Goal: Task Accomplishment & Management: Manage account settings

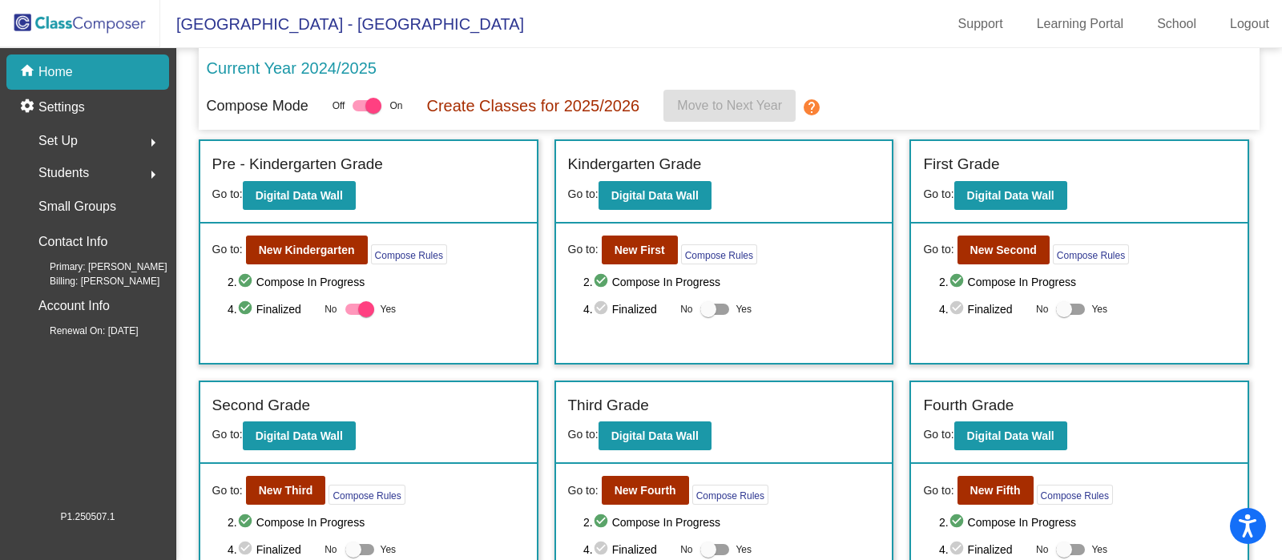
scroll to position [123, 0]
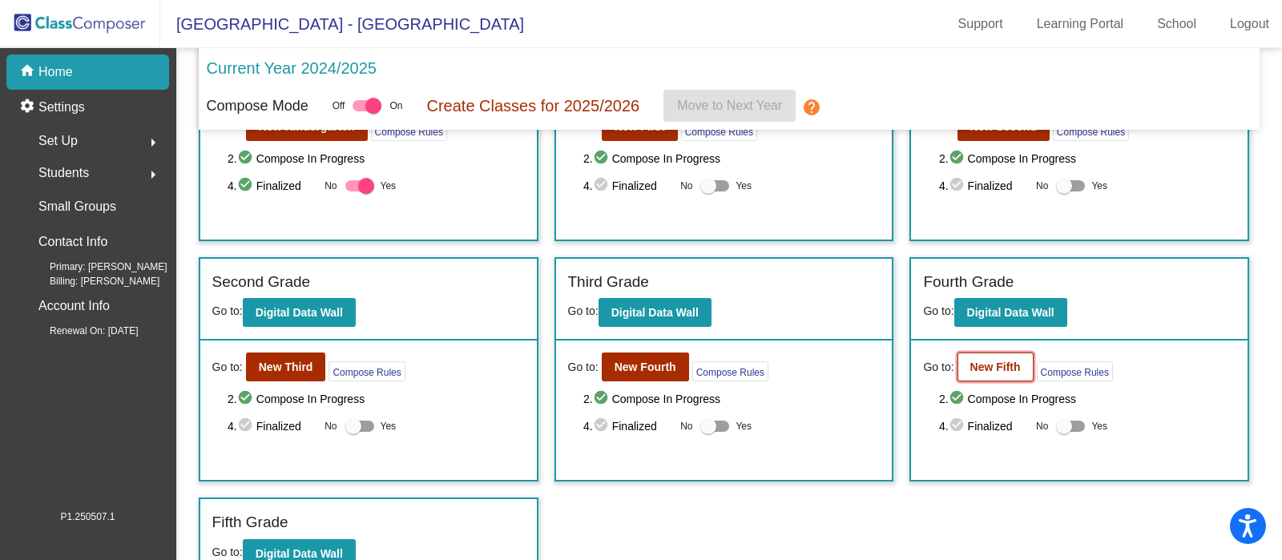
click at [1004, 377] on button "New Fifth" at bounding box center [996, 367] width 76 height 29
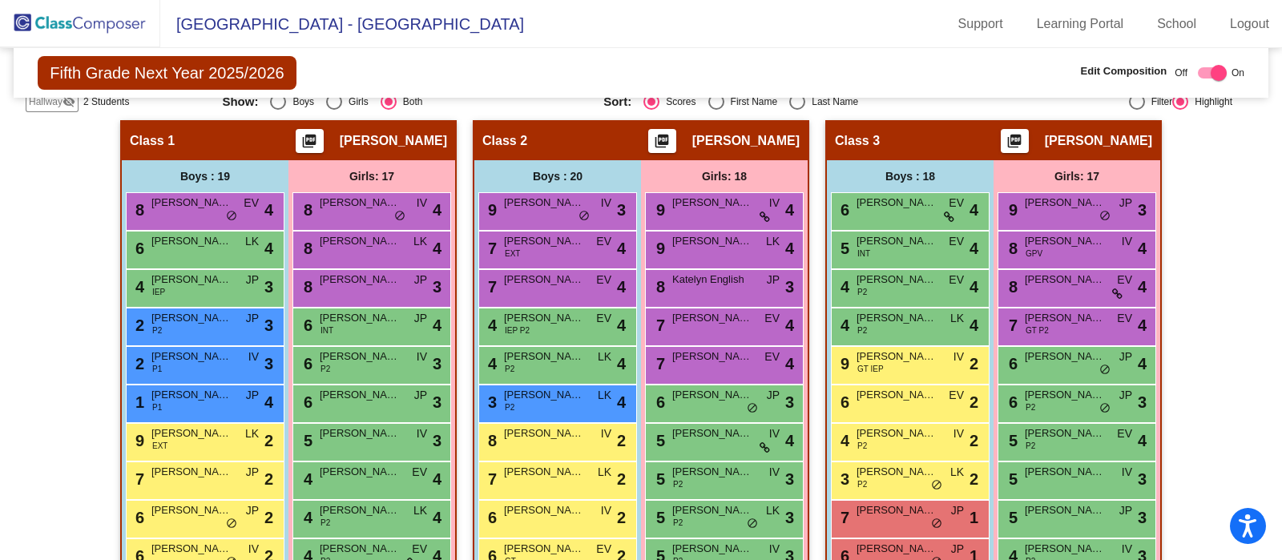
scroll to position [329, 0]
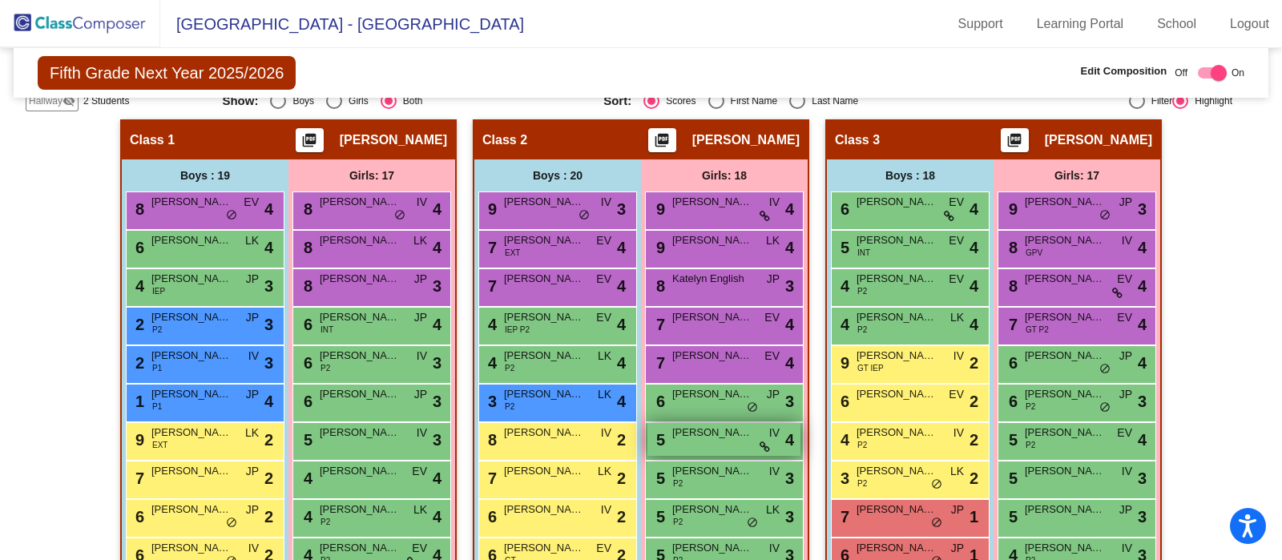
click at [708, 429] on span "Julia Abadzhyan" at bounding box center [712, 433] width 80 height 16
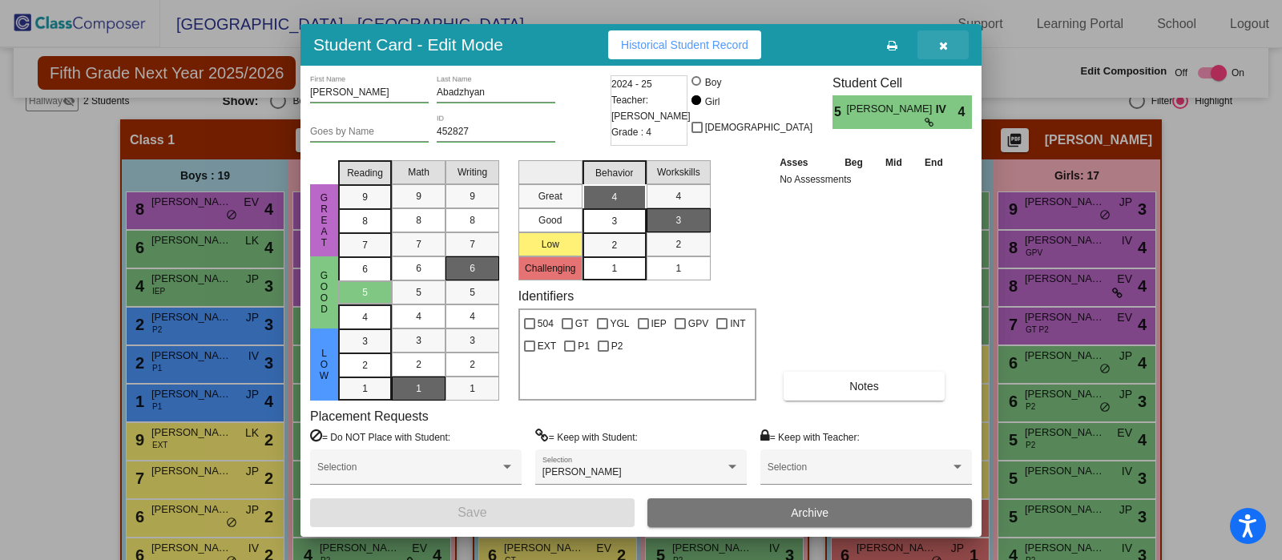
click at [947, 34] on button "button" at bounding box center [943, 44] width 51 height 29
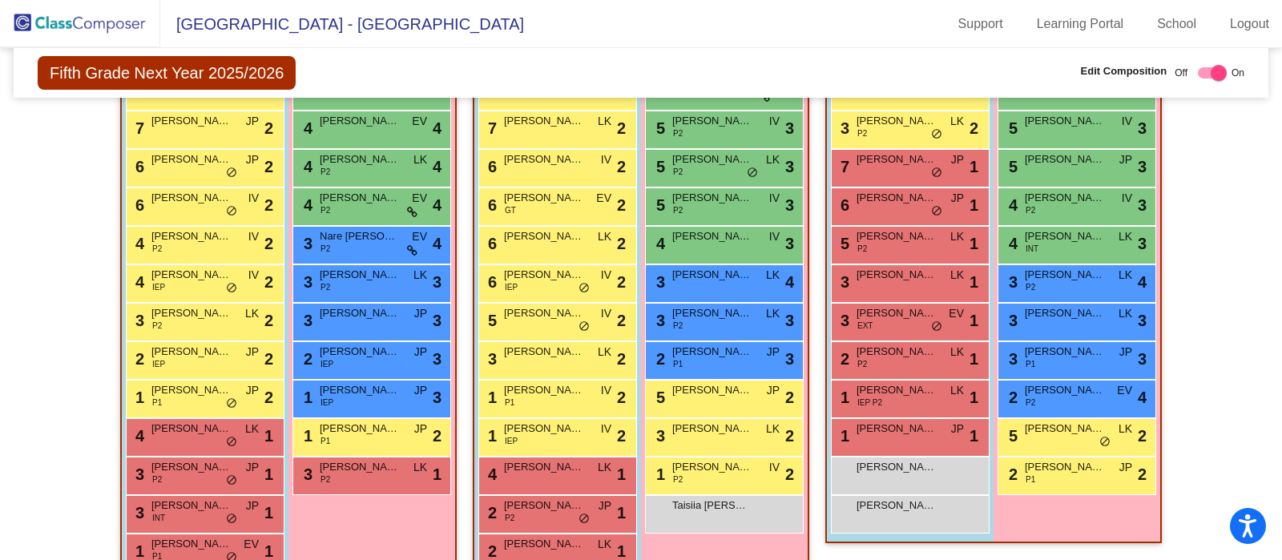
scroll to position [680, 0]
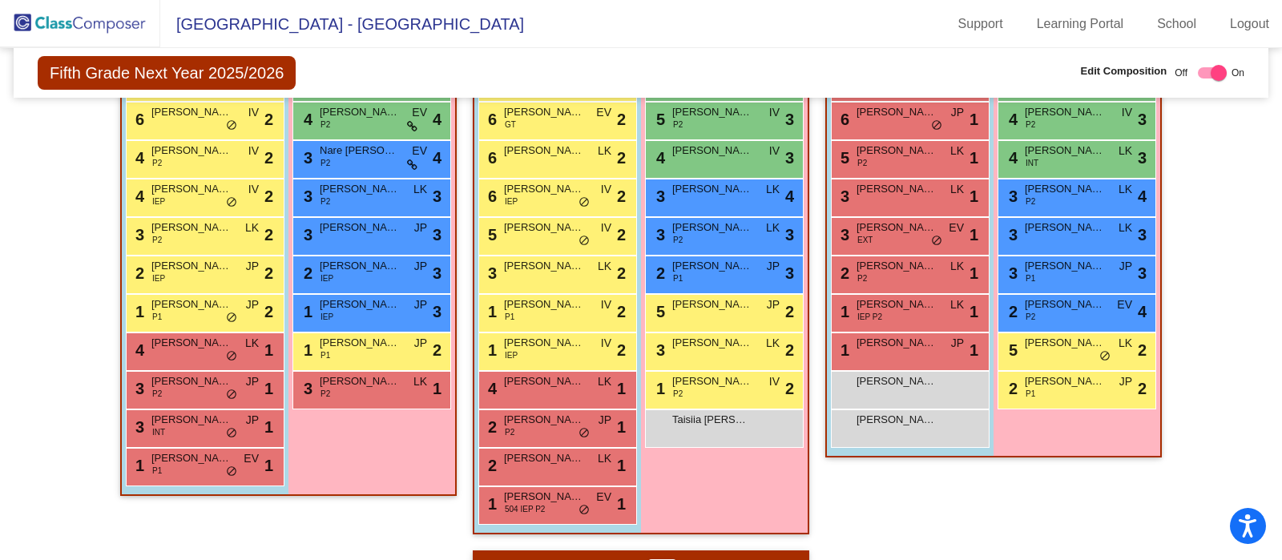
scroll to position [761, 0]
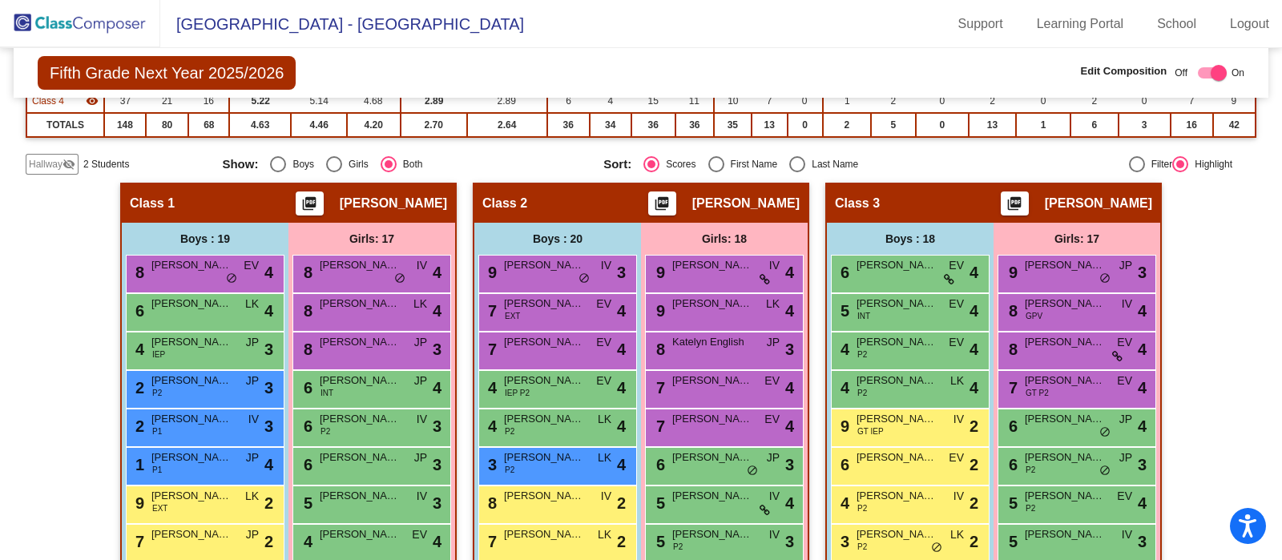
scroll to position [256, 0]
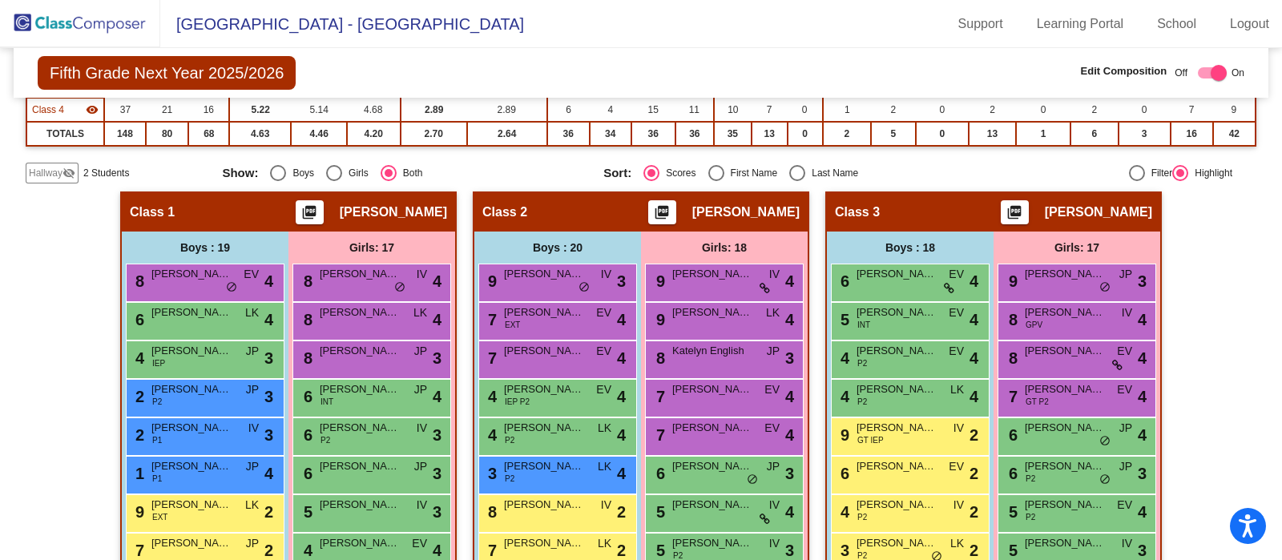
click at [91, 23] on img at bounding box center [80, 23] width 160 height 47
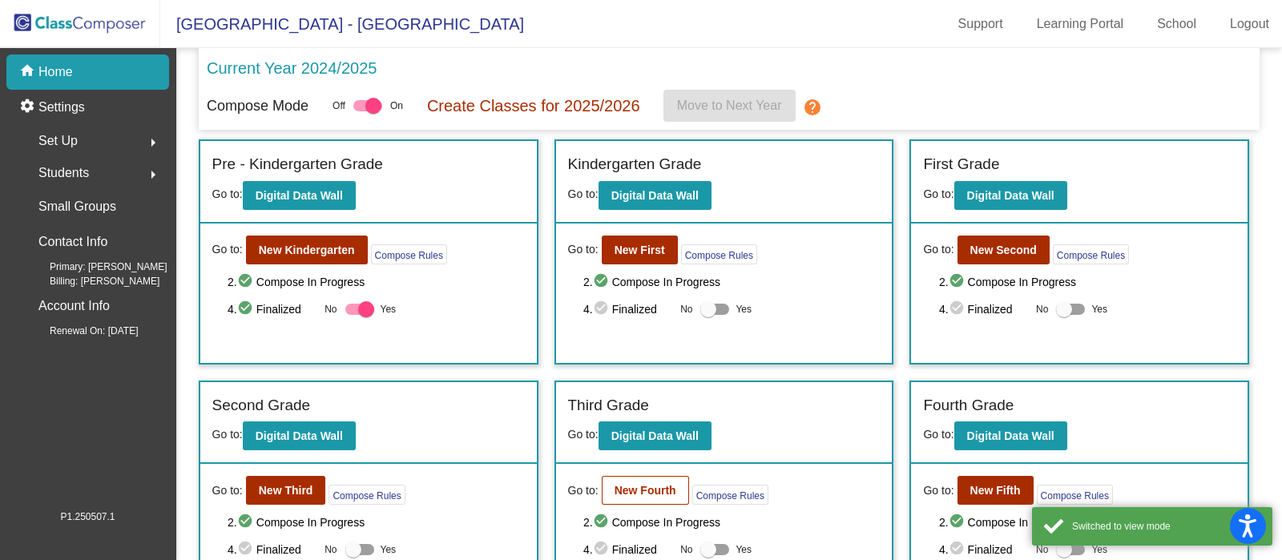
click at [639, 491] on b "New Fourth" at bounding box center [646, 490] width 62 height 13
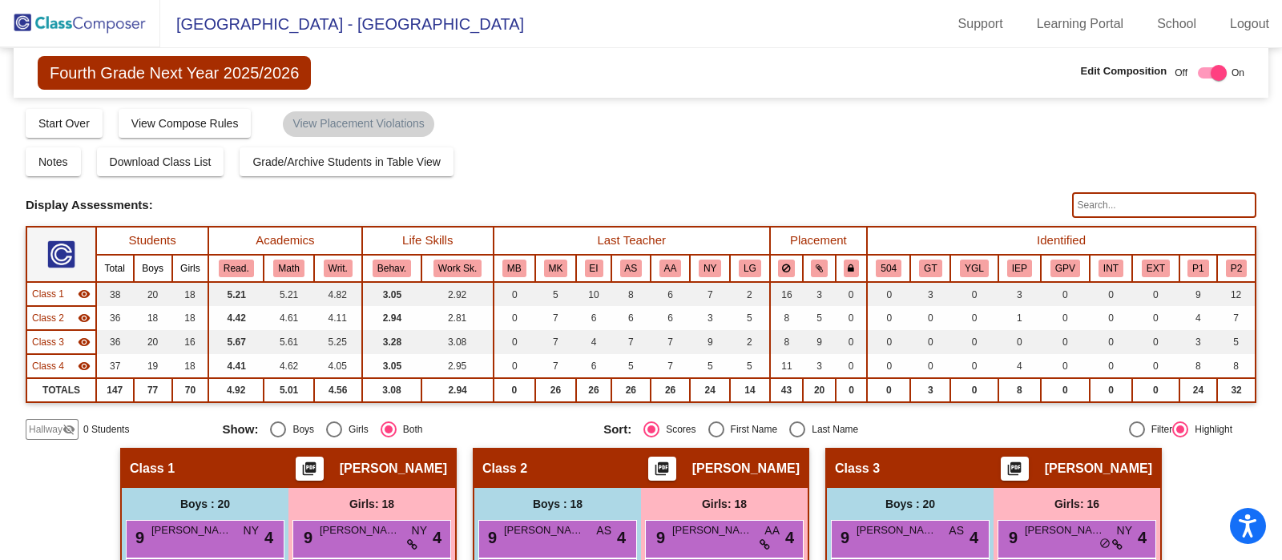
click at [1131, 210] on input "text" at bounding box center [1164, 205] width 184 height 26
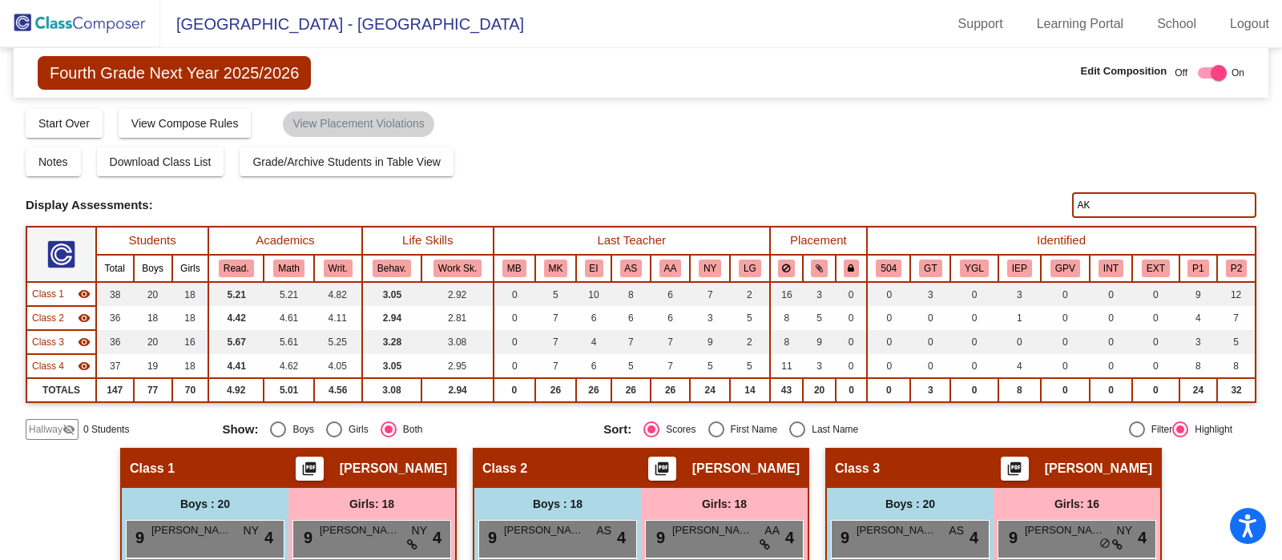
type input "A"
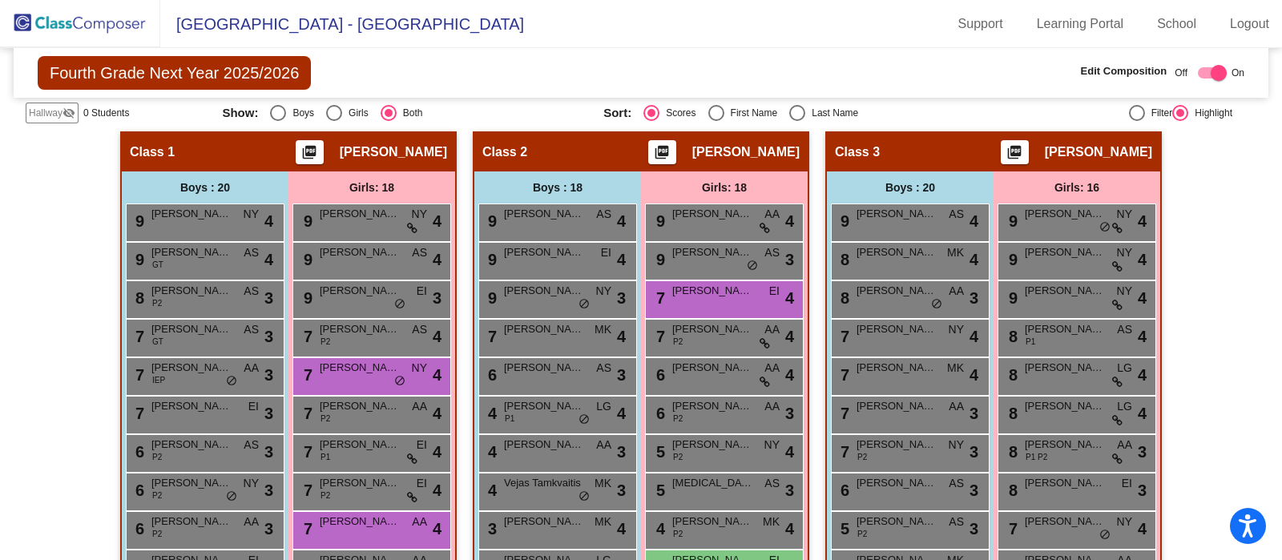
scroll to position [318, 0]
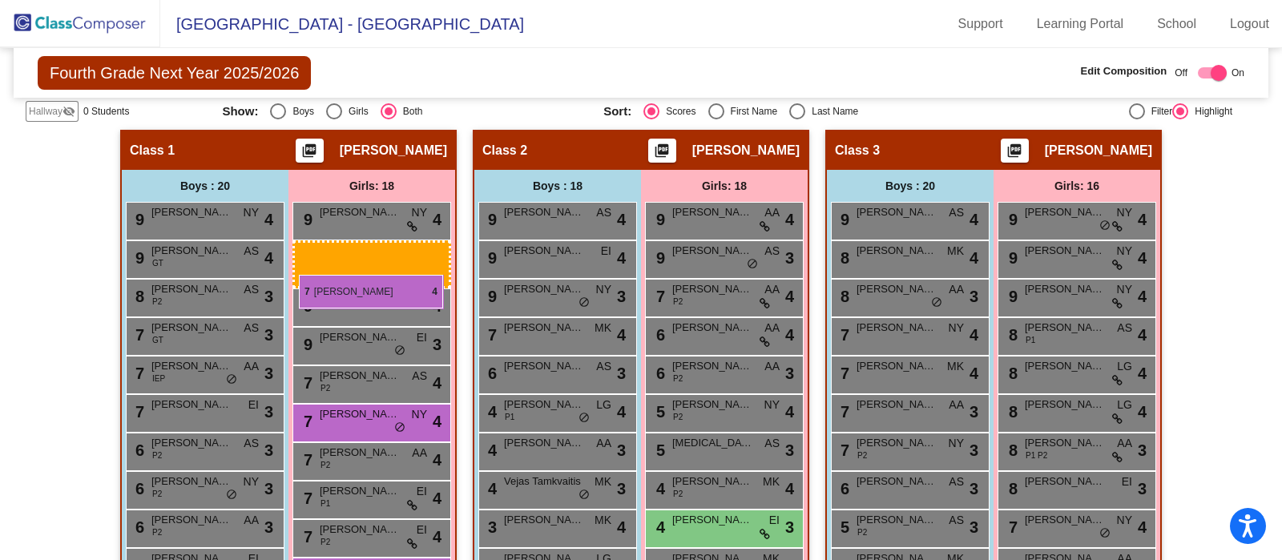
drag, startPoint x: 685, startPoint y: 296, endPoint x: 299, endPoint y: 275, distance: 386.9
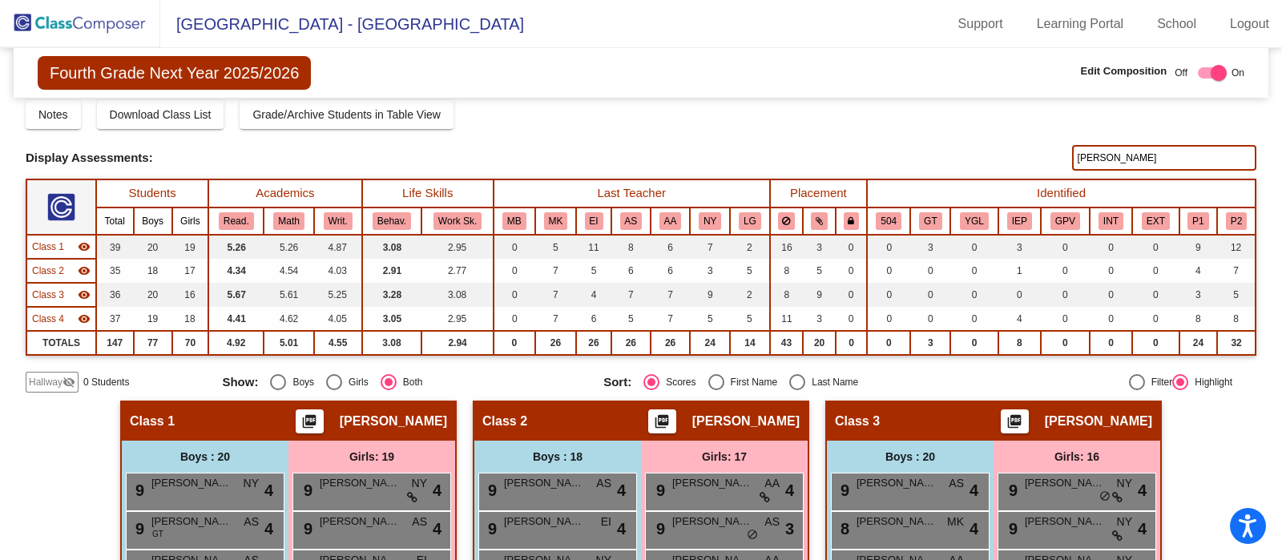
scroll to position [0, 0]
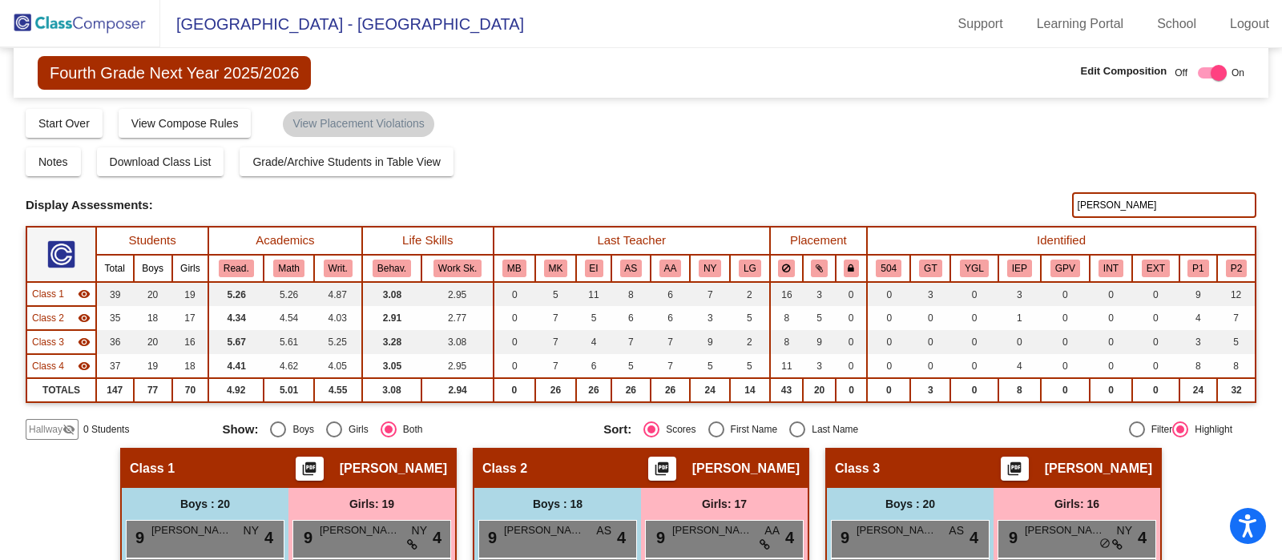
click at [1171, 203] on input "EMIL" at bounding box center [1164, 205] width 184 height 26
type input "E"
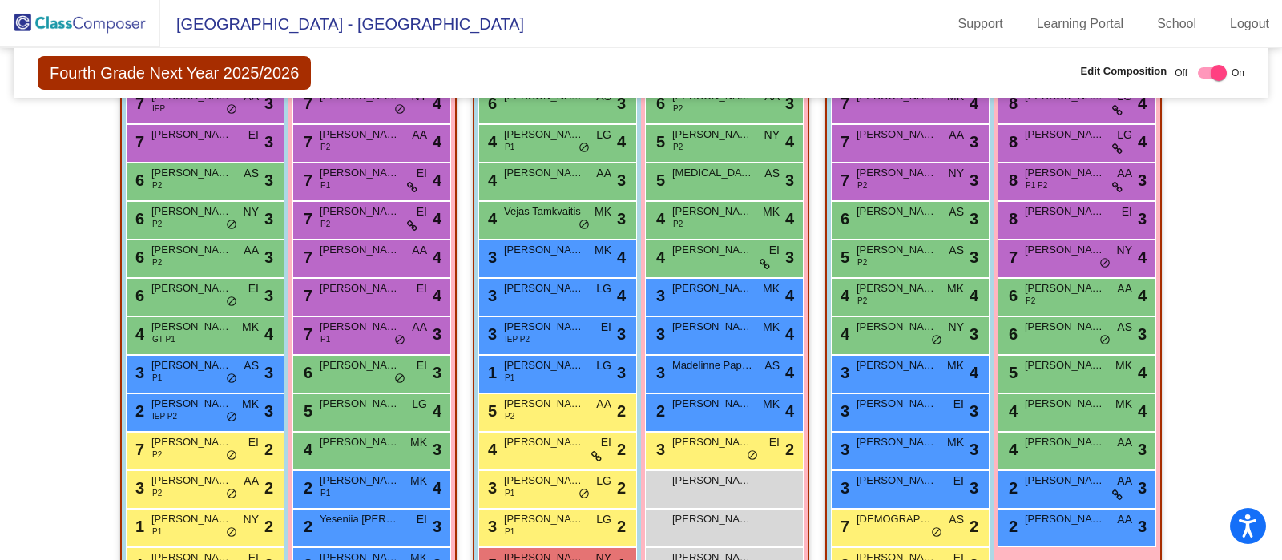
scroll to position [606, 0]
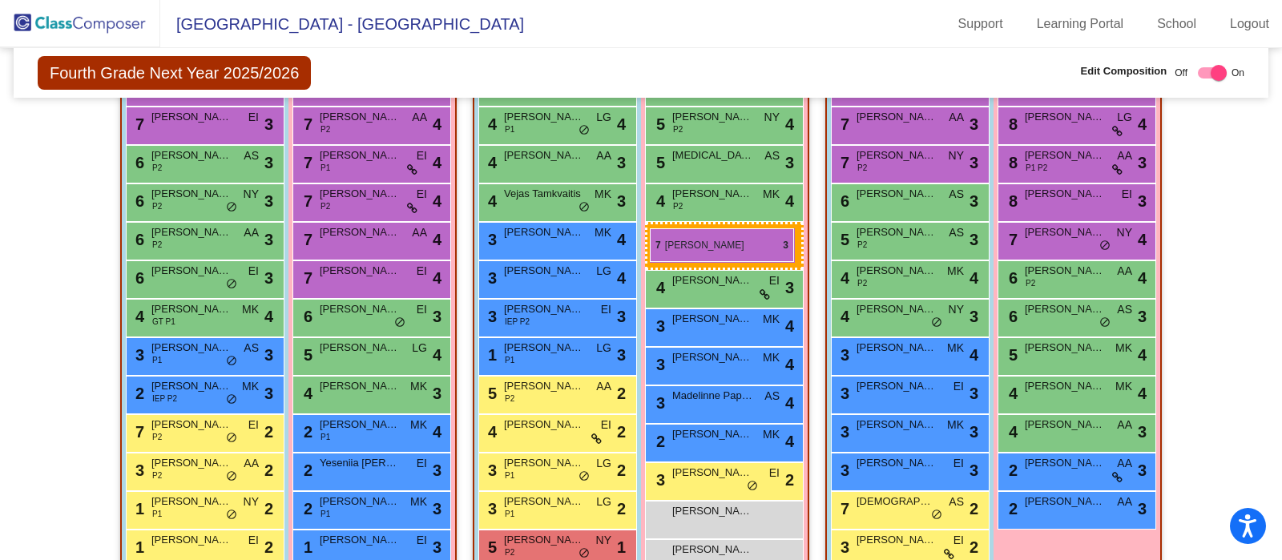
drag, startPoint x: 362, startPoint y: 310, endPoint x: 650, endPoint y: 228, distance: 299.1
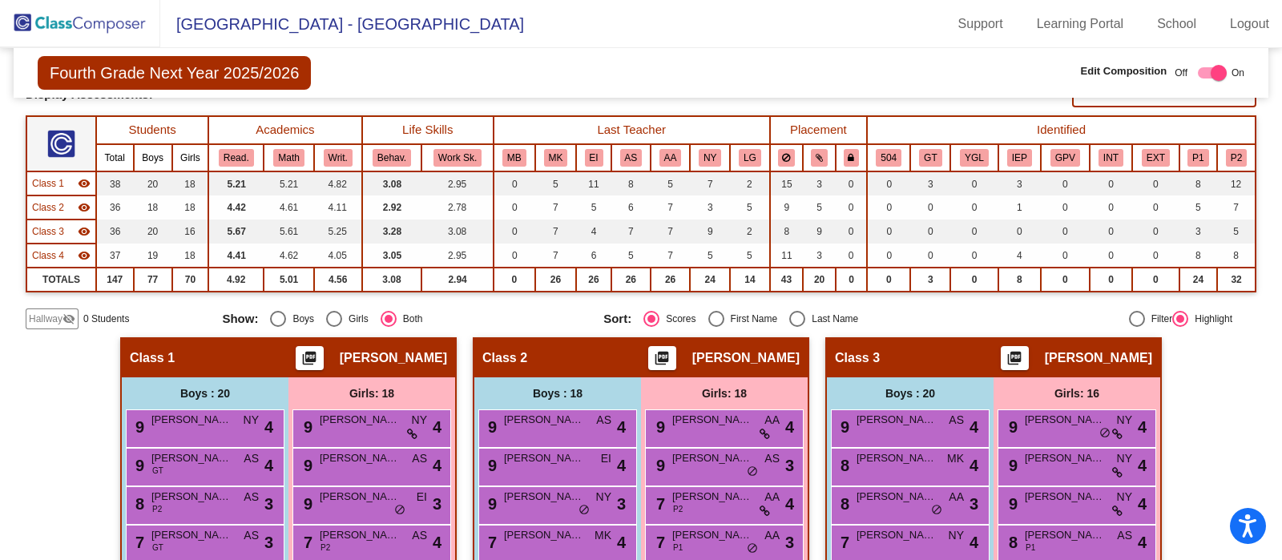
scroll to position [103, 0]
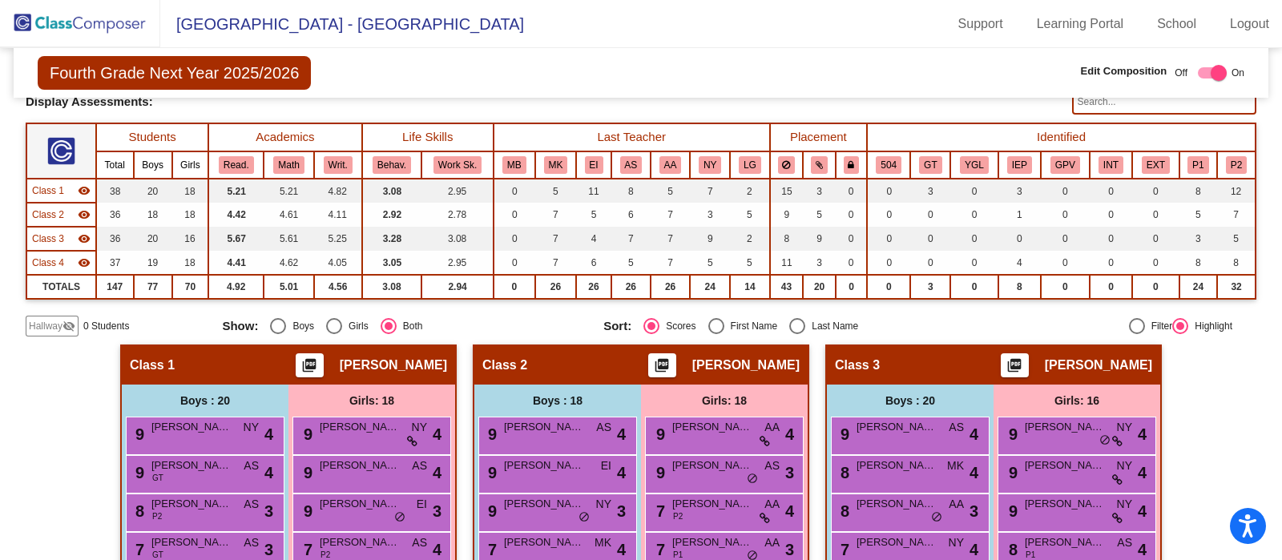
click at [119, 18] on img at bounding box center [80, 23] width 160 height 47
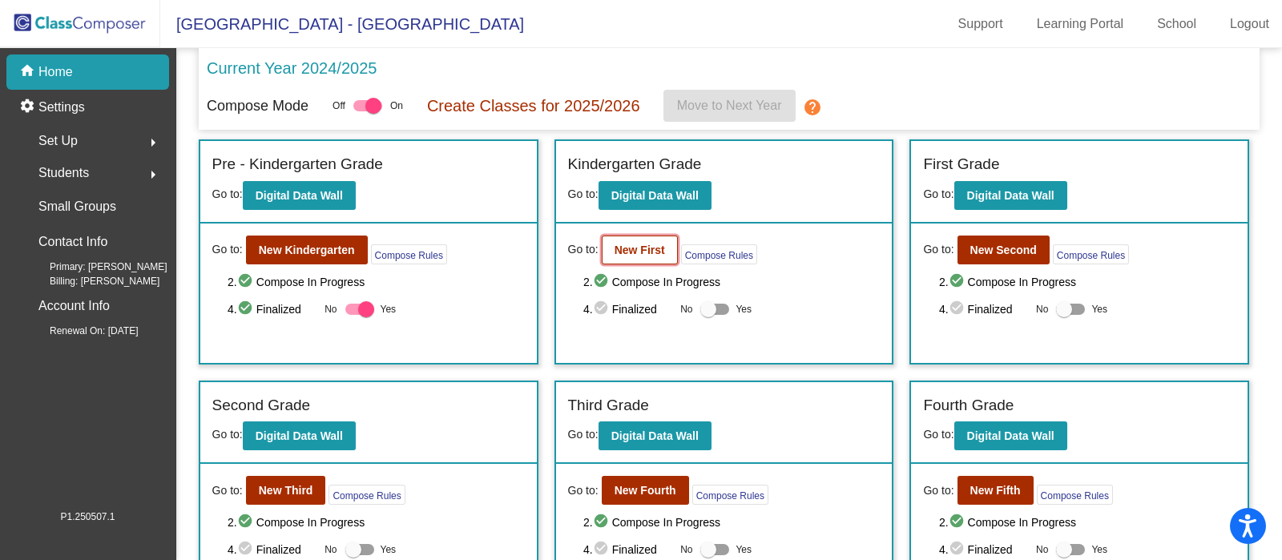
click at [637, 244] on b "New First" at bounding box center [640, 250] width 50 height 13
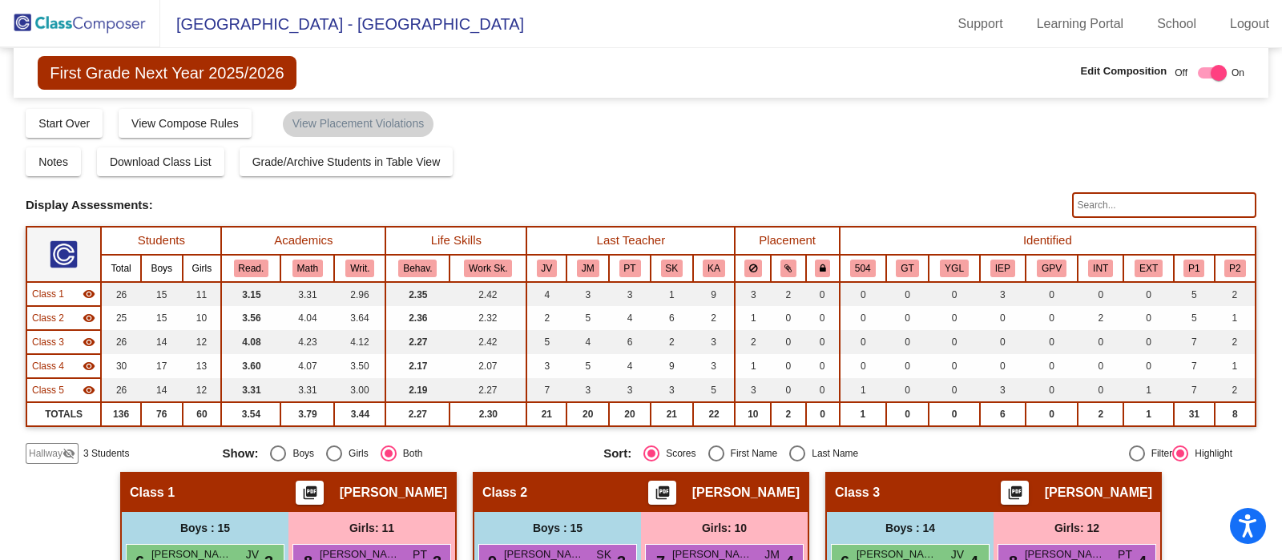
click at [71, 390] on div "Class 5 visibility" at bounding box center [63, 390] width 63 height 14
click at [68, 451] on mat-icon "visibility_off" at bounding box center [69, 453] width 13 height 13
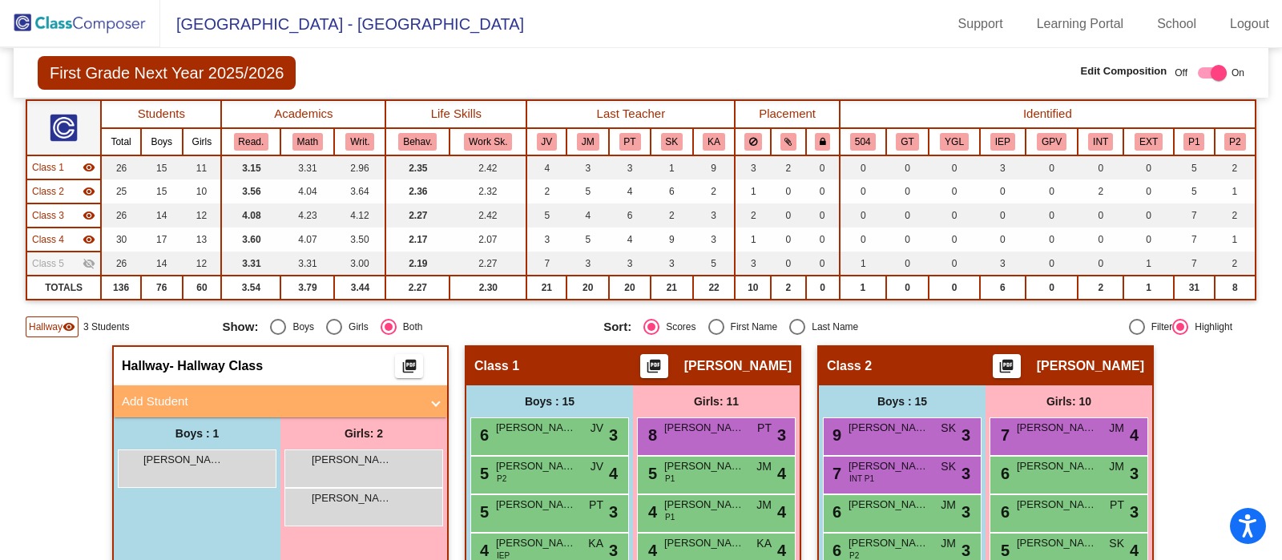
scroll to position [130, 0]
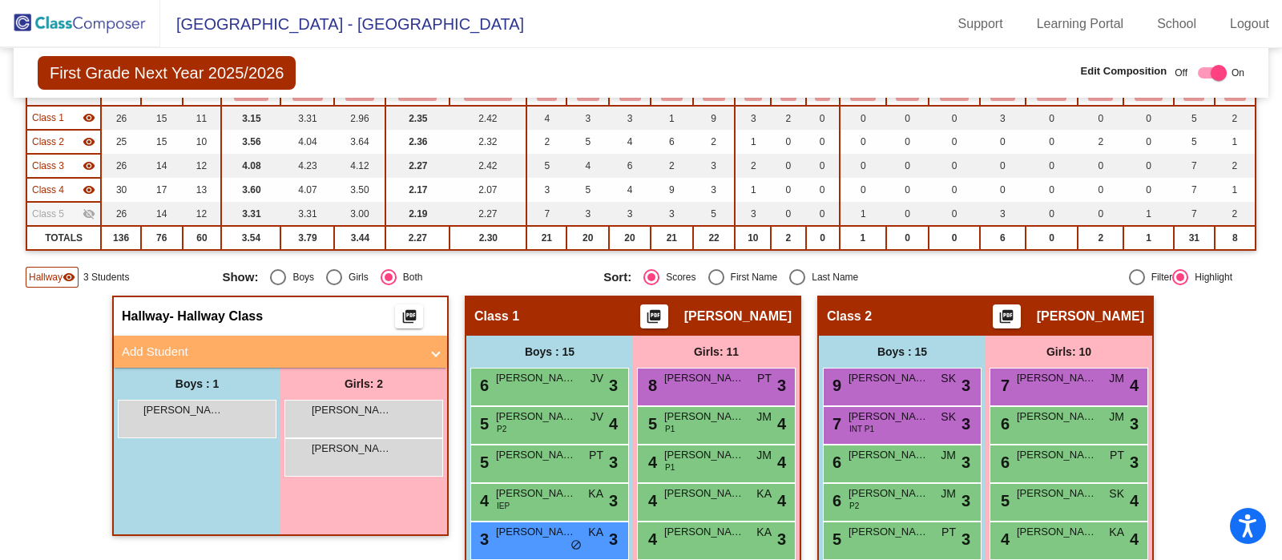
scroll to position [191, 0]
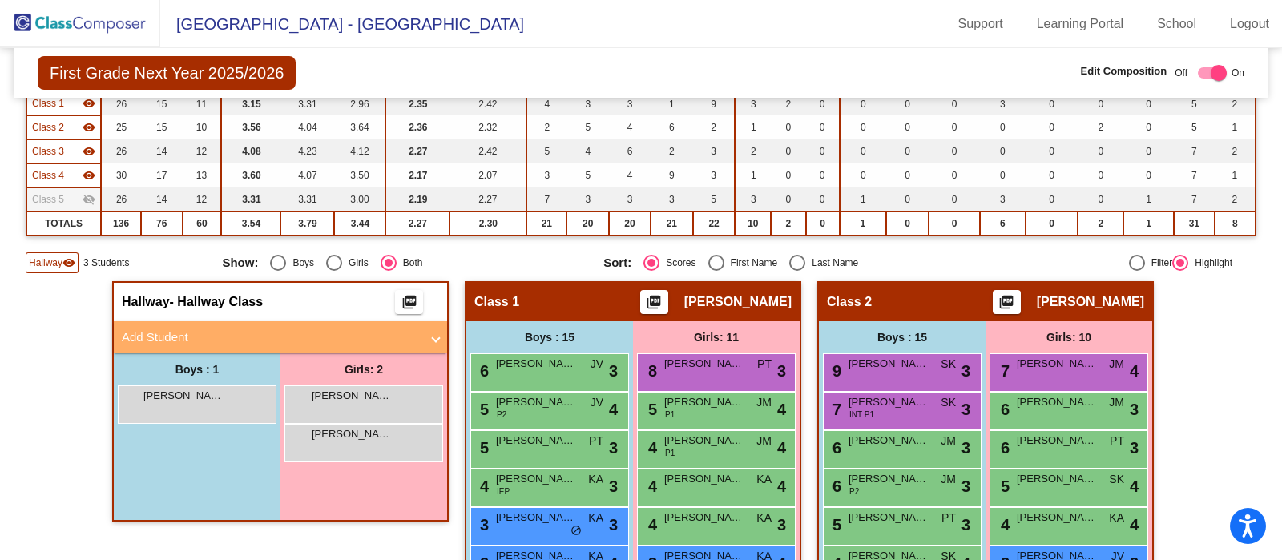
click at [41, 260] on span "Hallway" at bounding box center [46, 263] width 34 height 14
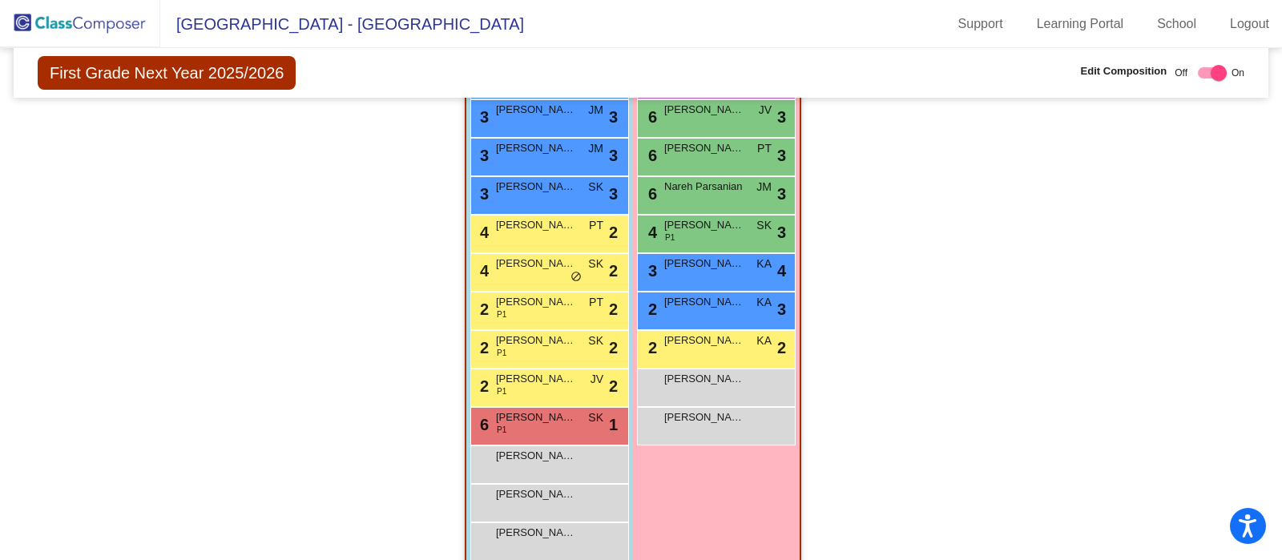
scroll to position [1334, 0]
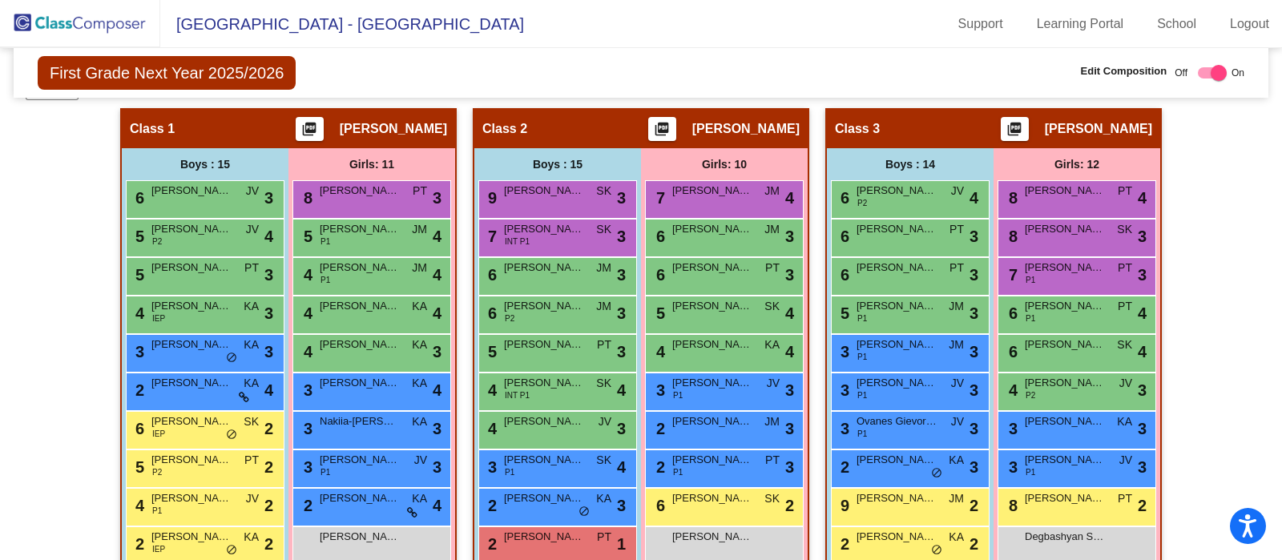
scroll to position [364, 0]
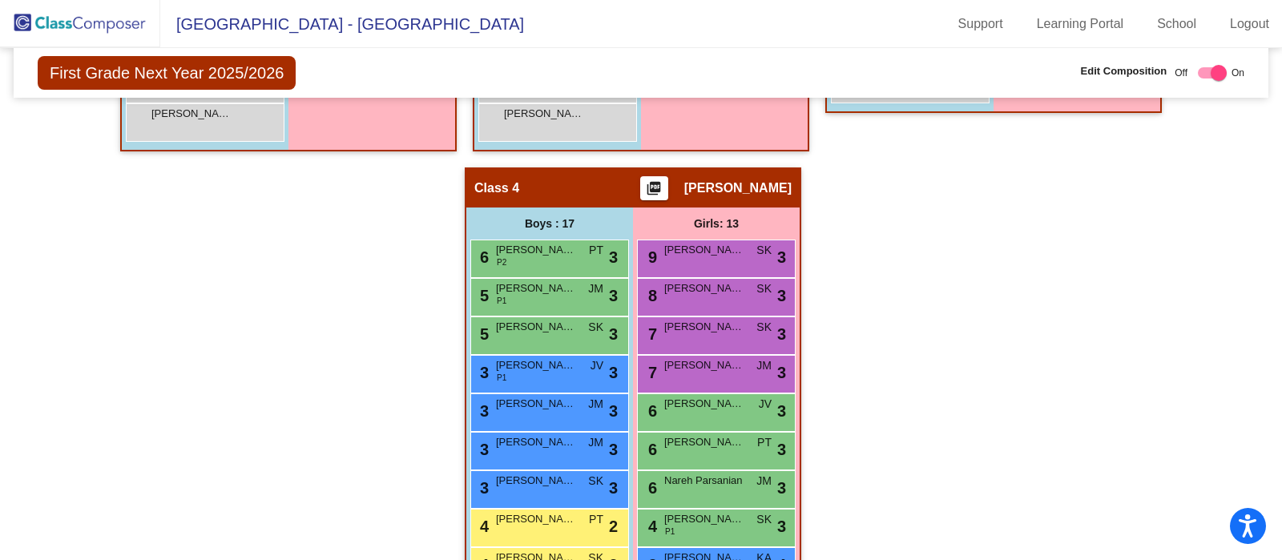
scroll to position [980, 0]
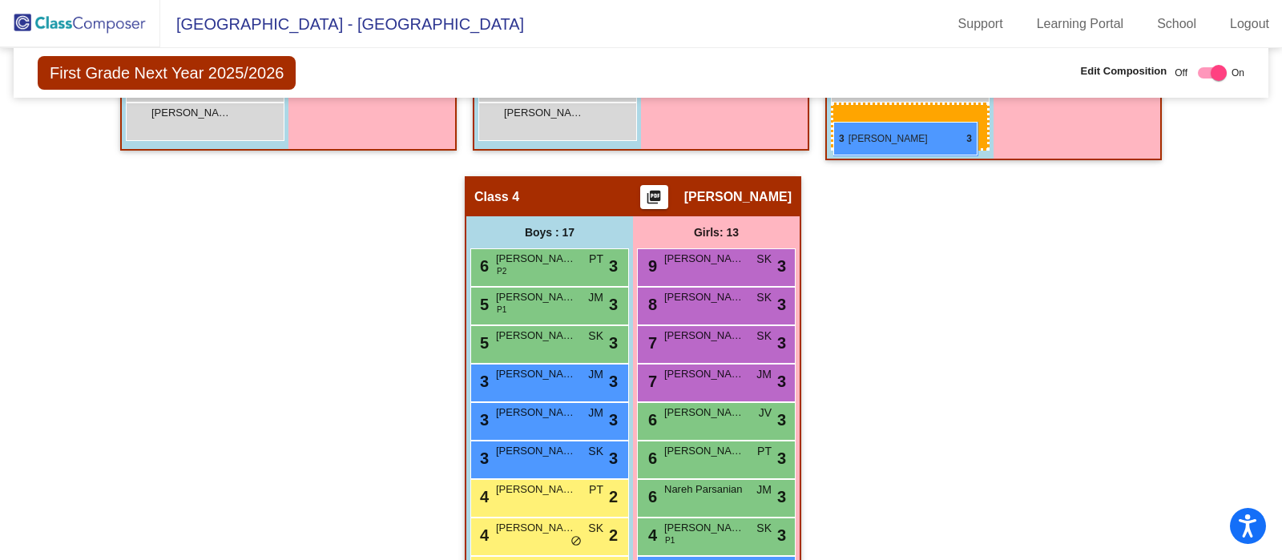
drag, startPoint x: 590, startPoint y: 365, endPoint x: 833, endPoint y: 122, distance: 344.5
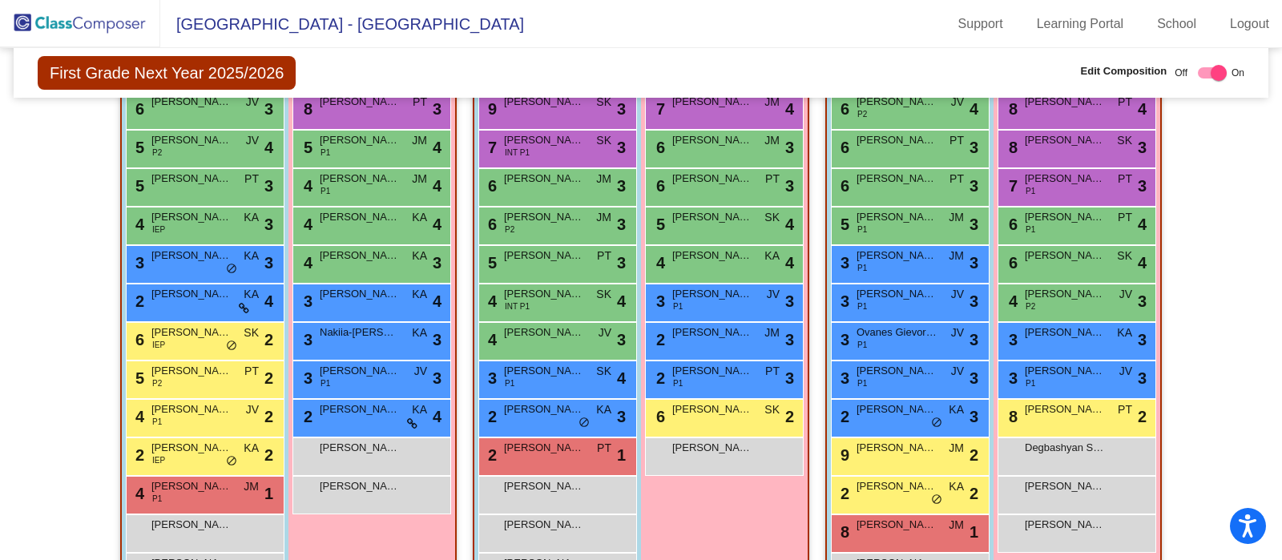
scroll to position [453, 0]
click at [185, 136] on span "Mikhail Galyshev" at bounding box center [191, 140] width 80 height 16
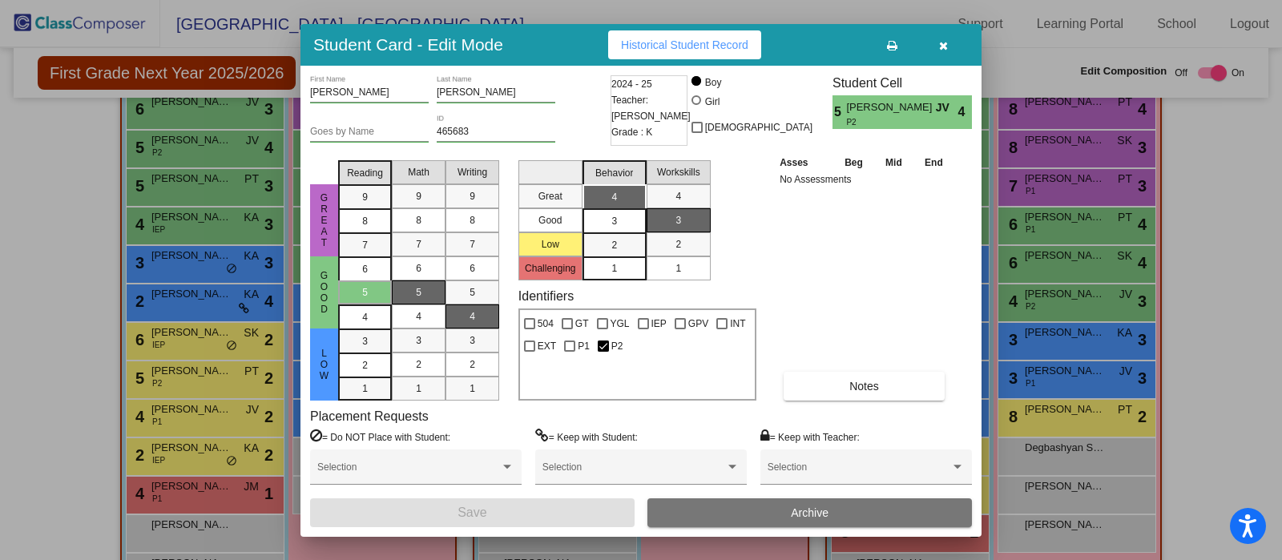
click at [495, 93] on input "Galyshev" at bounding box center [496, 92] width 119 height 11
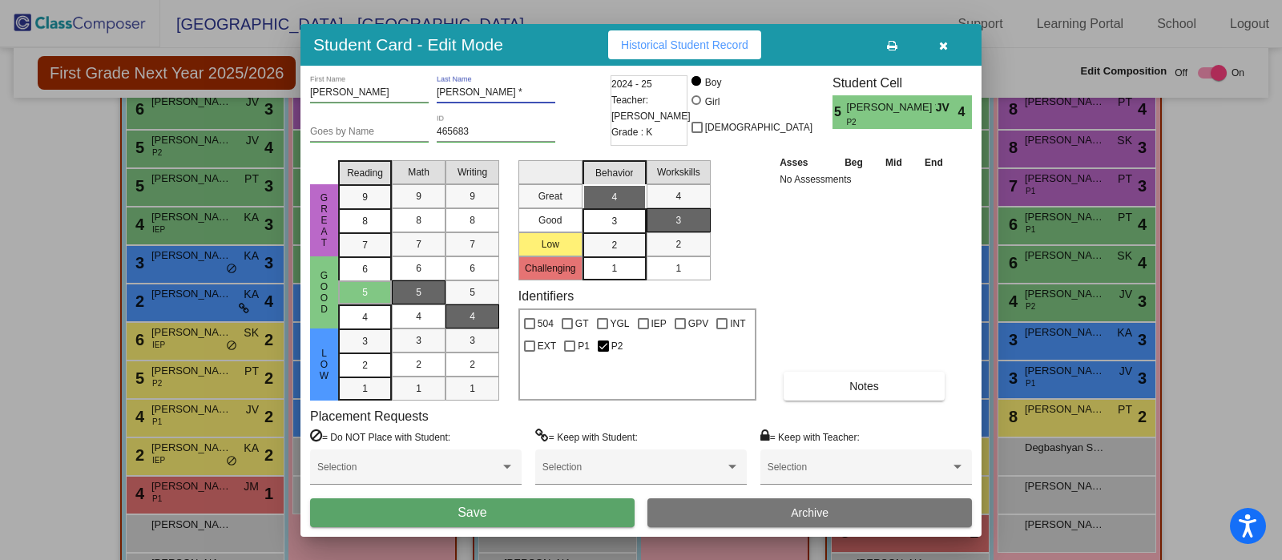
type input "Galyshev *"
click at [454, 508] on button "Save" at bounding box center [472, 512] width 325 height 29
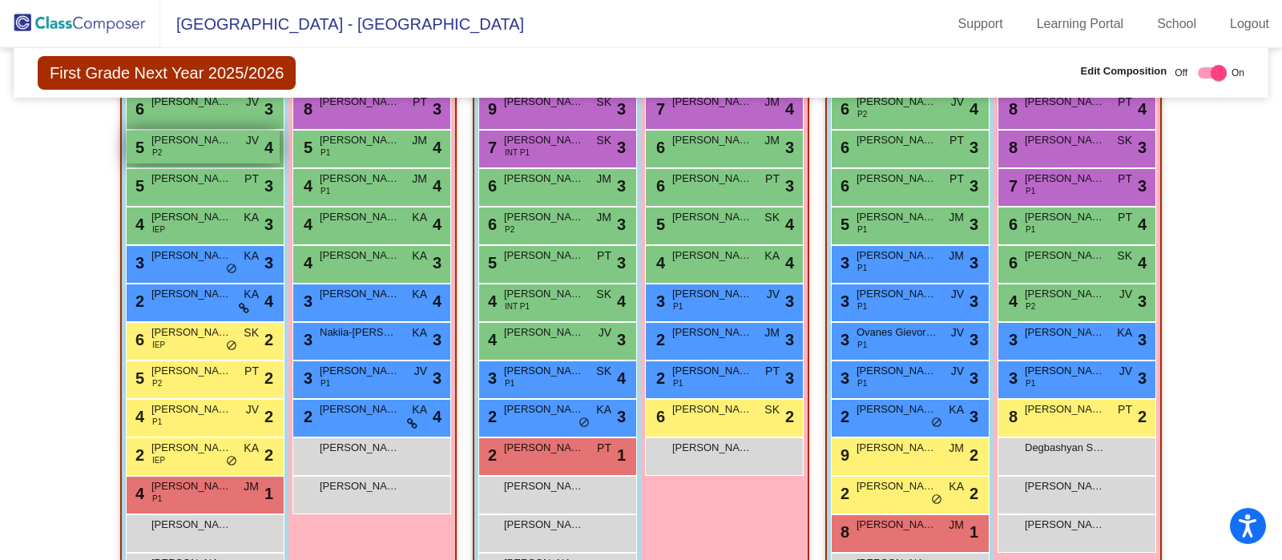
click at [210, 140] on span "Mikhail Galyshev *" at bounding box center [191, 140] width 80 height 16
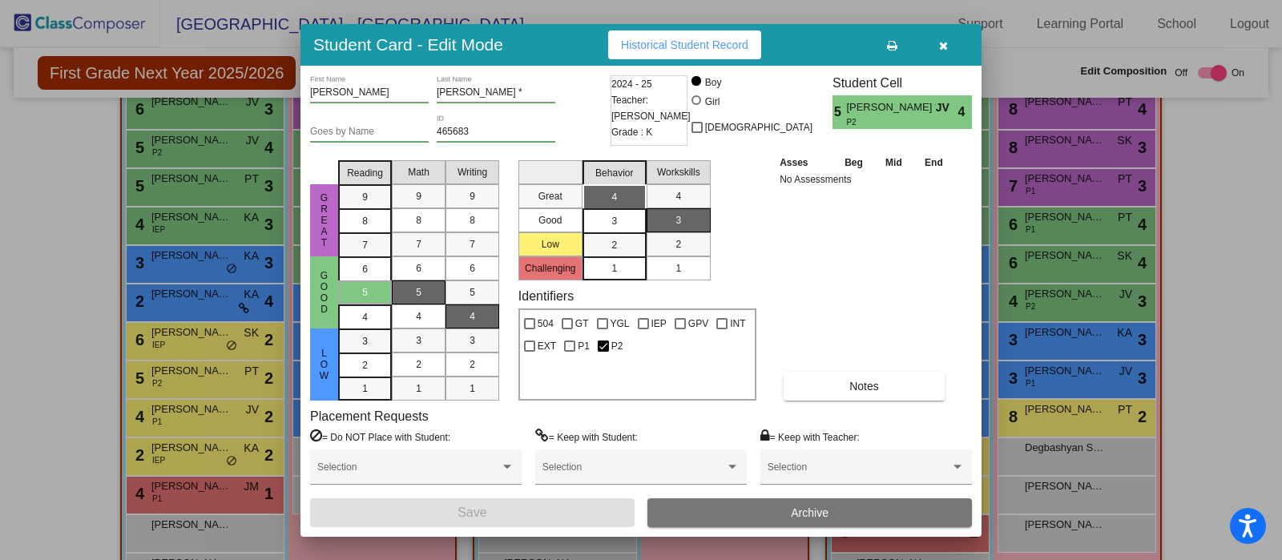
click at [521, 90] on input "Galyshev *" at bounding box center [496, 92] width 119 height 11
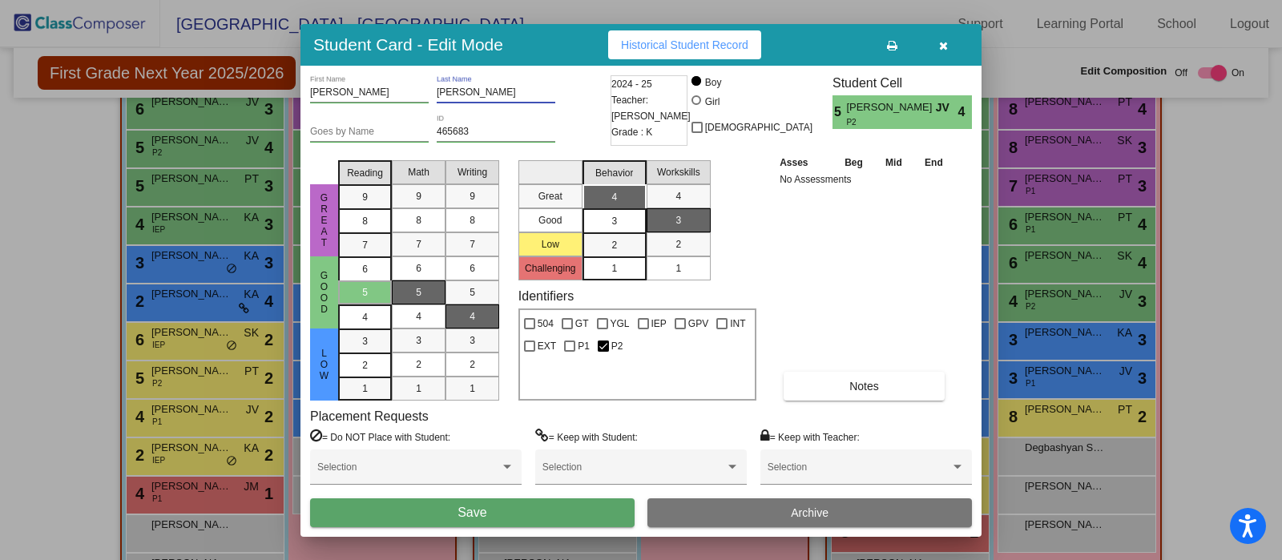
type input "Galyshev"
click at [342, 93] on input "Mikhail" at bounding box center [369, 92] width 119 height 11
type input "Mikhail*"
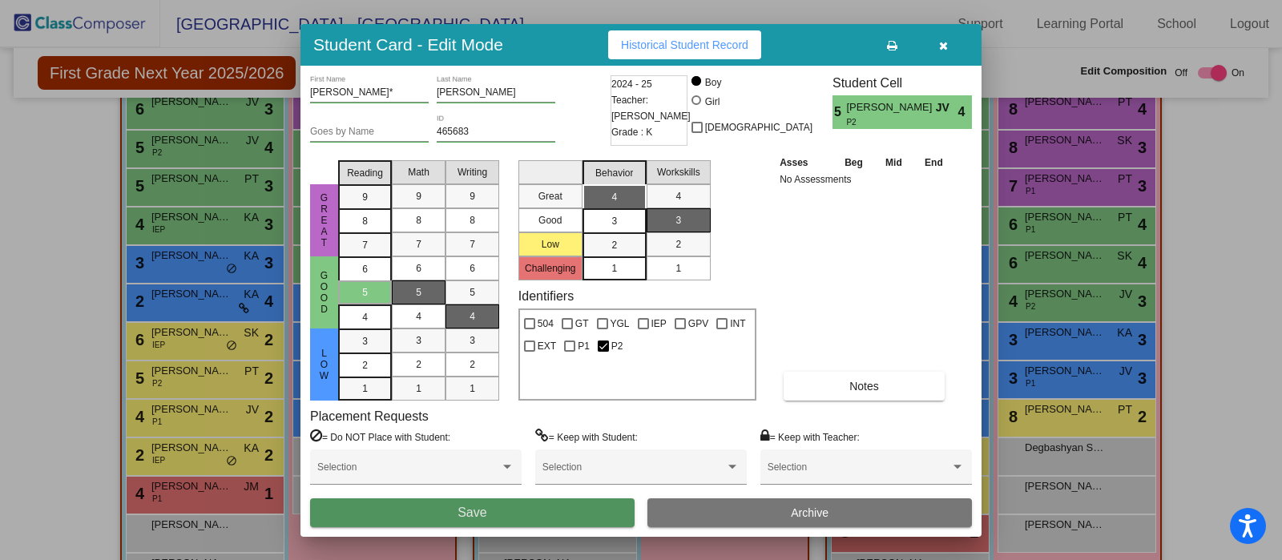
click at [498, 506] on button "Save" at bounding box center [472, 512] width 325 height 29
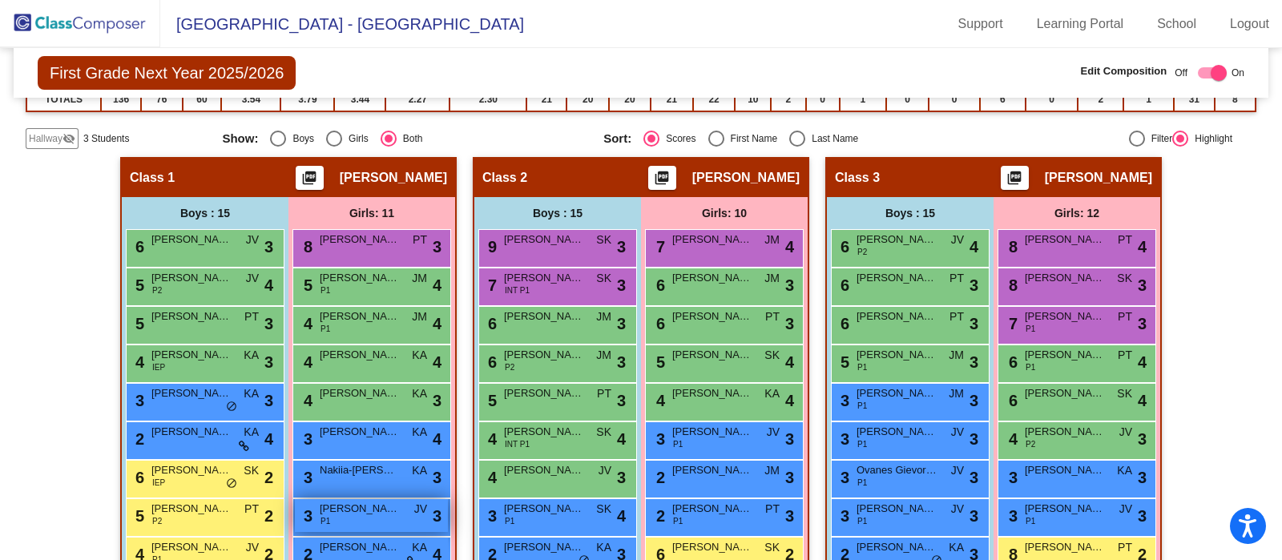
scroll to position [286, 0]
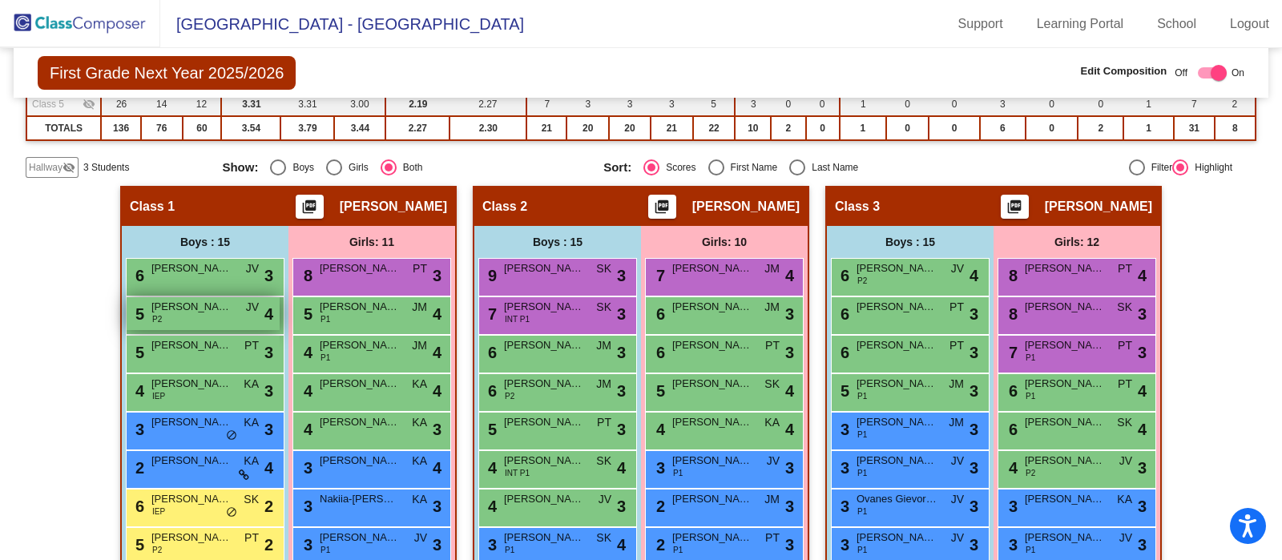
click at [192, 313] on div "5 Mikhail* Galyshev P2 JV lock do_not_disturb_alt 4" at bounding box center [203, 313] width 153 height 33
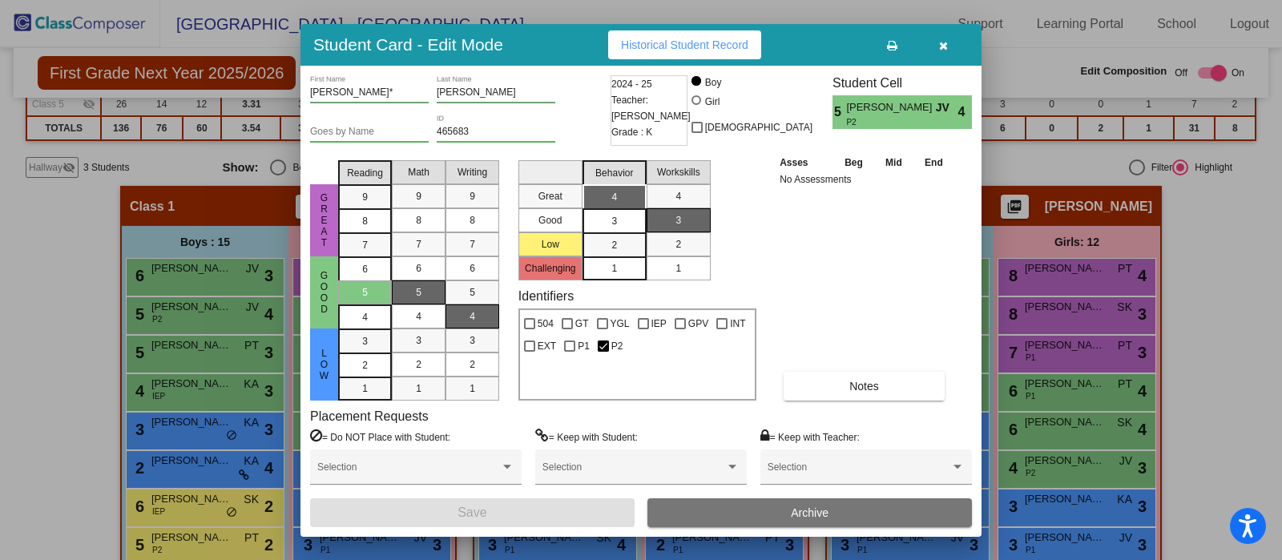
click at [391, 86] on div "Mikhail* First Name" at bounding box center [369, 88] width 119 height 27
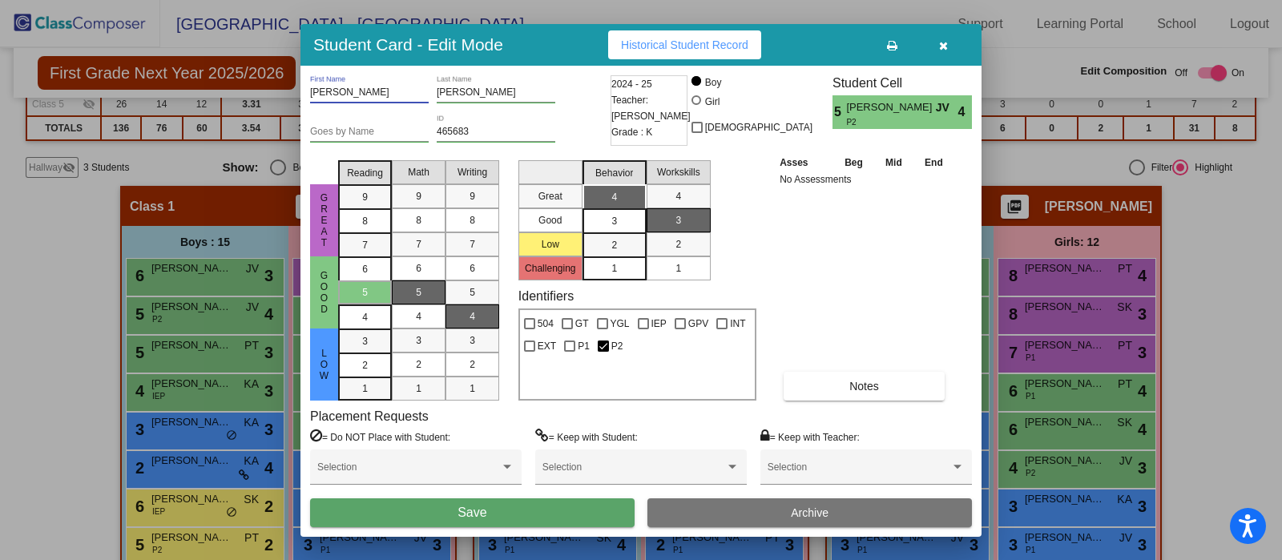
type input "Mikhail"
click at [404, 506] on button "Save" at bounding box center [472, 512] width 325 height 29
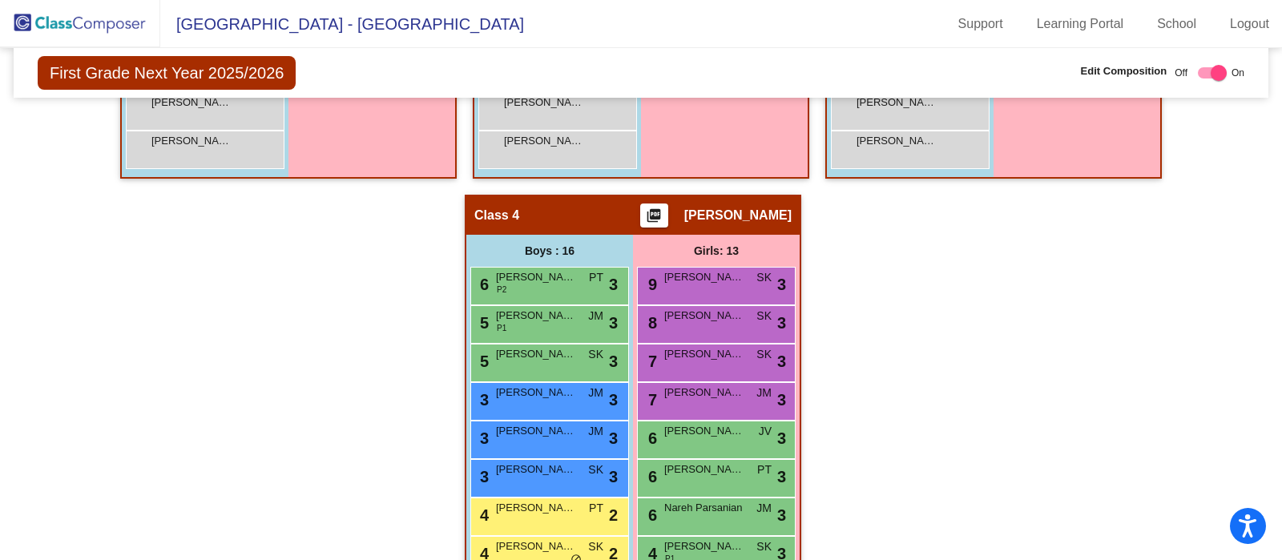
scroll to position [986, 0]
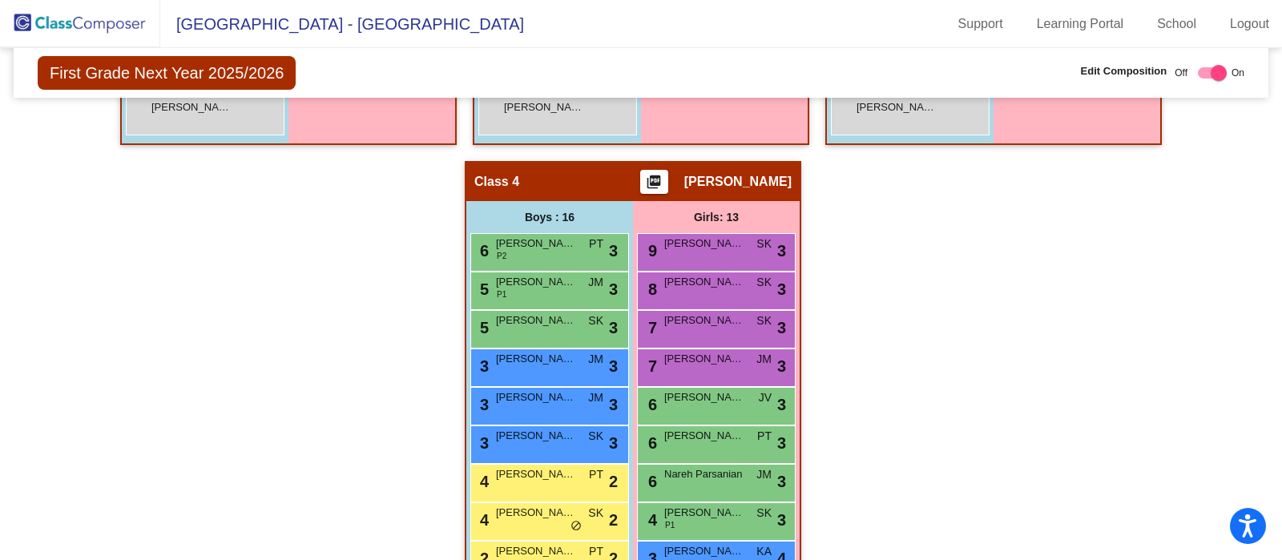
click at [244, 310] on div "Hallway - Hallway Class picture_as_pdf Add Student First Name Last Name Student…" at bounding box center [641, 180] width 1231 height 1388
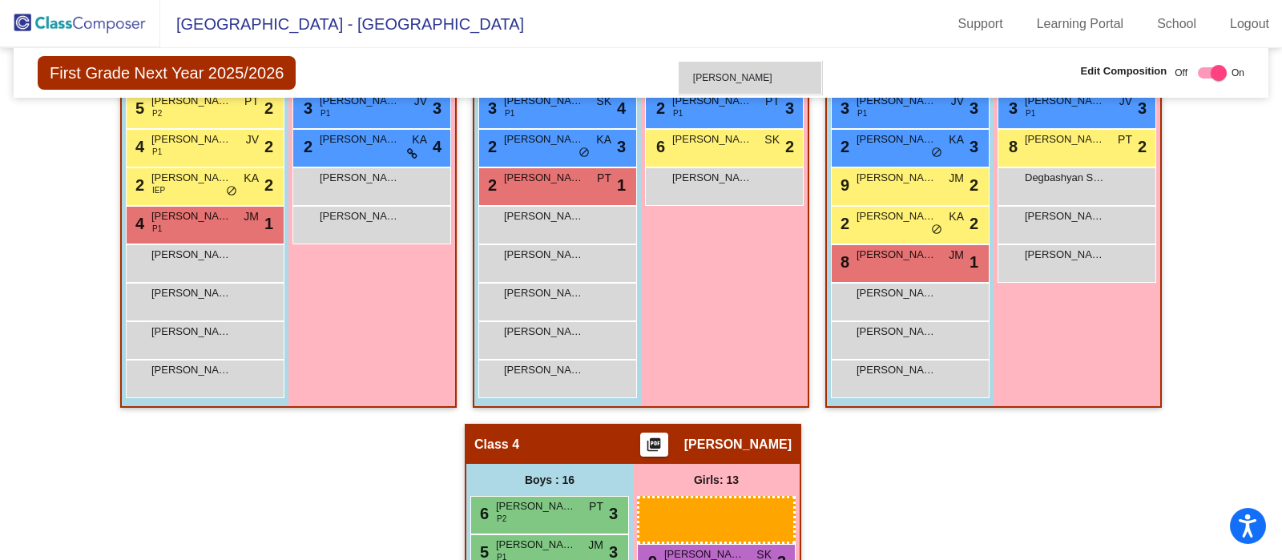
scroll to position [709, 0]
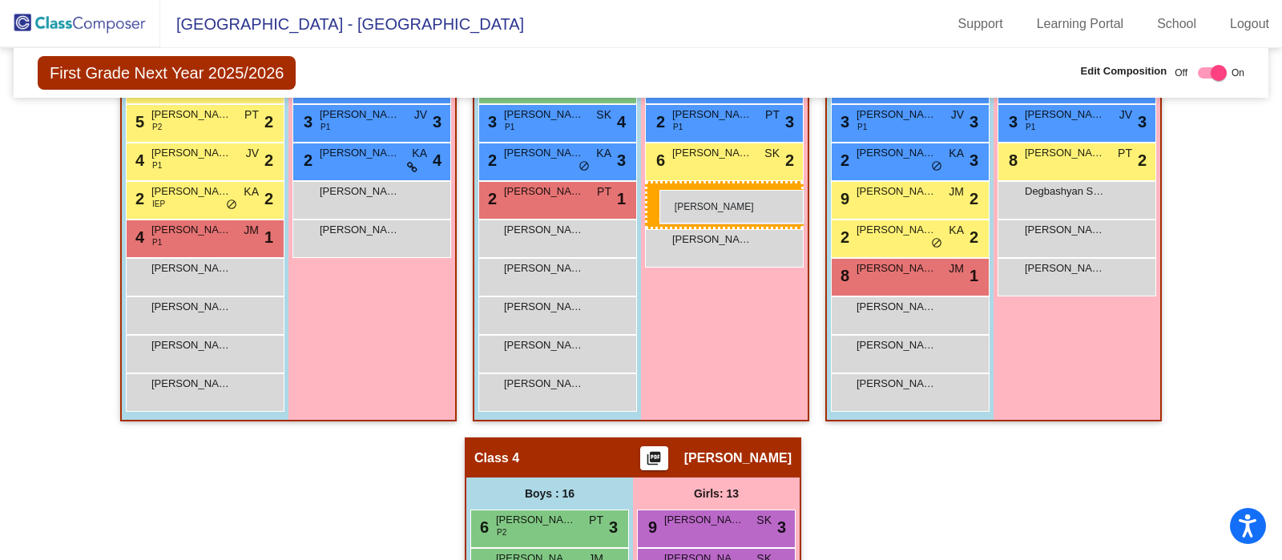
drag, startPoint x: 760, startPoint y: 425, endPoint x: 660, endPoint y: 190, distance: 255.3
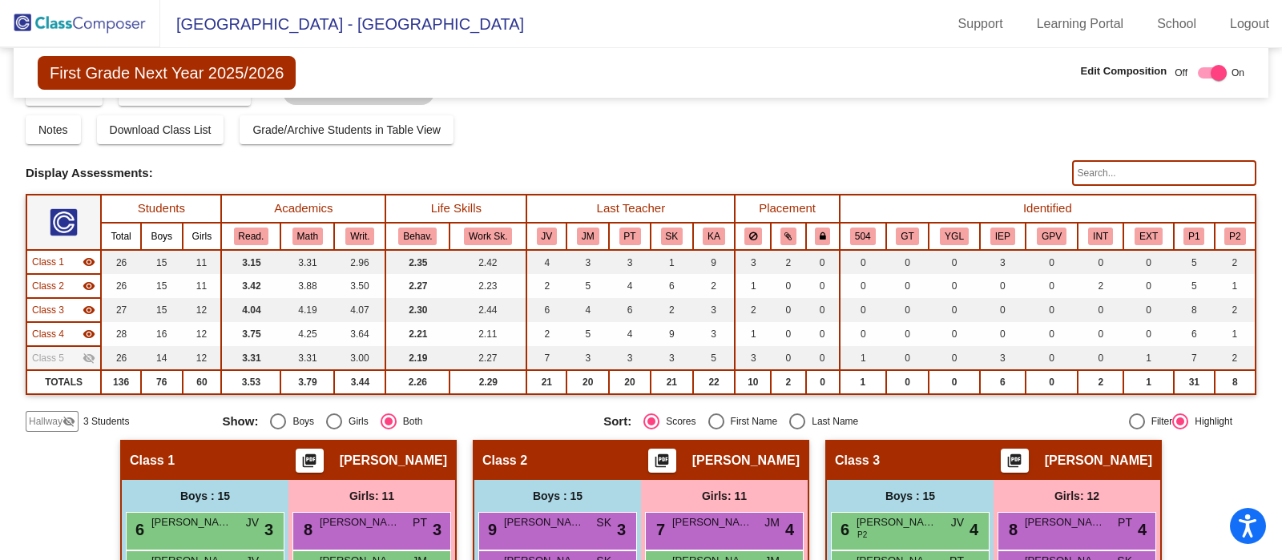
scroll to position [35, 0]
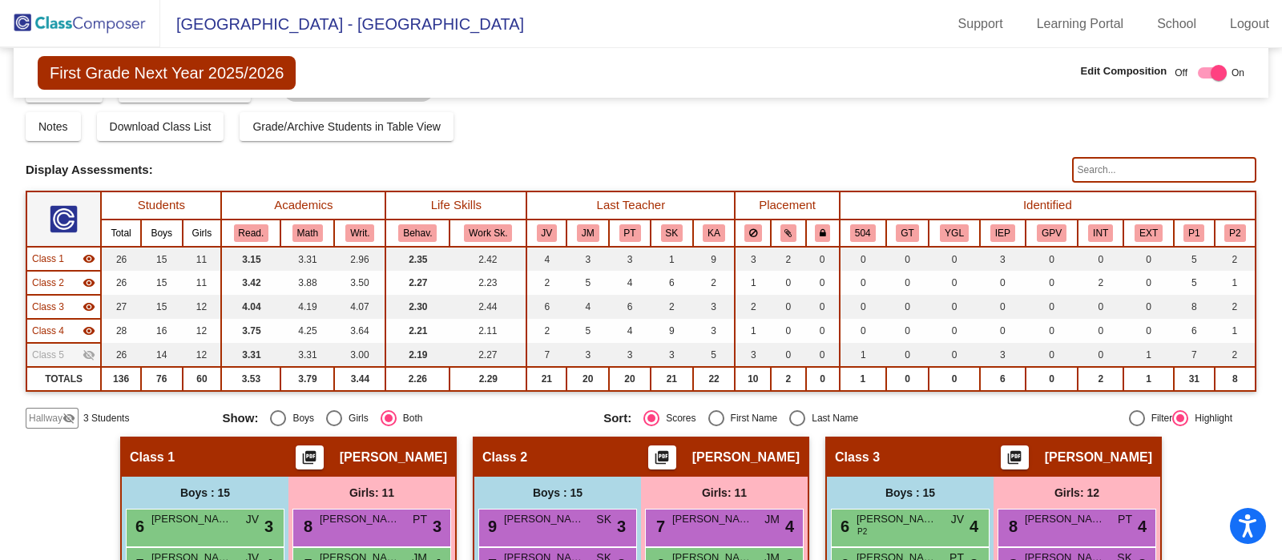
click at [1146, 168] on input "text" at bounding box center [1164, 170] width 184 height 26
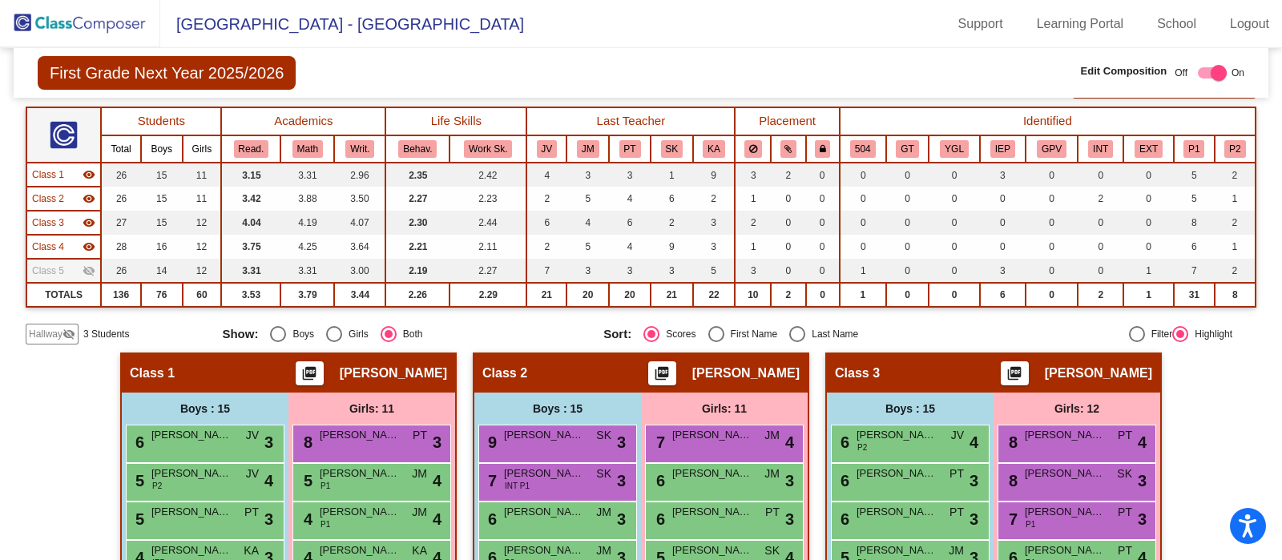
scroll to position [126, 0]
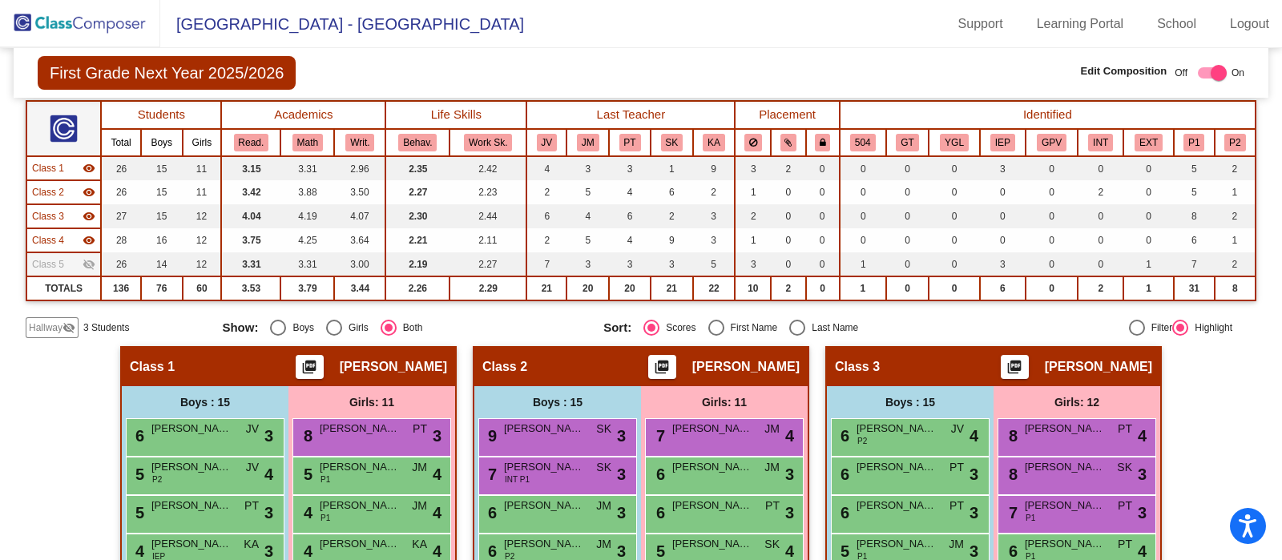
click at [54, 330] on span "Hallway" at bounding box center [46, 328] width 34 height 14
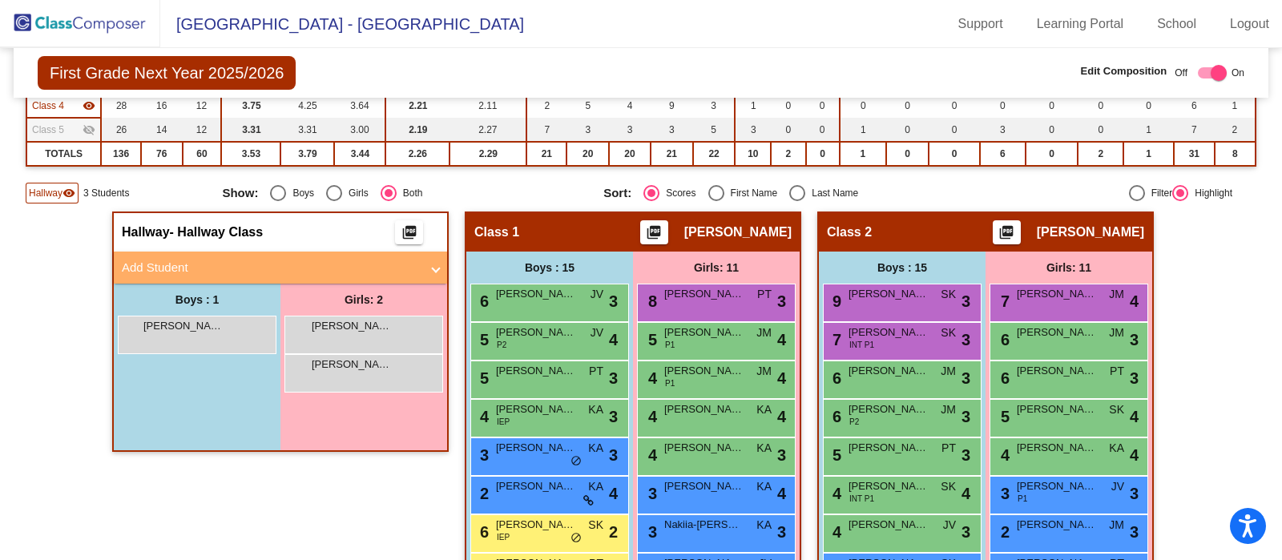
scroll to position [263, 0]
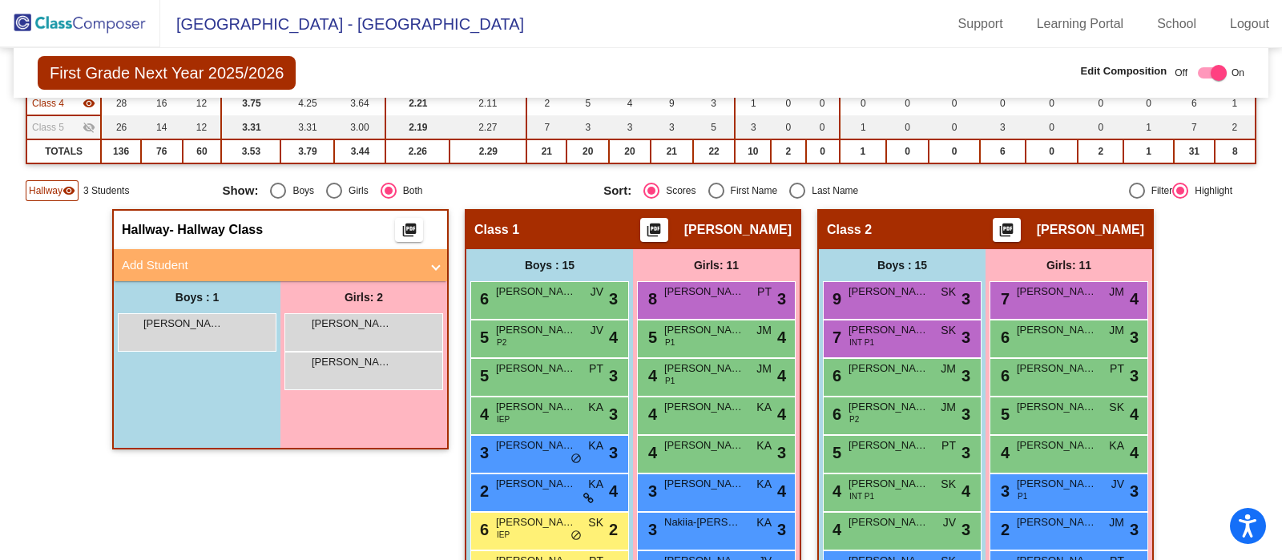
click at [155, 264] on mat-panel-title "Add Student" at bounding box center [271, 265] width 298 height 18
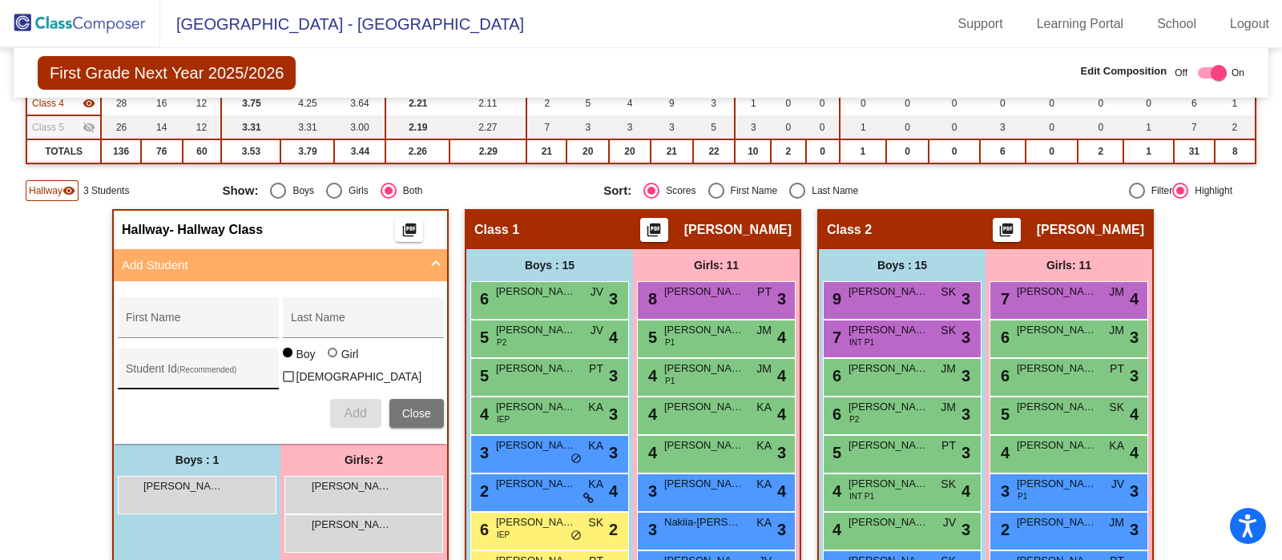
click at [168, 369] on input "Student Id (Recommended)" at bounding box center [198, 375] width 144 height 13
paste input "461808"
type input "461808"
click at [212, 317] on input "First Name" at bounding box center [198, 323] width 144 height 13
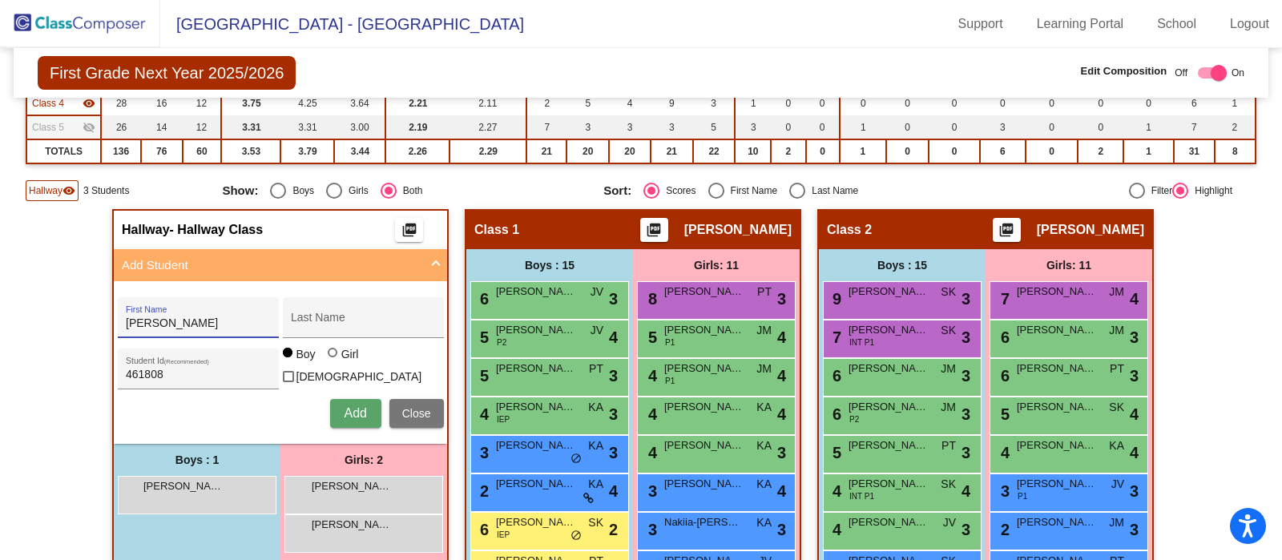
type input "Eliot"
type input "Mendoza"
click at [345, 409] on span "Add" at bounding box center [355, 413] width 22 height 14
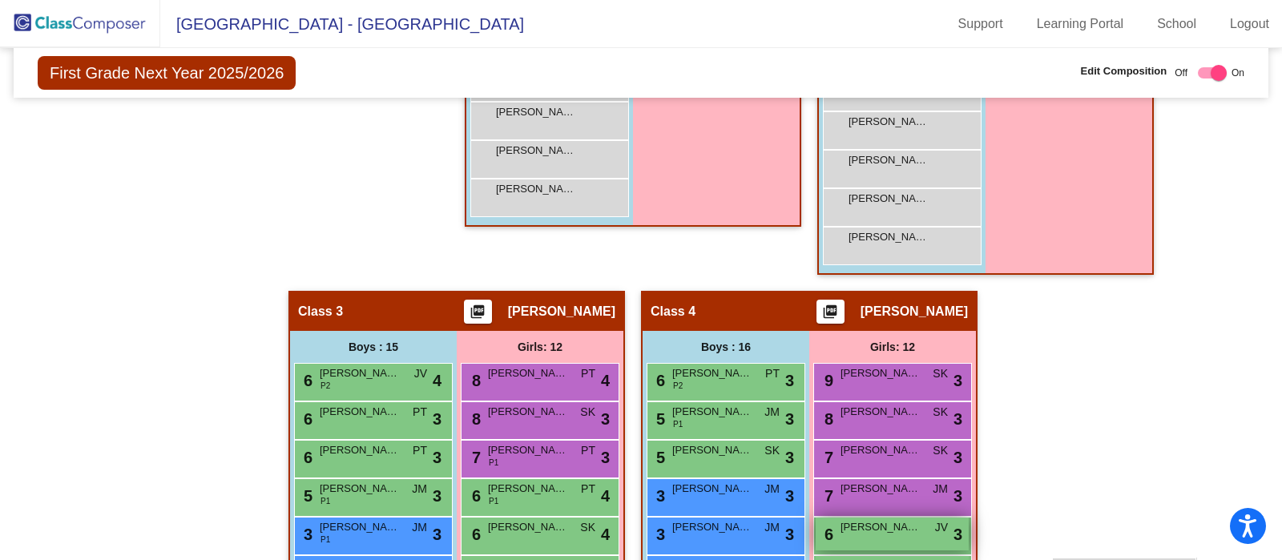
scroll to position [918, 0]
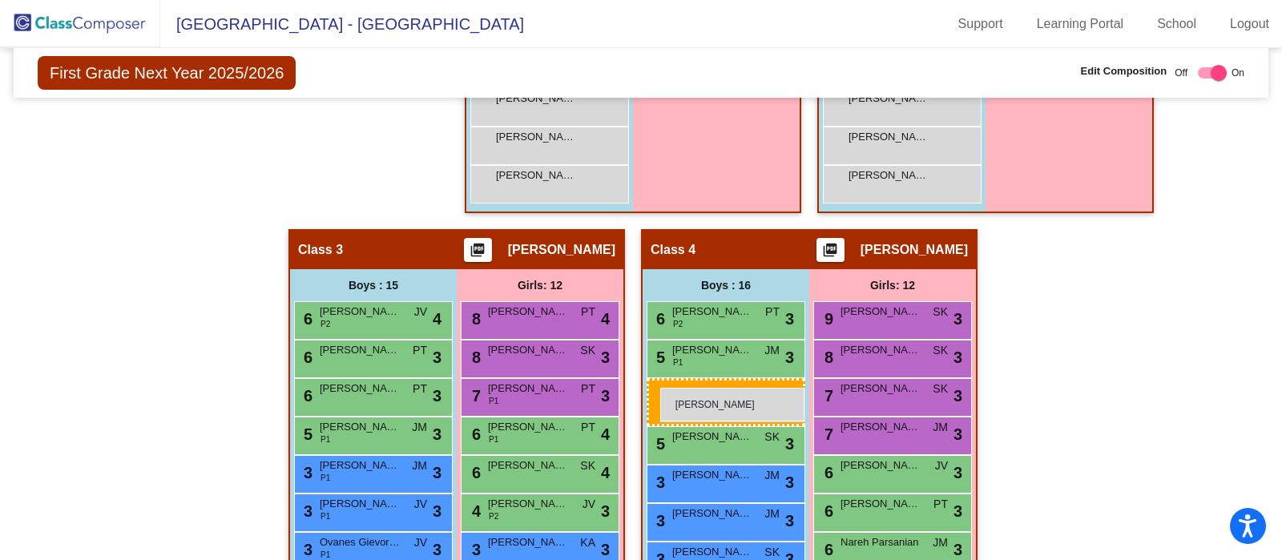
drag, startPoint x: 208, startPoint y: 490, endPoint x: 660, endPoint y: 388, distance: 464.2
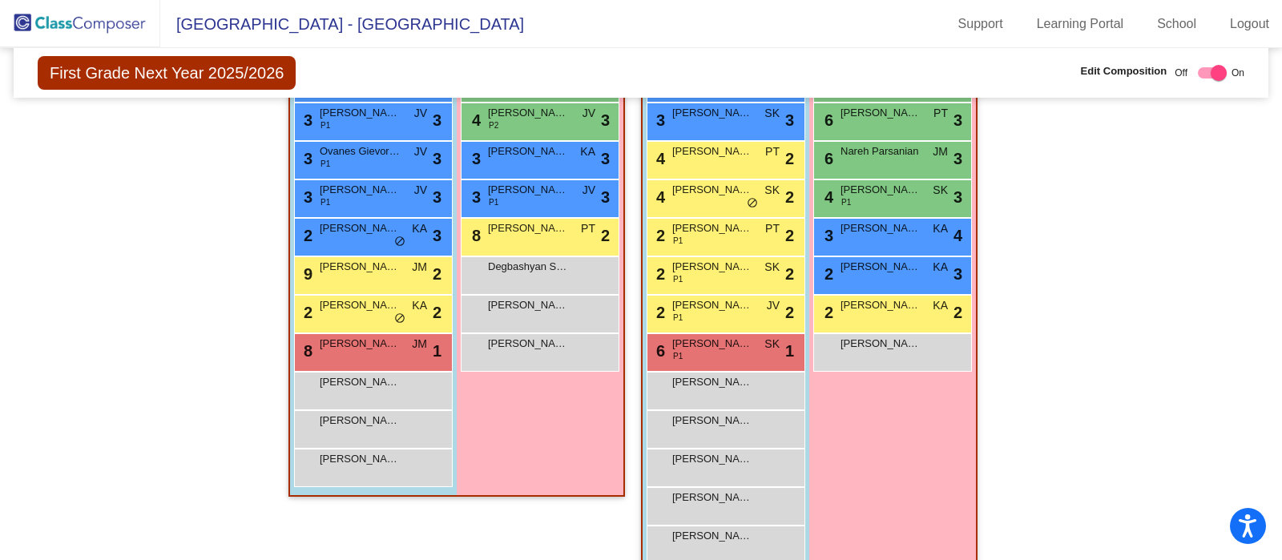
scroll to position [1334, 0]
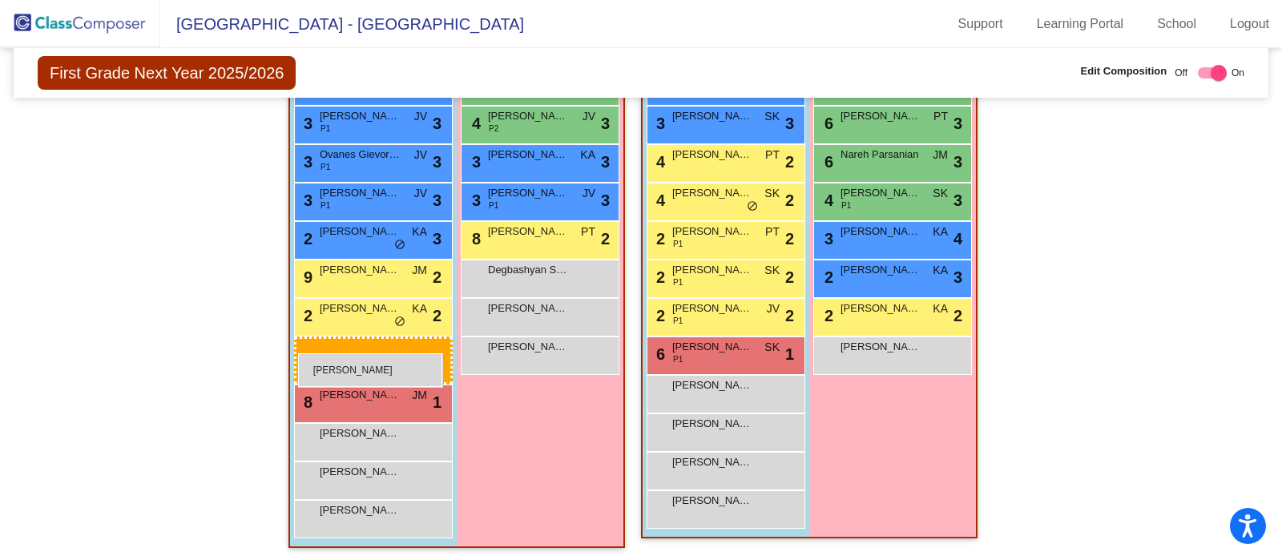
drag, startPoint x: 756, startPoint y: 398, endPoint x: 298, endPoint y: 353, distance: 459.8
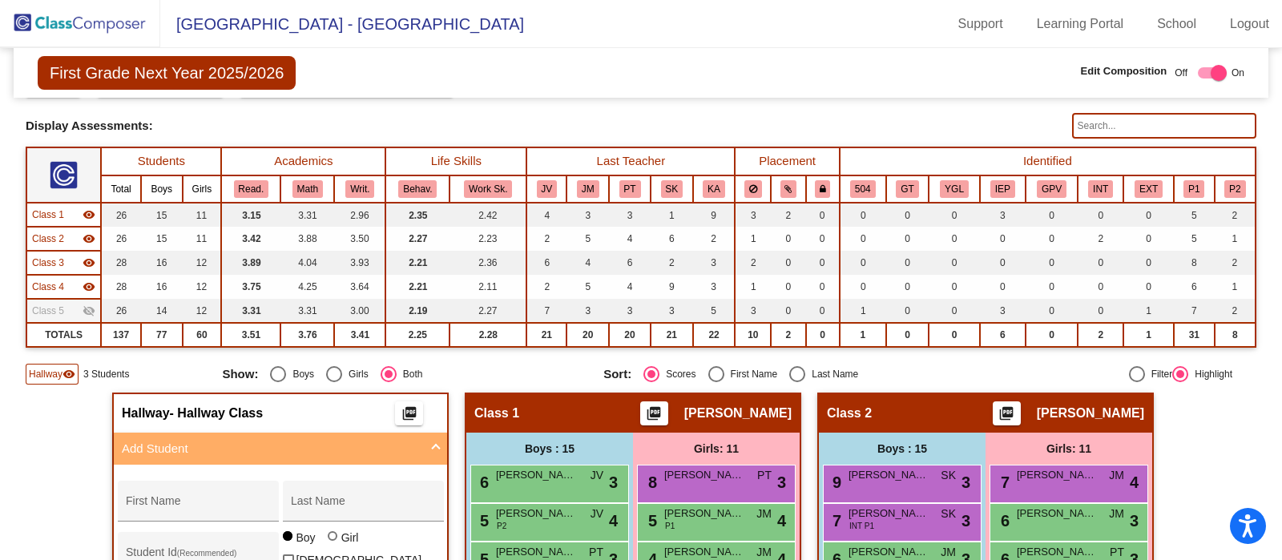
scroll to position [0, 0]
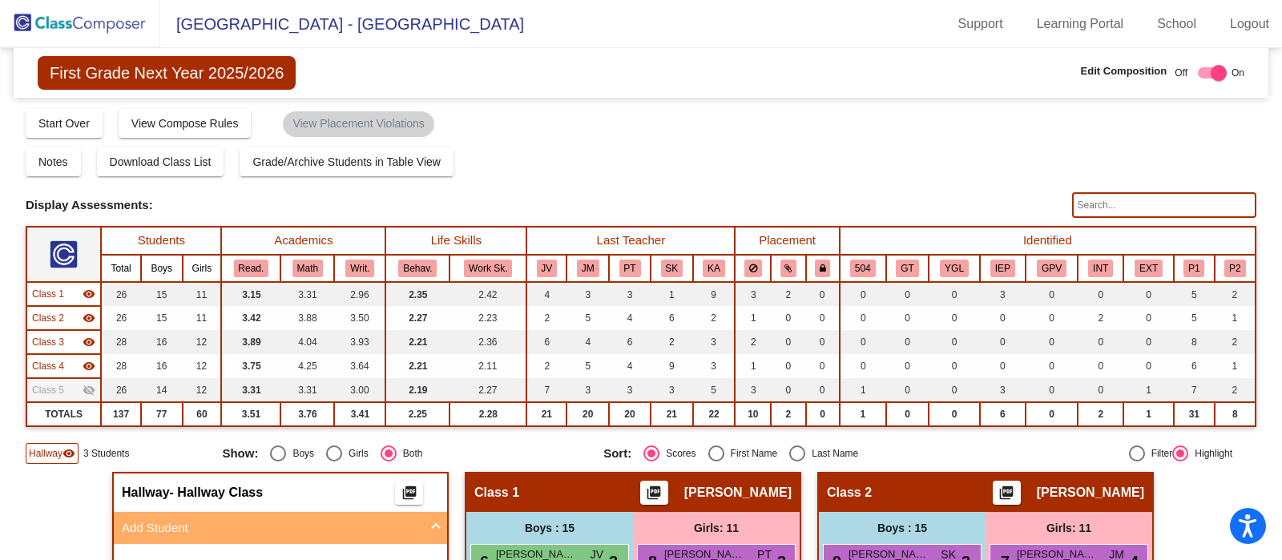
click at [101, 26] on img at bounding box center [80, 23] width 160 height 47
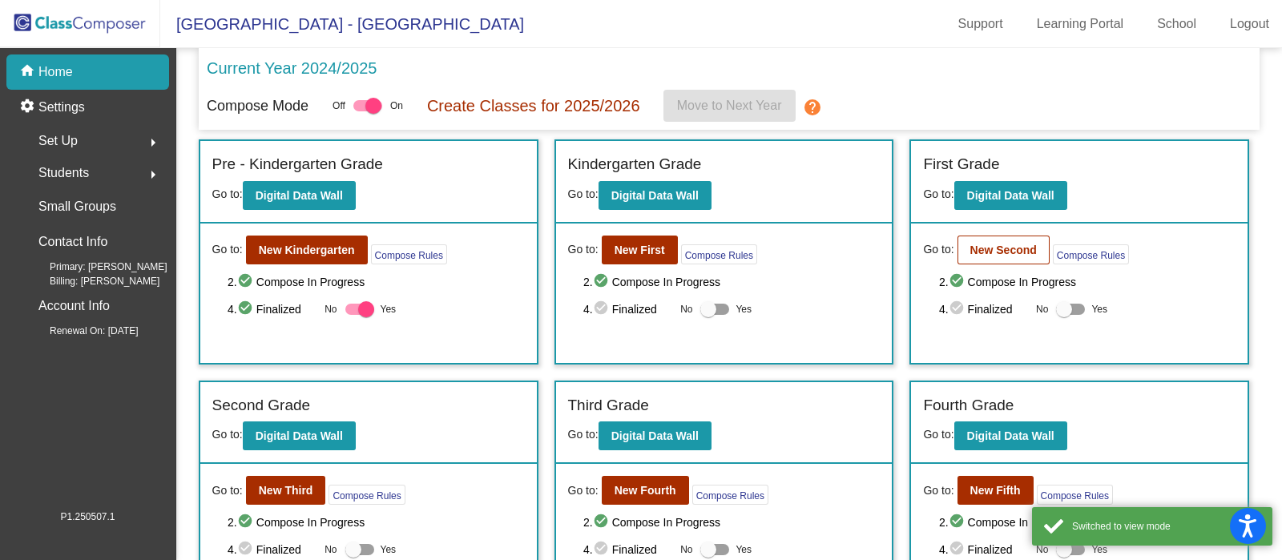
click at [994, 253] on b "New Second" at bounding box center [1003, 250] width 67 height 13
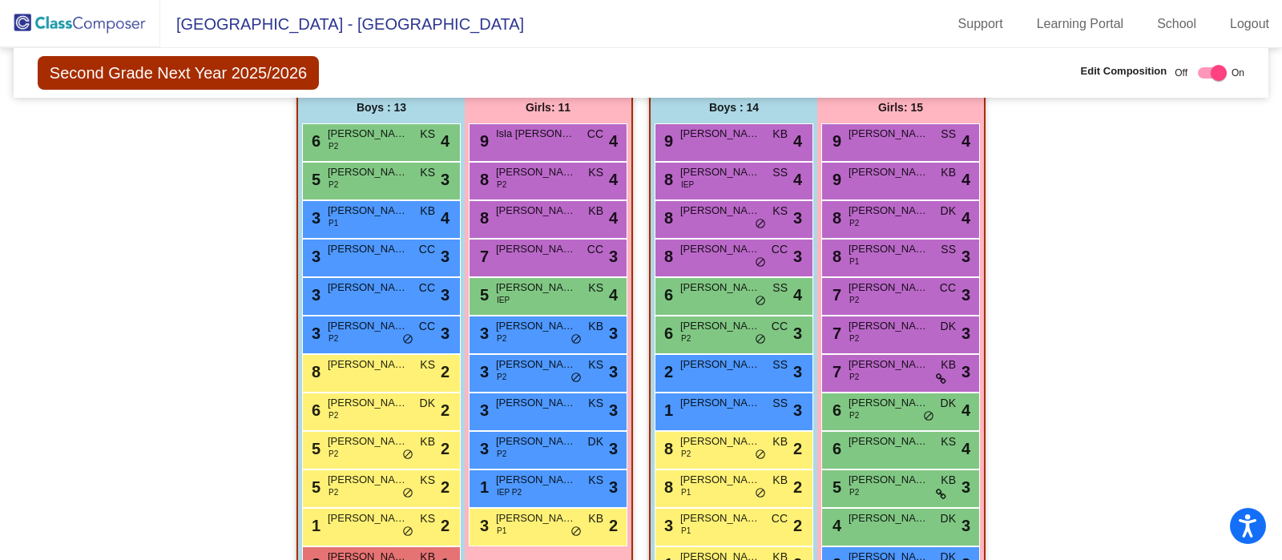
scroll to position [1058, 0]
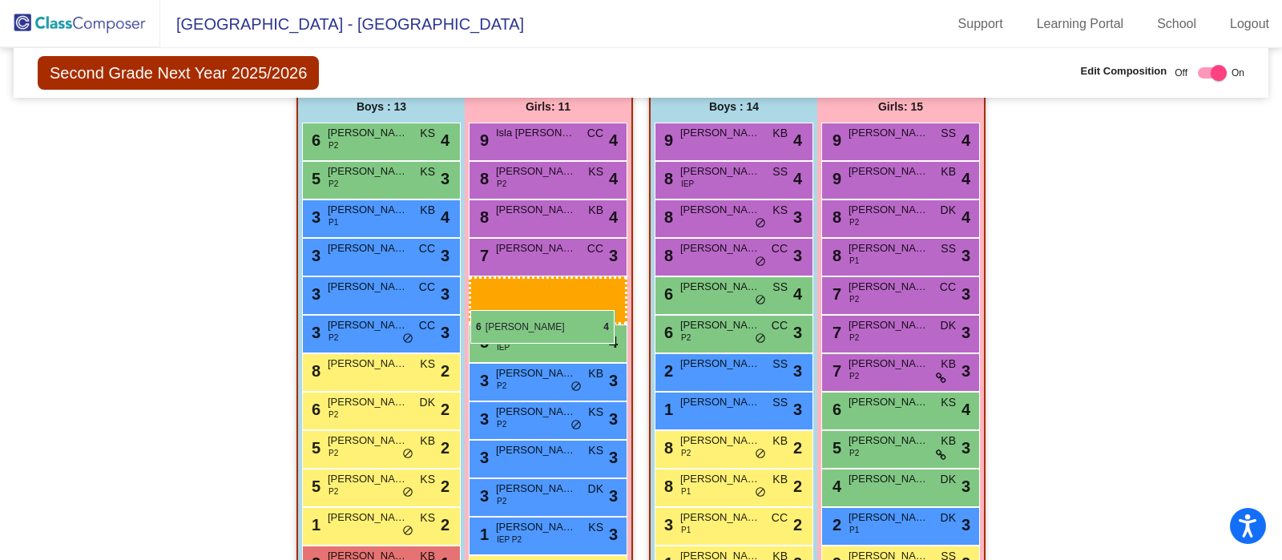
drag, startPoint x: 897, startPoint y: 413, endPoint x: 470, endPoint y: 310, distance: 438.5
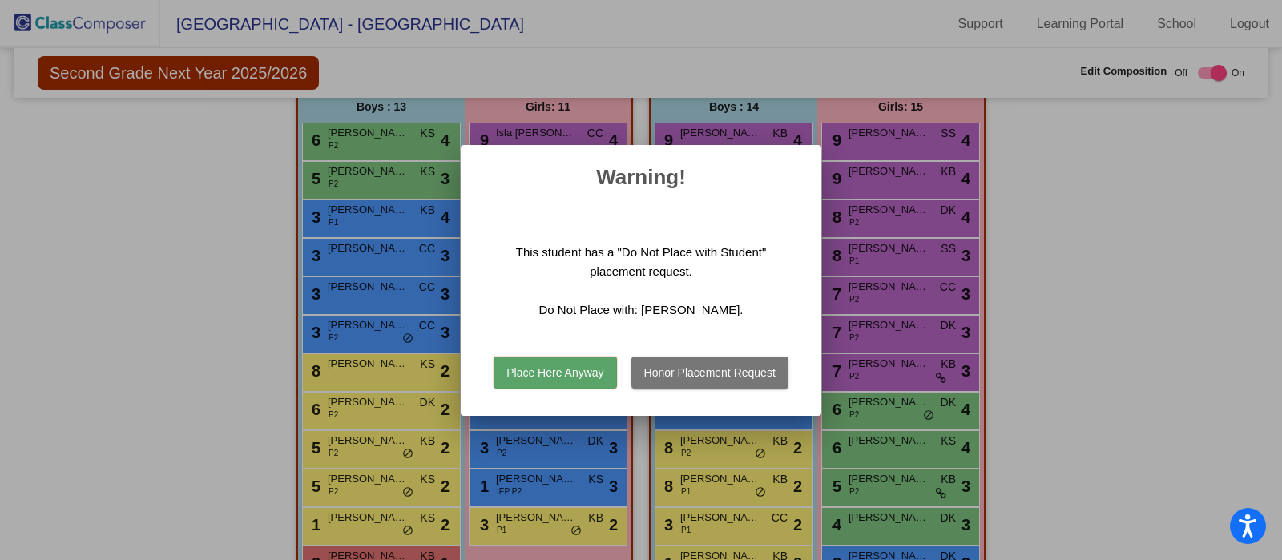
click at [712, 371] on button "Honor Placement Request" at bounding box center [709, 373] width 157 height 32
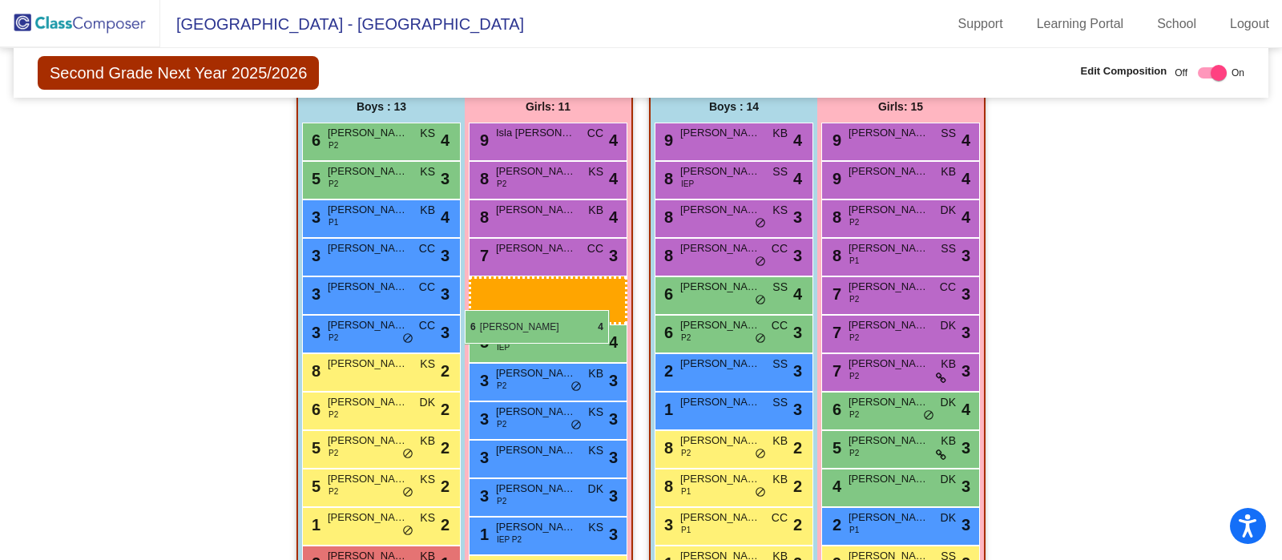
drag, startPoint x: 881, startPoint y: 446, endPoint x: 465, endPoint y: 310, distance: 438.4
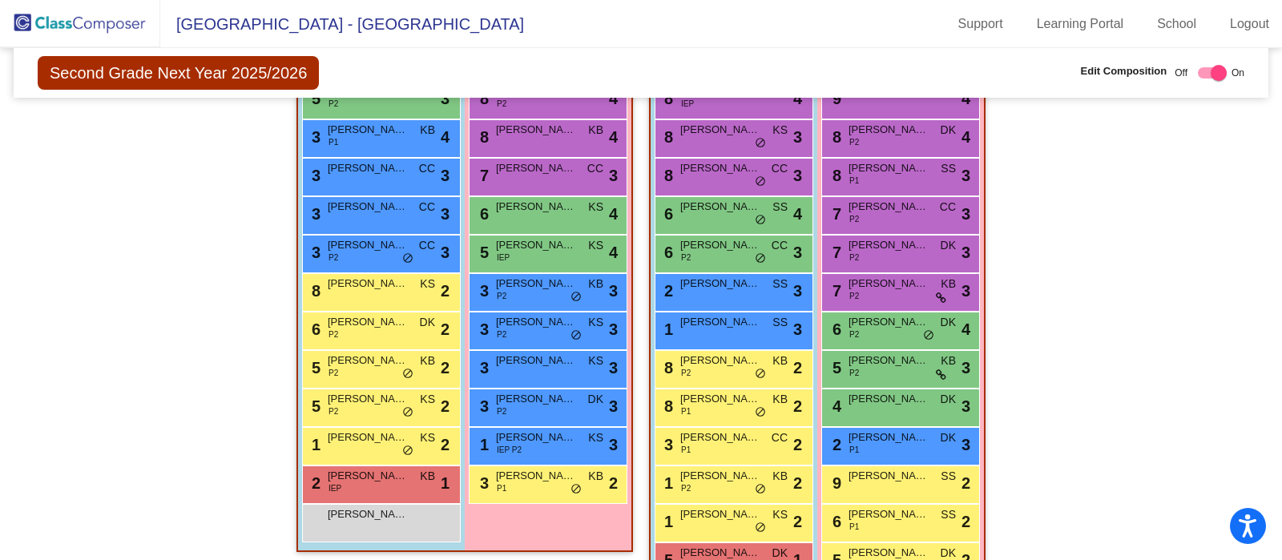
scroll to position [1138, 0]
click at [723, 438] on span "David Sedrak Vardanyan" at bounding box center [720, 438] width 80 height 16
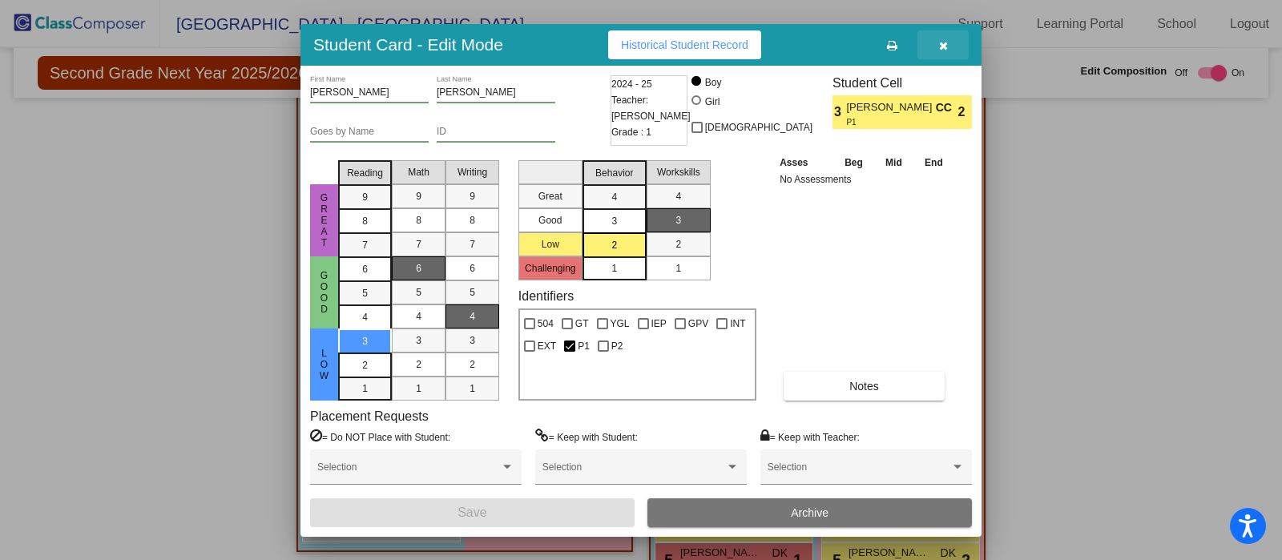
click at [941, 44] on icon "button" at bounding box center [943, 45] width 9 height 11
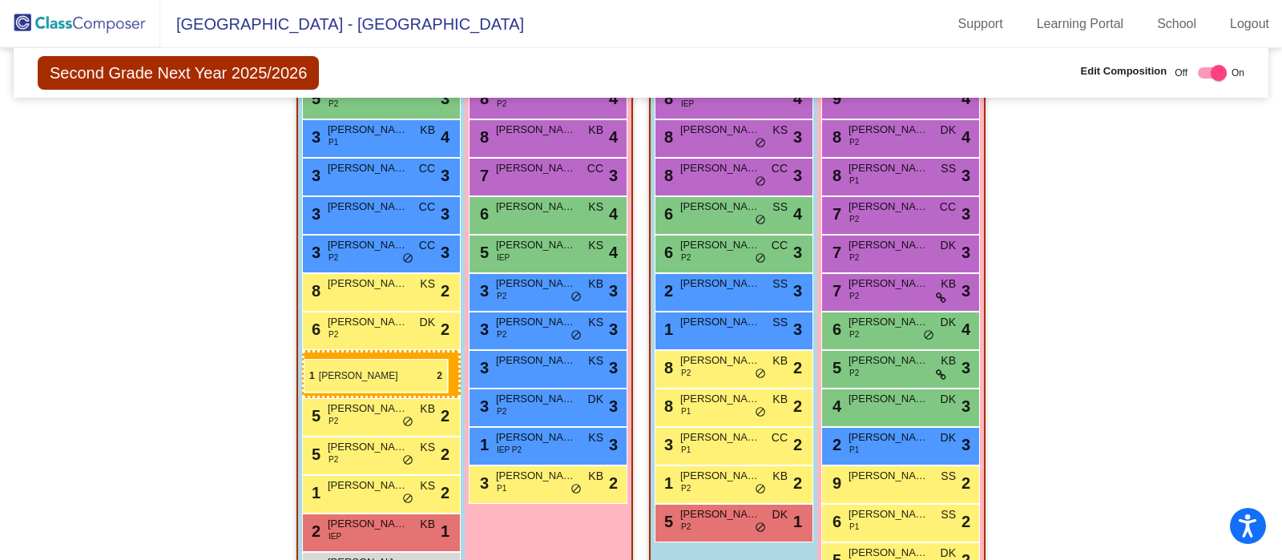
drag, startPoint x: 716, startPoint y: 520, endPoint x: 304, endPoint y: 359, distance: 443.0
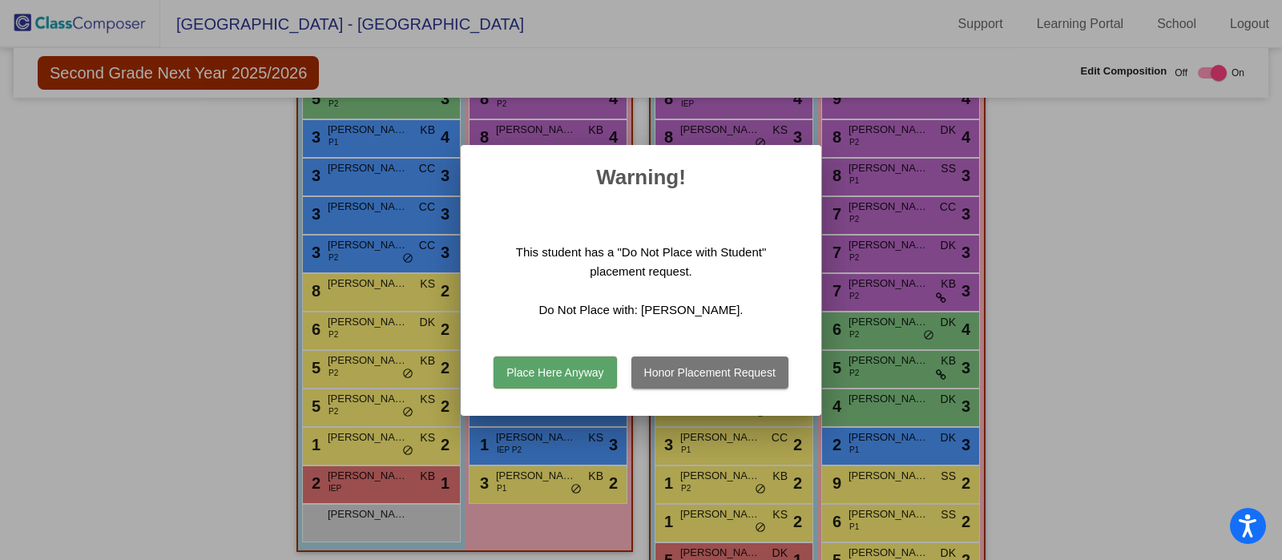
drag, startPoint x: 687, startPoint y: 373, endPoint x: 683, endPoint y: 365, distance: 9.0
click at [683, 365] on button "Honor Placement Request" at bounding box center [709, 373] width 157 height 32
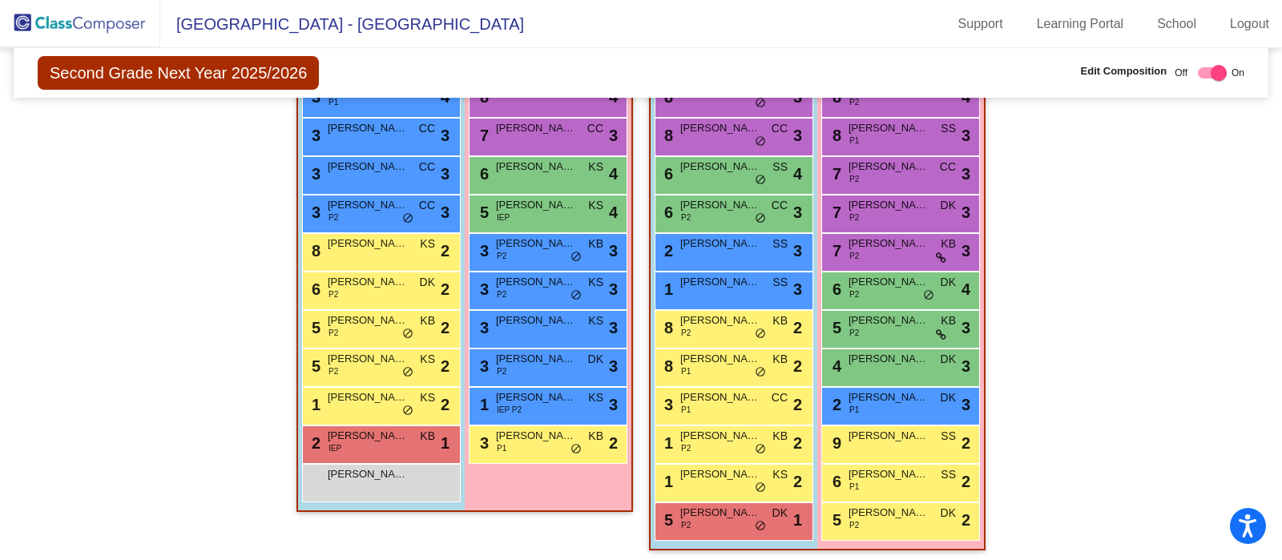
scroll to position [1181, 0]
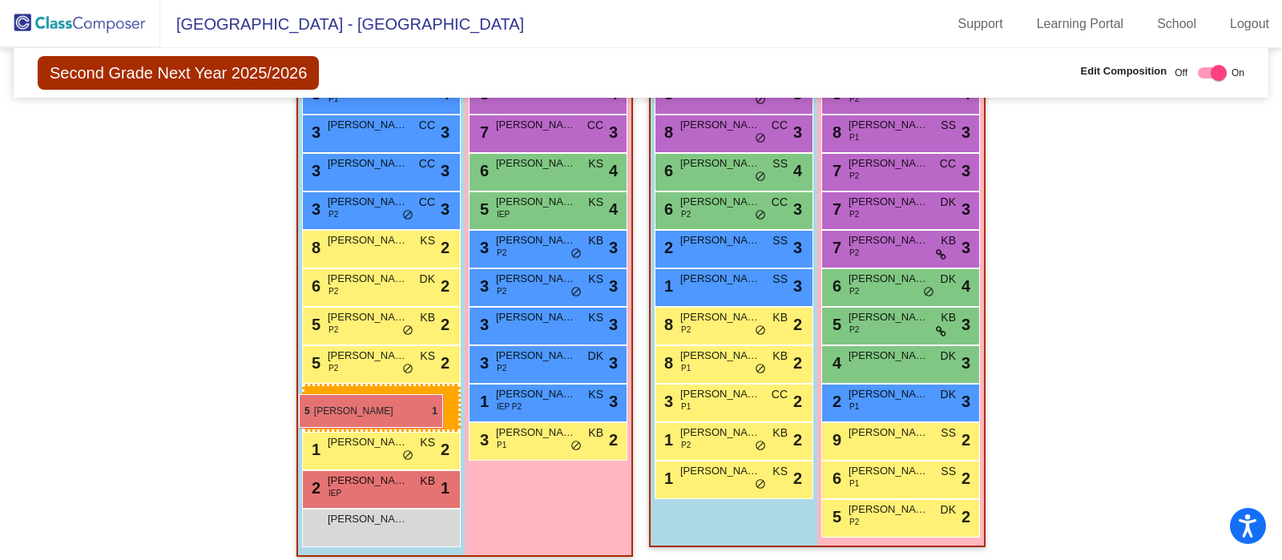
drag, startPoint x: 708, startPoint y: 510, endPoint x: 299, endPoint y: 394, distance: 425.7
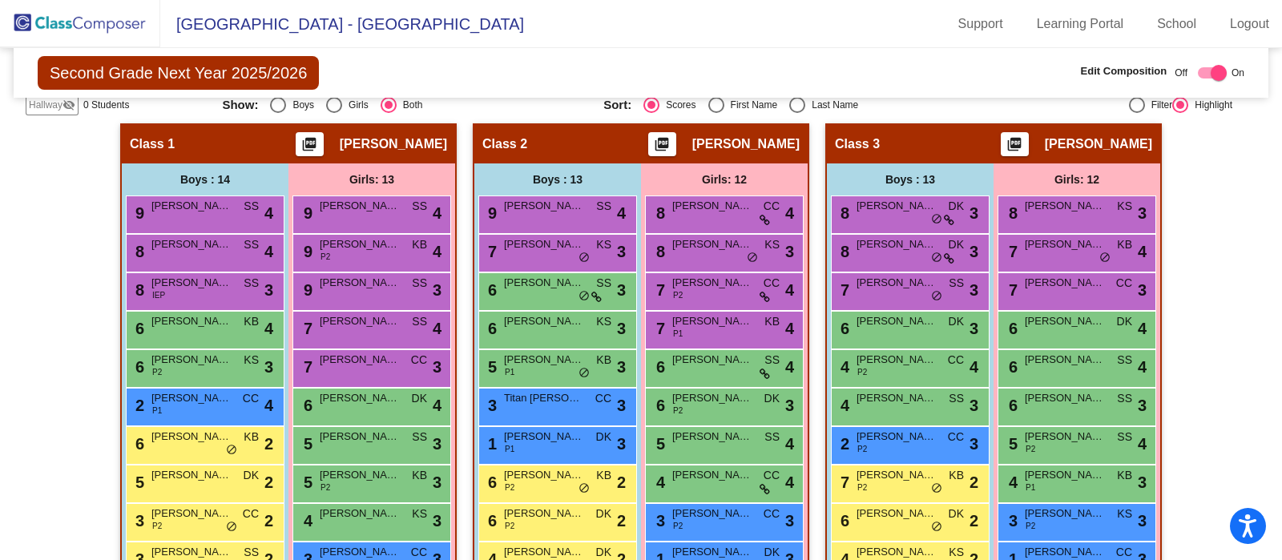
scroll to position [337, 0]
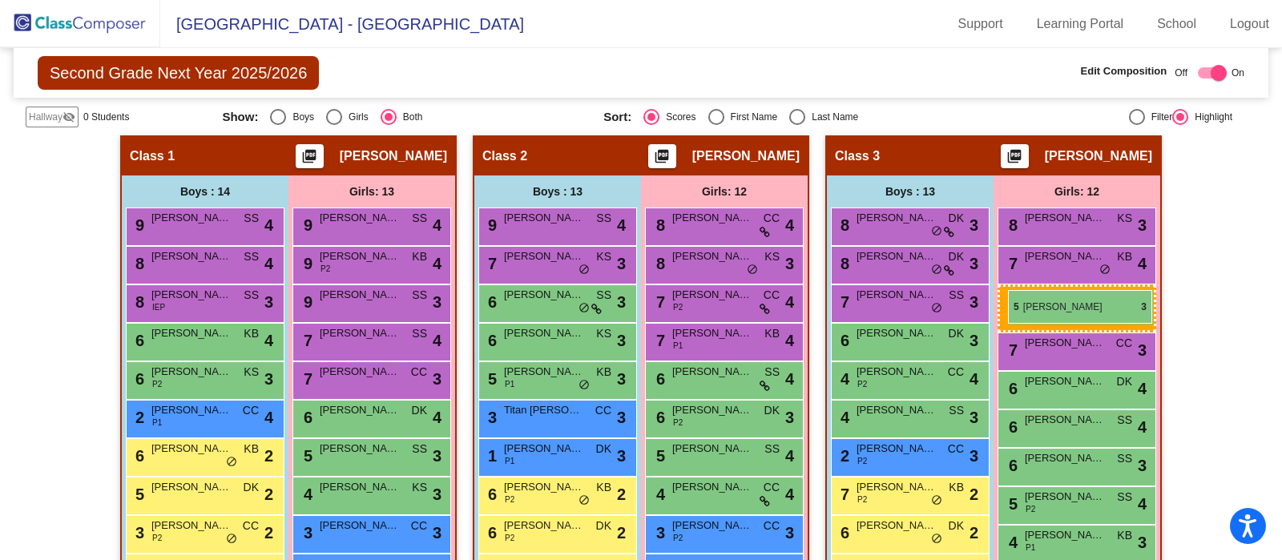
drag, startPoint x: 374, startPoint y: 498, endPoint x: 1008, endPoint y: 290, distance: 667.0
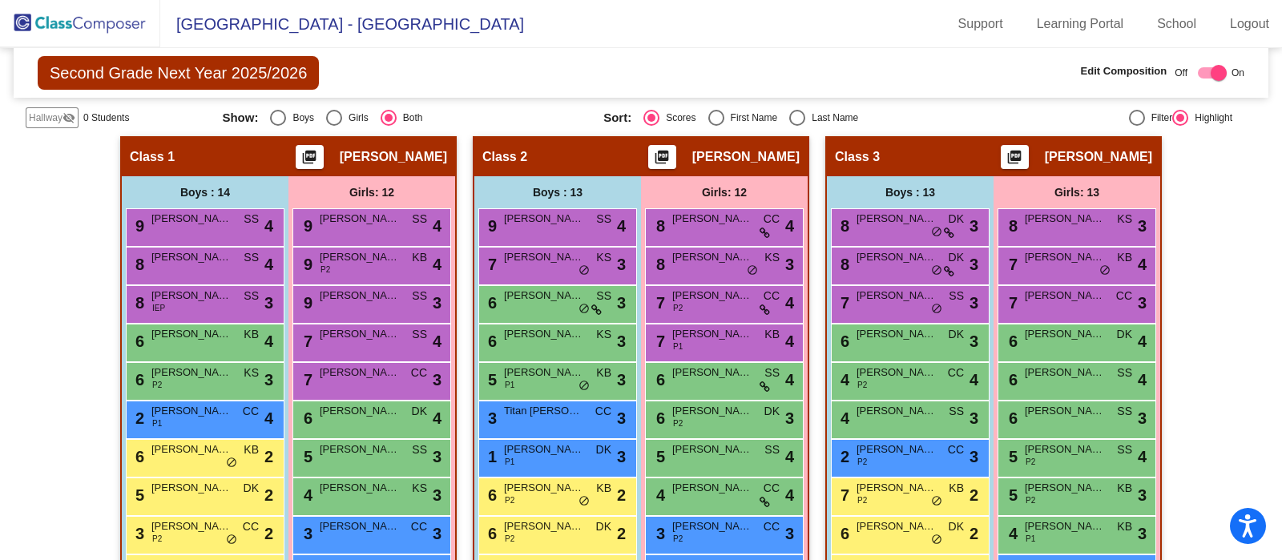
scroll to position [334, 0]
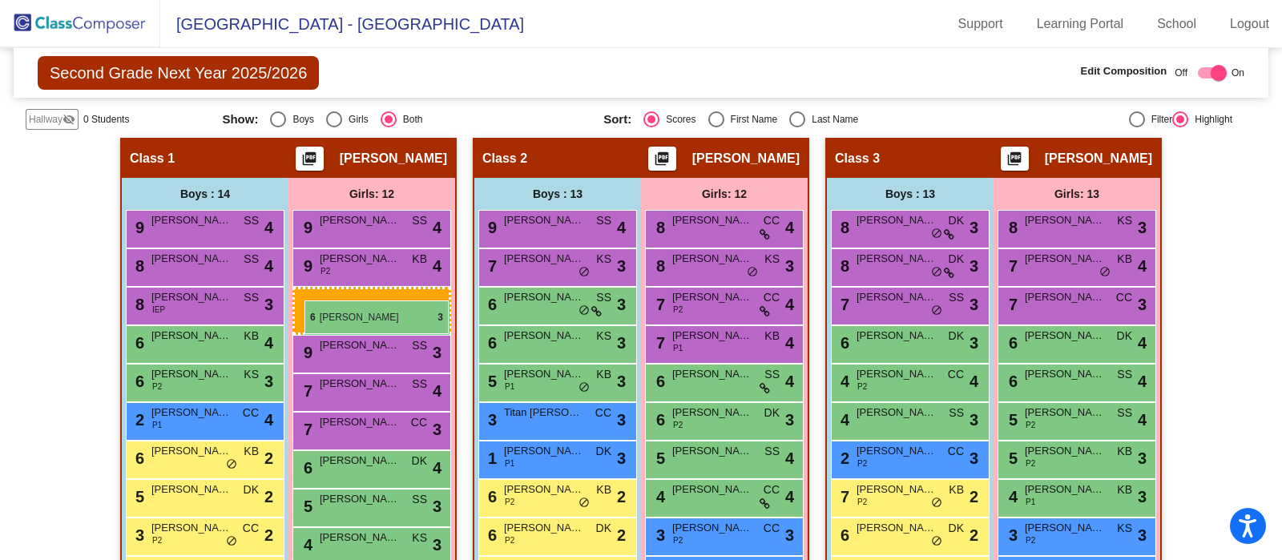
drag, startPoint x: 1060, startPoint y: 413, endPoint x: 305, endPoint y: 301, distance: 764.1
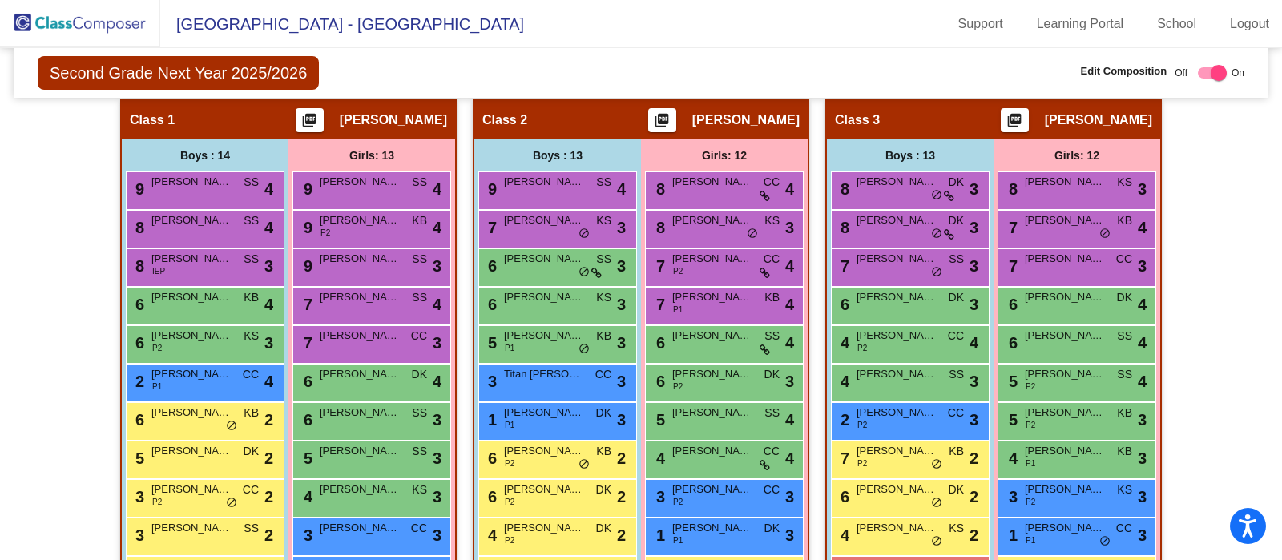
scroll to position [373, 0]
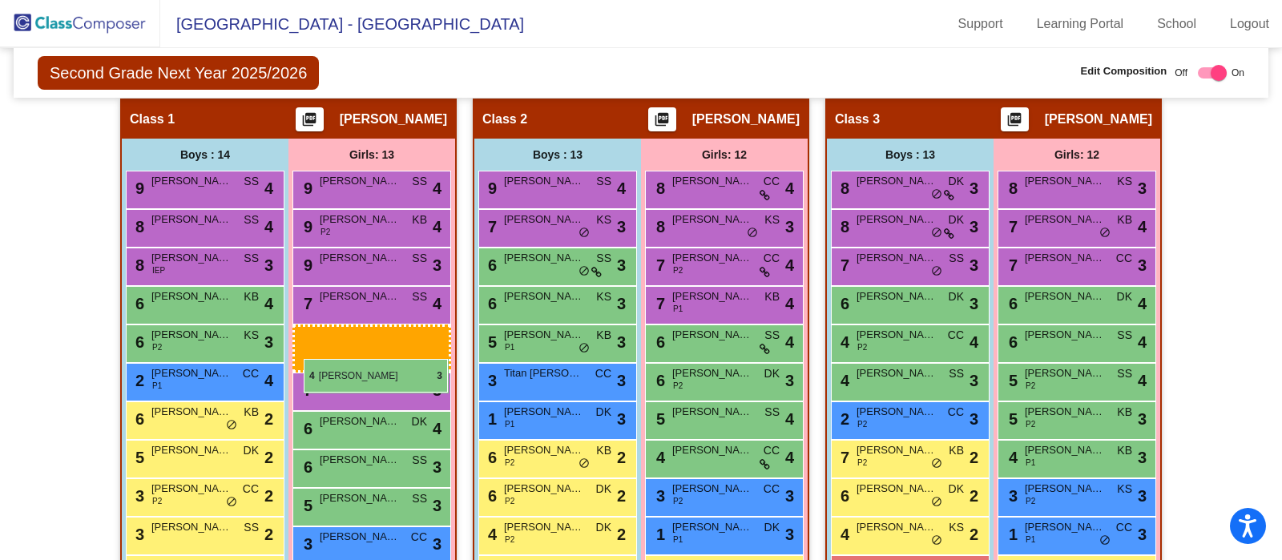
drag, startPoint x: 353, startPoint y: 483, endPoint x: 304, endPoint y: 359, distance: 133.5
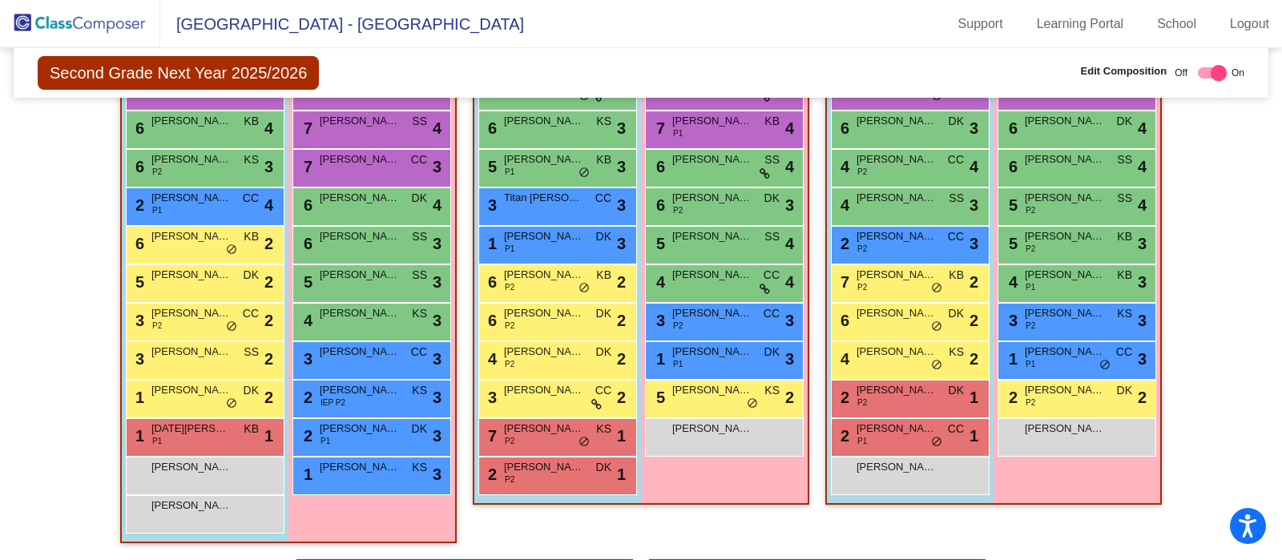
scroll to position [555, 0]
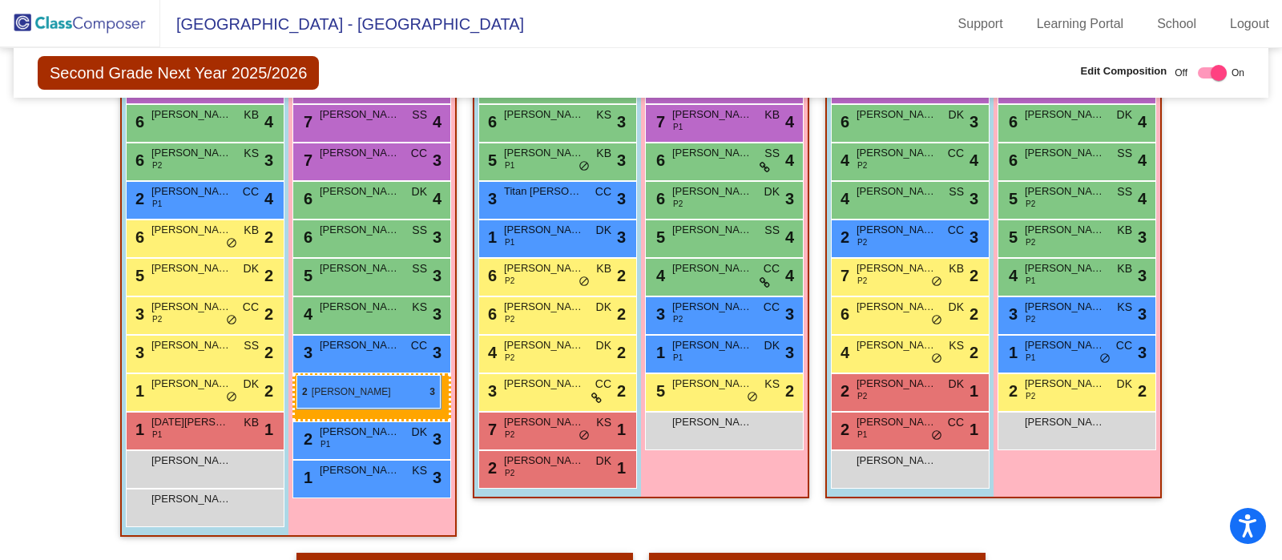
drag, startPoint x: 356, startPoint y: 384, endPoint x: 296, endPoint y: 375, distance: 60.0
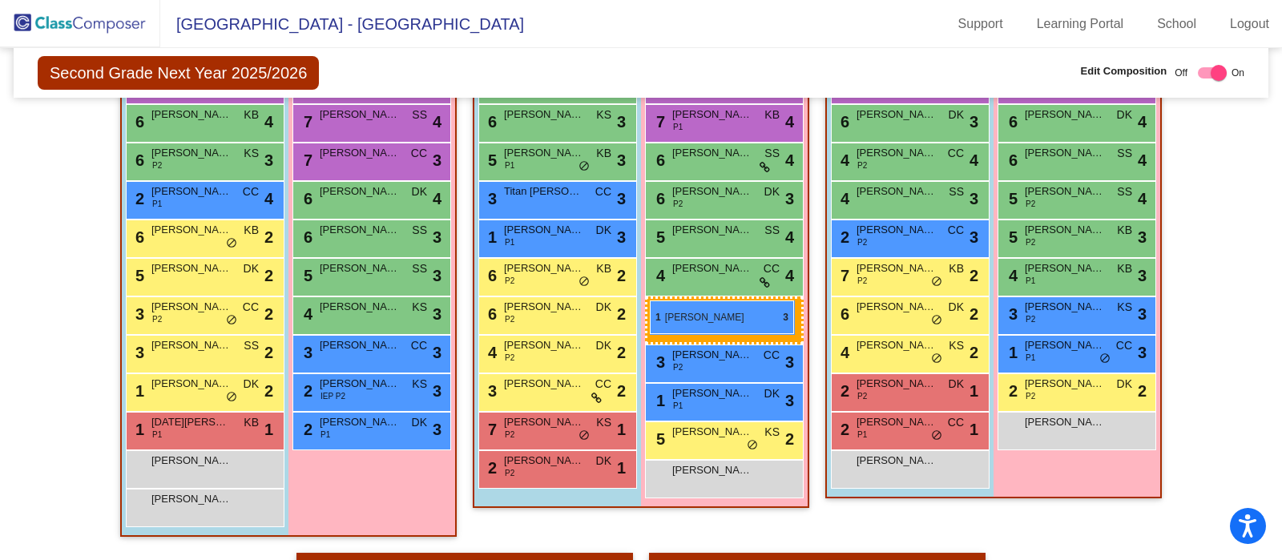
drag, startPoint x: 344, startPoint y: 465, endPoint x: 650, endPoint y: 301, distance: 347.4
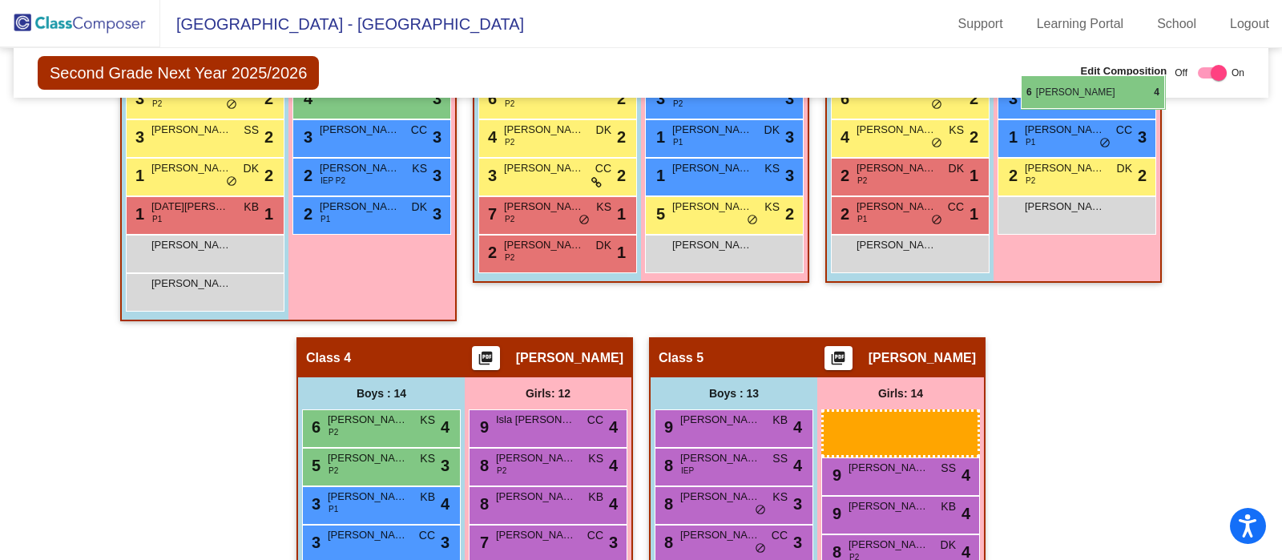
scroll to position [765, 0]
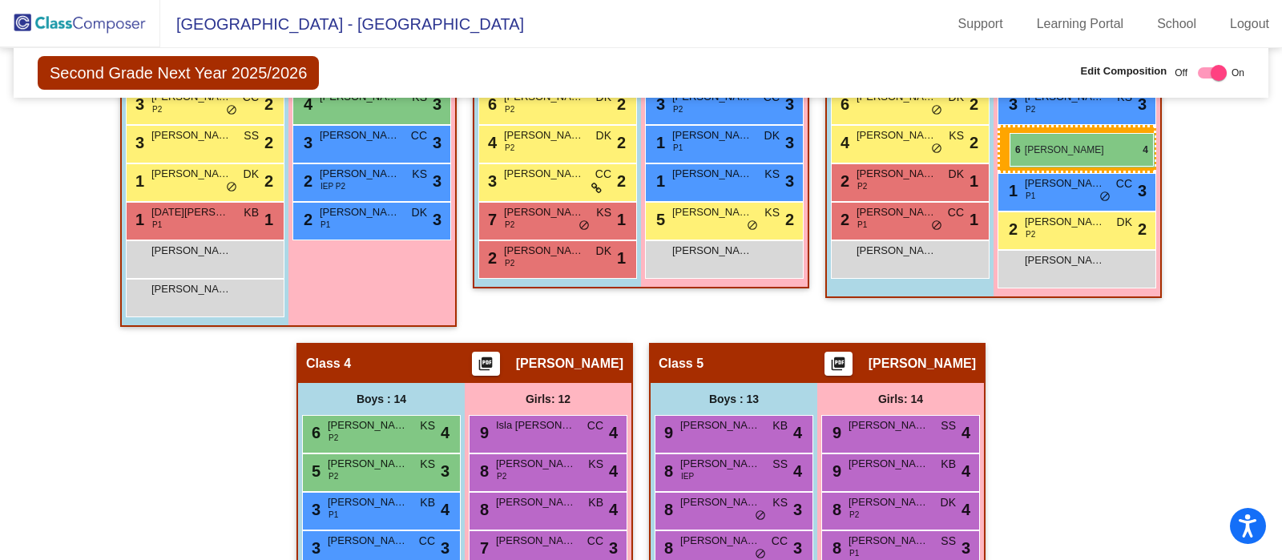
drag, startPoint x: 912, startPoint y: 377, endPoint x: 1010, endPoint y: 133, distance: 262.5
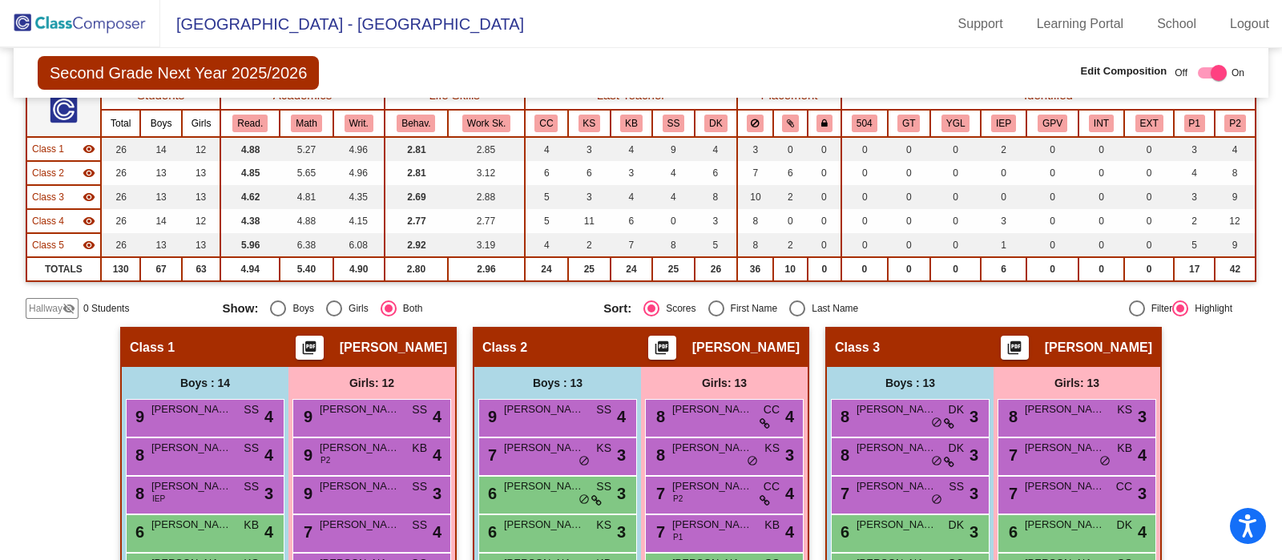
scroll to position [140, 0]
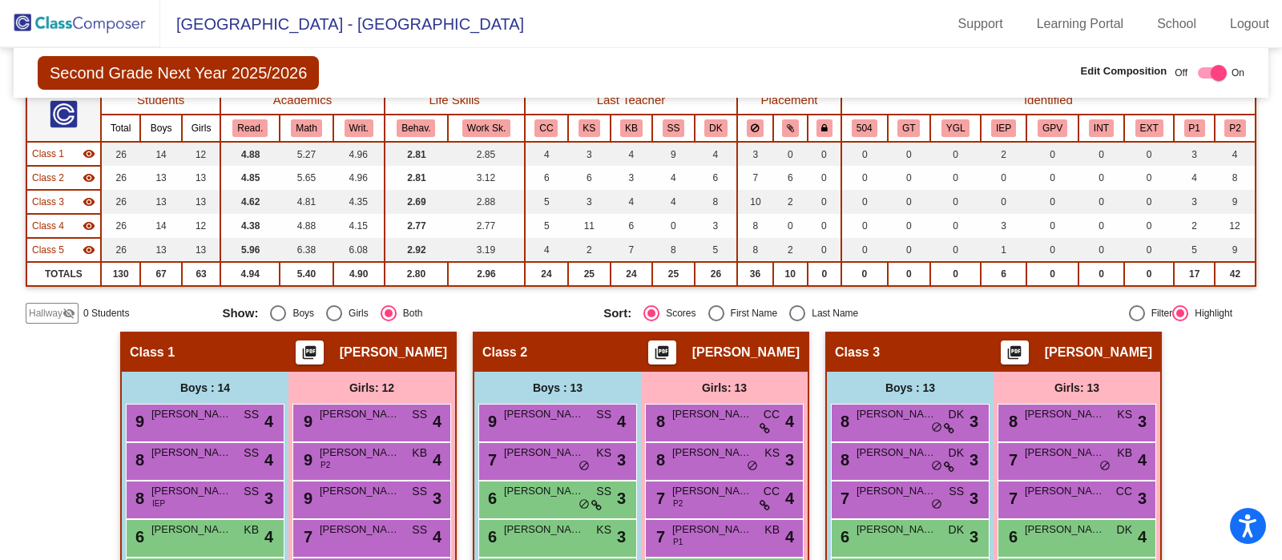
click at [46, 320] on div "Hallway visibility_off" at bounding box center [52, 313] width 53 height 21
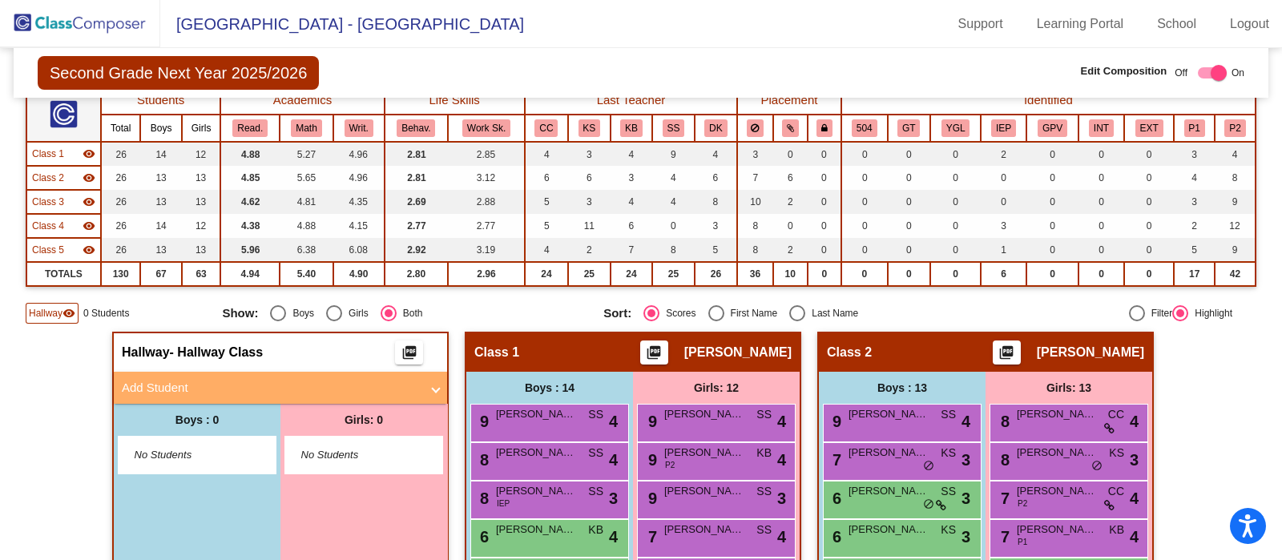
click at [83, 27] on img at bounding box center [80, 23] width 160 height 47
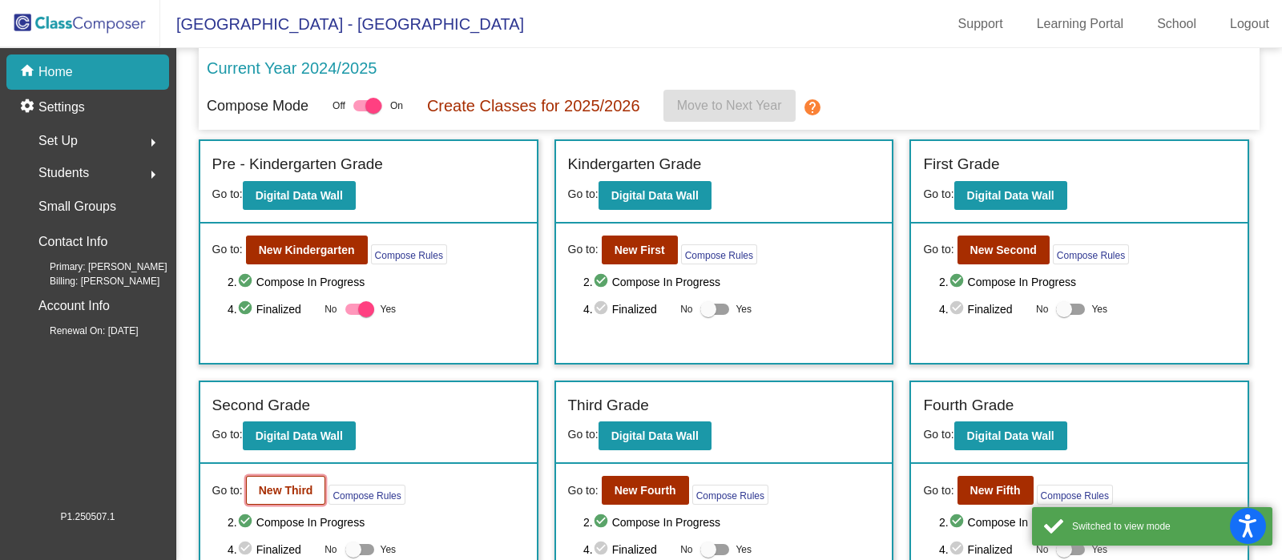
click at [261, 493] on b "New Third" at bounding box center [286, 490] width 54 height 13
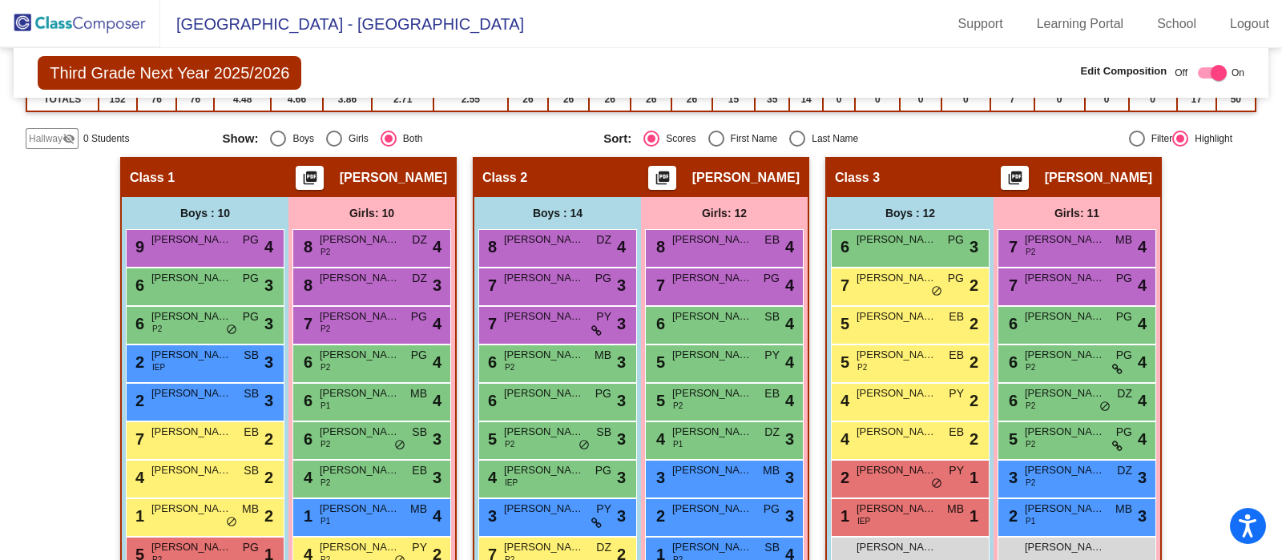
scroll to position [340, 0]
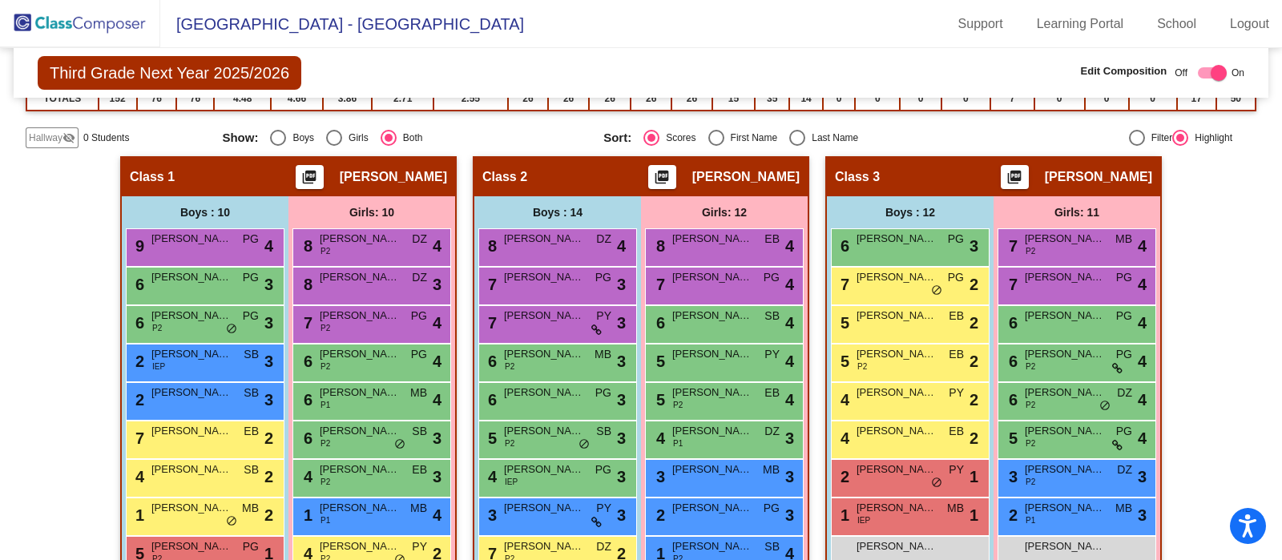
click at [877, 370] on div "5 Andranik Besalyan P2 EB lock do_not_disturb_alt 2" at bounding box center [908, 361] width 153 height 33
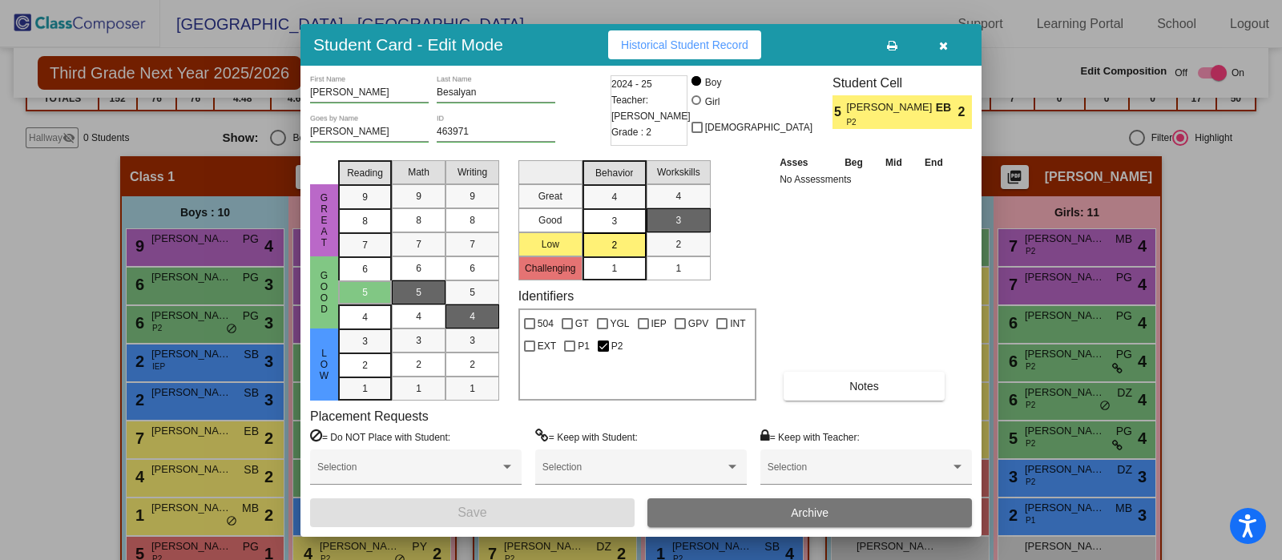
click at [942, 44] on icon "button" at bounding box center [943, 45] width 9 height 11
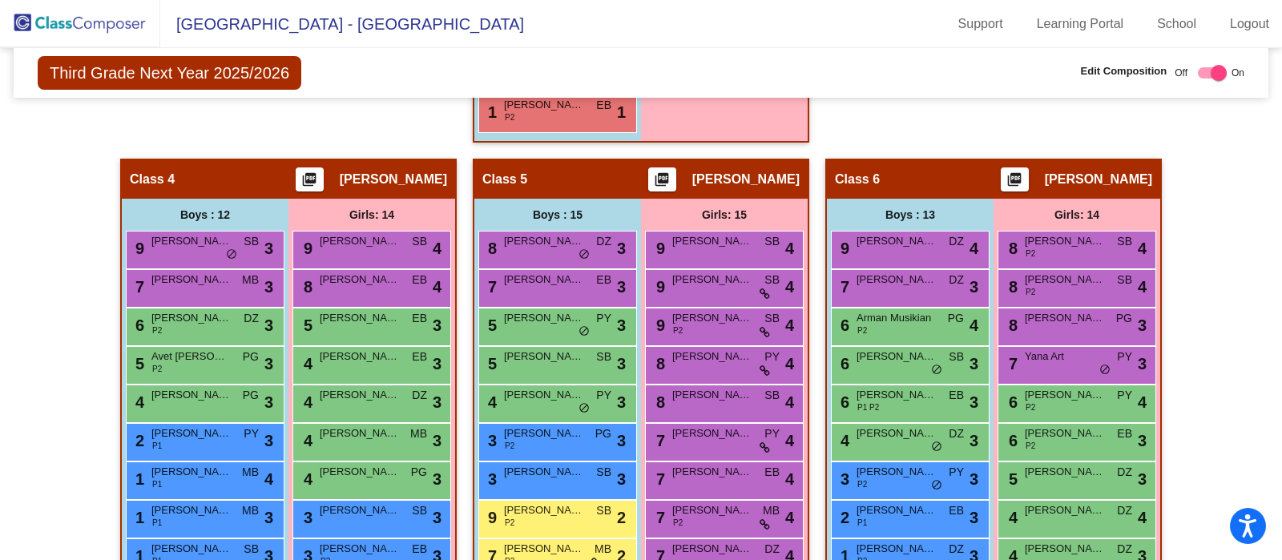
scroll to position [976, 0]
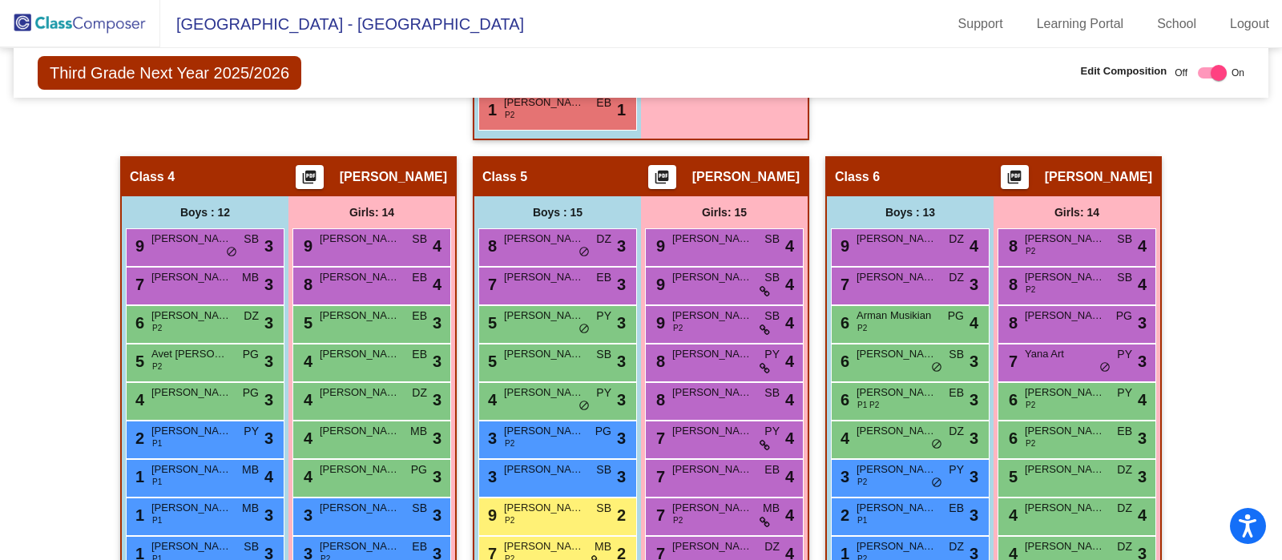
click at [61, 329] on div "Hallway - Hallway Class picture_as_pdf Add Student First Name Last Name Student…" at bounding box center [641, 175] width 1231 height 1311
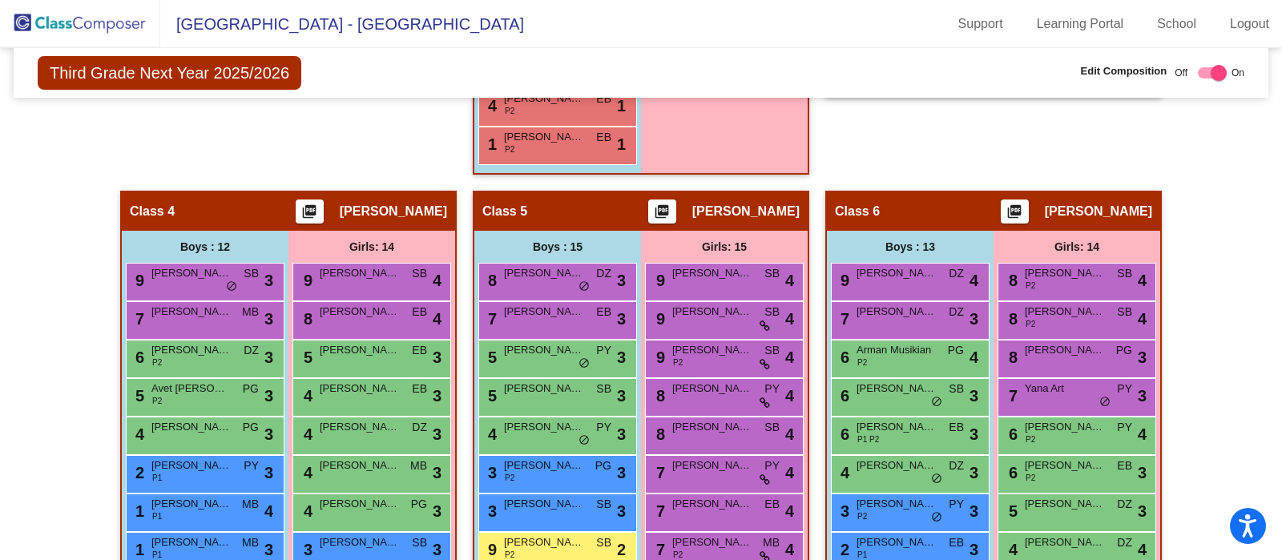
scroll to position [942, 0]
click at [547, 330] on div "7 Mark Mikayelyan EB lock do_not_disturb_alt 3" at bounding box center [555, 318] width 153 height 33
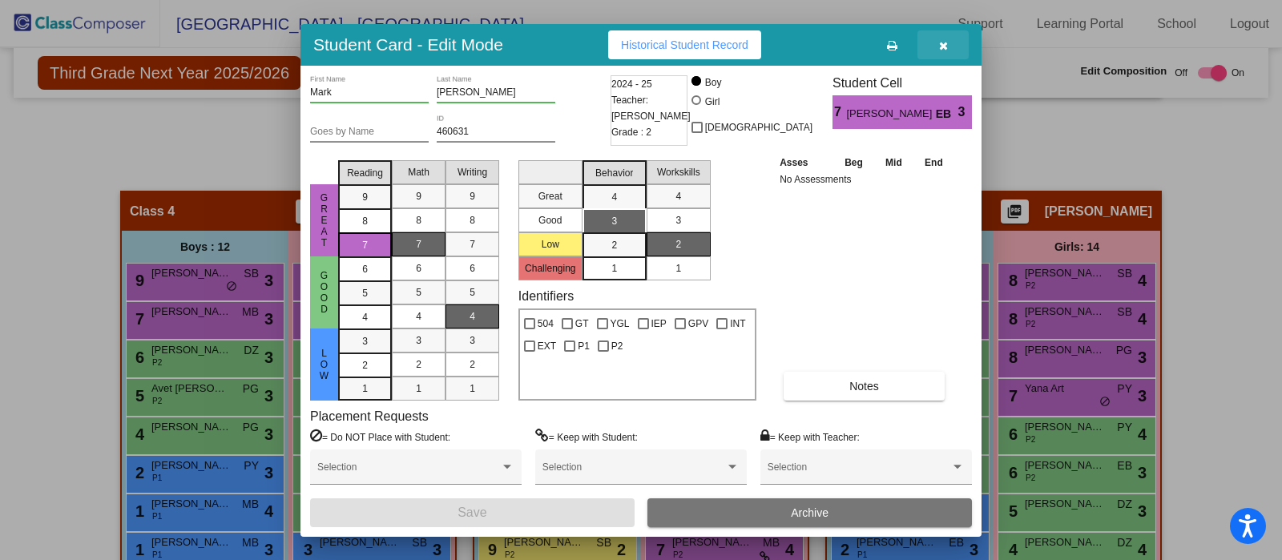
click at [951, 44] on button "button" at bounding box center [943, 44] width 51 height 29
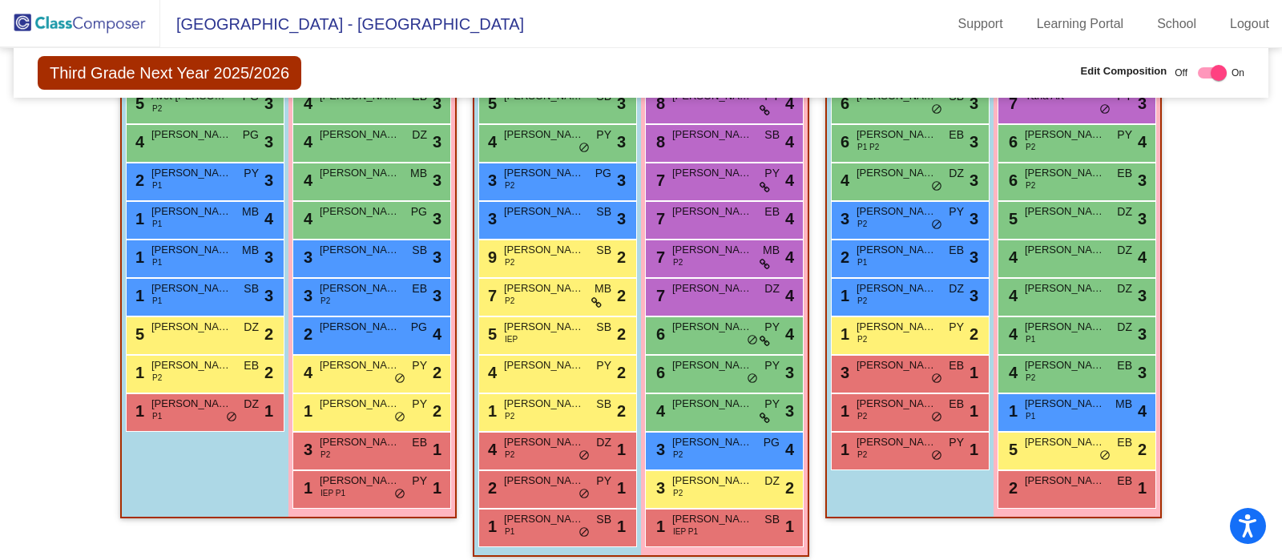
scroll to position [1243, 0]
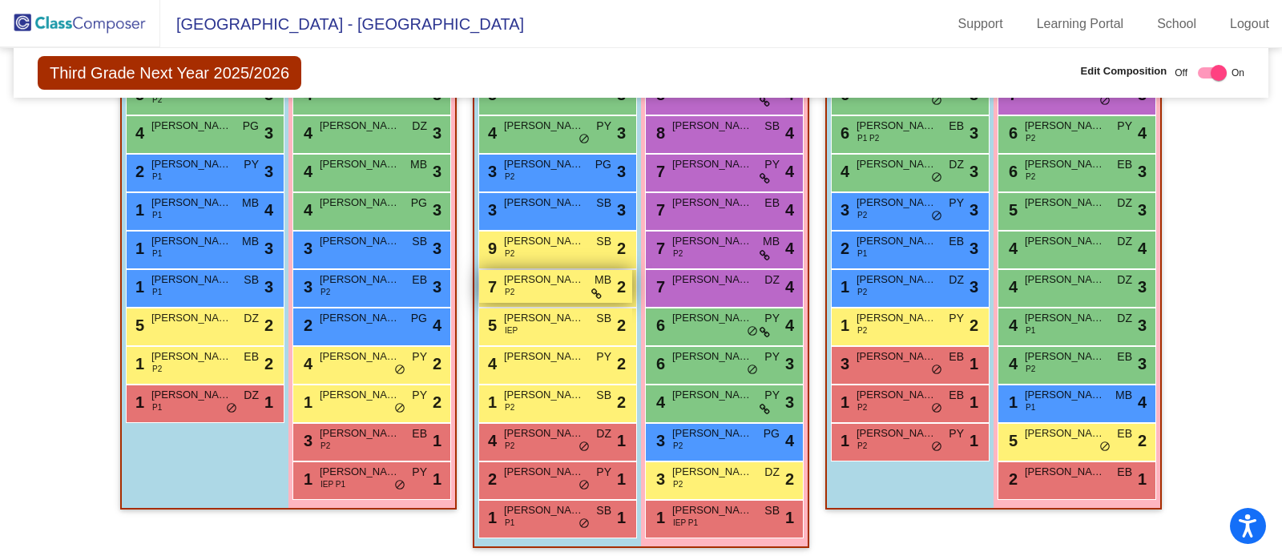
click at [561, 276] on span "Gagik Vardanyan" at bounding box center [544, 280] width 80 height 16
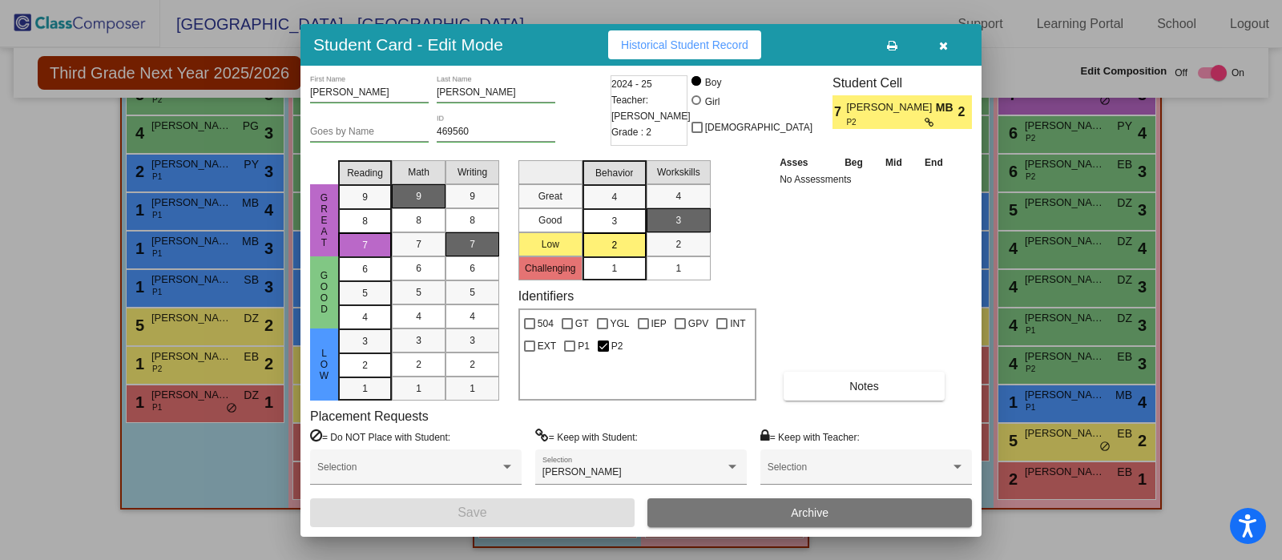
click at [946, 49] on icon "button" at bounding box center [943, 45] width 9 height 11
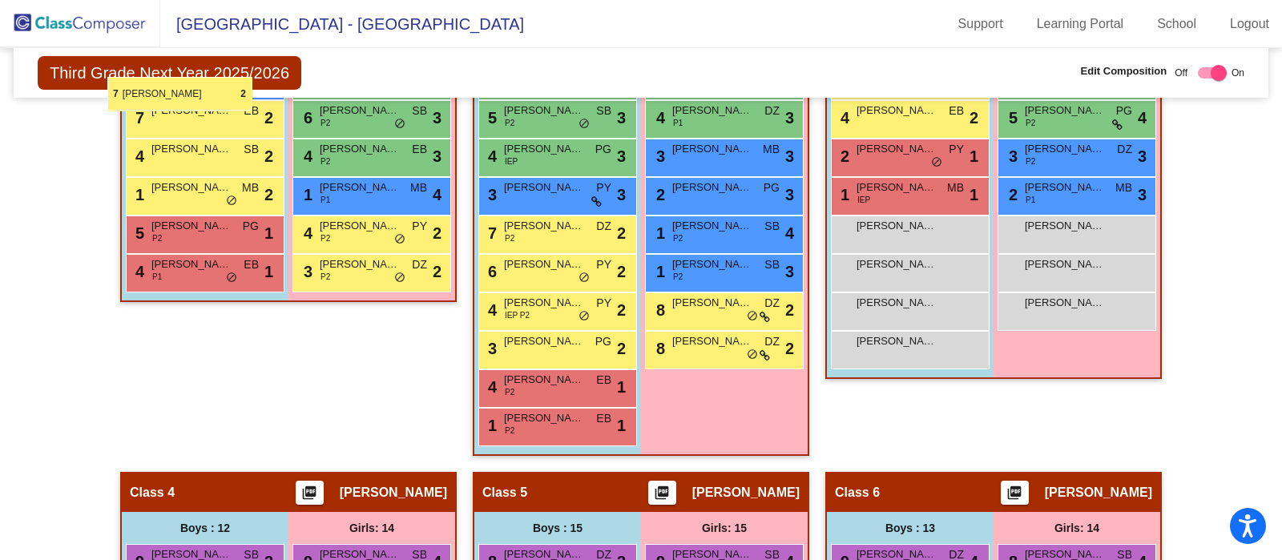
scroll to position [655, 0]
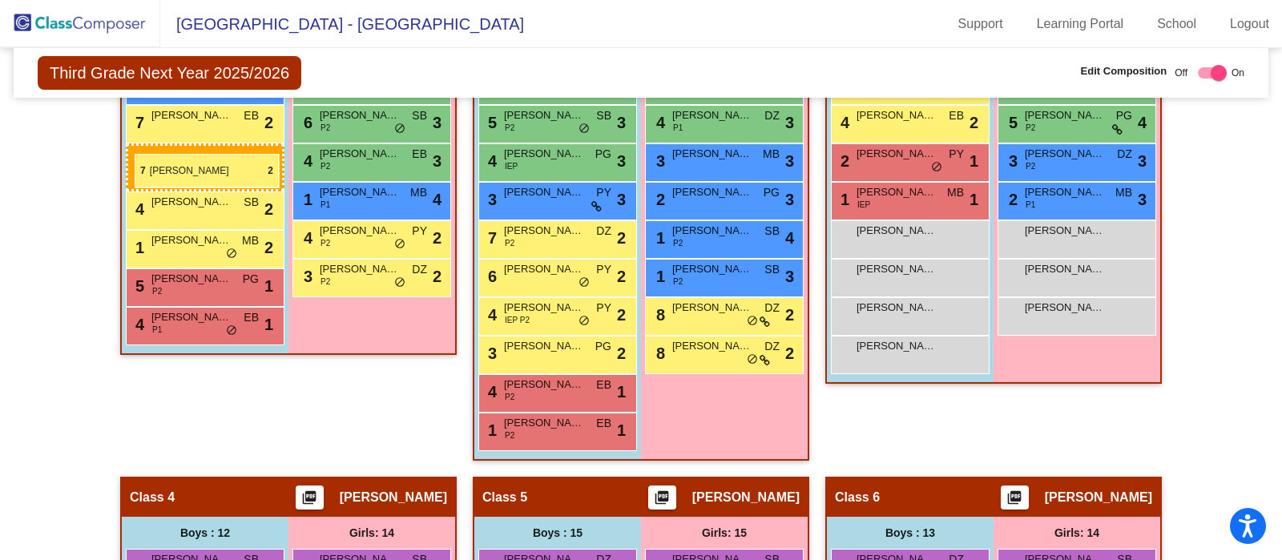
drag, startPoint x: 562, startPoint y: 288, endPoint x: 135, endPoint y: 154, distance: 447.8
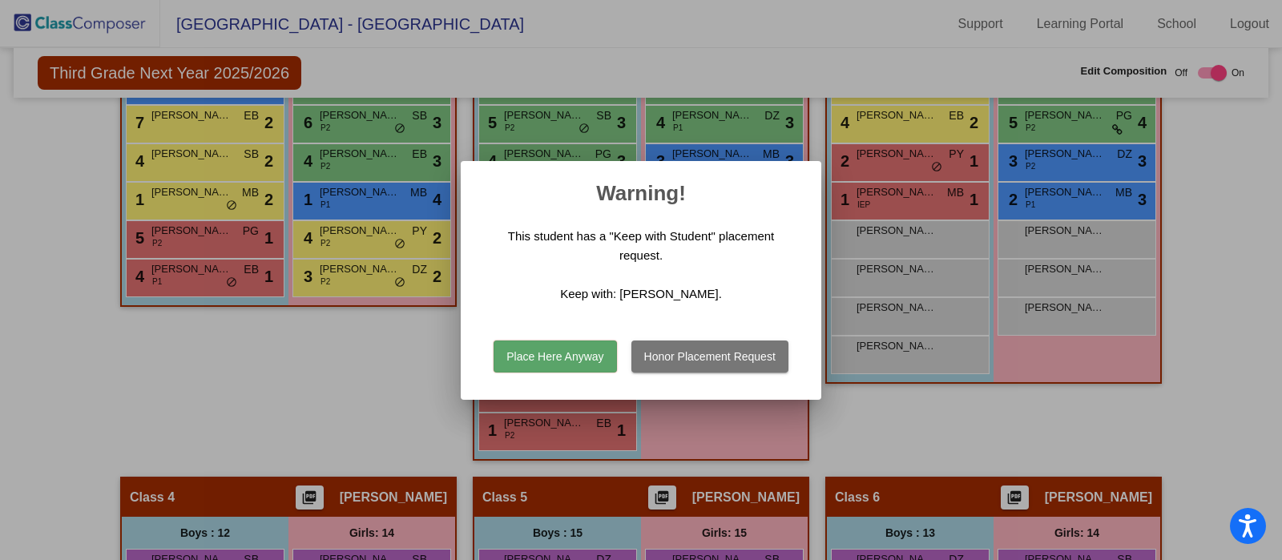
click at [537, 358] on button "Place Here Anyway" at bounding box center [555, 357] width 123 height 32
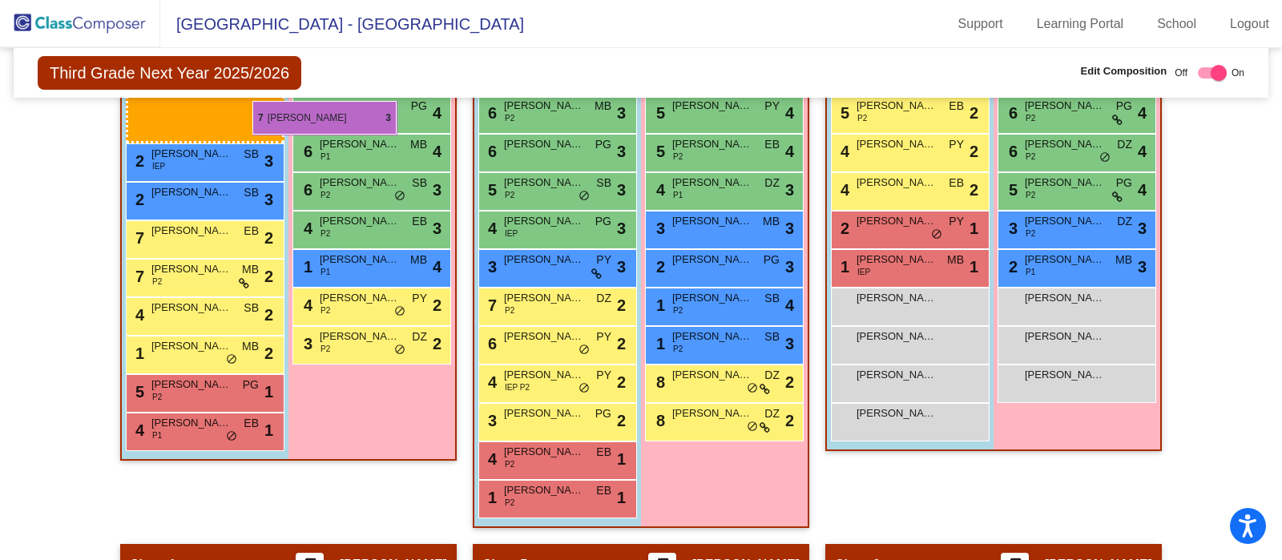
scroll to position [585, 0]
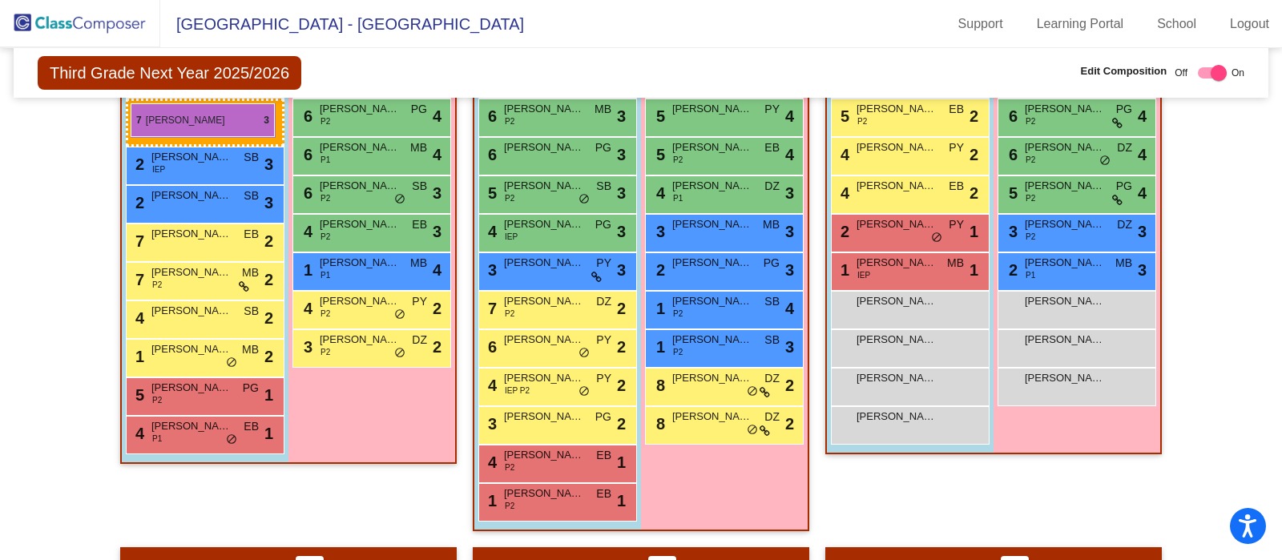
drag, startPoint x: 537, startPoint y: 361, endPoint x: 131, endPoint y: 103, distance: 480.9
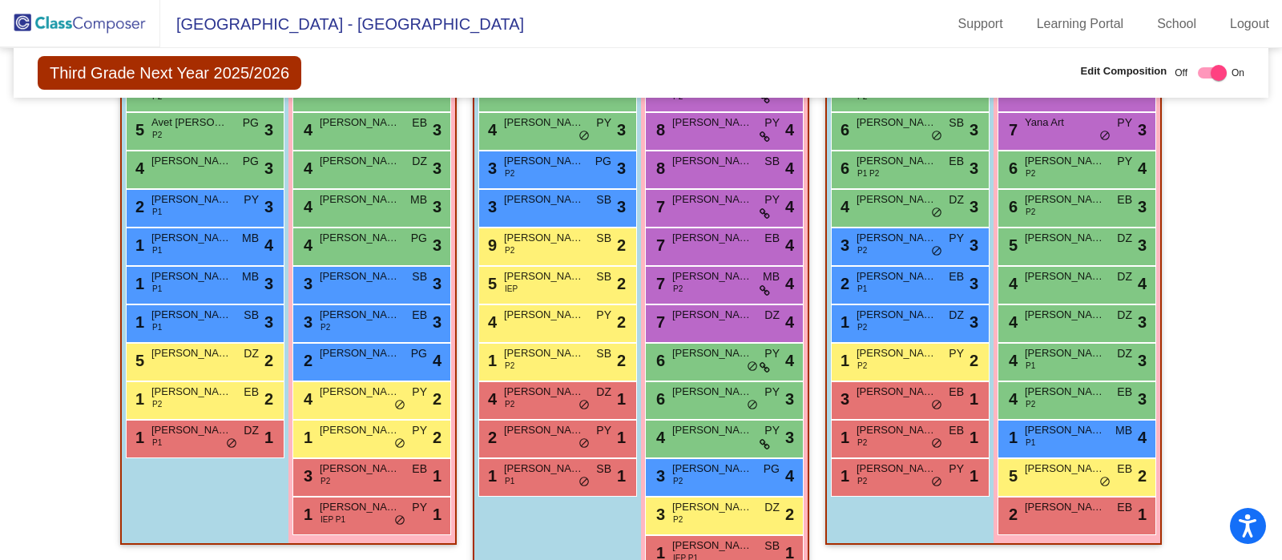
scroll to position [1243, 0]
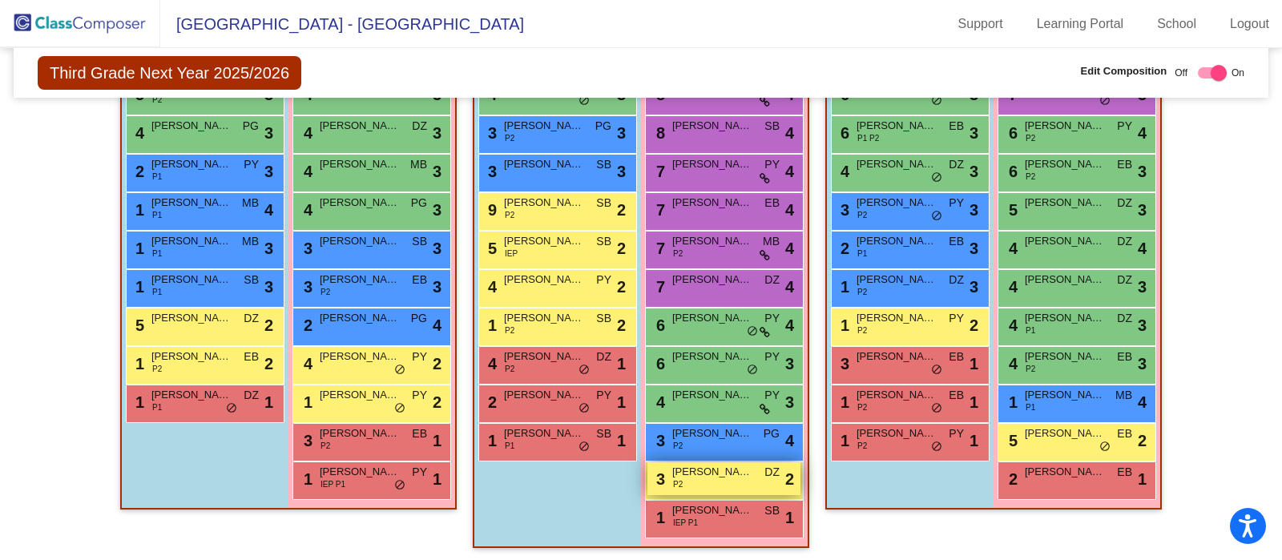
click at [731, 482] on div "3 Maria Kniazian P2 DZ lock do_not_disturb_alt 2" at bounding box center [723, 478] width 153 height 33
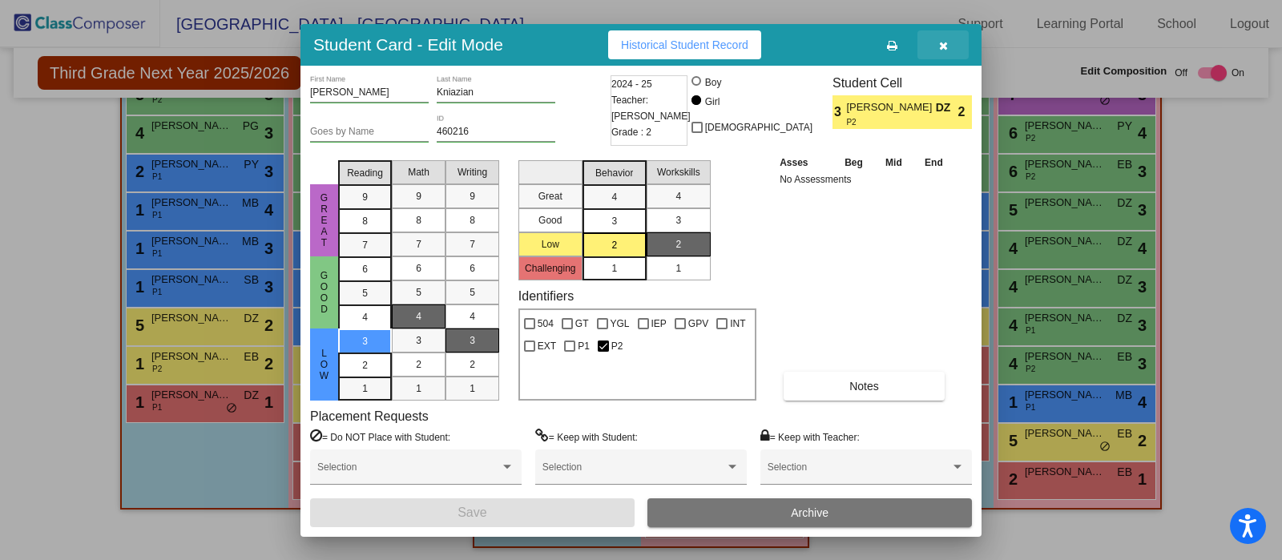
click at [944, 47] on icon "button" at bounding box center [943, 45] width 9 height 11
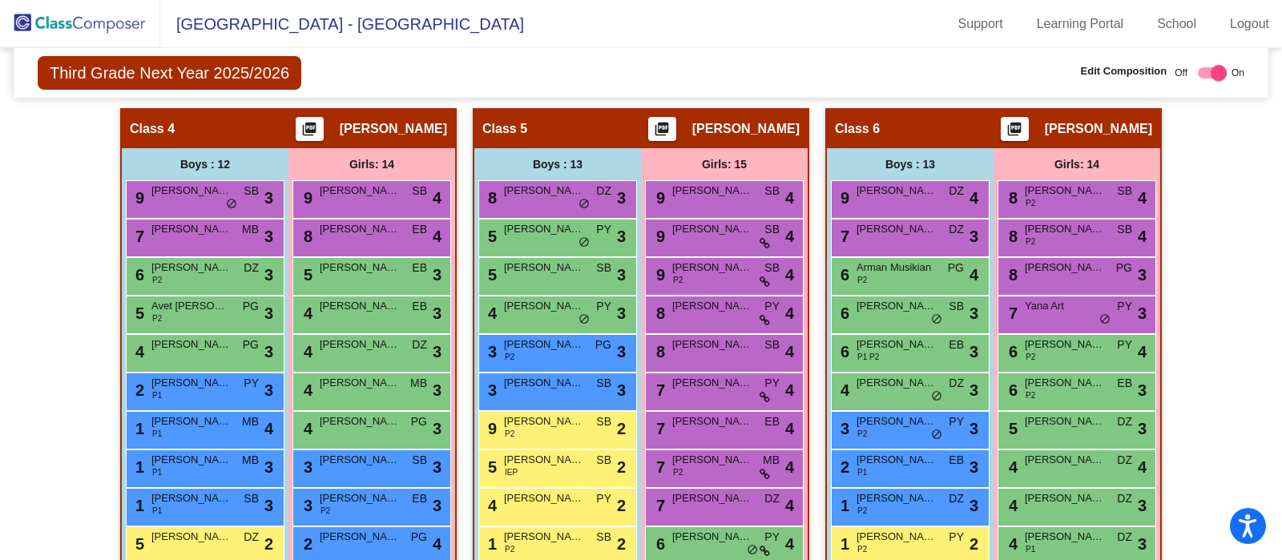
scroll to position [1026, 0]
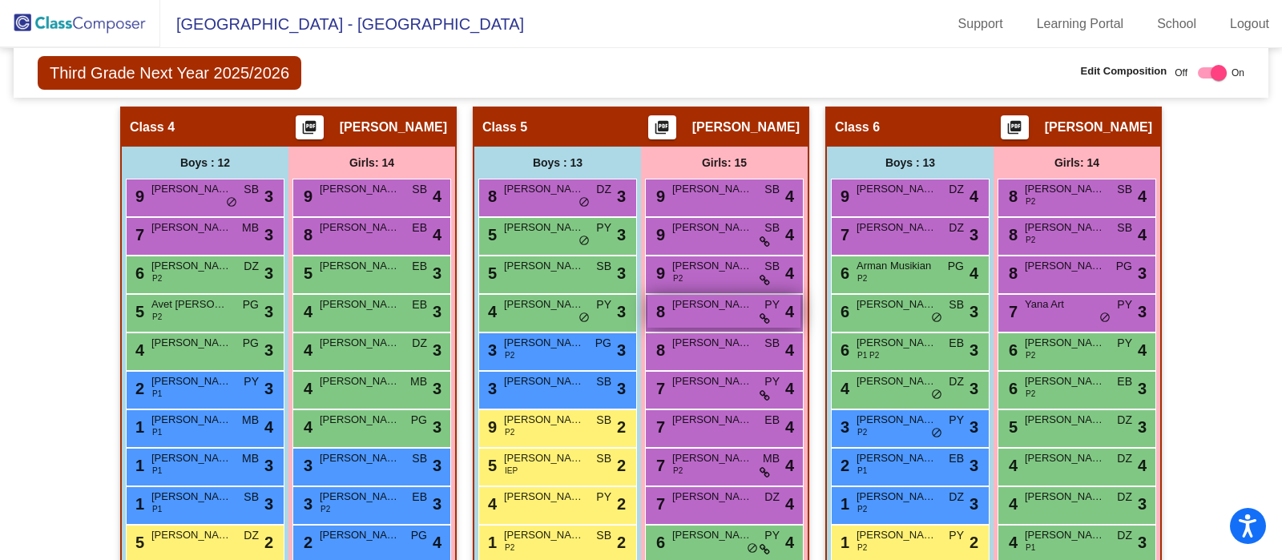
click at [725, 300] on span "Arpi Kuyumjyan" at bounding box center [712, 304] width 80 height 16
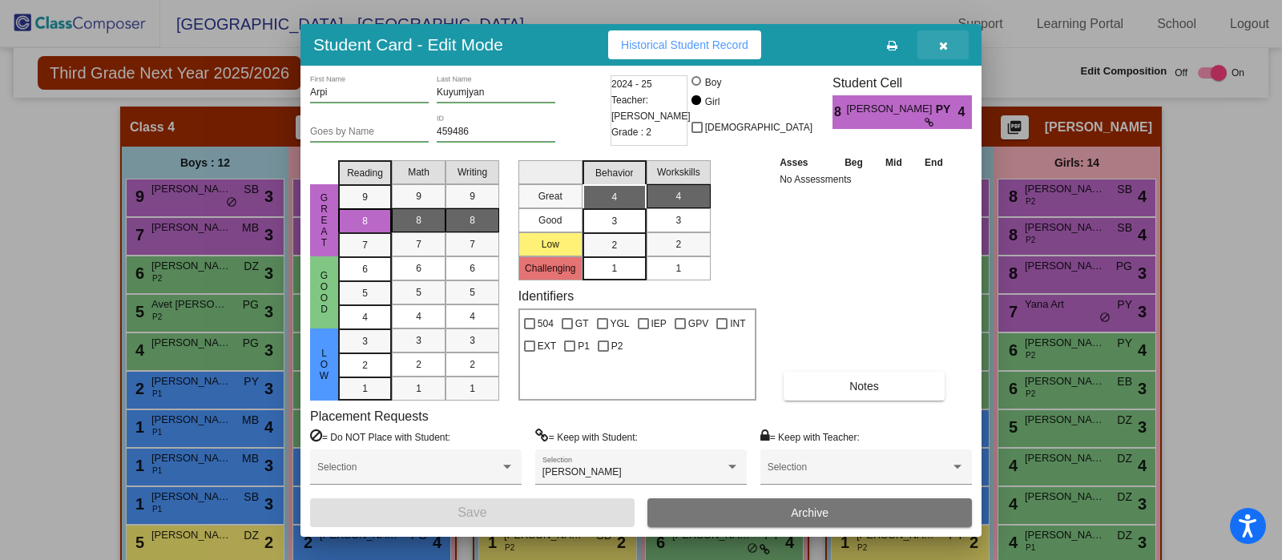
click at [945, 34] on button "button" at bounding box center [943, 44] width 51 height 29
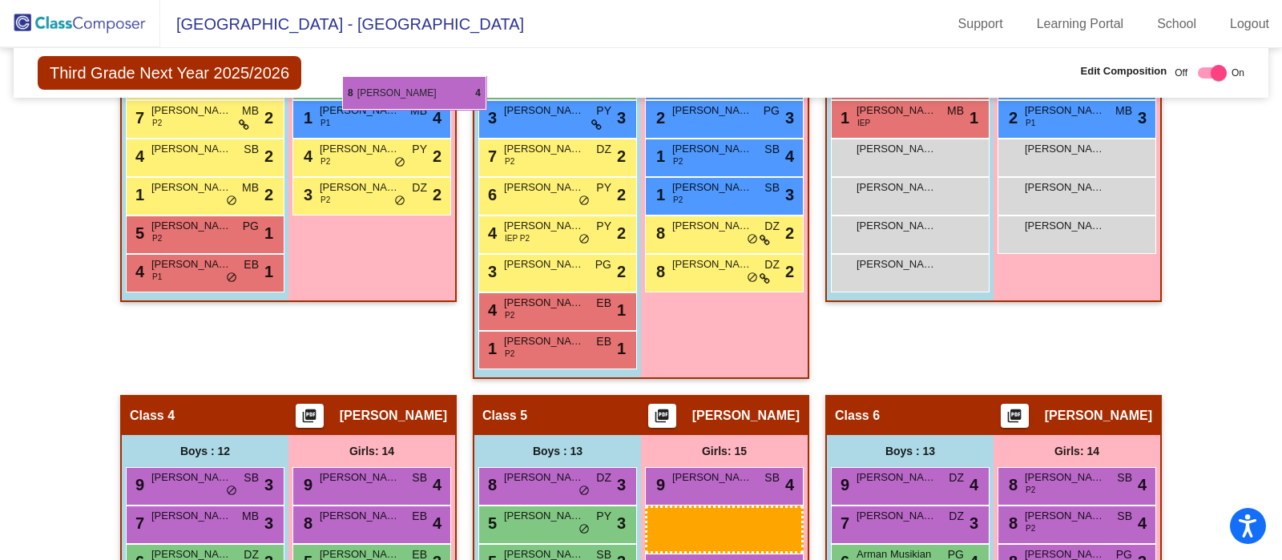
scroll to position [737, 0]
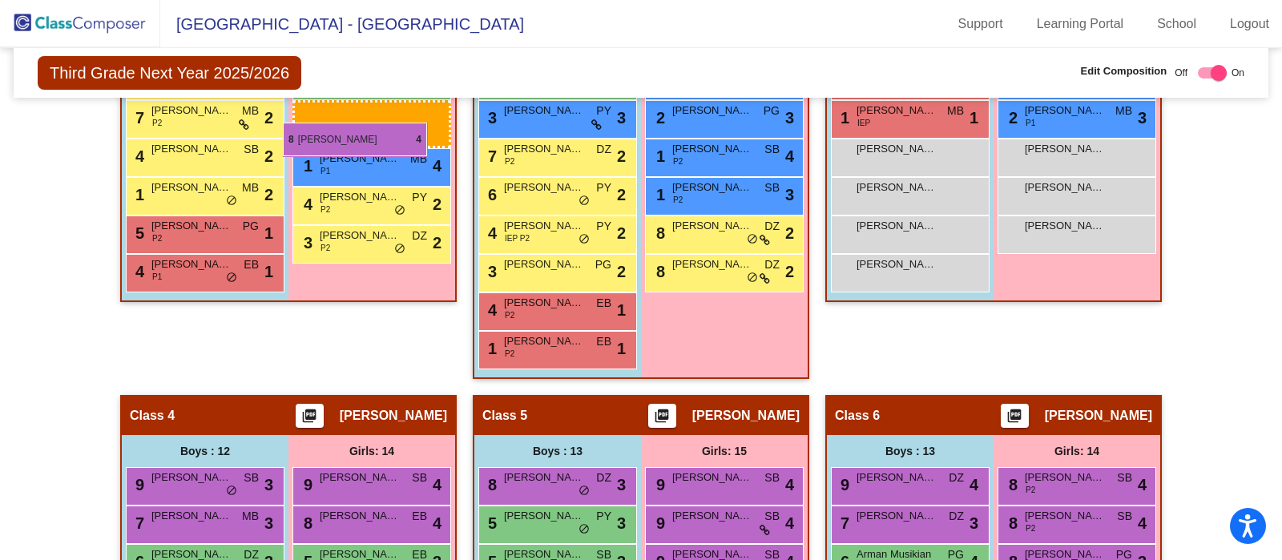
drag, startPoint x: 712, startPoint y: 218, endPoint x: 283, endPoint y: 123, distance: 440.0
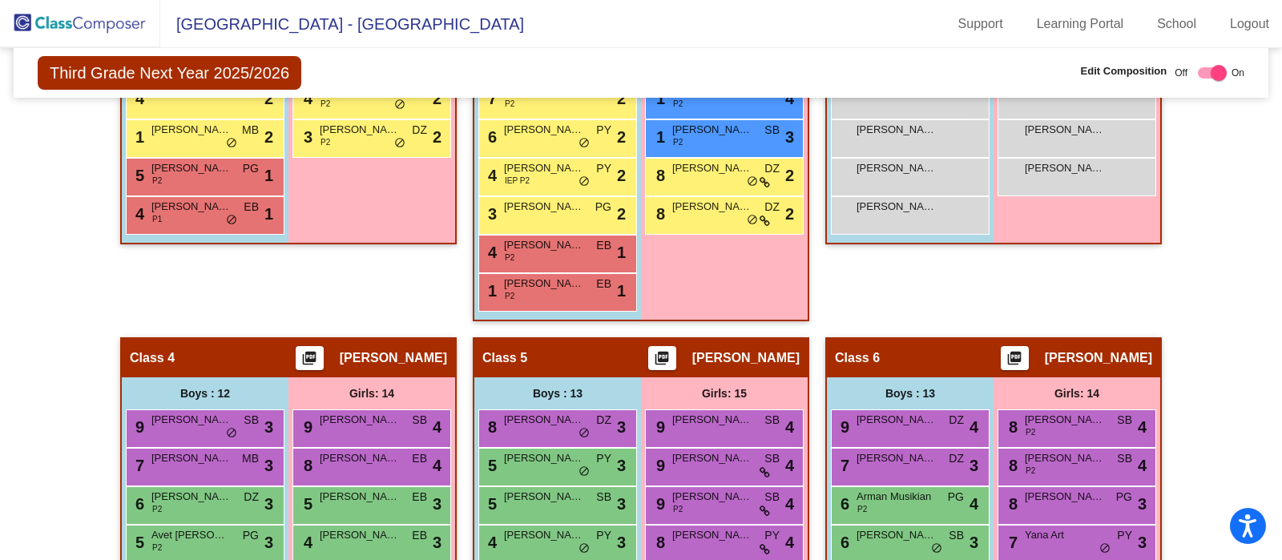
scroll to position [796, 0]
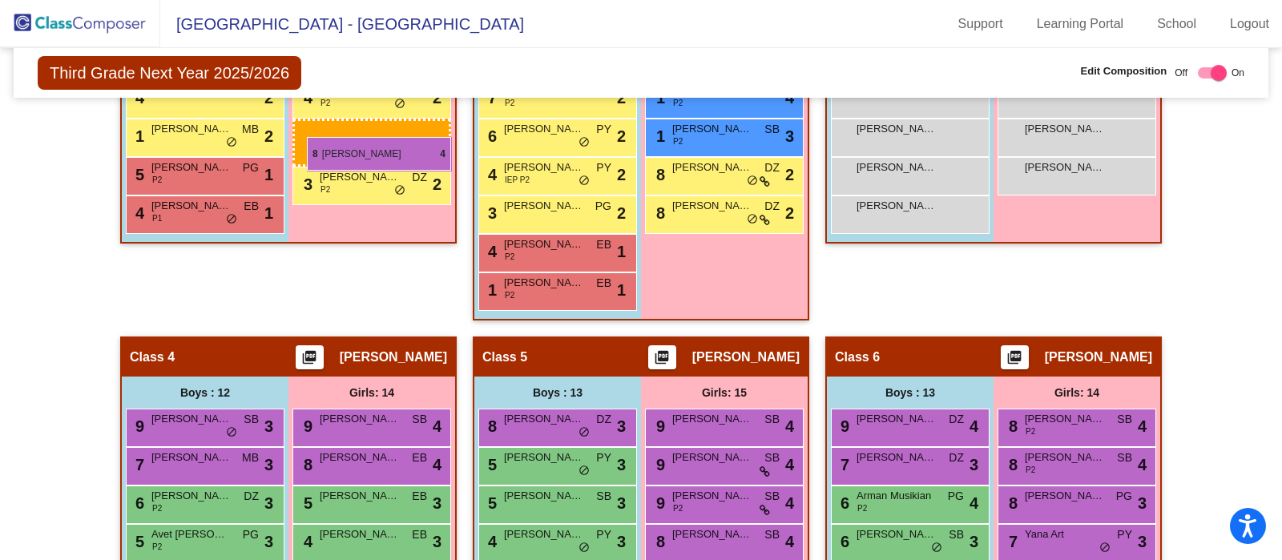
drag, startPoint x: 714, startPoint y: 538, endPoint x: 307, endPoint y: 137, distance: 571.2
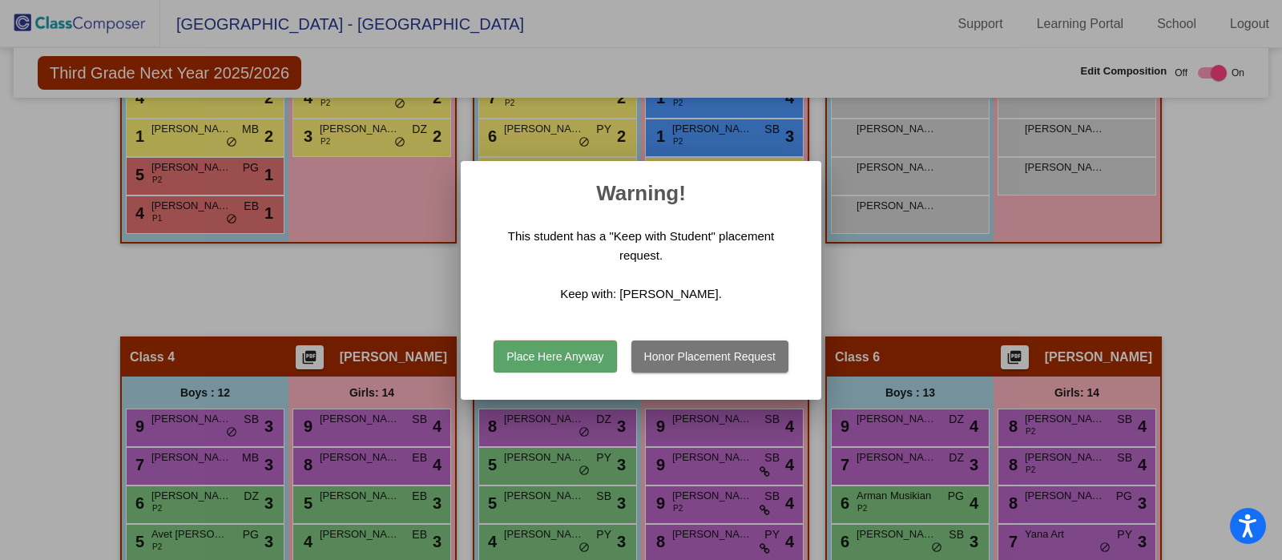
click at [526, 351] on button "Place Here Anyway" at bounding box center [555, 357] width 123 height 32
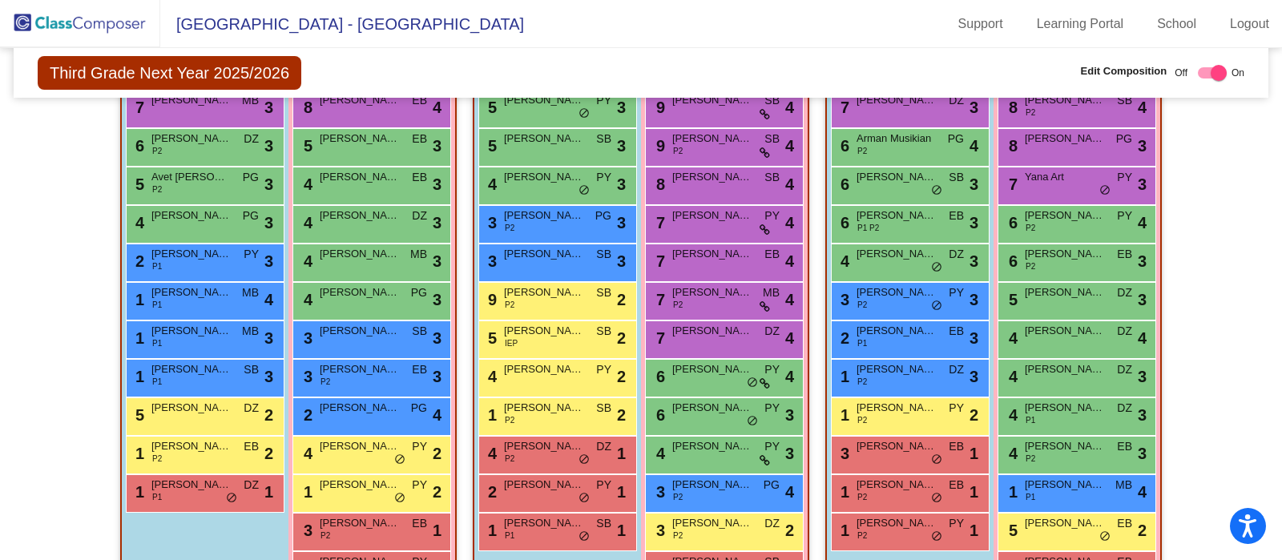
scroll to position [1205, 0]
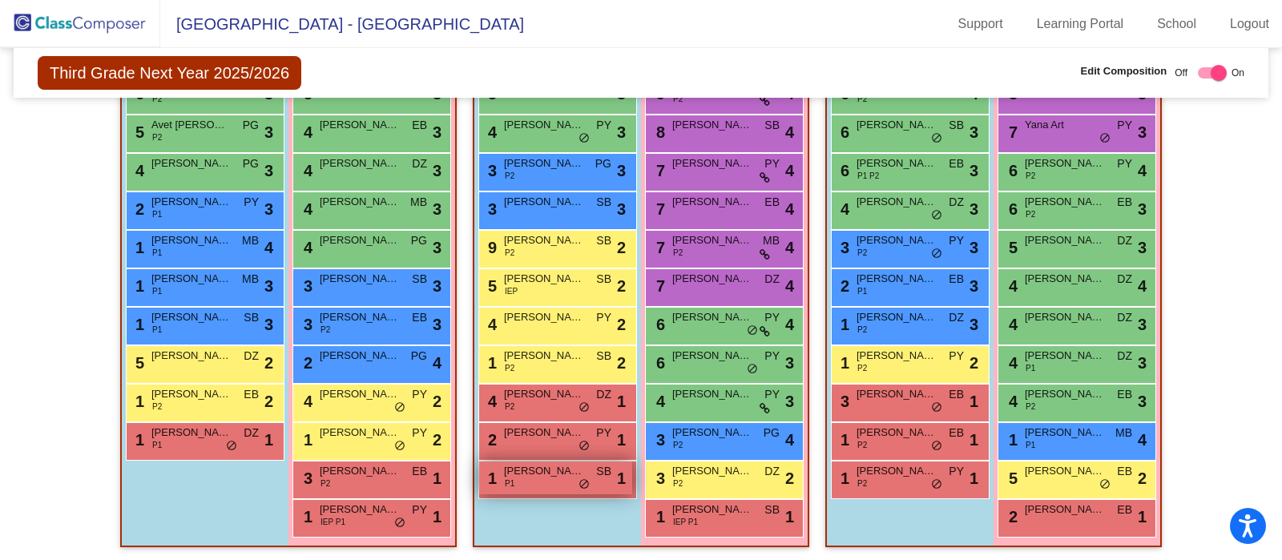
click at [542, 486] on div "1 Tigran Sargsyan P1 SB lock do_not_disturb_alt 1" at bounding box center [555, 478] width 153 height 33
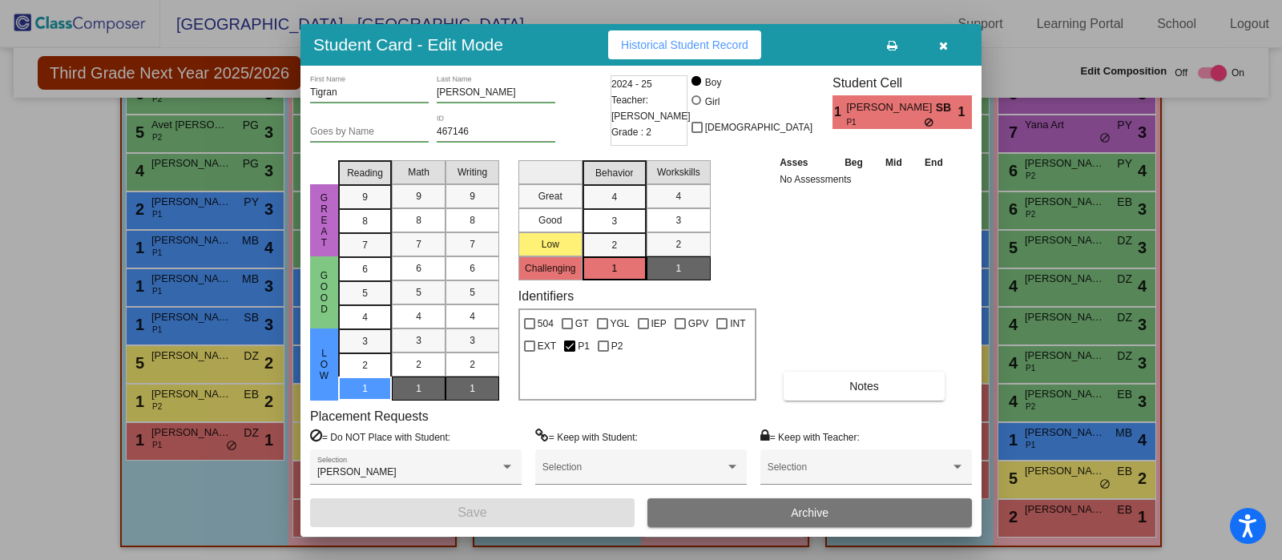
click at [958, 57] on button "button" at bounding box center [943, 44] width 51 height 29
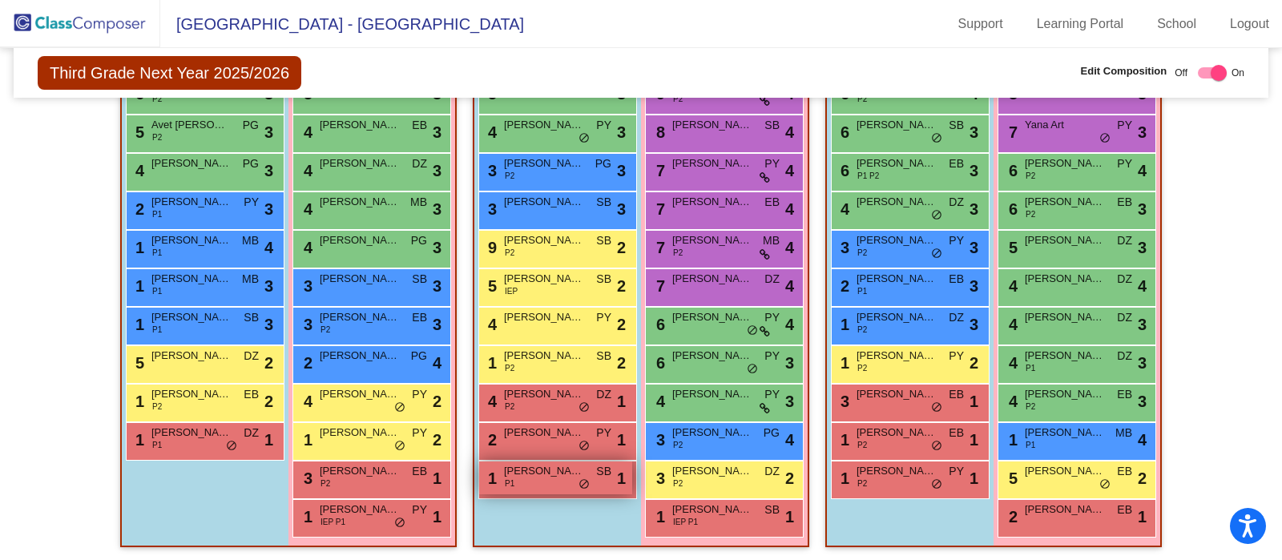
click at [549, 486] on div "1 Tigran Sargsyan P1 SB lock do_not_disturb_alt 1" at bounding box center [555, 478] width 153 height 33
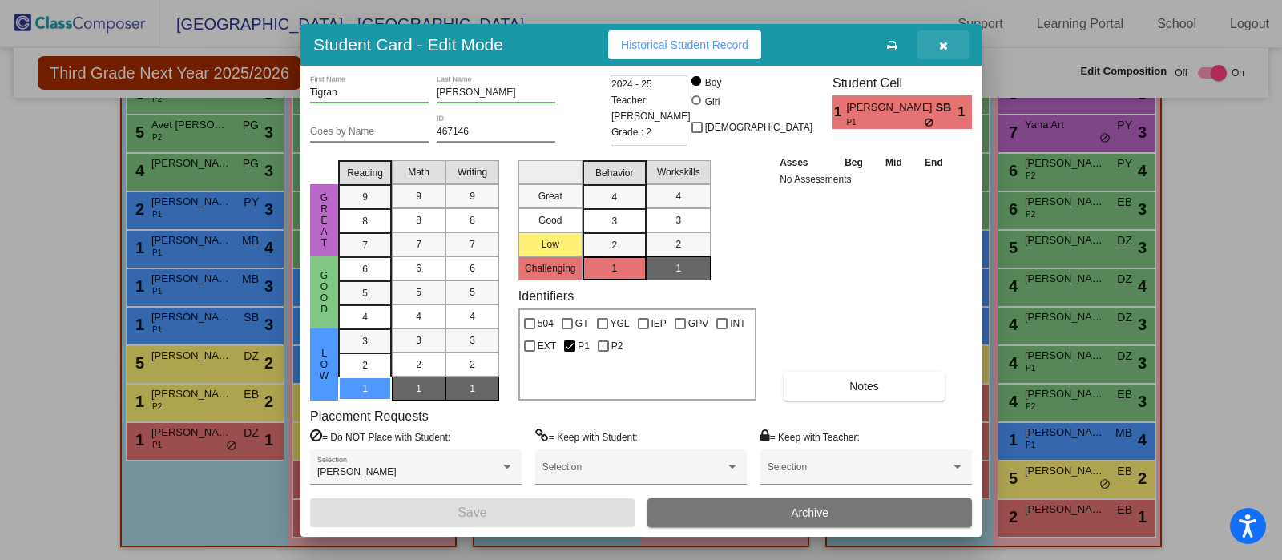
click at [950, 44] on button "button" at bounding box center [943, 44] width 51 height 29
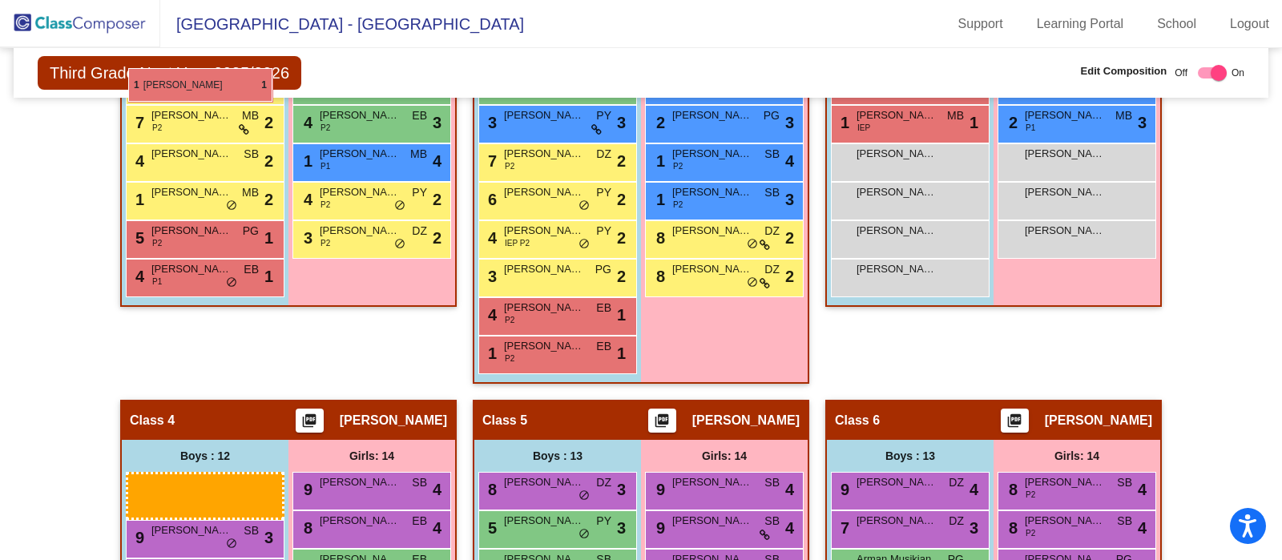
scroll to position [732, 0]
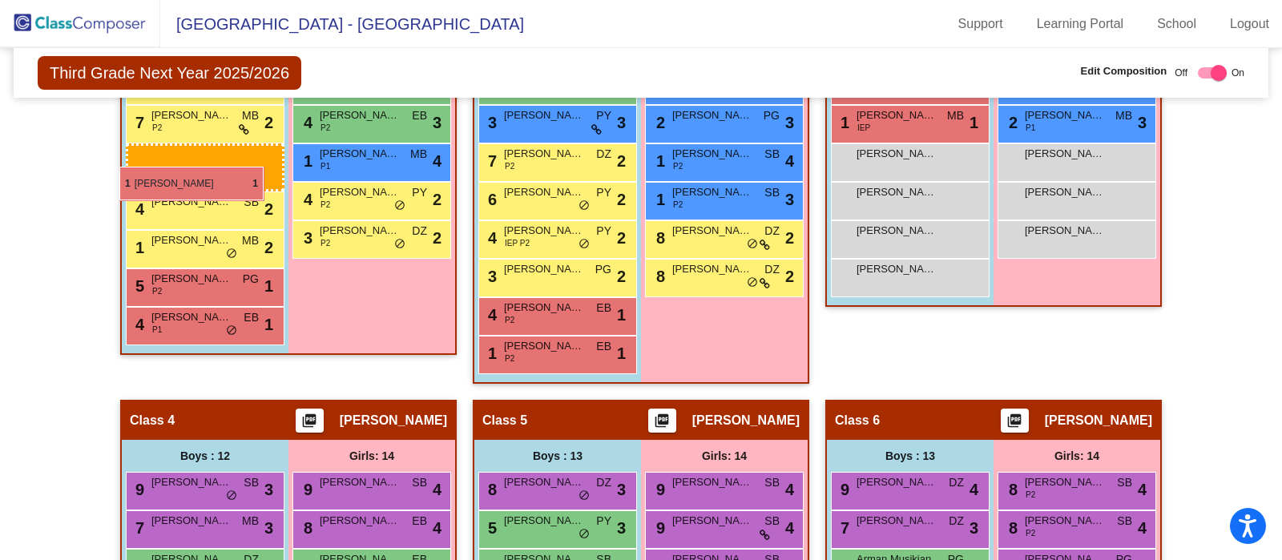
drag, startPoint x: 536, startPoint y: 474, endPoint x: 119, endPoint y: 167, distance: 517.5
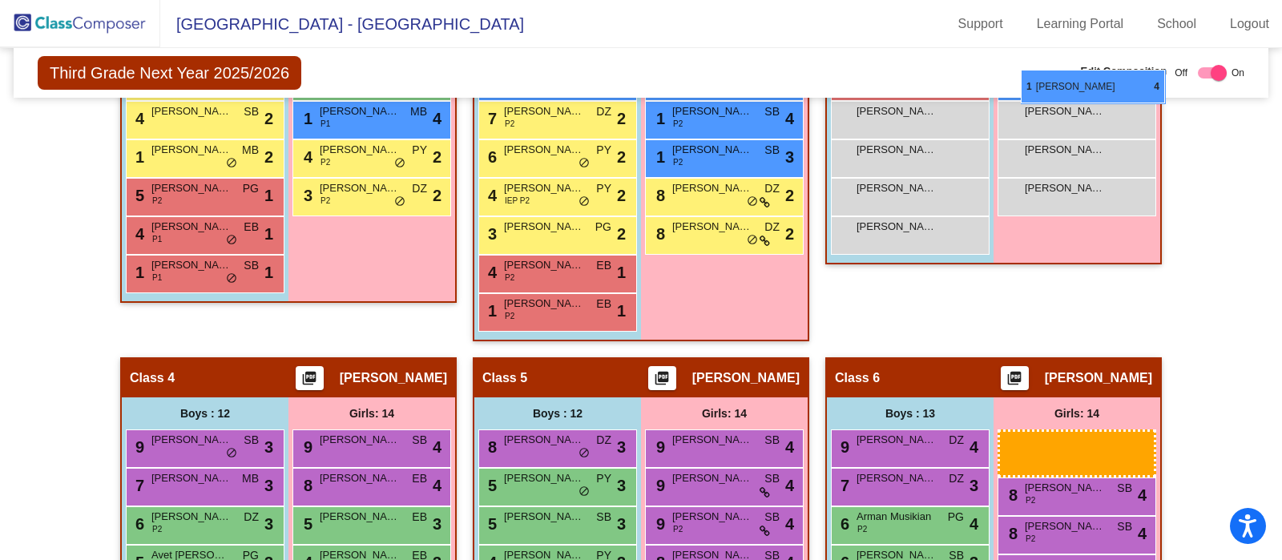
scroll to position [775, 0]
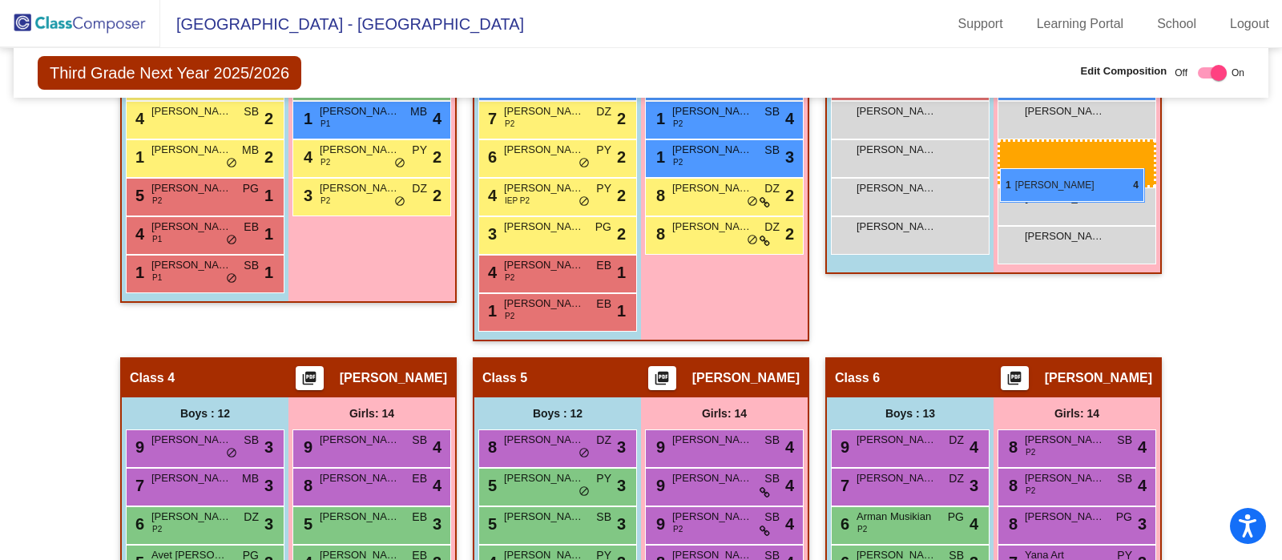
drag, startPoint x: 1063, startPoint y: 436, endPoint x: 1000, endPoint y: 168, distance: 274.8
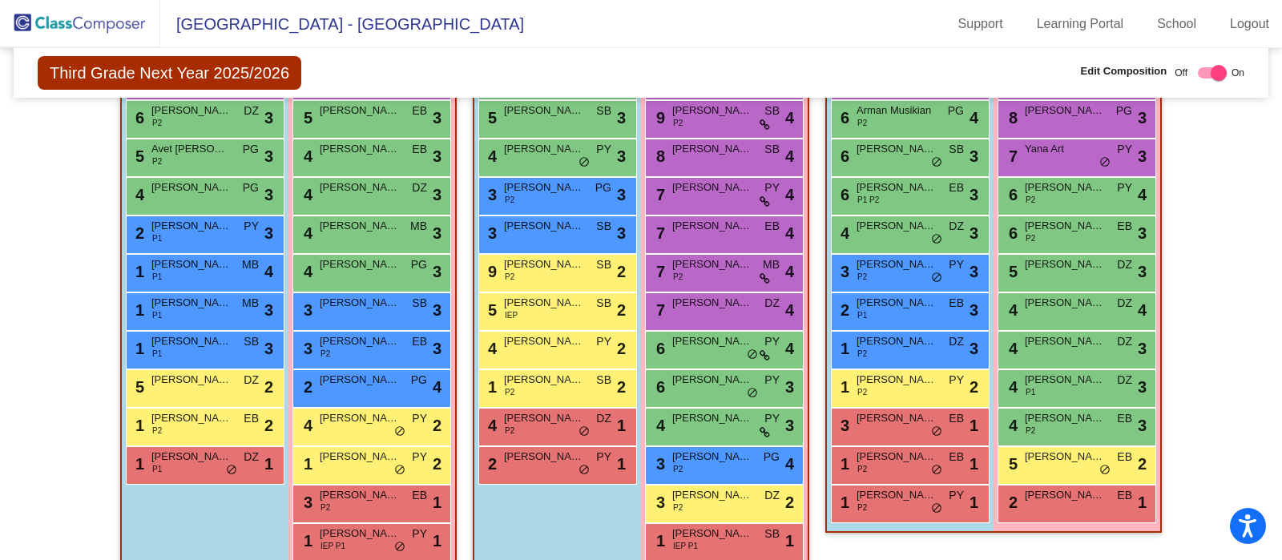
scroll to position [1205, 0]
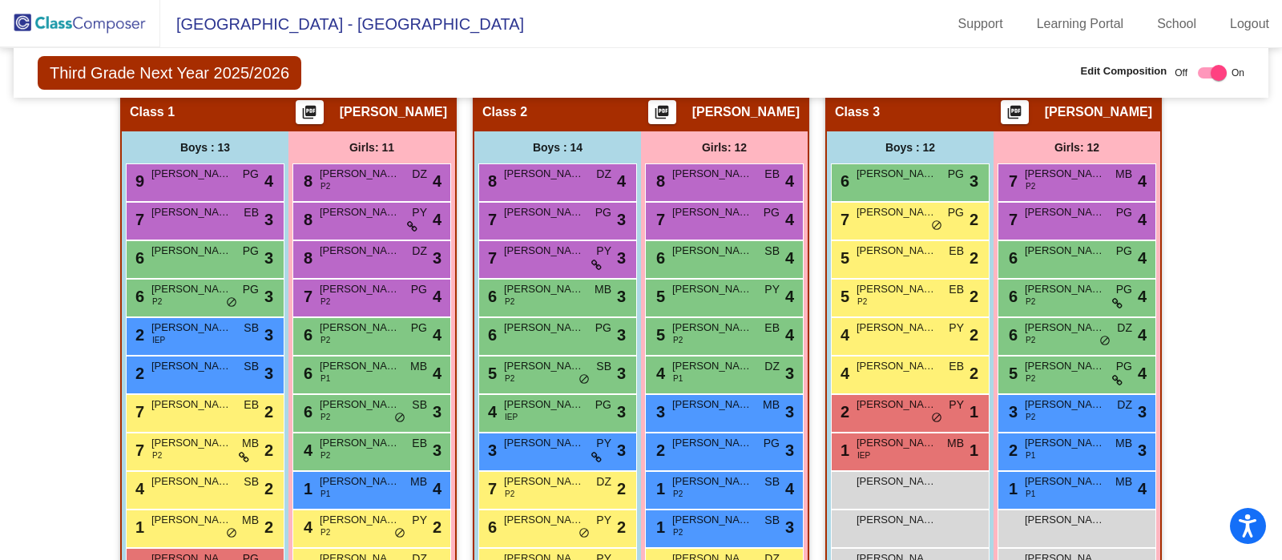
scroll to position [409, 0]
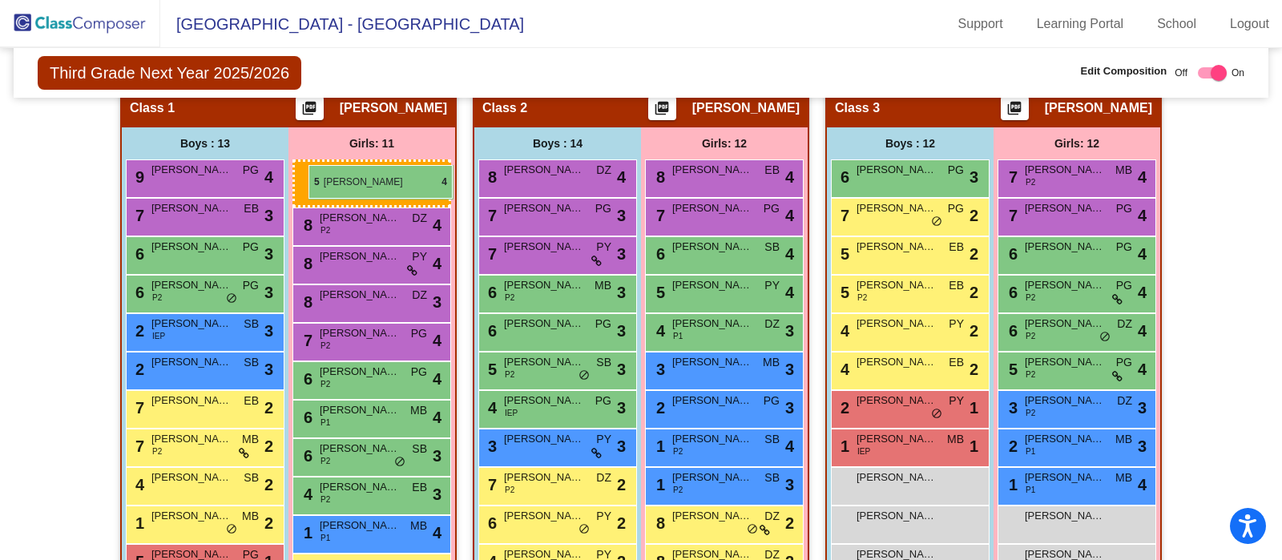
drag, startPoint x: 733, startPoint y: 340, endPoint x: 309, endPoint y: 165, distance: 459.2
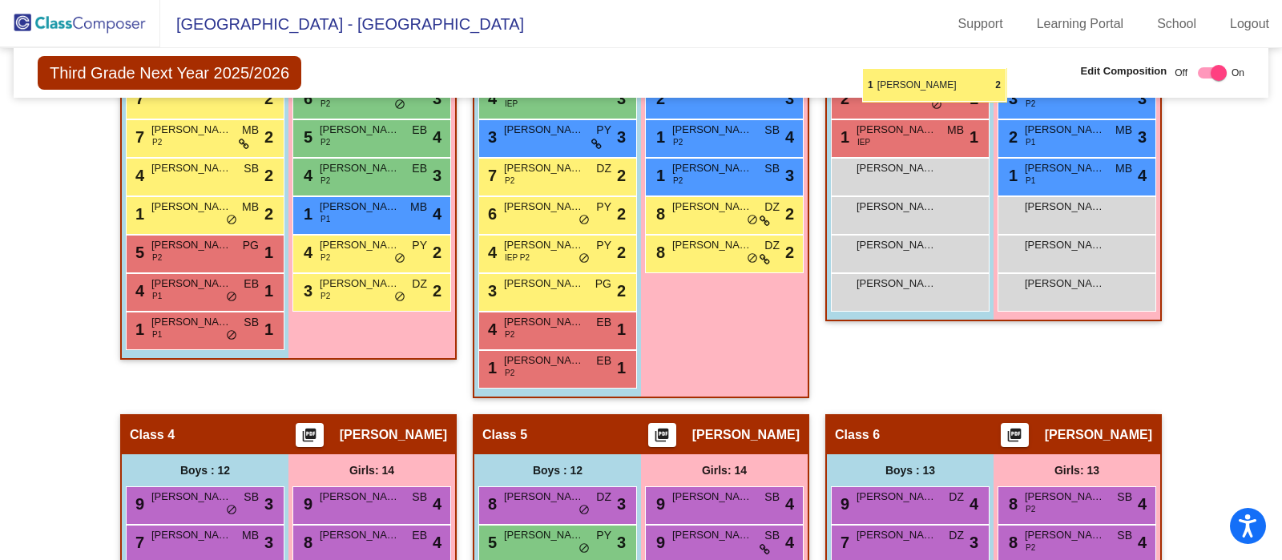
scroll to position [718, 0]
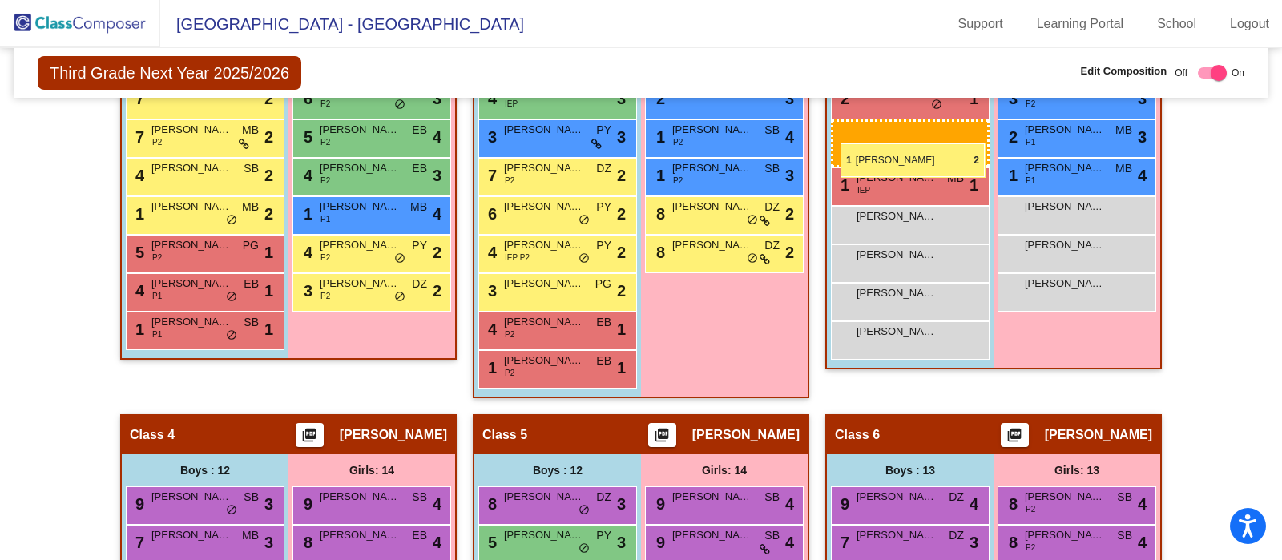
drag, startPoint x: 208, startPoint y: 442, endPoint x: 841, endPoint y: 143, distance: 699.3
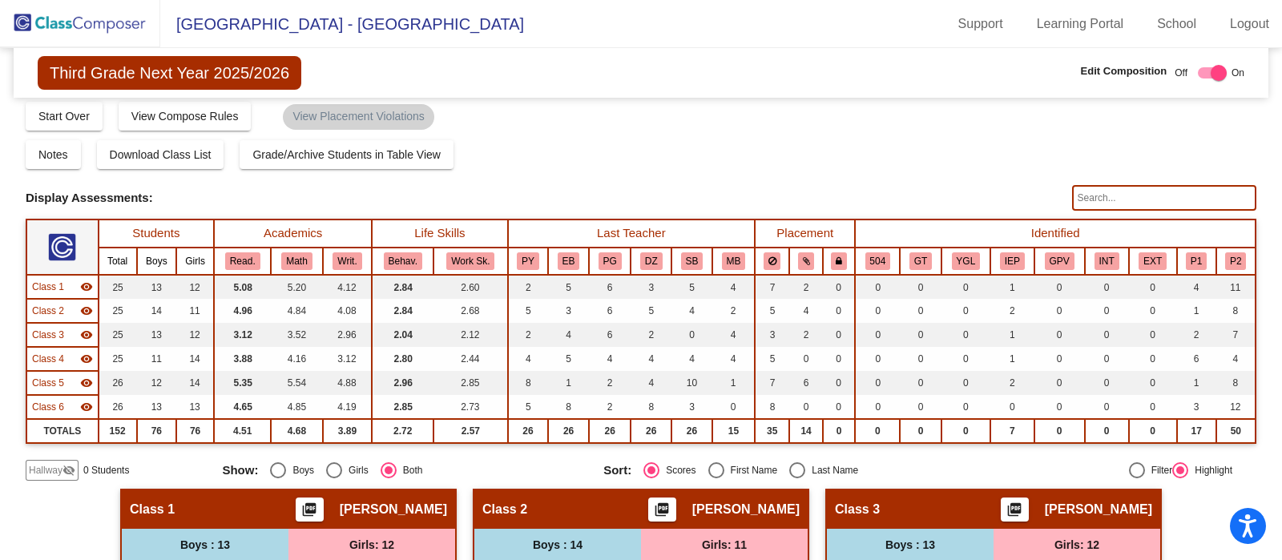
scroll to position [0, 0]
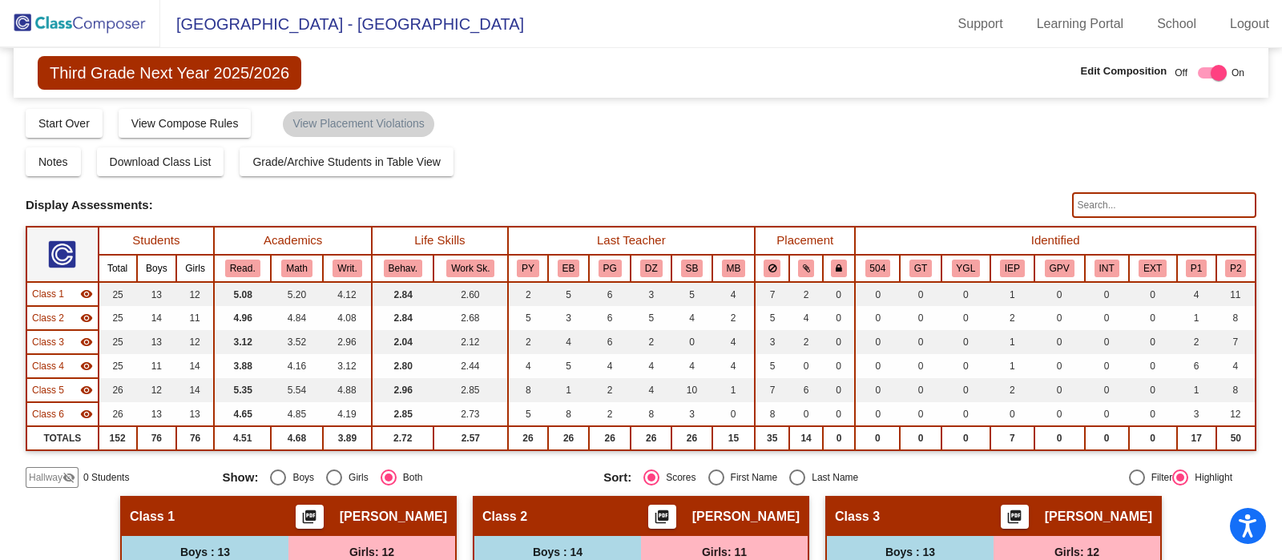
click at [79, 29] on img at bounding box center [80, 23] width 160 height 47
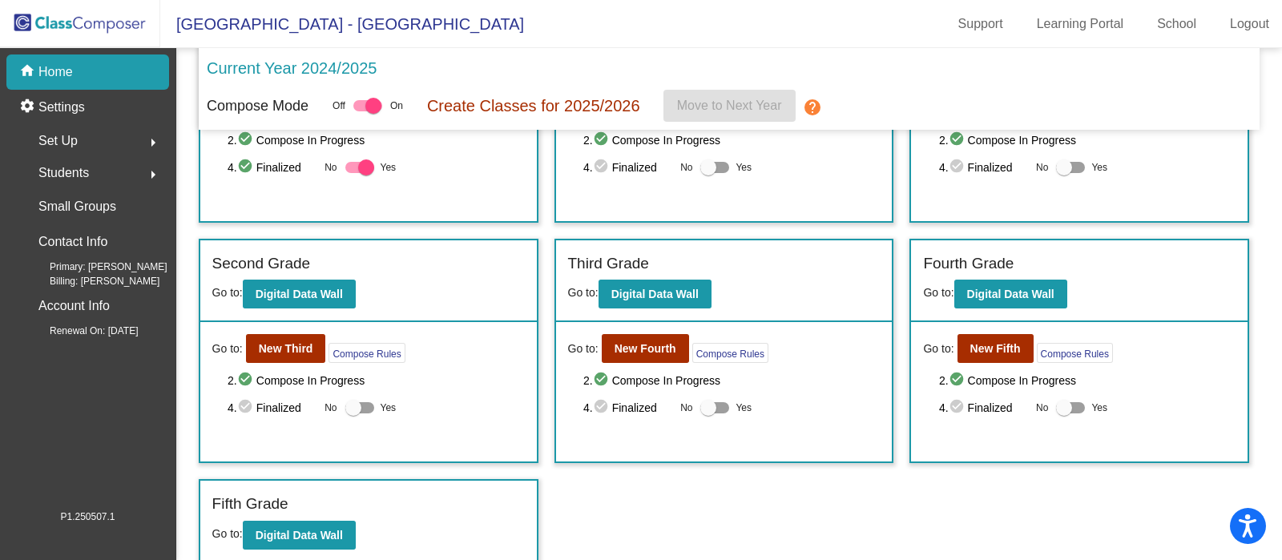
scroll to position [143, 0]
click at [624, 345] on b "New Fourth" at bounding box center [646, 347] width 62 height 13
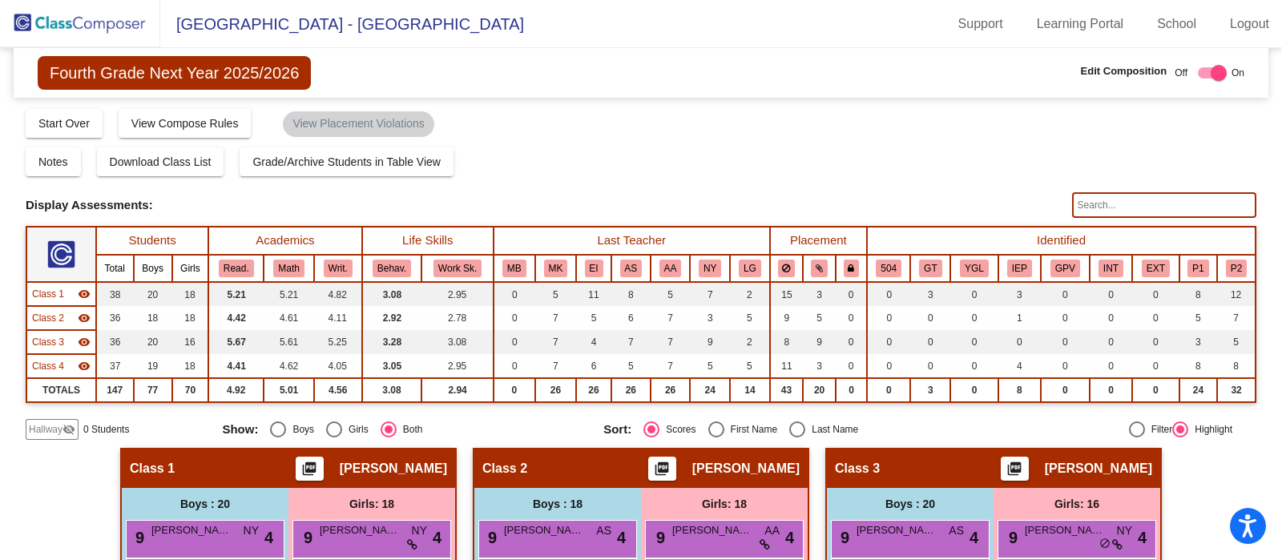
click at [89, 17] on img at bounding box center [80, 23] width 160 height 47
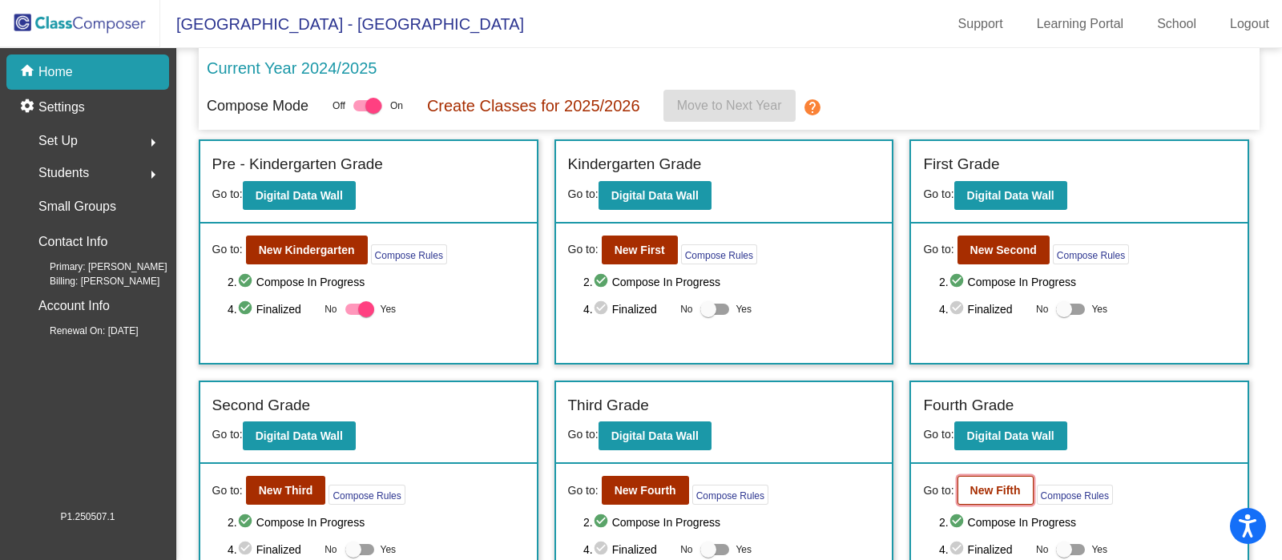
click at [993, 488] on b "New Fifth" at bounding box center [995, 490] width 50 height 13
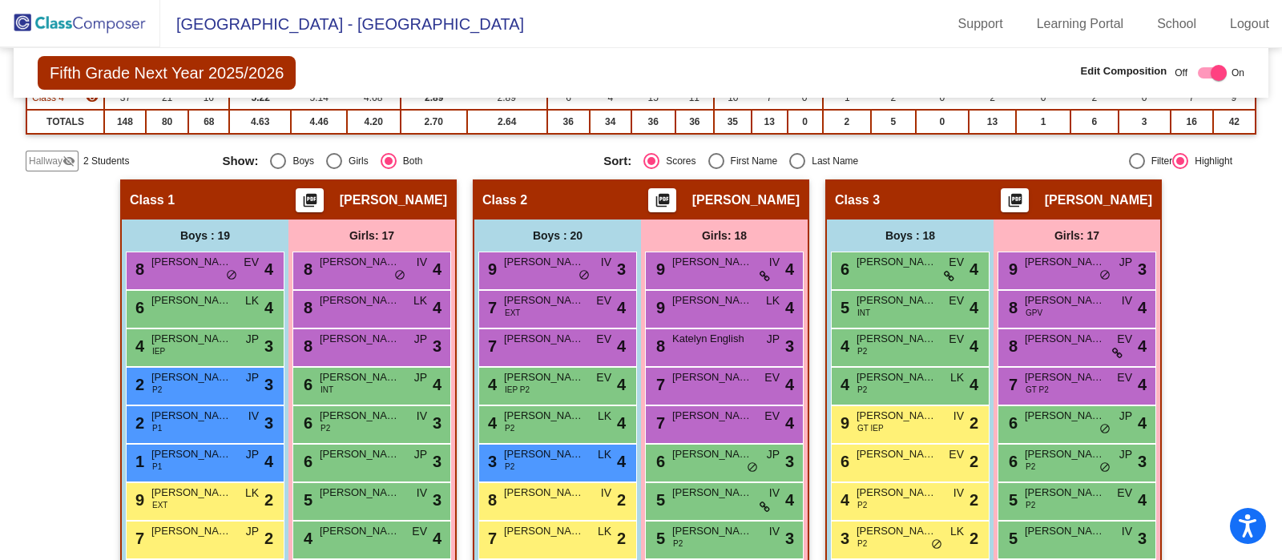
scroll to position [272, 0]
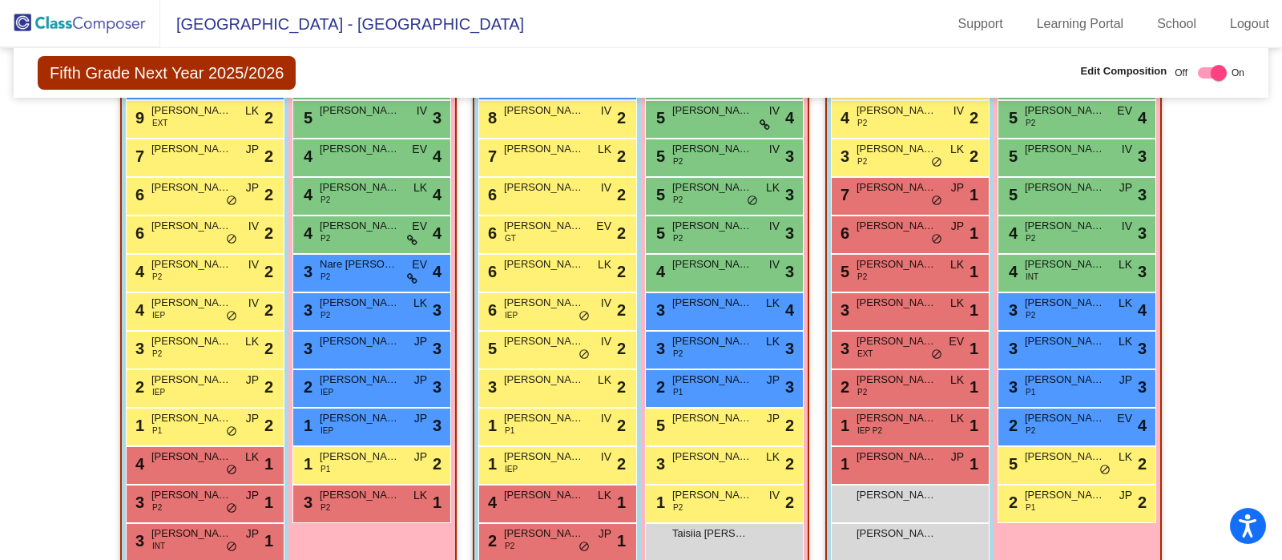
scroll to position [680, 0]
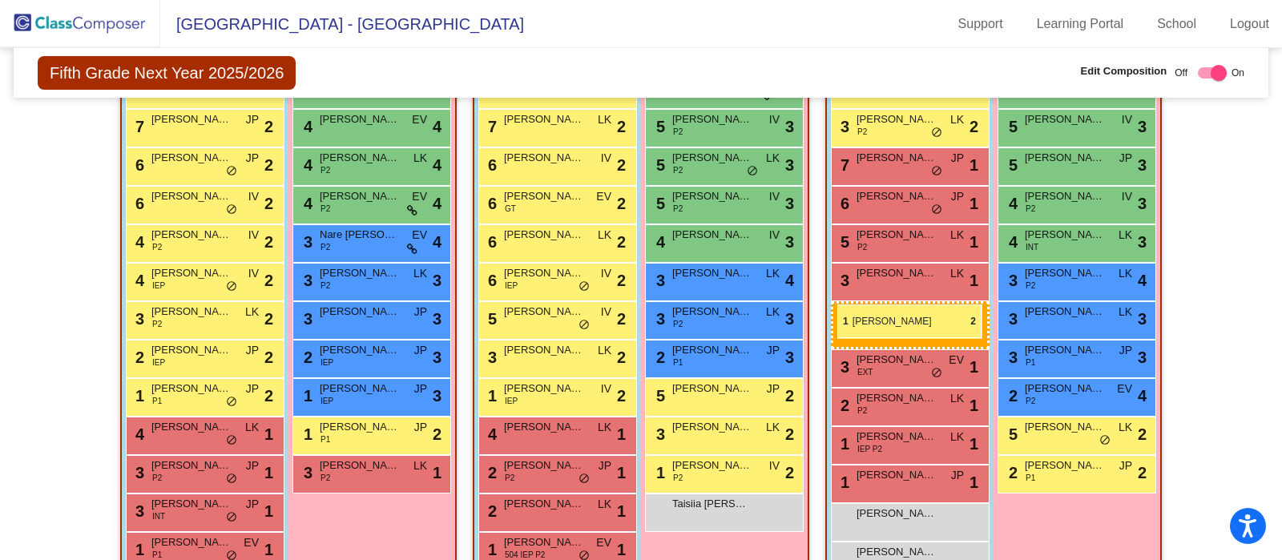
drag, startPoint x: 538, startPoint y: 398, endPoint x: 837, endPoint y: 305, distance: 313.3
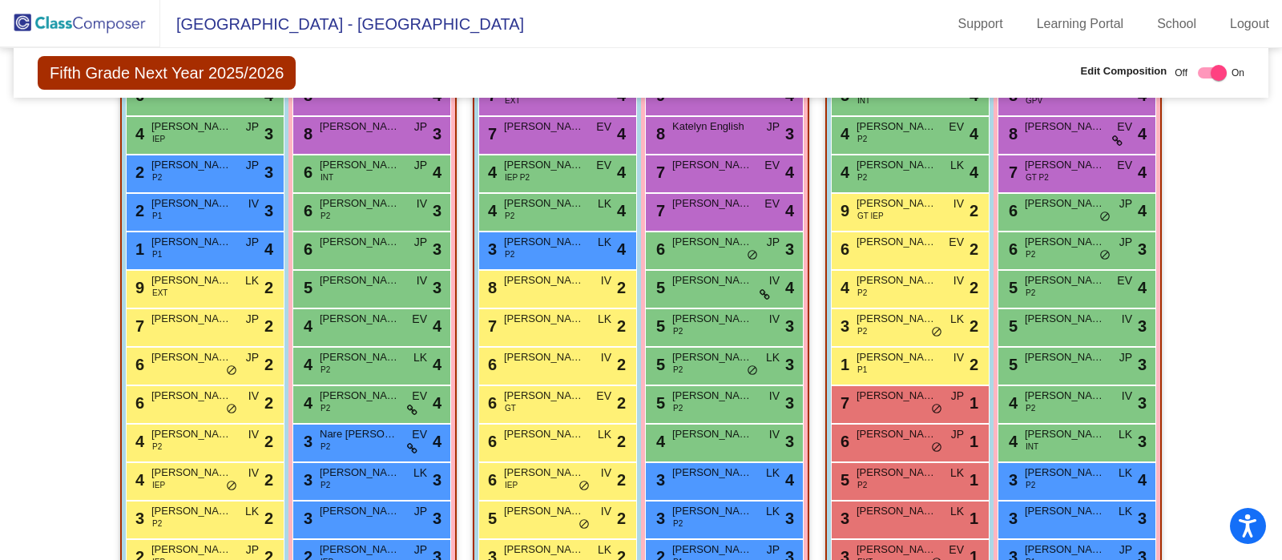
scroll to position [481, 0]
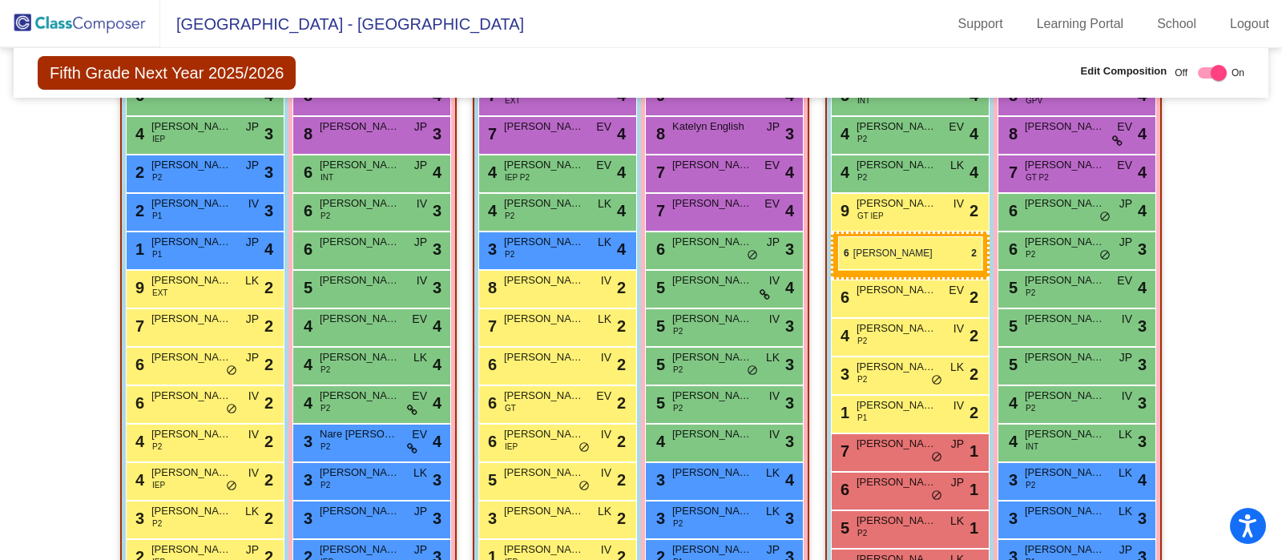
drag, startPoint x: 557, startPoint y: 445, endPoint x: 838, endPoint y: 236, distance: 350.0
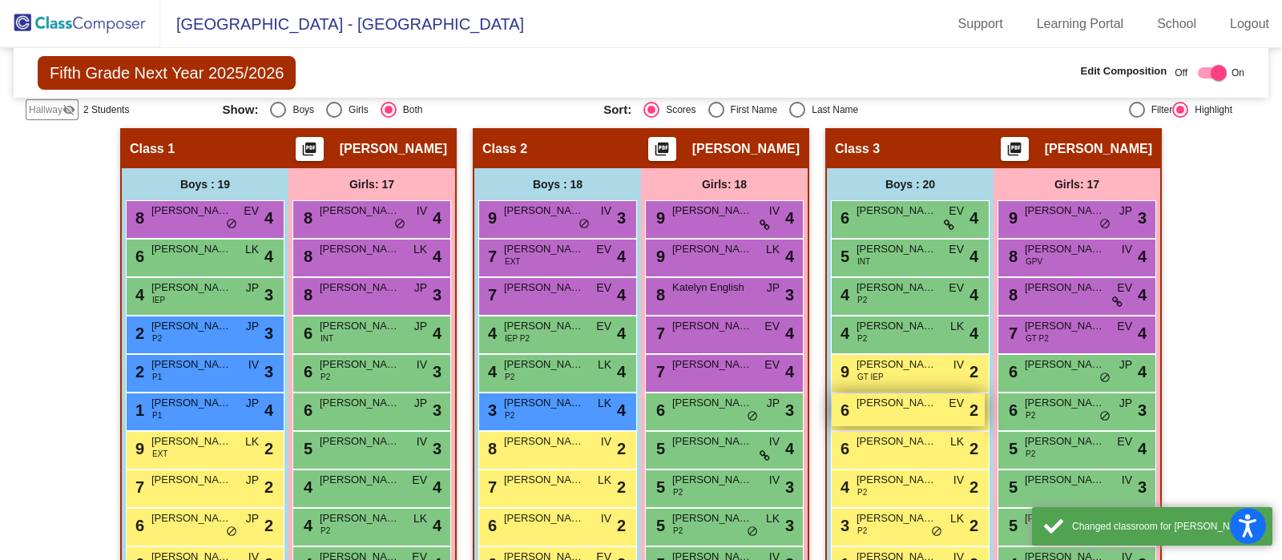
scroll to position [319, 0]
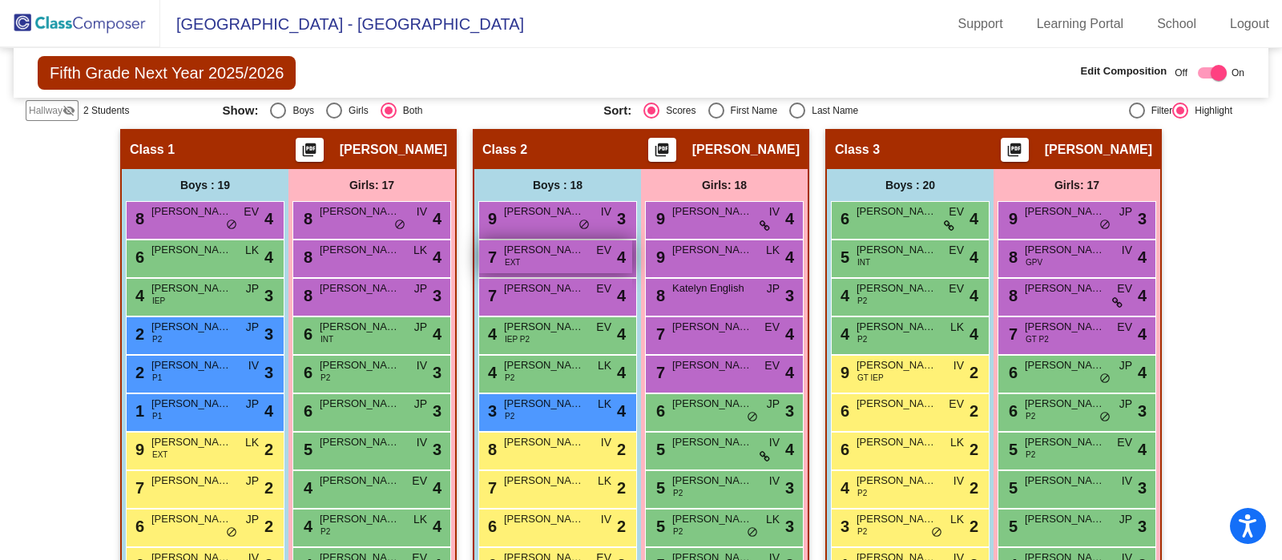
click at [498, 256] on div "7 Samvel Harutyunyan EXT EV lock do_not_disturb_alt 4" at bounding box center [555, 256] width 153 height 33
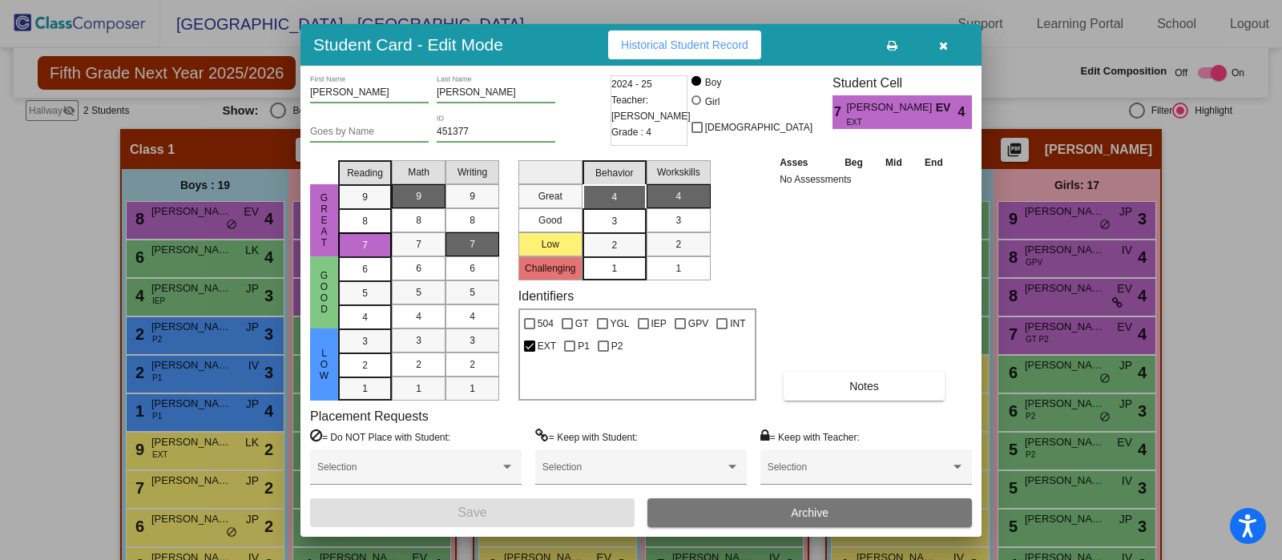
click at [945, 40] on icon "button" at bounding box center [943, 45] width 9 height 11
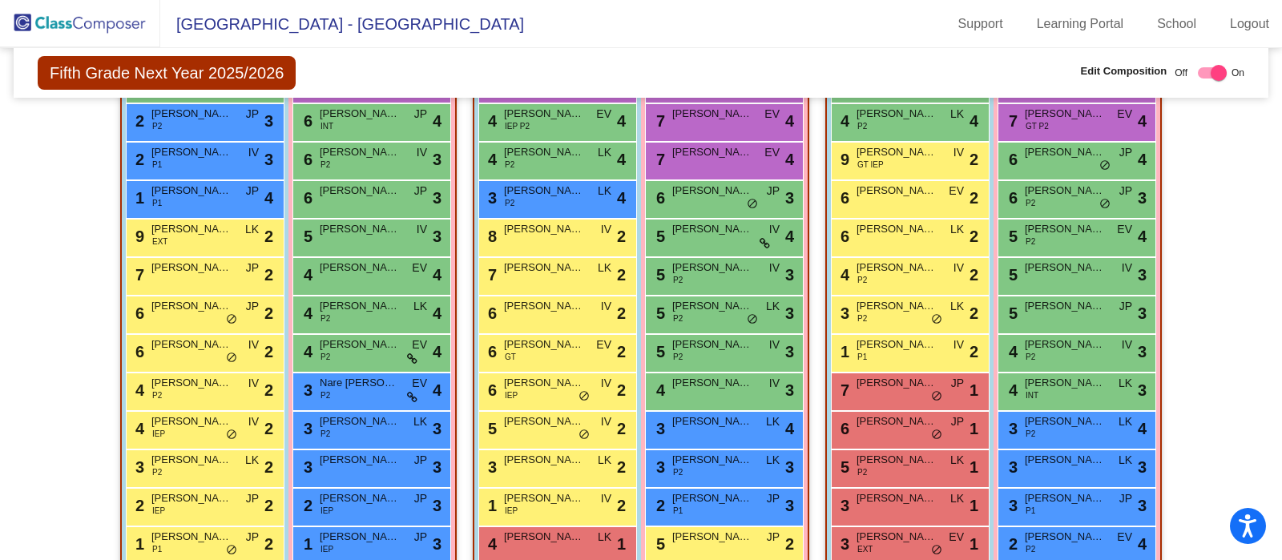
scroll to position [527, 0]
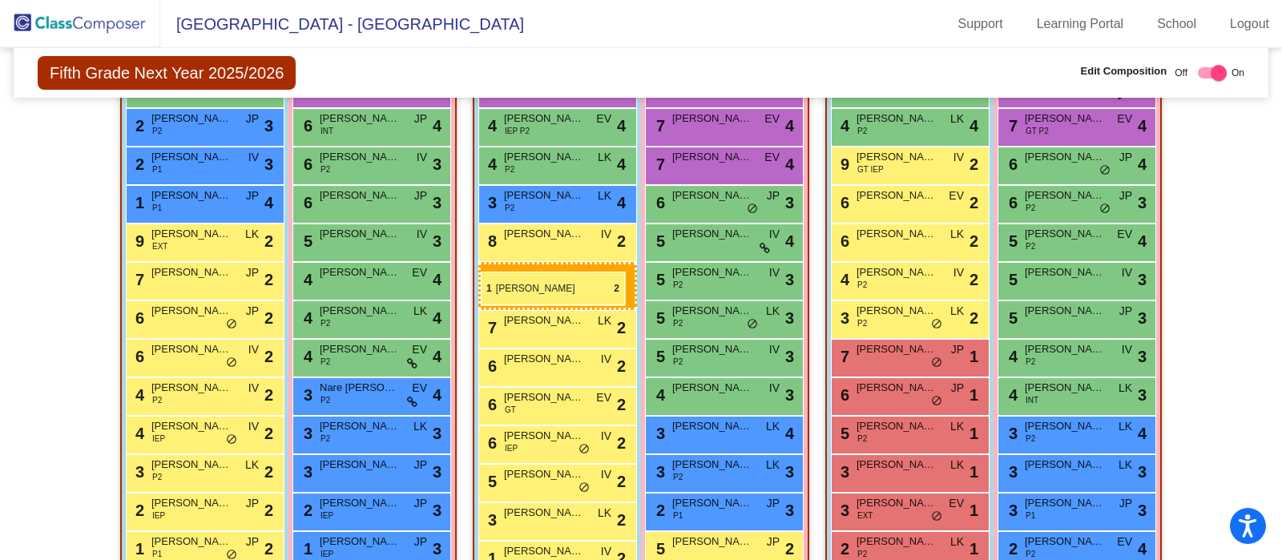
drag, startPoint x: 891, startPoint y: 357, endPoint x: 481, endPoint y: 272, distance: 419.1
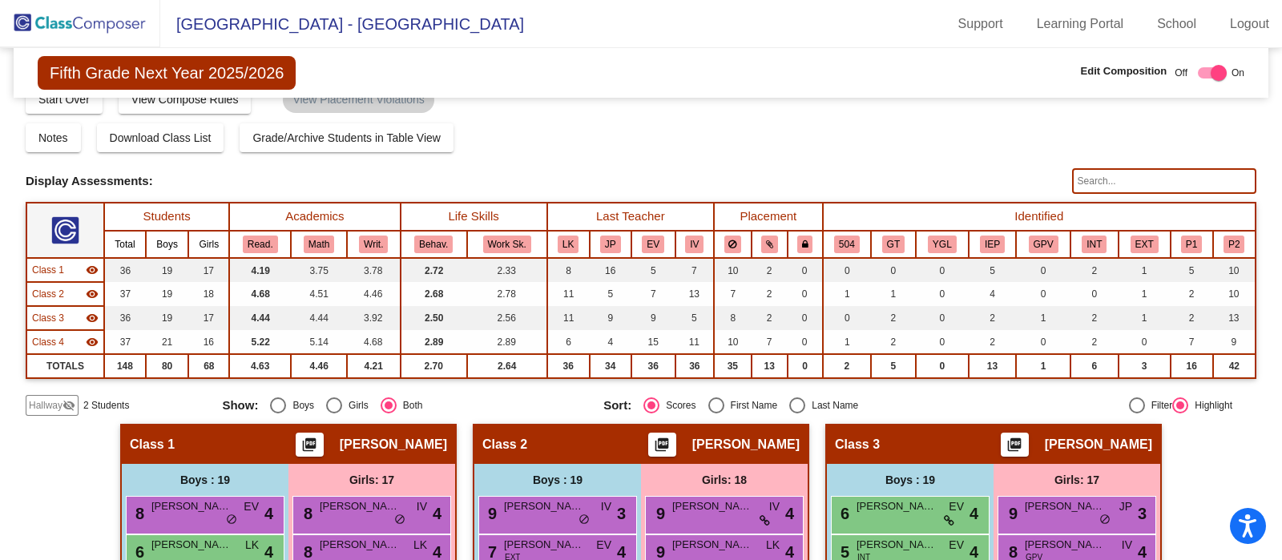
scroll to position [1, 0]
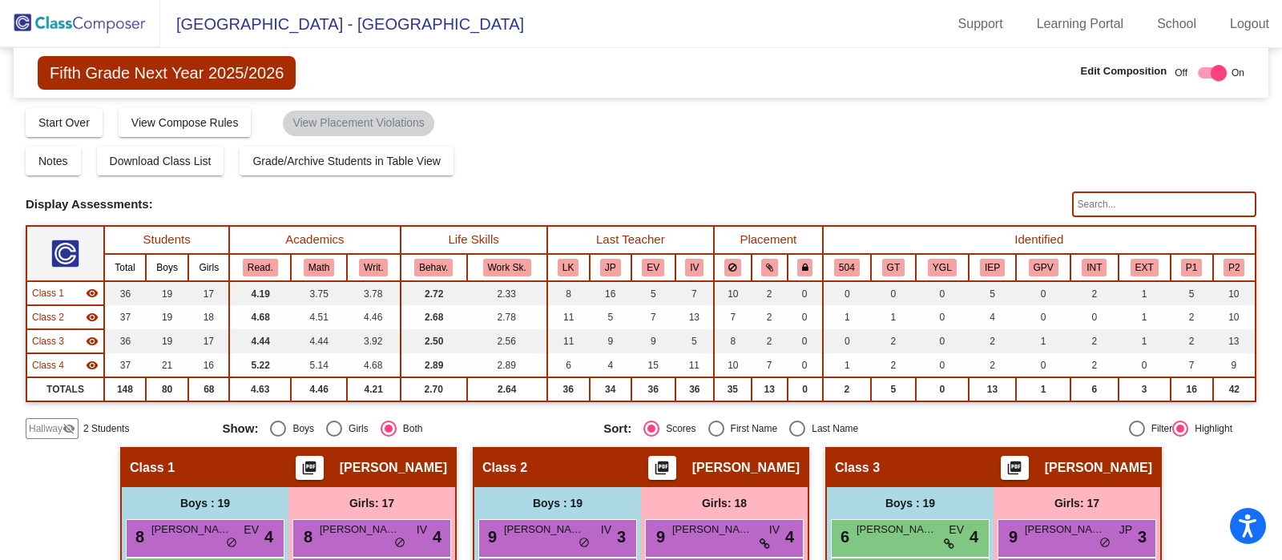
click at [1162, 202] on input "text" at bounding box center [1164, 205] width 184 height 26
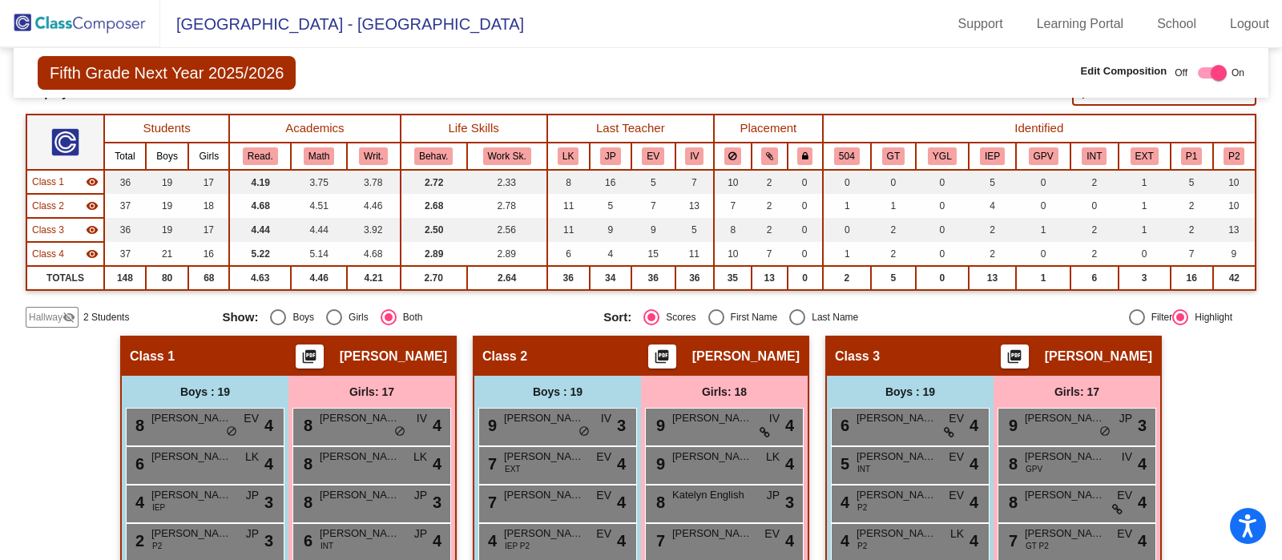
scroll to position [0, 0]
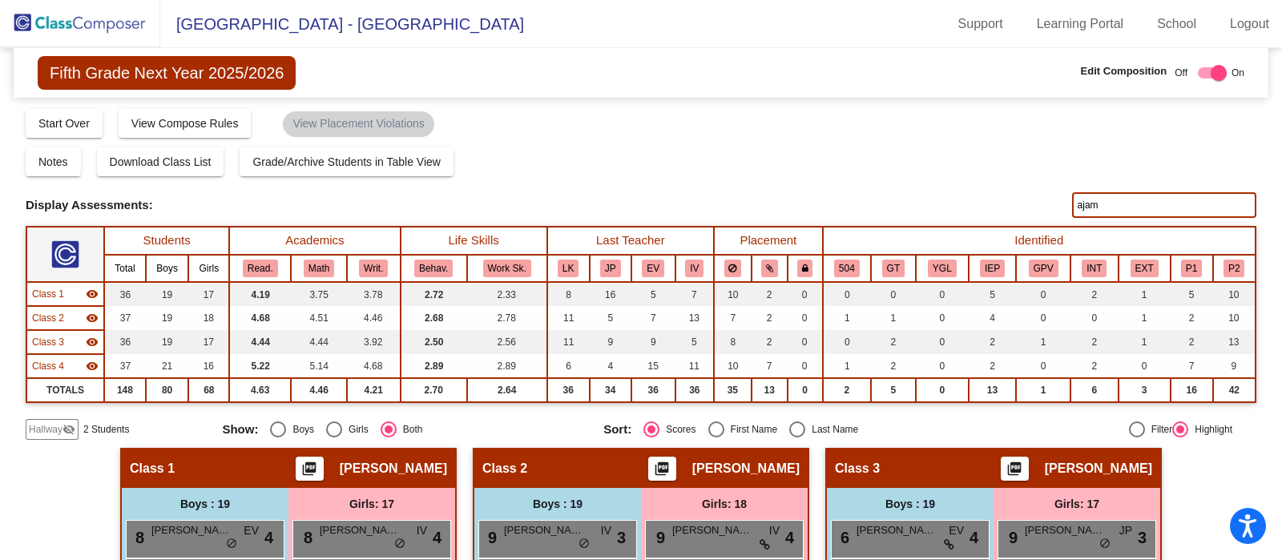
click at [1181, 204] on input "ajam" at bounding box center [1164, 205] width 184 height 26
type input "a"
click at [1187, 202] on input "anchet" at bounding box center [1164, 205] width 184 height 26
type input "a"
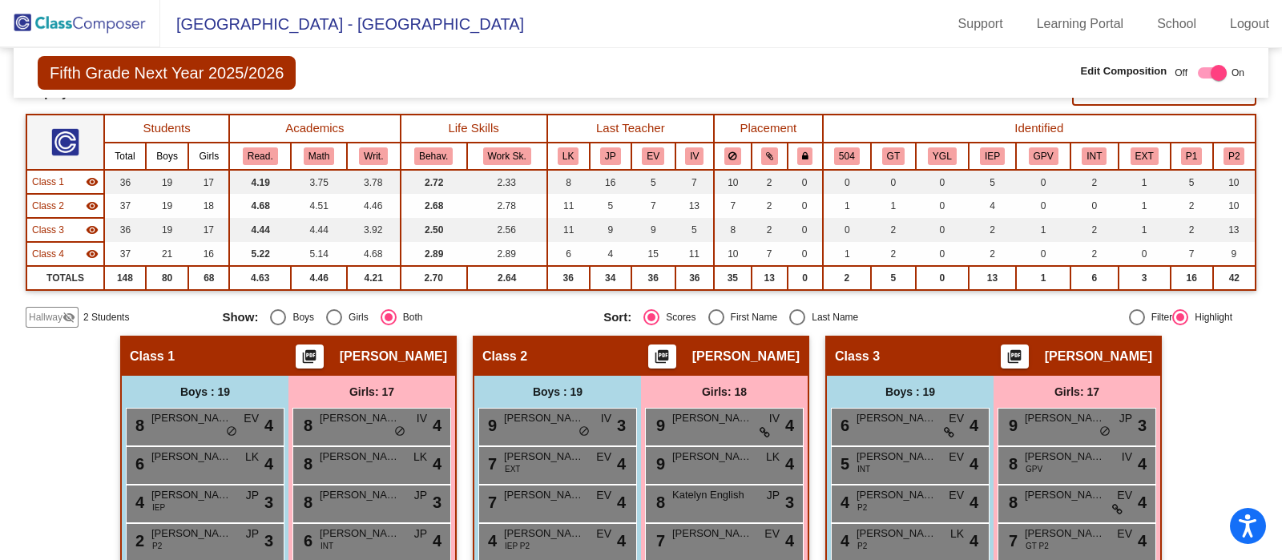
scroll to position [41, 0]
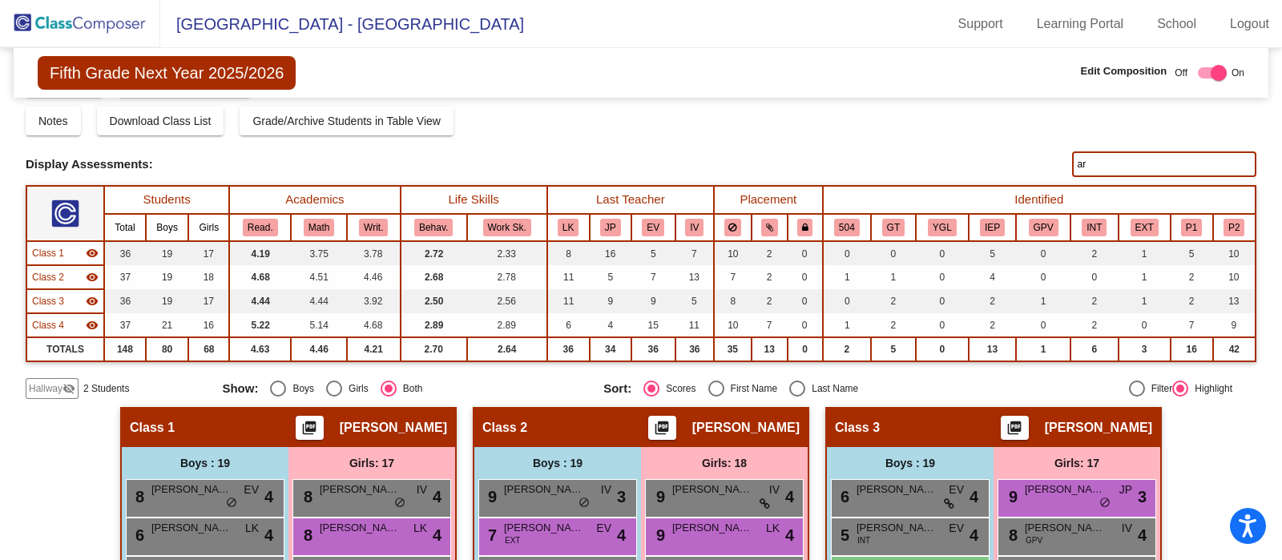
type input "a"
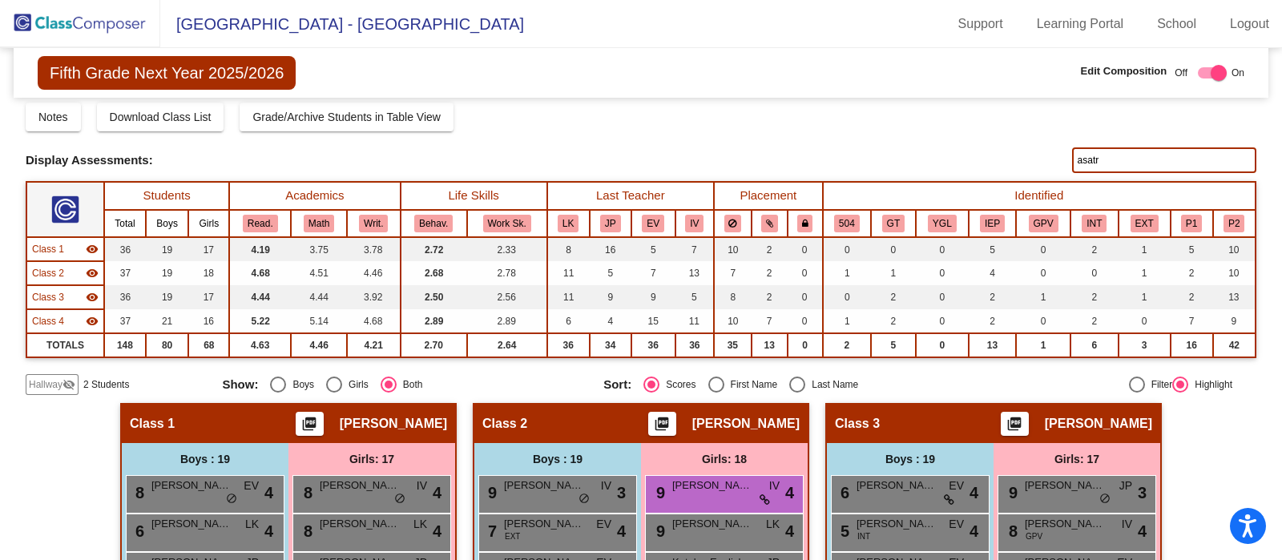
scroll to position [0, 0]
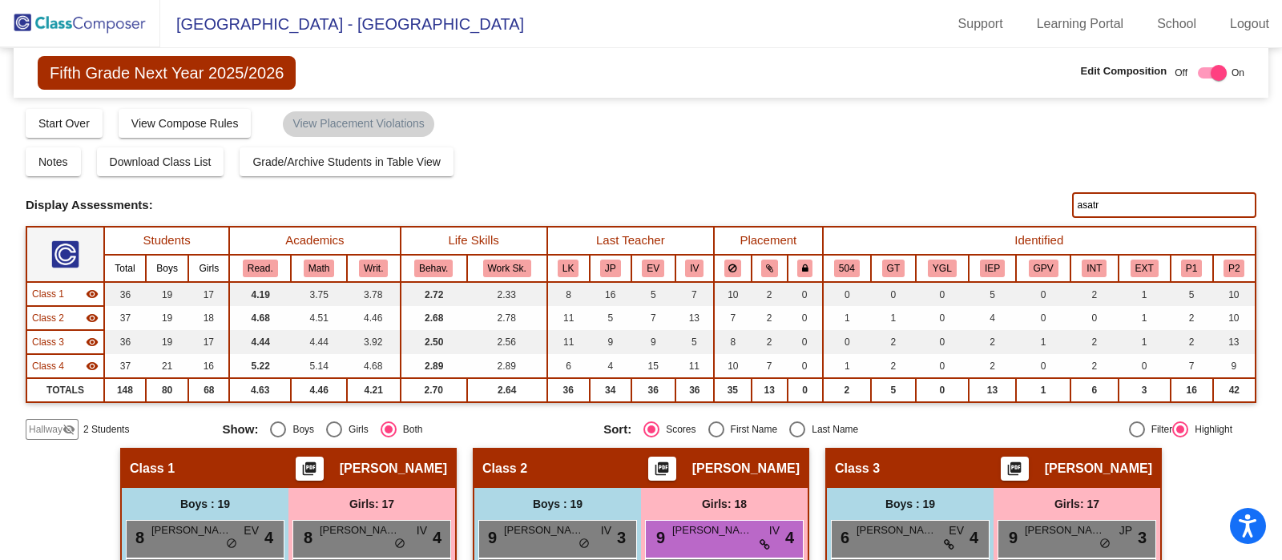
click at [1190, 198] on input "asatr" at bounding box center [1164, 205] width 184 height 26
type input "a"
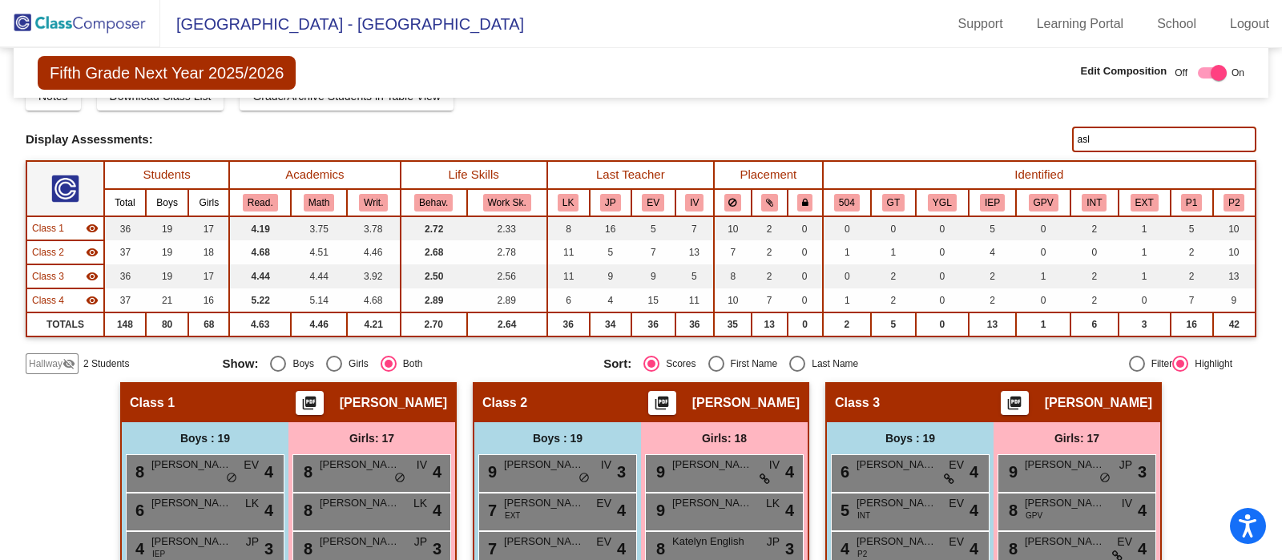
scroll to position [59, 0]
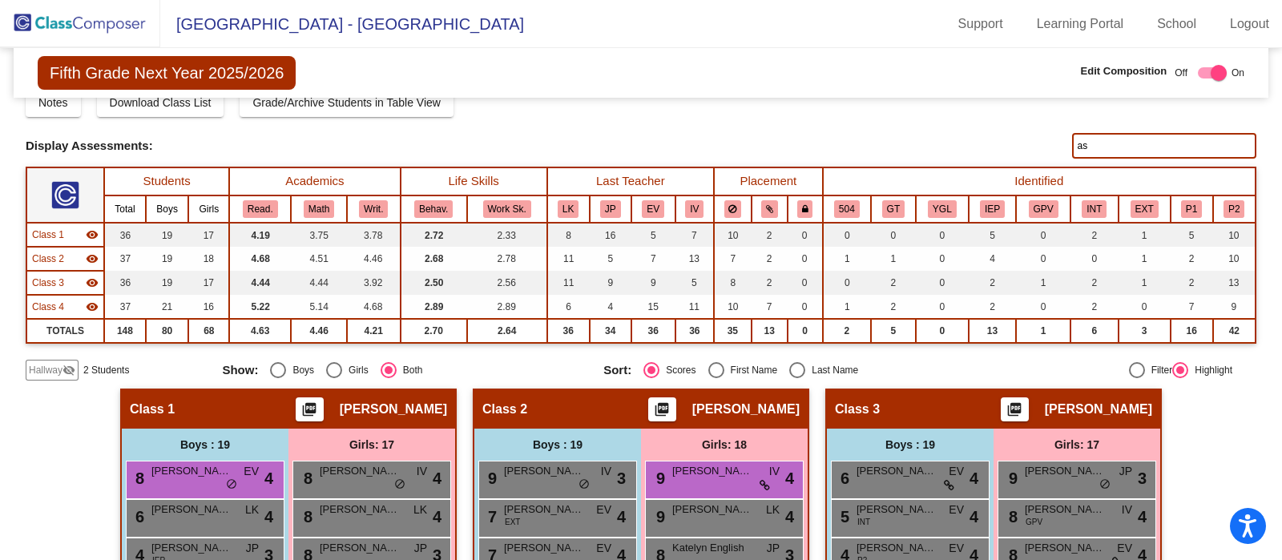
type input "a"
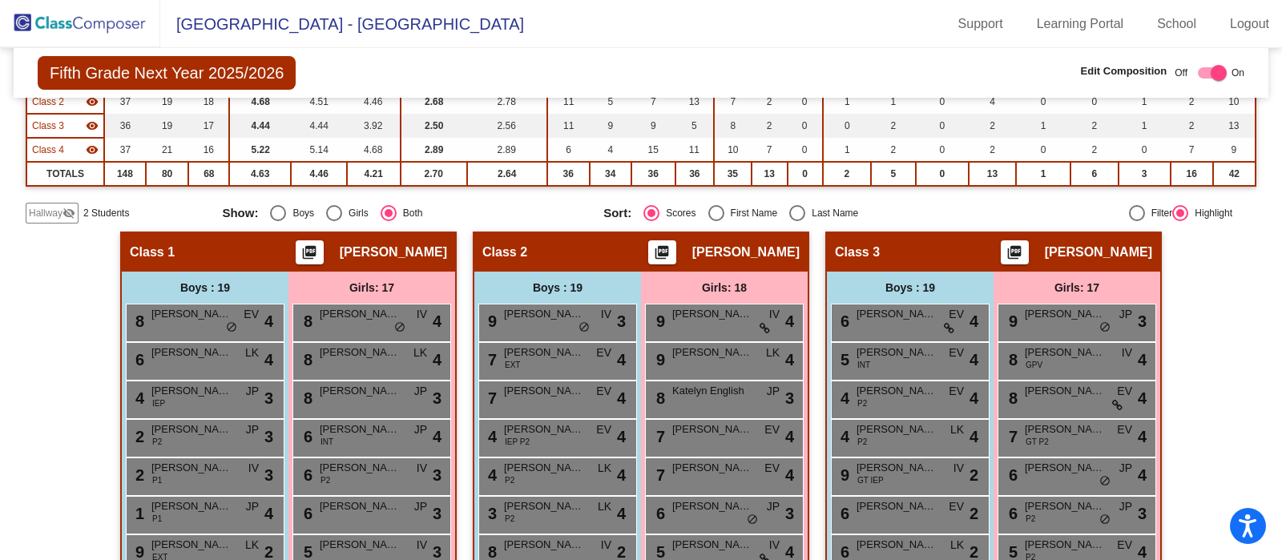
scroll to position [0, 0]
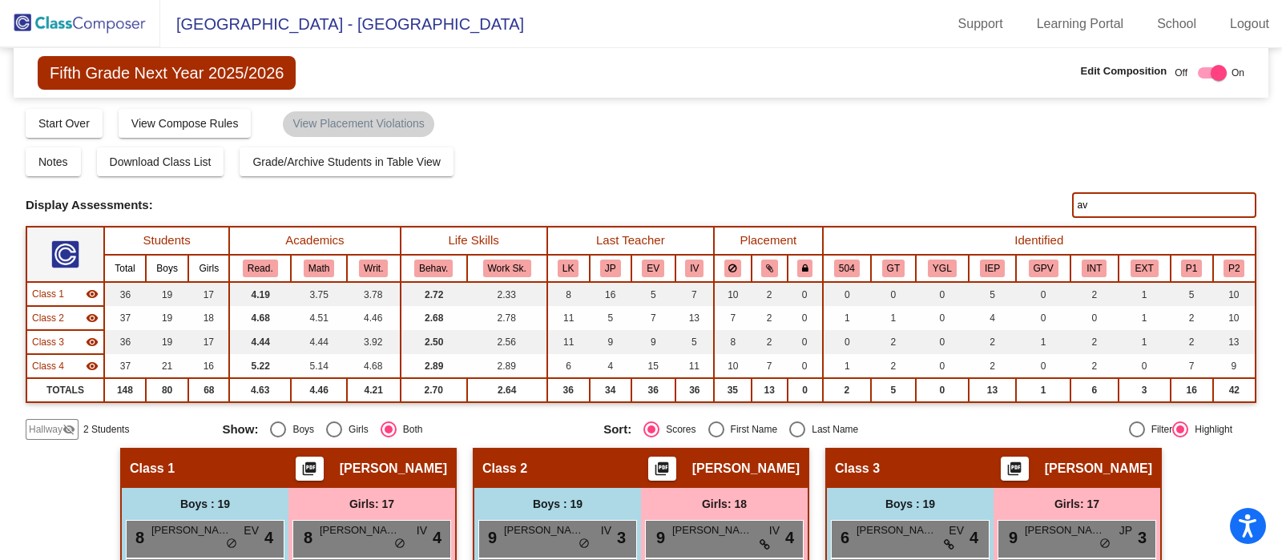
type input "a"
type input "b"
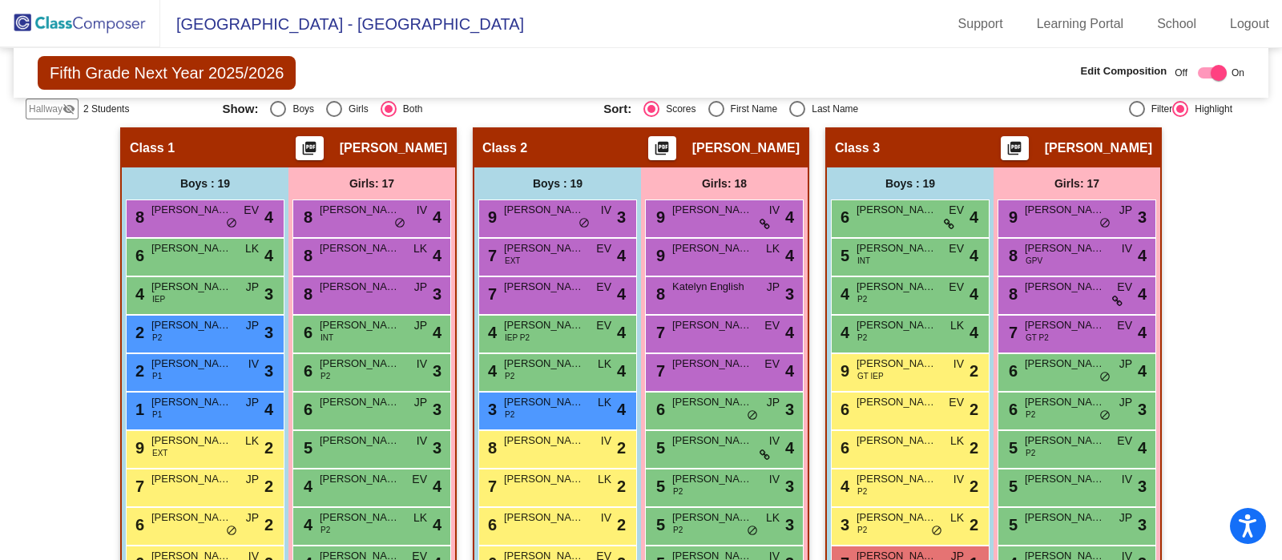
scroll to position [320, 0]
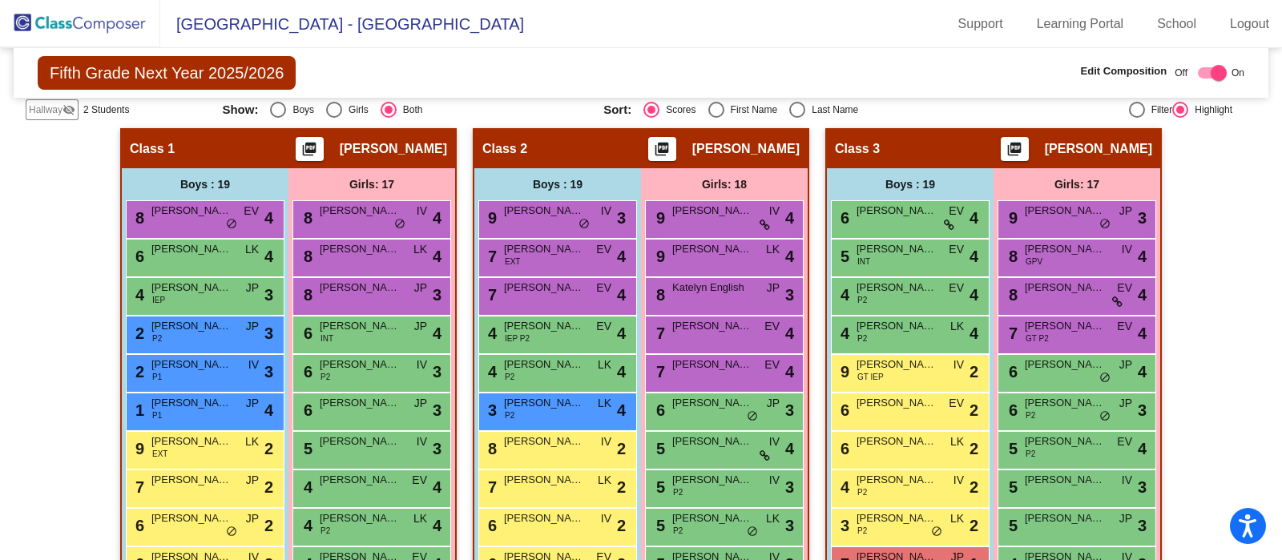
click at [120, 14] on img at bounding box center [80, 23] width 160 height 47
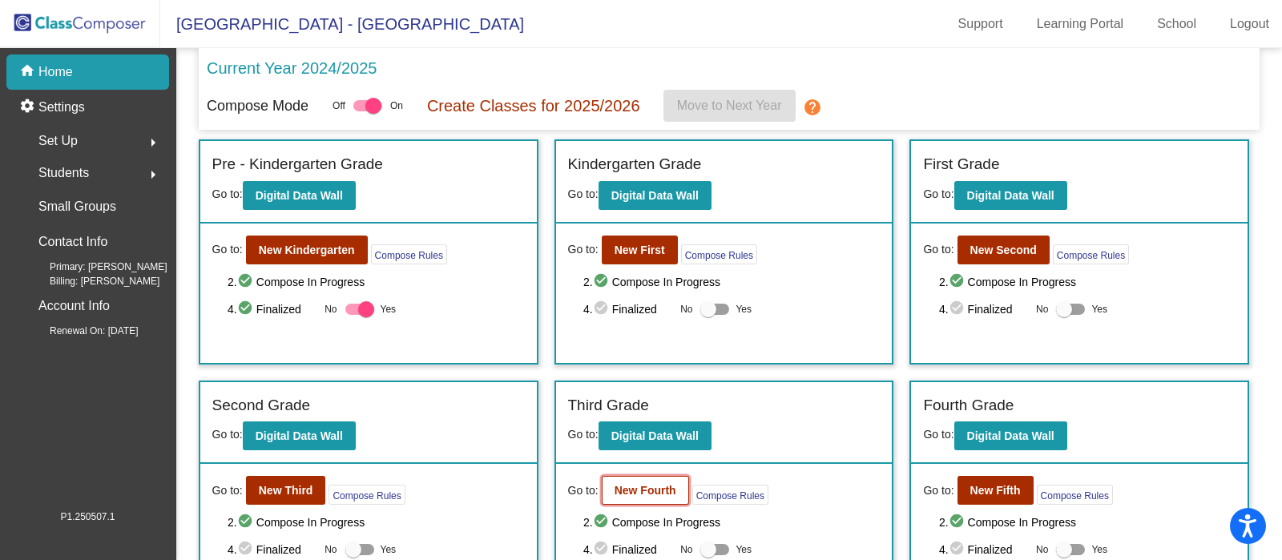
click at [668, 484] on b "New Fourth" at bounding box center [646, 490] width 62 height 13
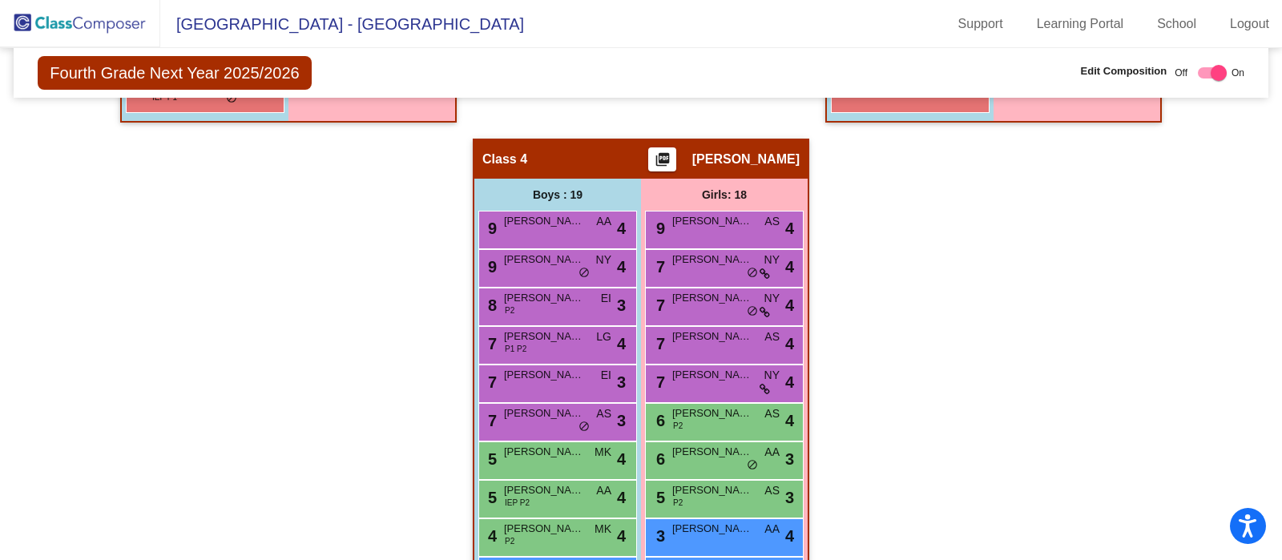
scroll to position [1175, 0]
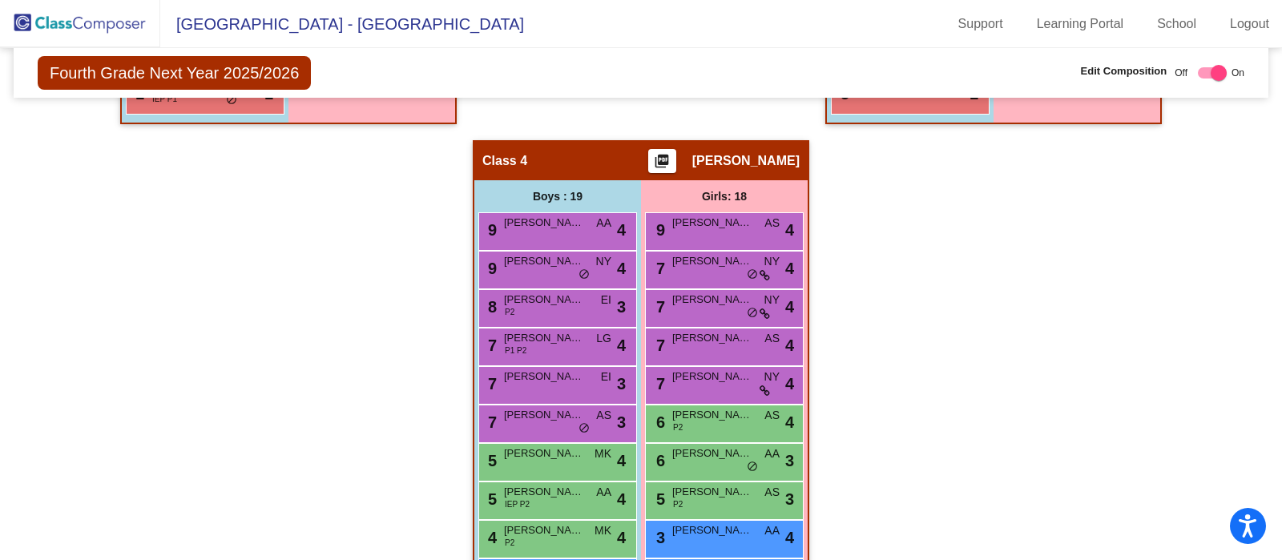
click at [1170, 320] on div "Hallway - Hallway Class picture_as_pdf Add Student First Name Last Name Student…" at bounding box center [641, 121] width 1231 height 1696
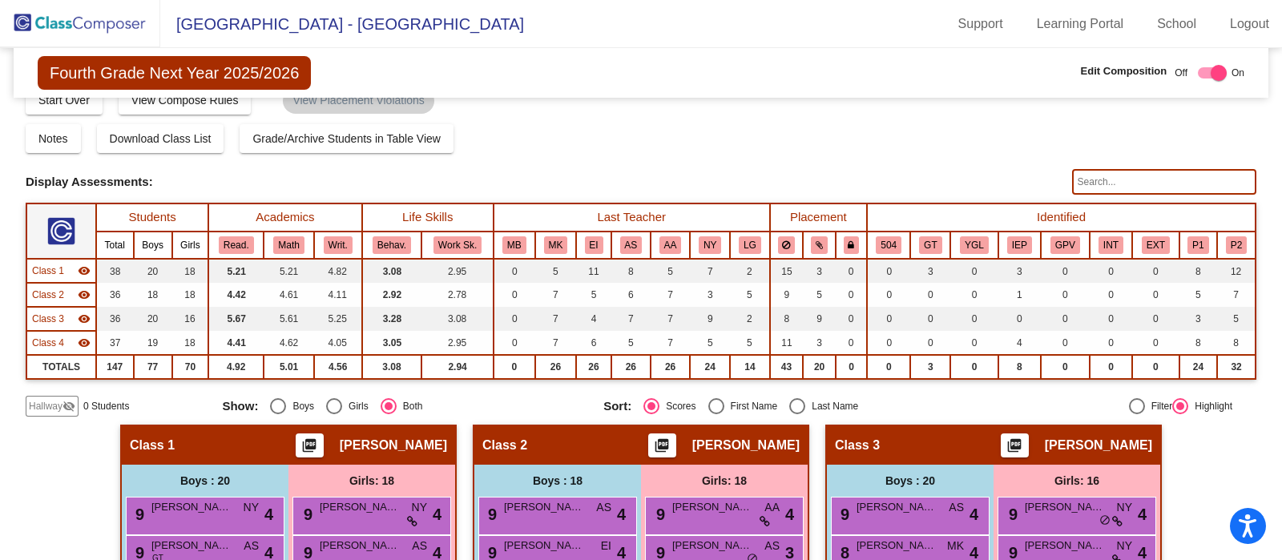
scroll to position [0, 0]
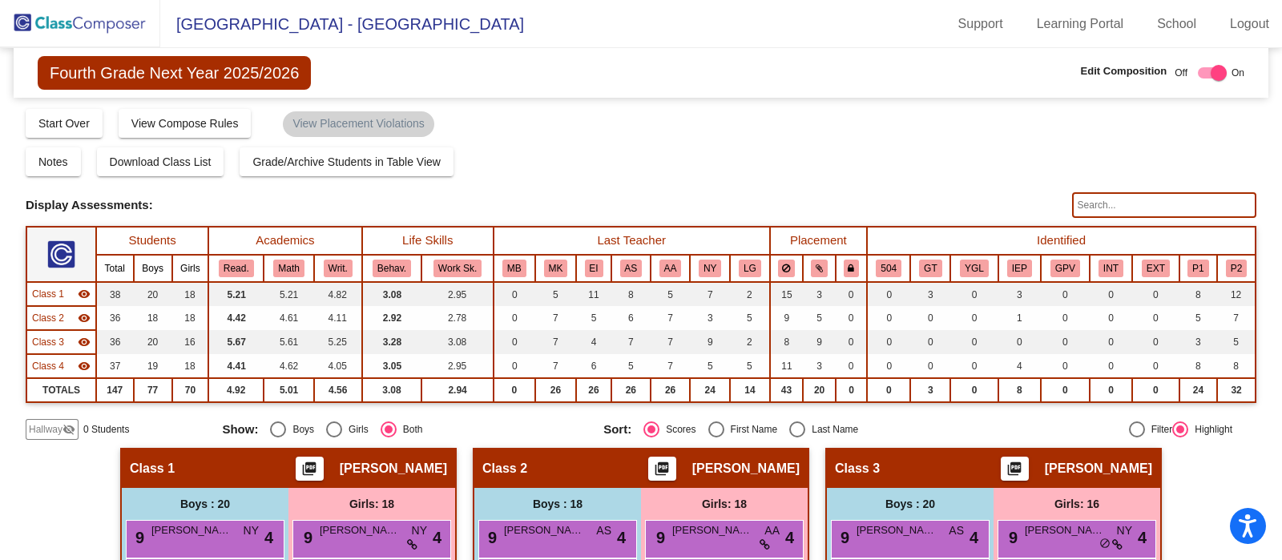
click at [76, 23] on img at bounding box center [80, 23] width 160 height 47
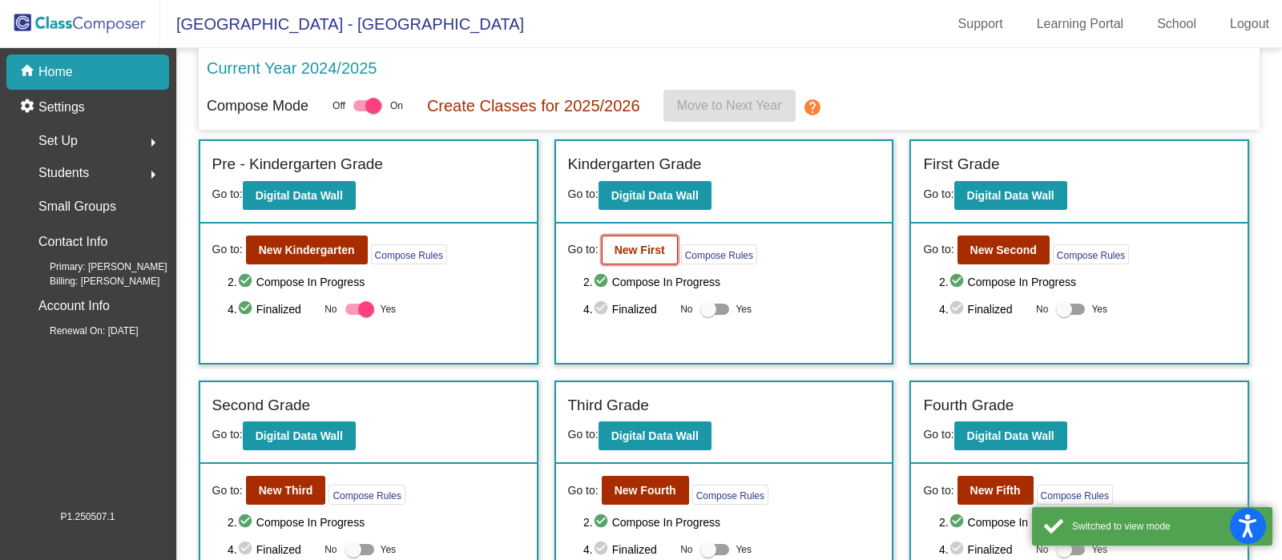
click at [659, 259] on button "New First" at bounding box center [640, 250] width 76 height 29
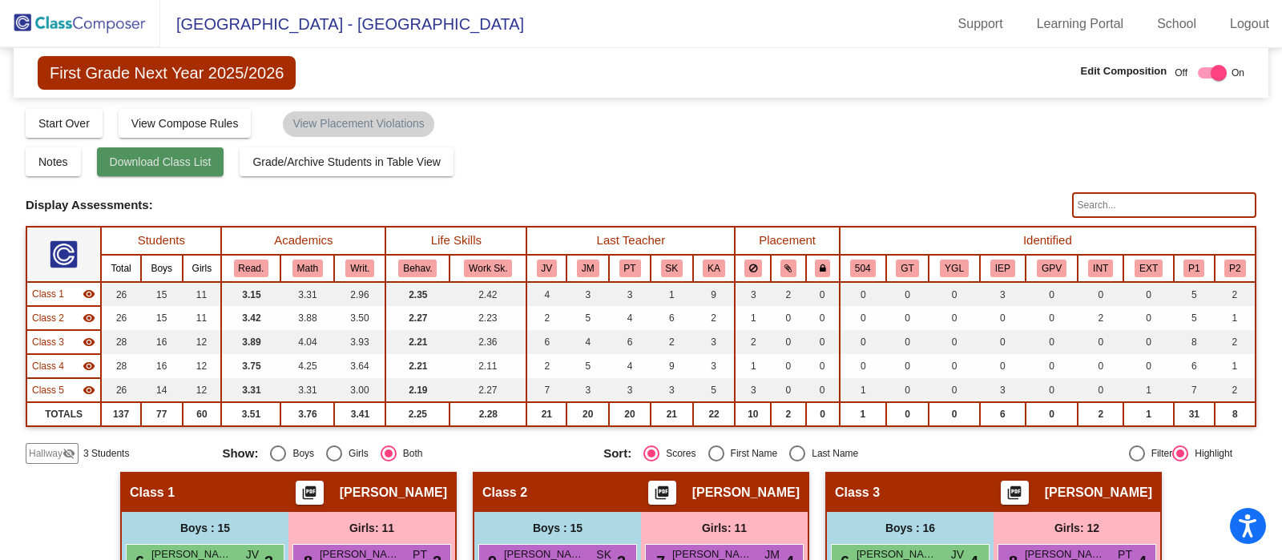
click at [198, 157] on span "Download Class List" at bounding box center [161, 161] width 102 height 13
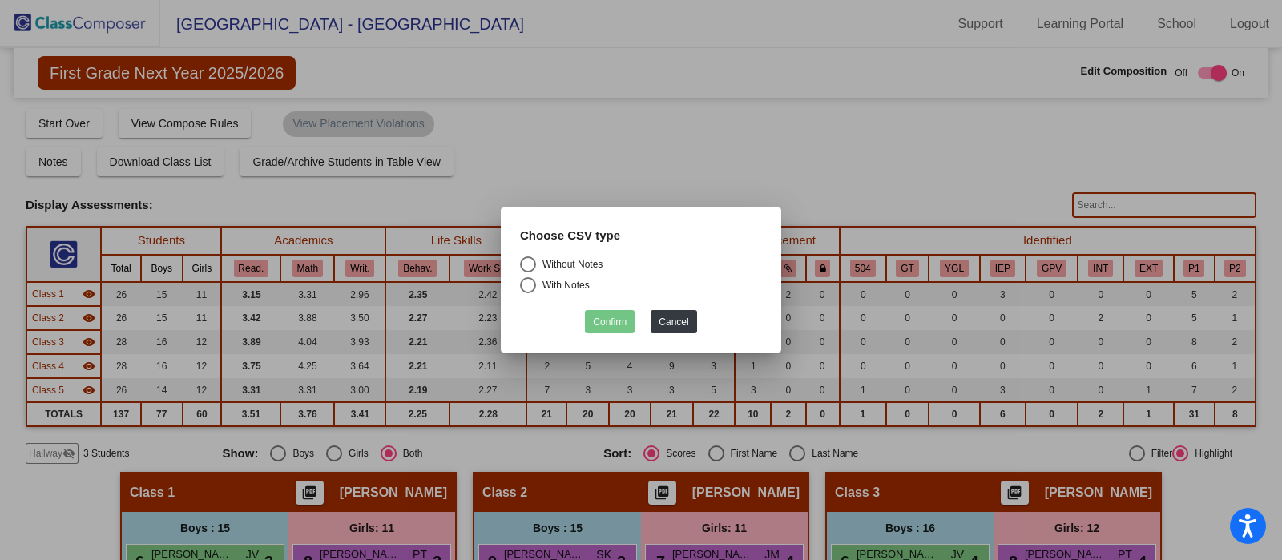
click at [533, 264] on div "Select an option" at bounding box center [528, 264] width 16 height 16
click at [528, 272] on input "Without Notes" at bounding box center [527, 272] width 1 height 1
radio input "true"
click at [623, 323] on button "Confirm" at bounding box center [610, 321] width 50 height 23
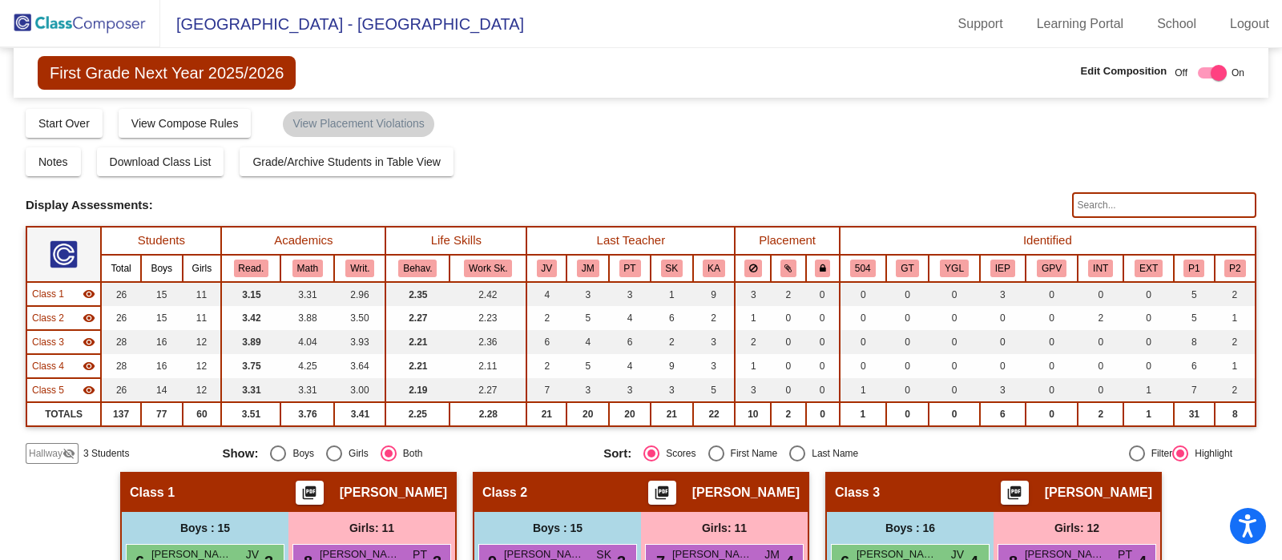
click at [91, 26] on img at bounding box center [80, 23] width 160 height 47
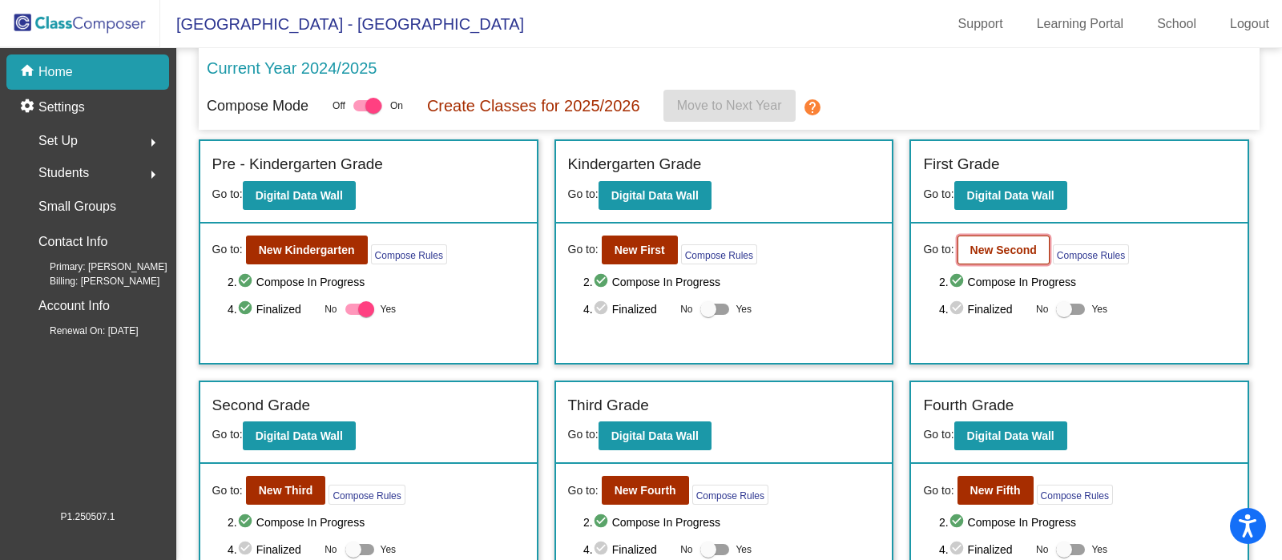
click at [1014, 254] on b "New Second" at bounding box center [1003, 250] width 67 height 13
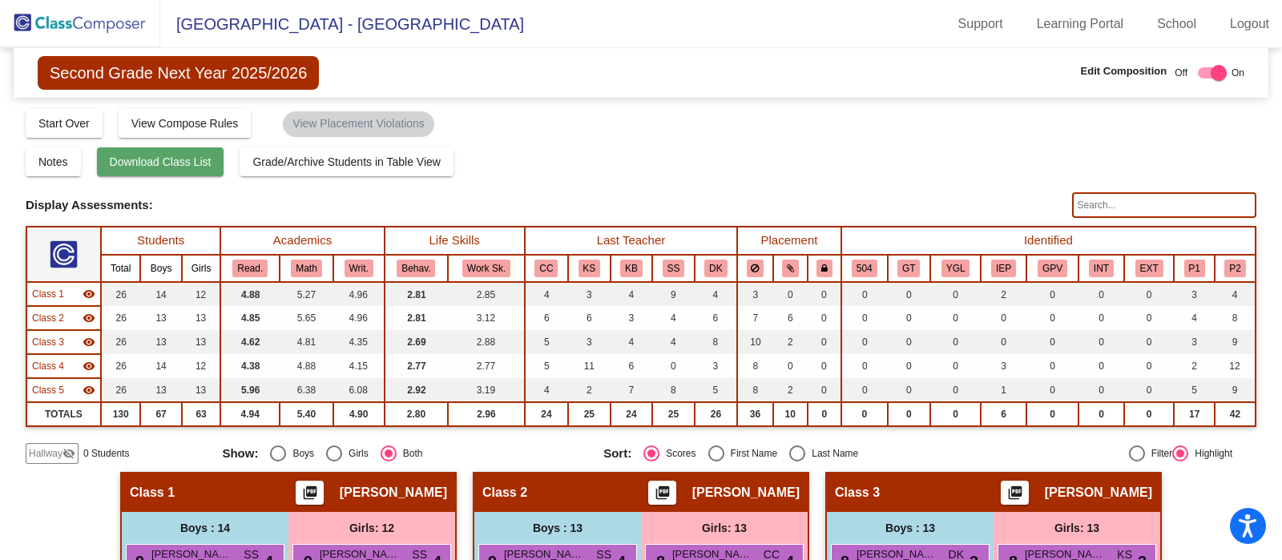
click at [165, 163] on span "Download Class List" at bounding box center [161, 161] width 102 height 13
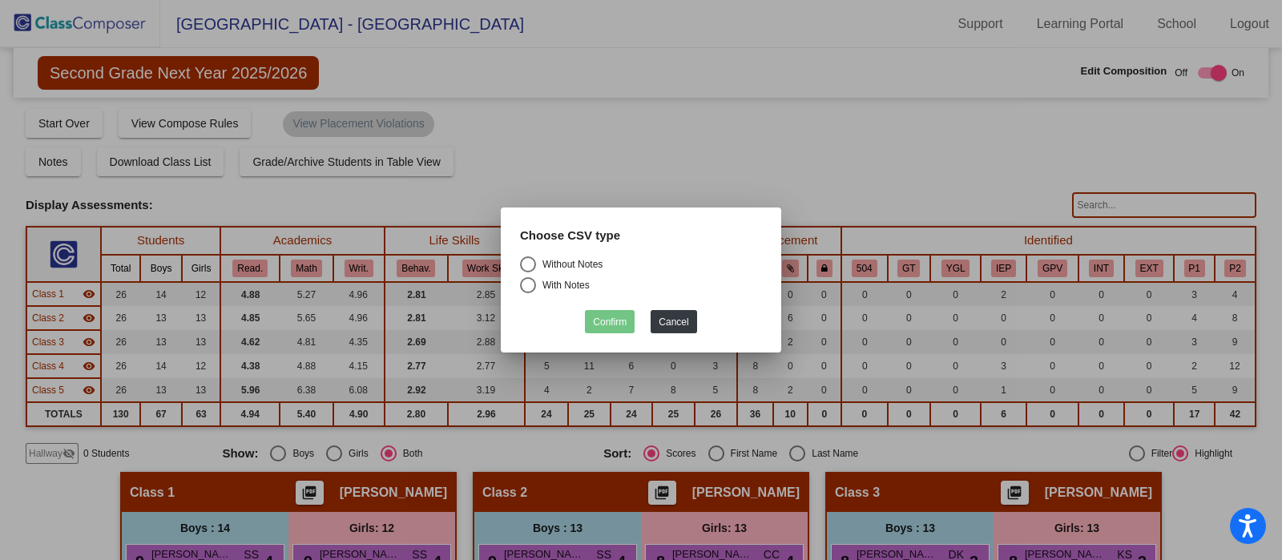
click at [533, 260] on div "Select an option" at bounding box center [528, 264] width 16 height 16
click at [528, 272] on input "Without Notes" at bounding box center [527, 272] width 1 height 1
radio input "true"
click at [597, 321] on button "Confirm" at bounding box center [610, 321] width 50 height 23
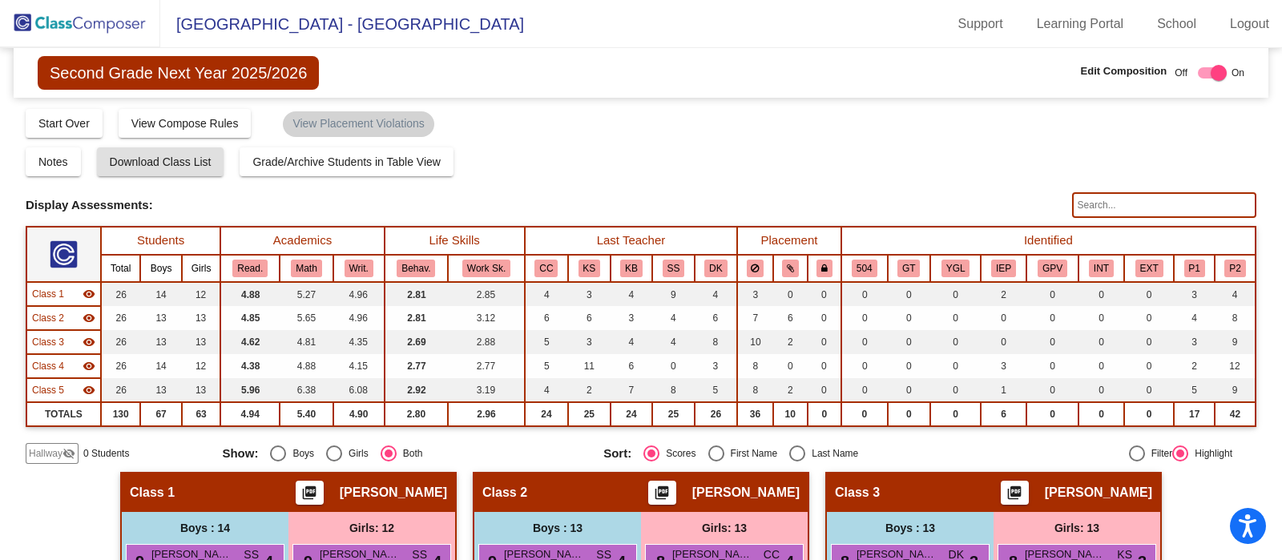
click at [82, 10] on img at bounding box center [80, 23] width 160 height 47
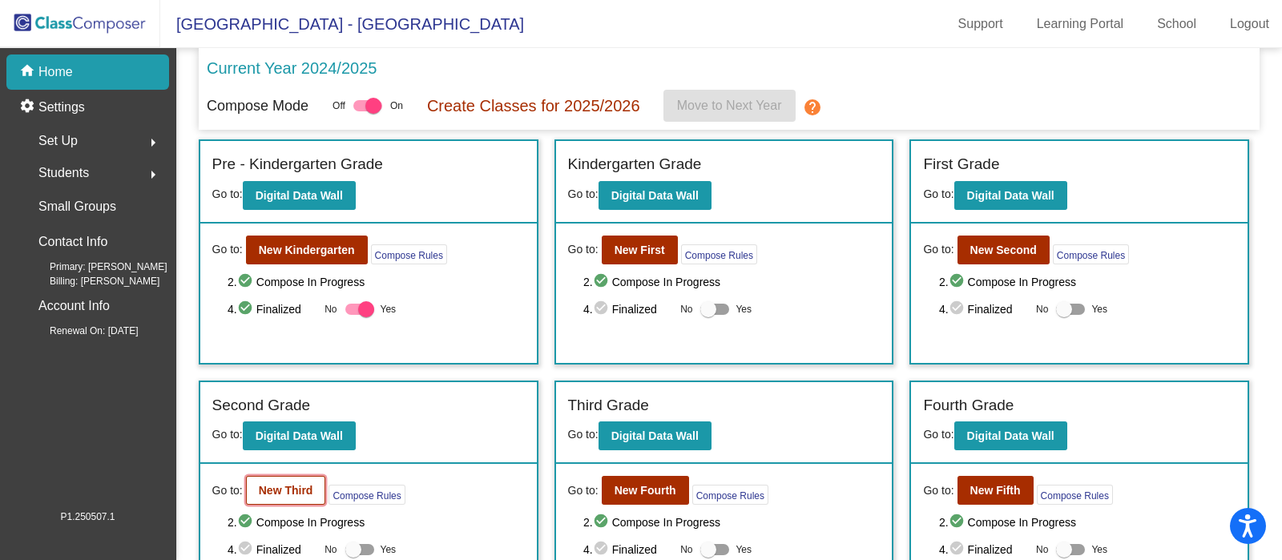
click at [274, 484] on b "New Third" at bounding box center [286, 490] width 54 height 13
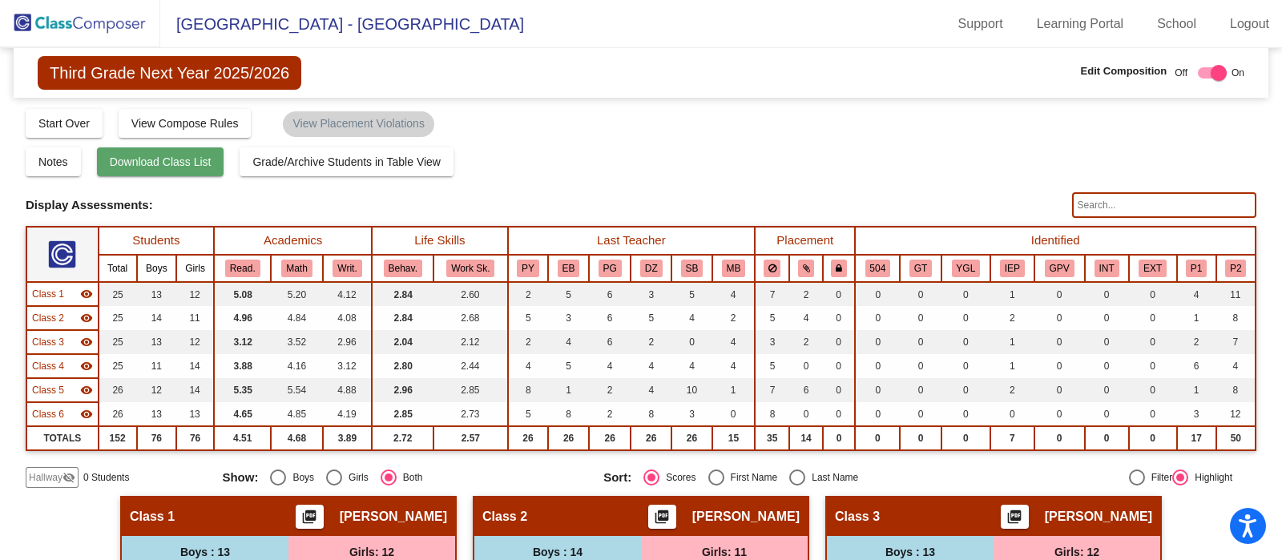
click at [188, 162] on span "Download Class List" at bounding box center [161, 161] width 102 height 13
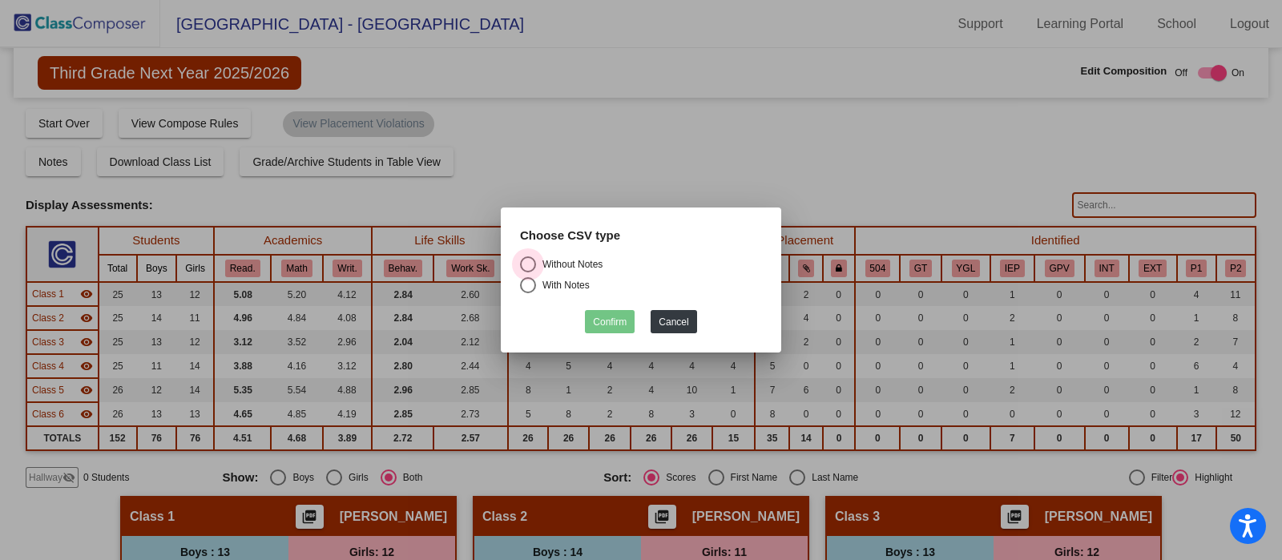
click at [534, 259] on div "Select an option" at bounding box center [528, 264] width 16 height 16
click at [528, 272] on input "Without Notes" at bounding box center [527, 272] width 1 height 1
radio input "true"
click at [615, 321] on button "Confirm" at bounding box center [610, 321] width 50 height 23
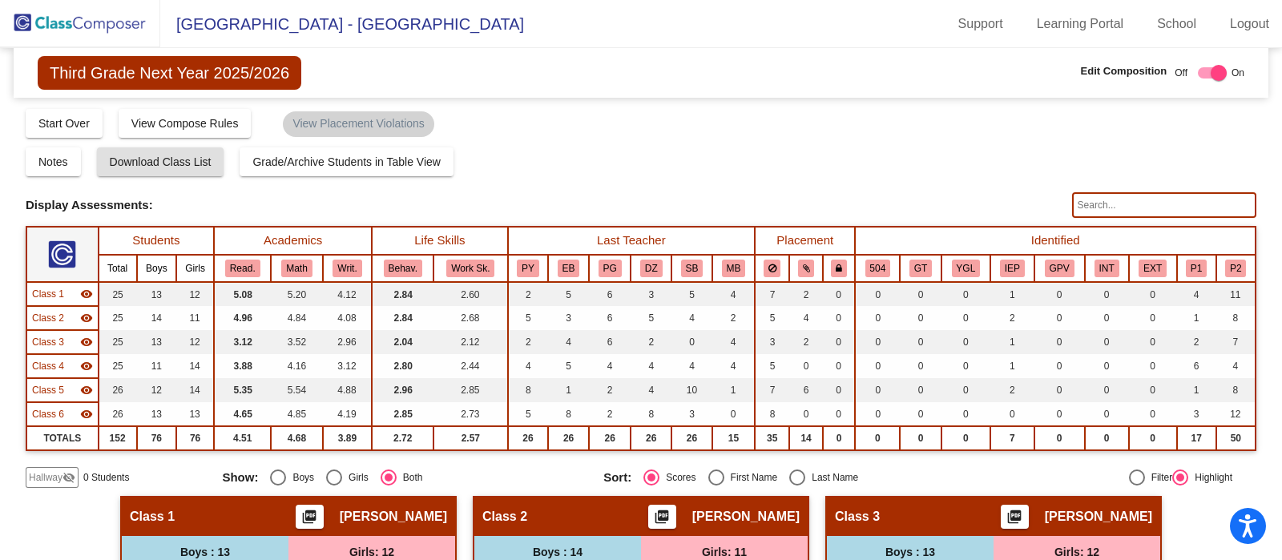
click at [108, 20] on img at bounding box center [80, 23] width 160 height 47
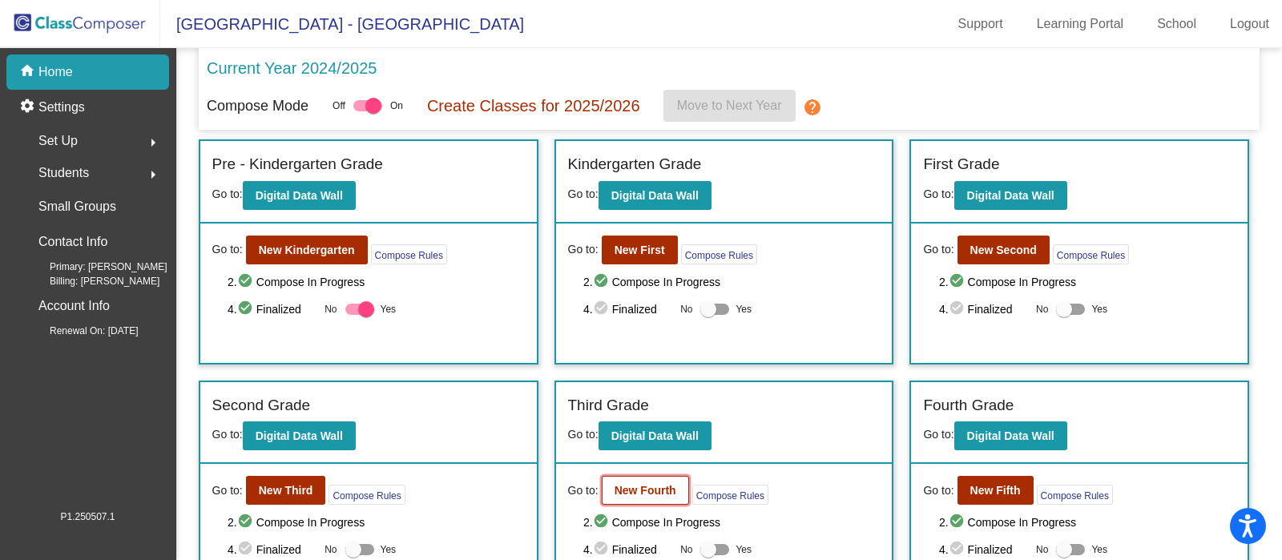
click at [658, 494] on b "New Fourth" at bounding box center [646, 490] width 62 height 13
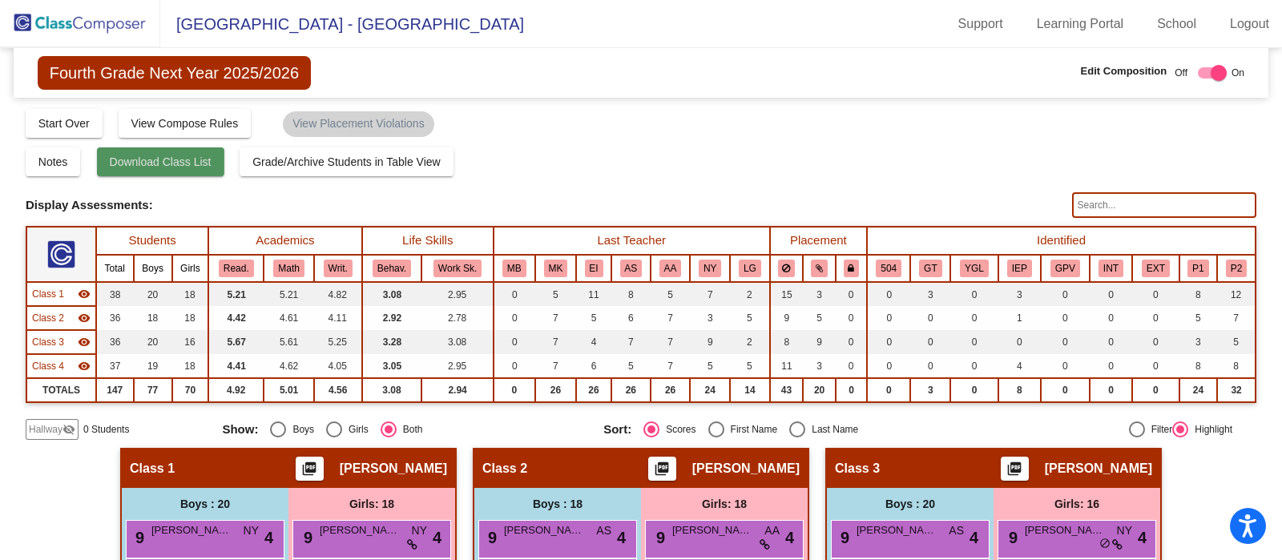
click at [178, 161] on span "Download Class List" at bounding box center [161, 161] width 102 height 13
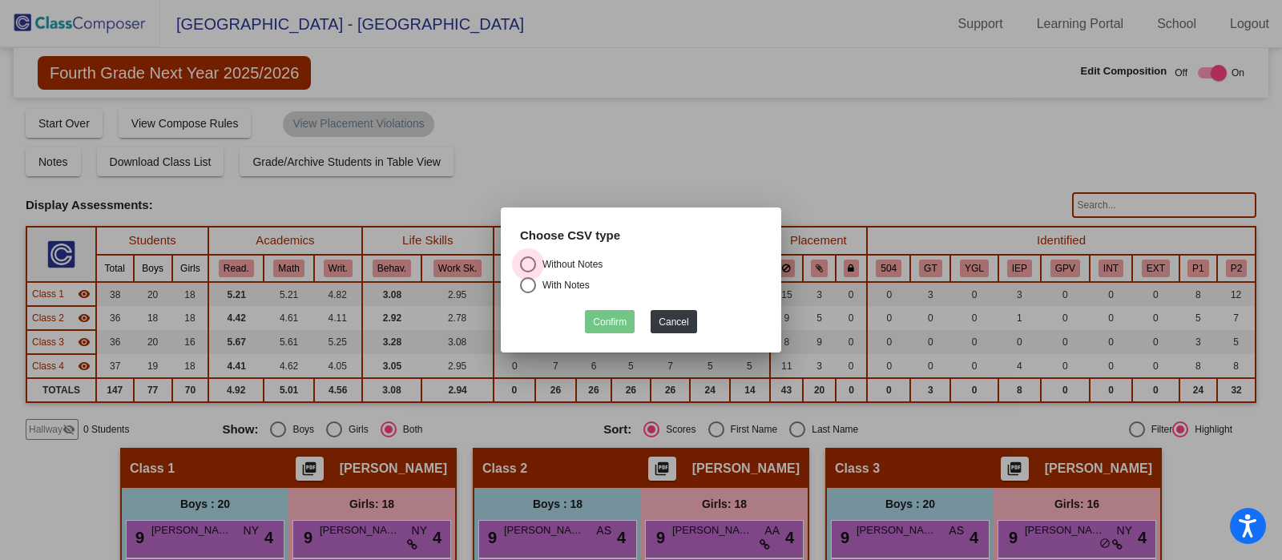
click at [537, 264] on div "Without Notes" at bounding box center [569, 264] width 67 height 14
click at [528, 272] on input "Without Notes" at bounding box center [527, 272] width 1 height 1
radio input "true"
click at [607, 320] on button "Confirm" at bounding box center [610, 321] width 50 height 23
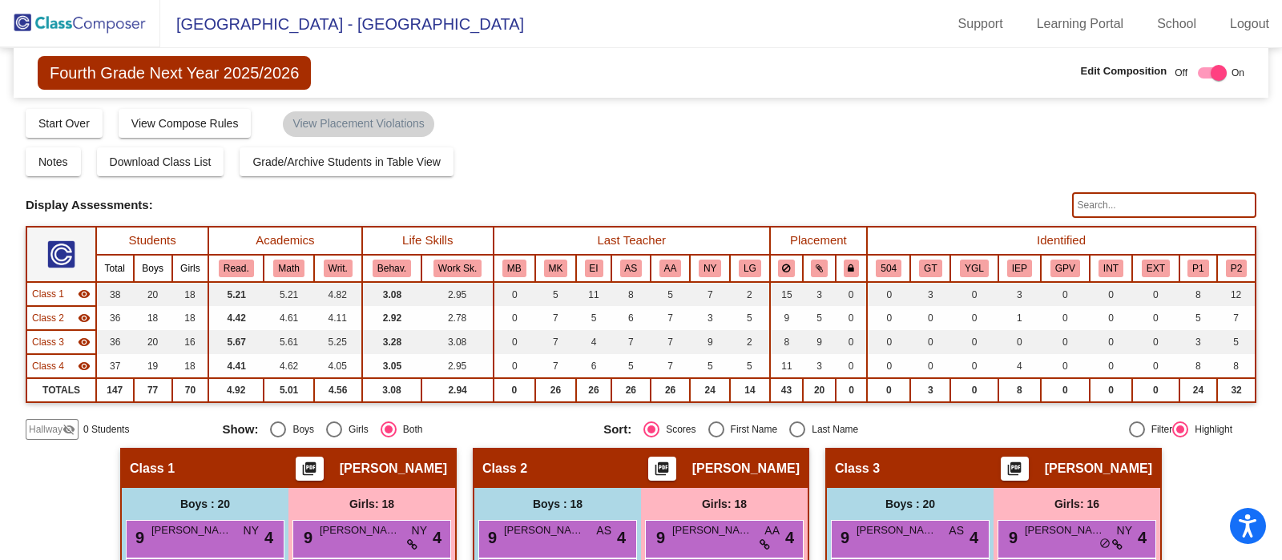
click at [108, 26] on img at bounding box center [80, 23] width 160 height 47
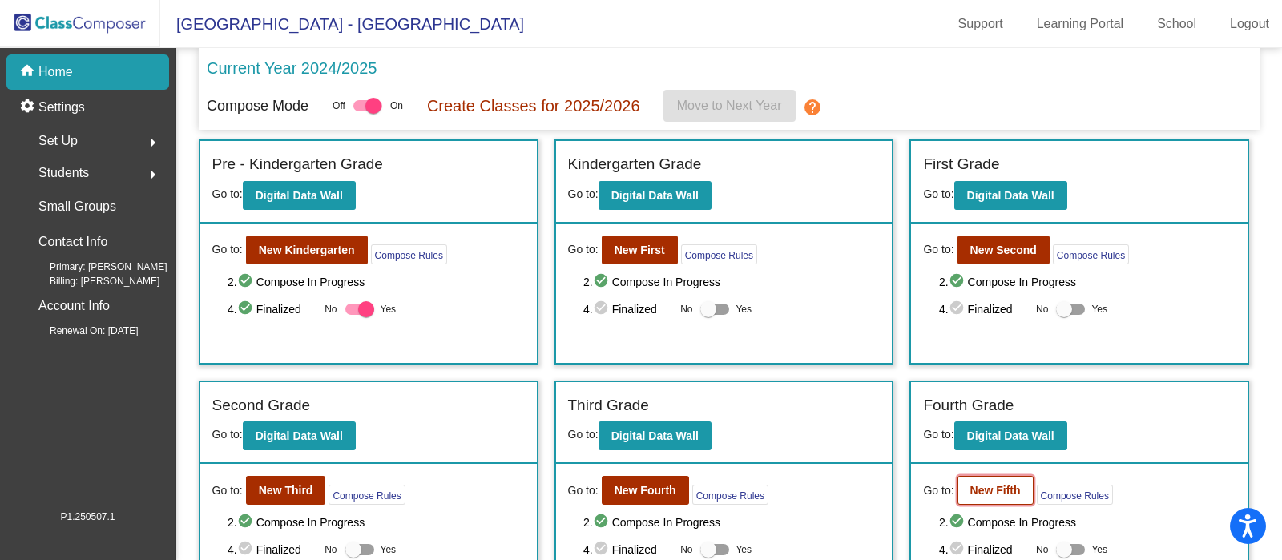
click at [986, 486] on b "New Fifth" at bounding box center [995, 490] width 50 height 13
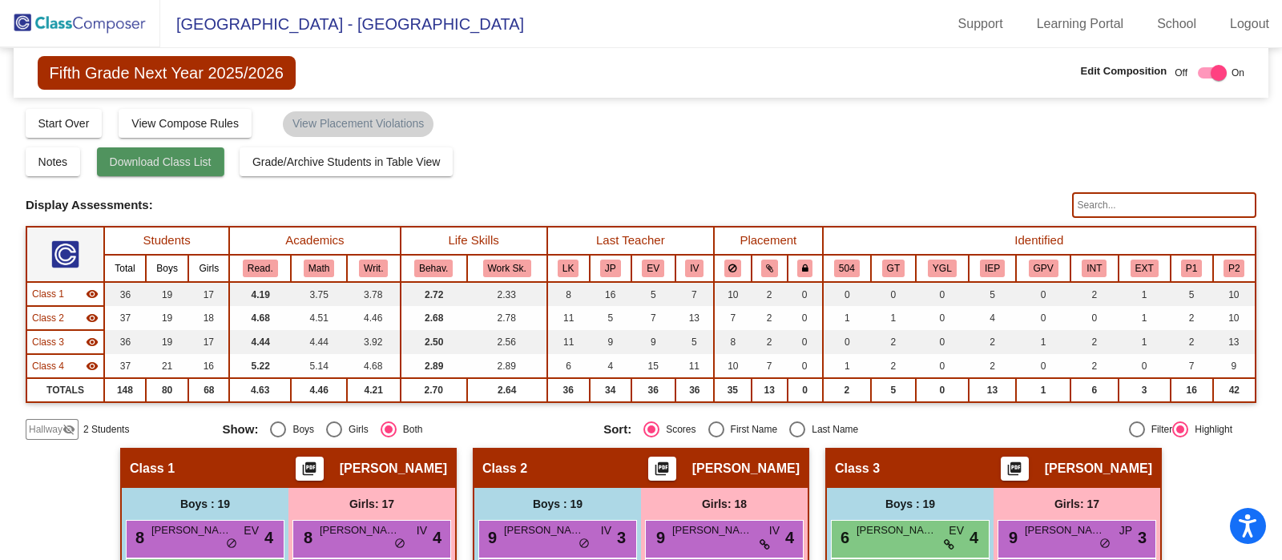
click at [195, 159] on span "Download Class List" at bounding box center [161, 161] width 102 height 13
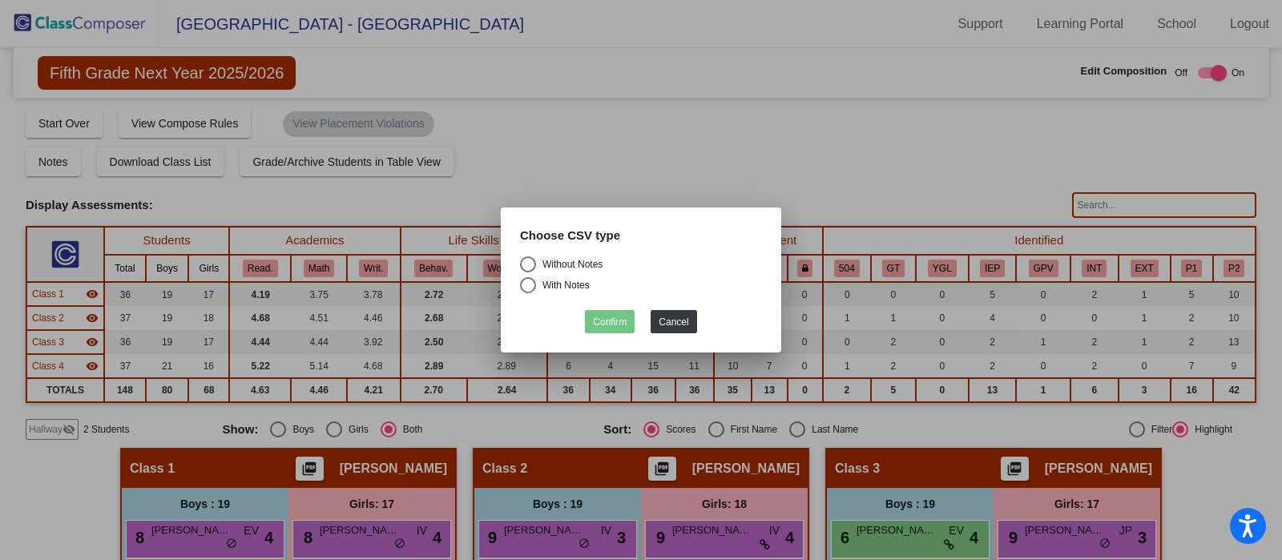
click at [534, 262] on div "Select an option" at bounding box center [528, 264] width 16 height 16
click at [528, 272] on input "Without Notes" at bounding box center [527, 272] width 1 height 1
radio input "true"
click at [623, 318] on button "Confirm" at bounding box center [610, 321] width 50 height 23
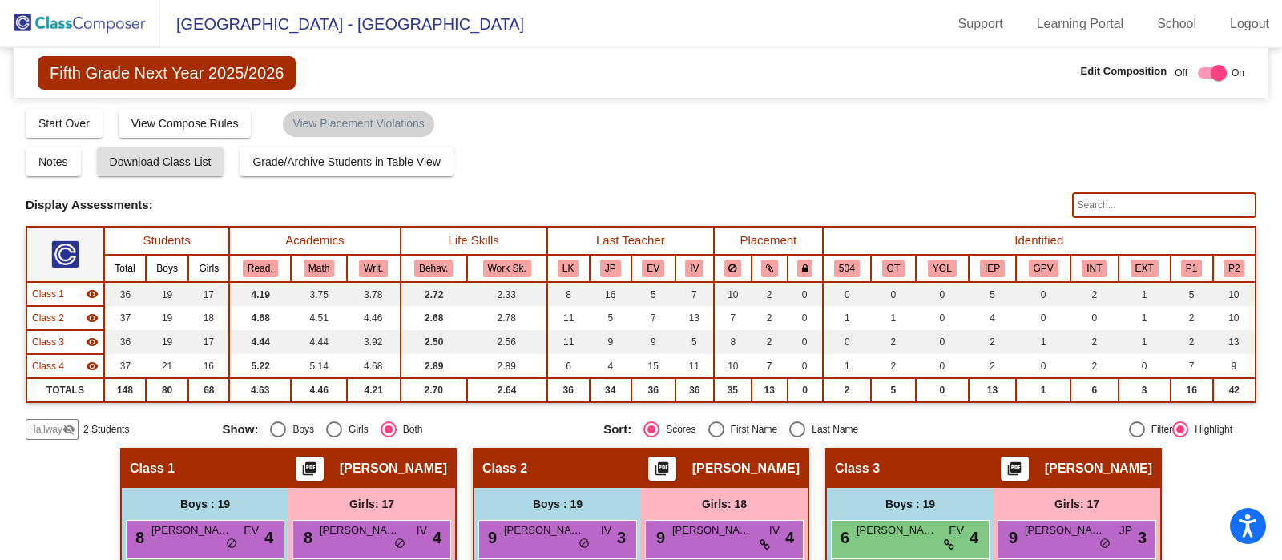
click at [83, 29] on img at bounding box center [80, 23] width 160 height 47
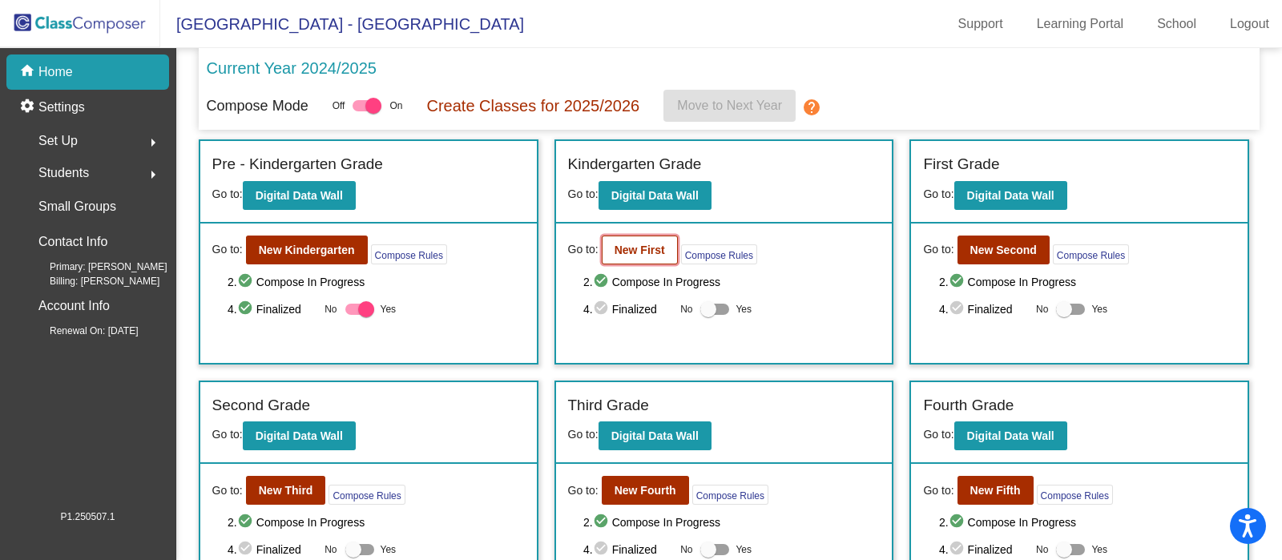
click at [608, 252] on button "New First" at bounding box center [640, 250] width 76 height 29
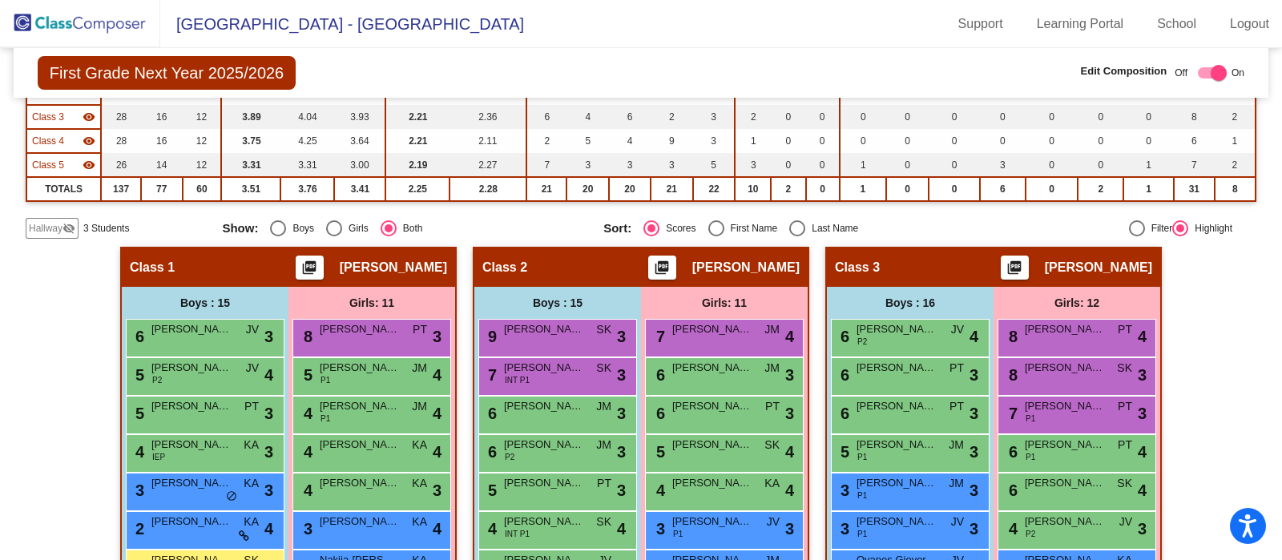
scroll to position [224, 0]
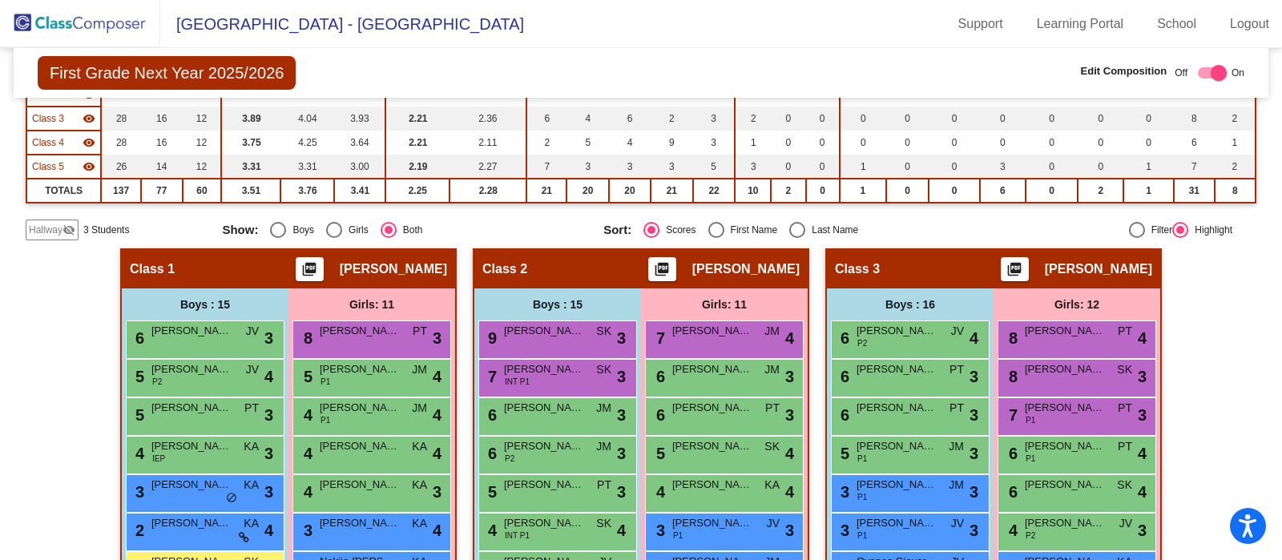
click at [71, 30] on img at bounding box center [80, 23] width 160 height 47
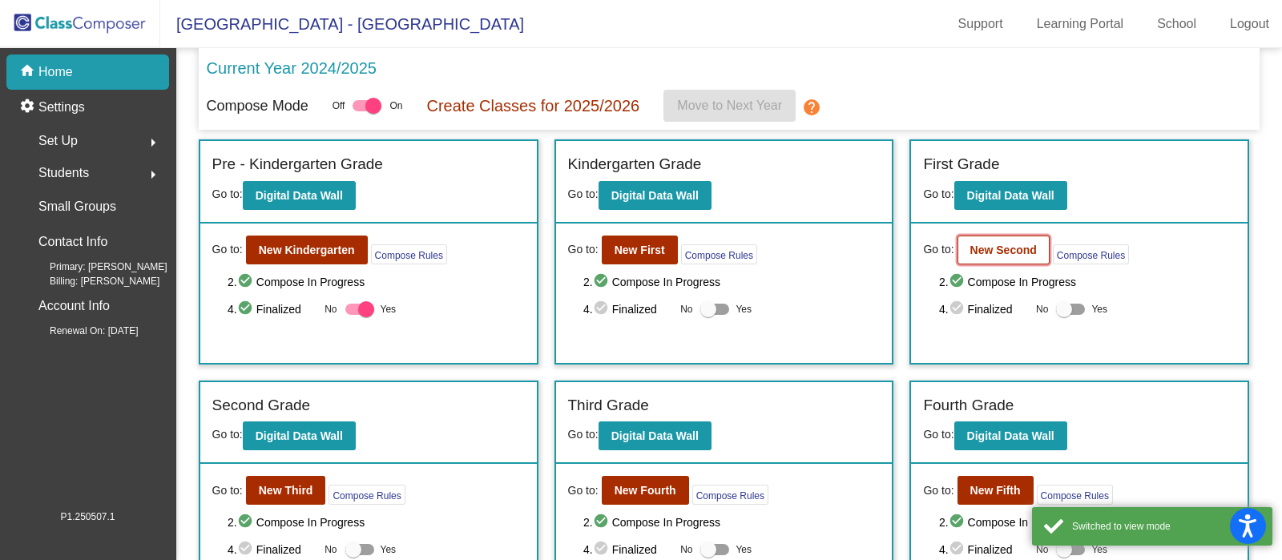
click at [1019, 250] on b "New Second" at bounding box center [1003, 250] width 67 height 13
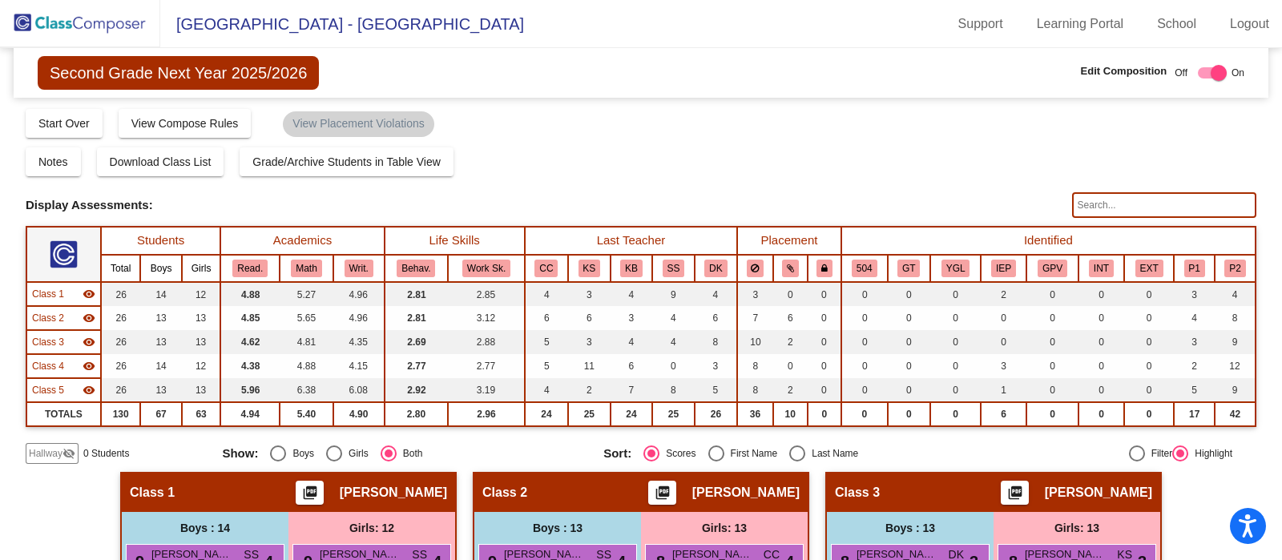
click at [1153, 203] on input "text" at bounding box center [1164, 205] width 184 height 26
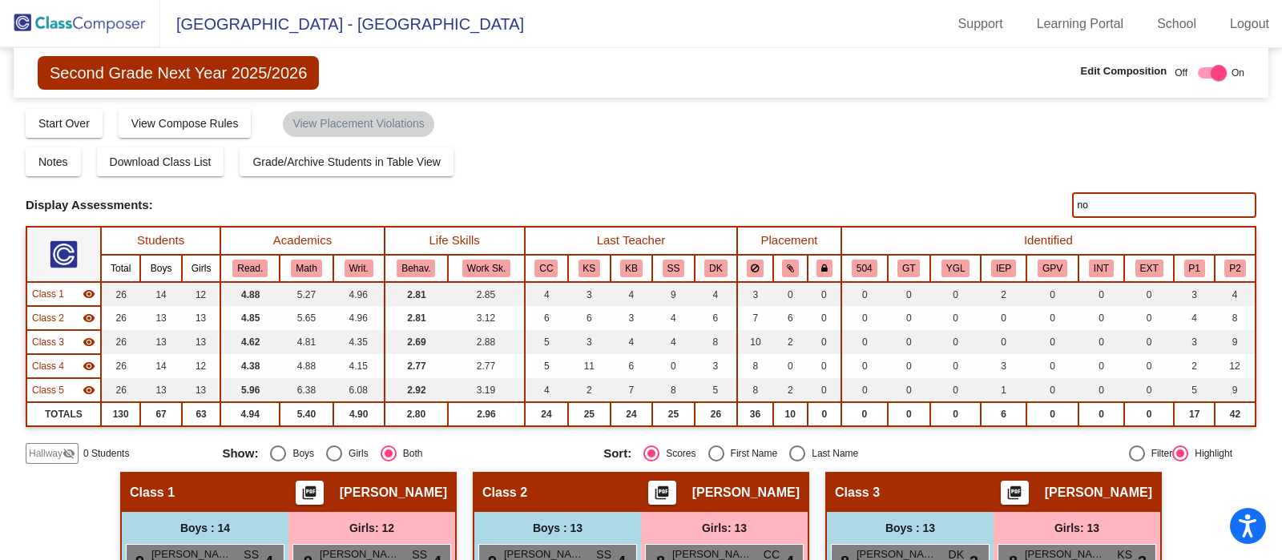
type input "n"
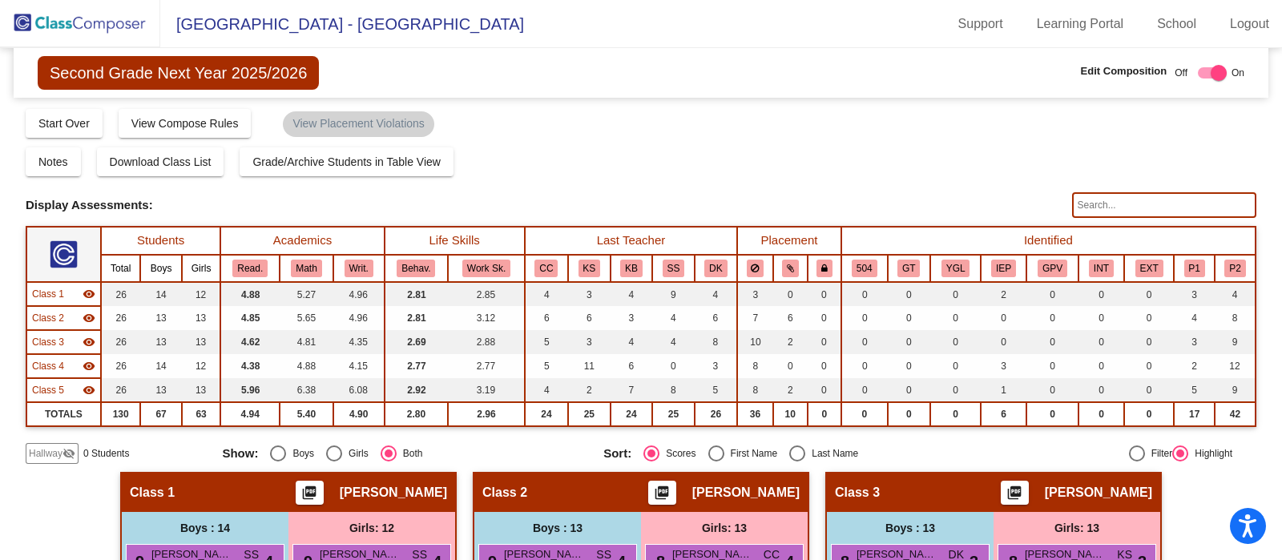
click at [53, 18] on img at bounding box center [80, 23] width 160 height 47
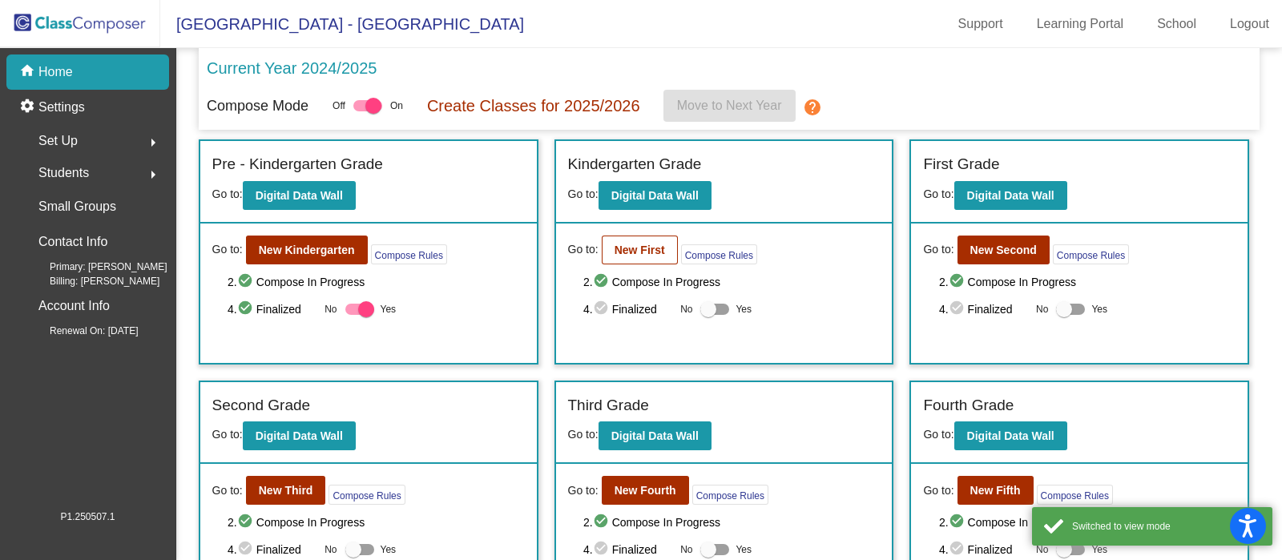
click at [631, 248] on b "New First" at bounding box center [640, 250] width 50 height 13
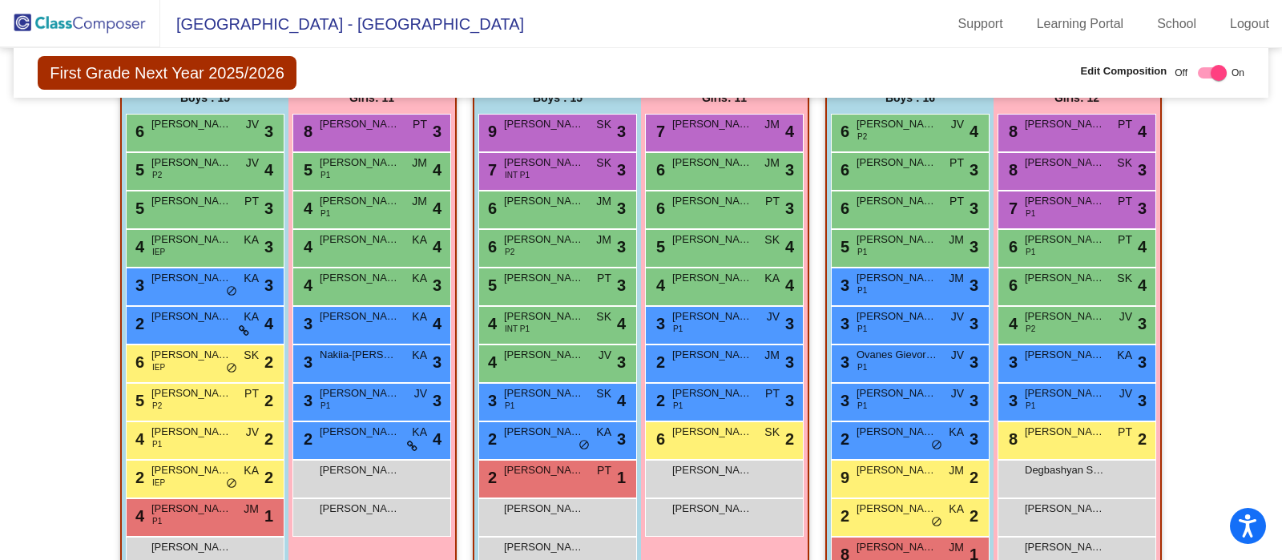
scroll to position [433, 0]
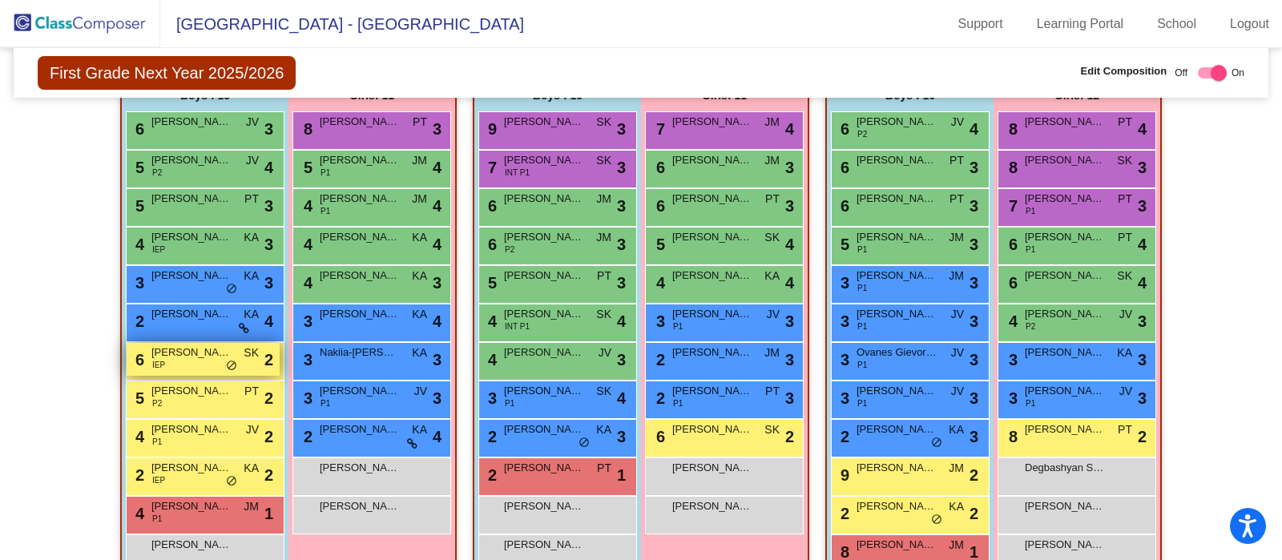
click at [201, 368] on div "6 Leo Canuto IEP SK lock do_not_disturb_alt 2" at bounding box center [203, 359] width 153 height 33
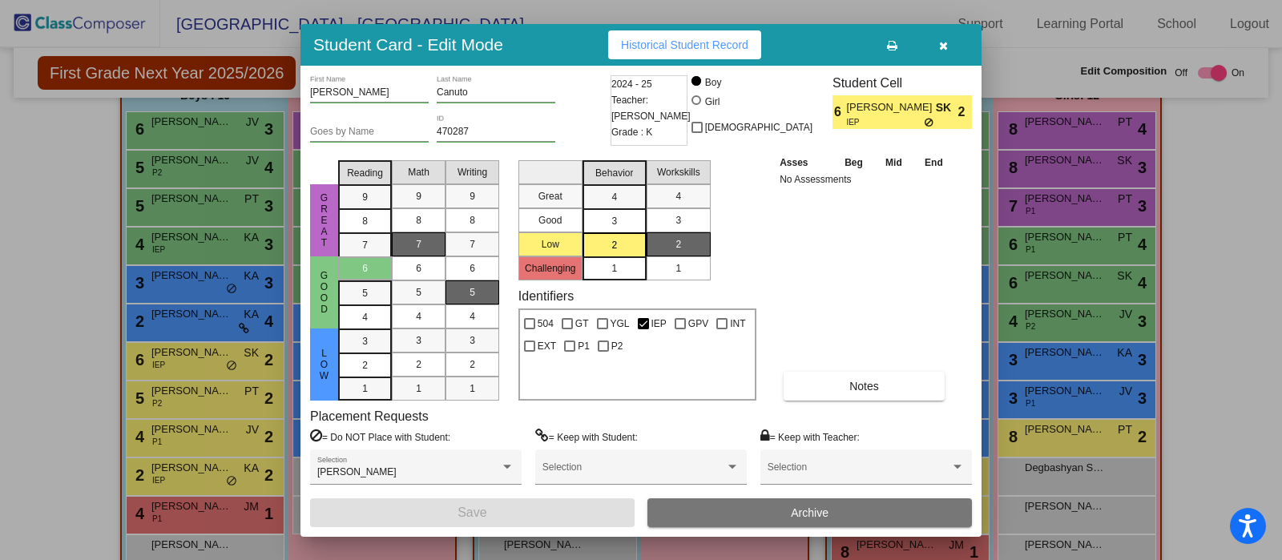
click at [942, 44] on icon "button" at bounding box center [943, 45] width 9 height 11
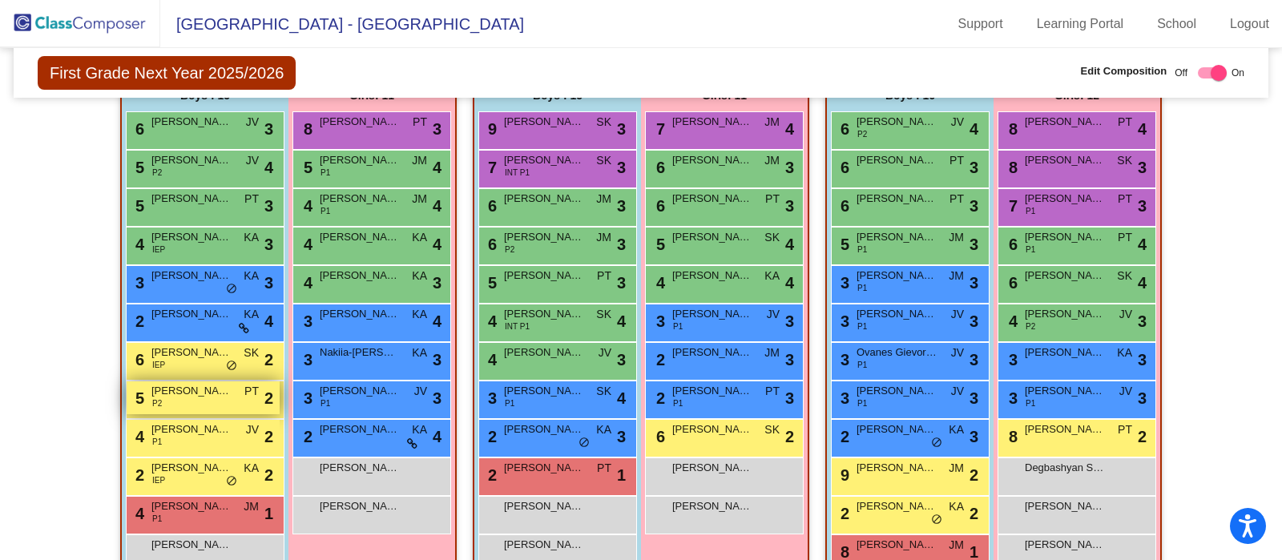
click at [208, 387] on span "Davit Martirosyan" at bounding box center [191, 391] width 80 height 16
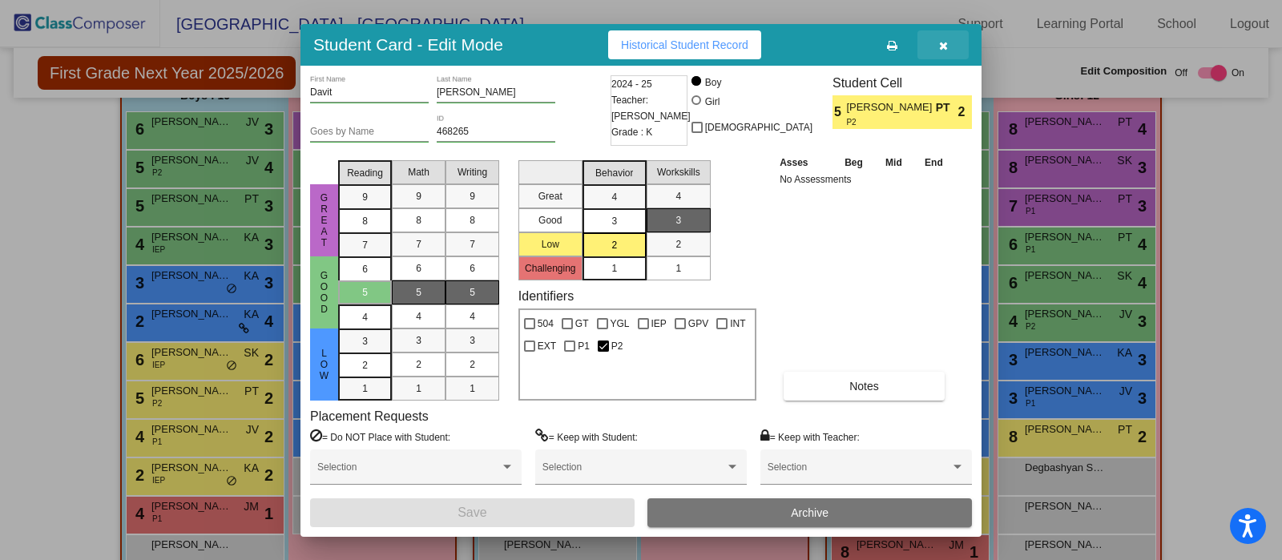
click at [931, 38] on button "button" at bounding box center [943, 44] width 51 height 29
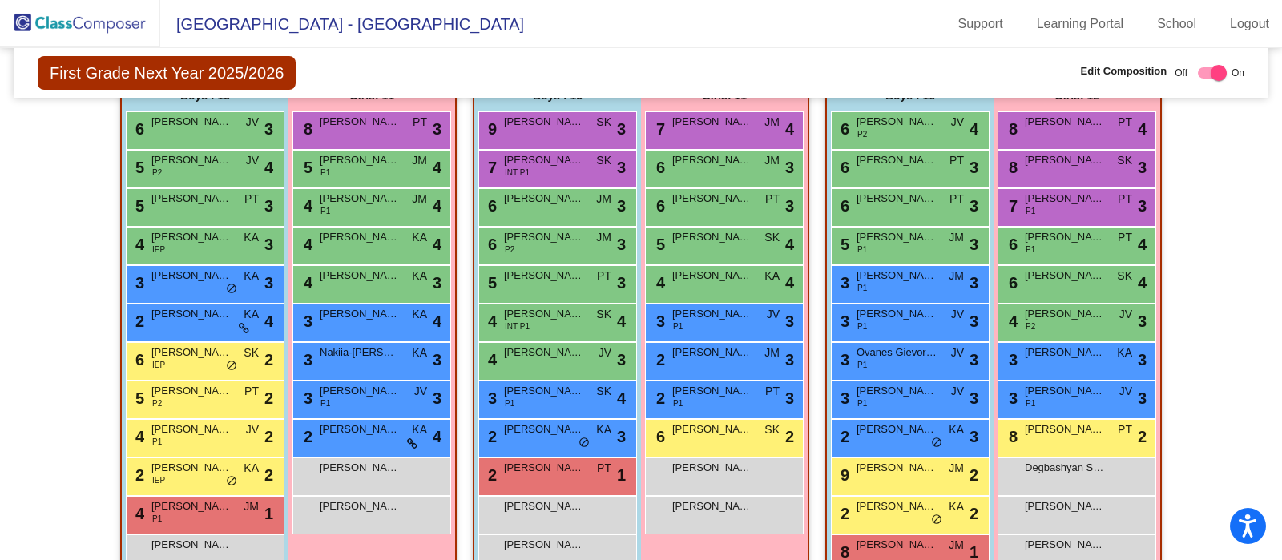
click at [202, 354] on span "Leo Canuto" at bounding box center [191, 353] width 80 height 16
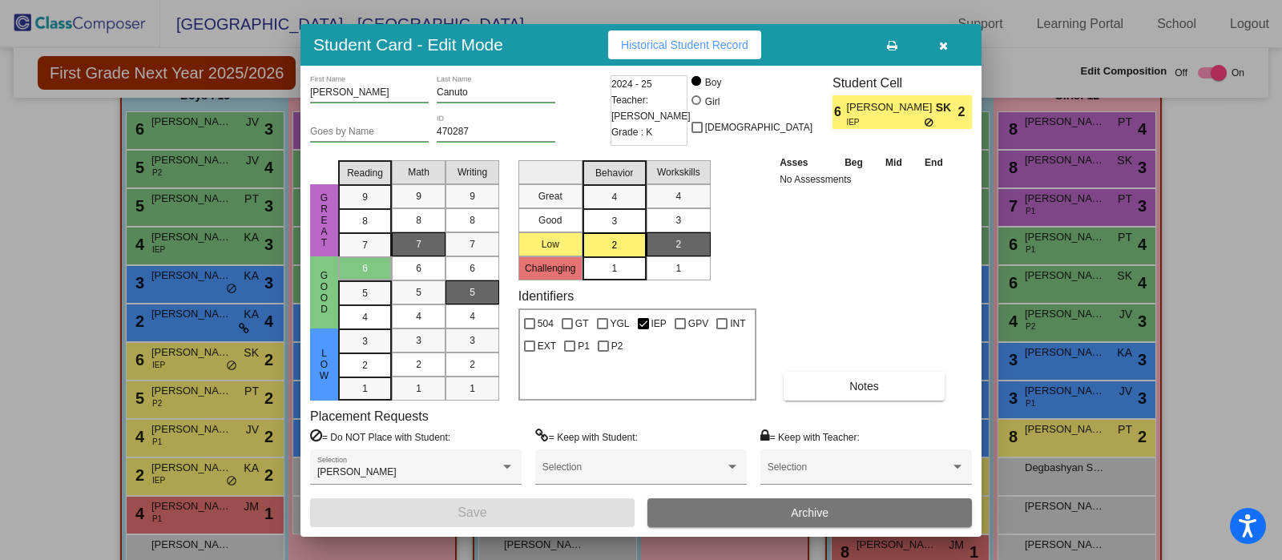
click at [941, 53] on button "button" at bounding box center [943, 44] width 51 height 29
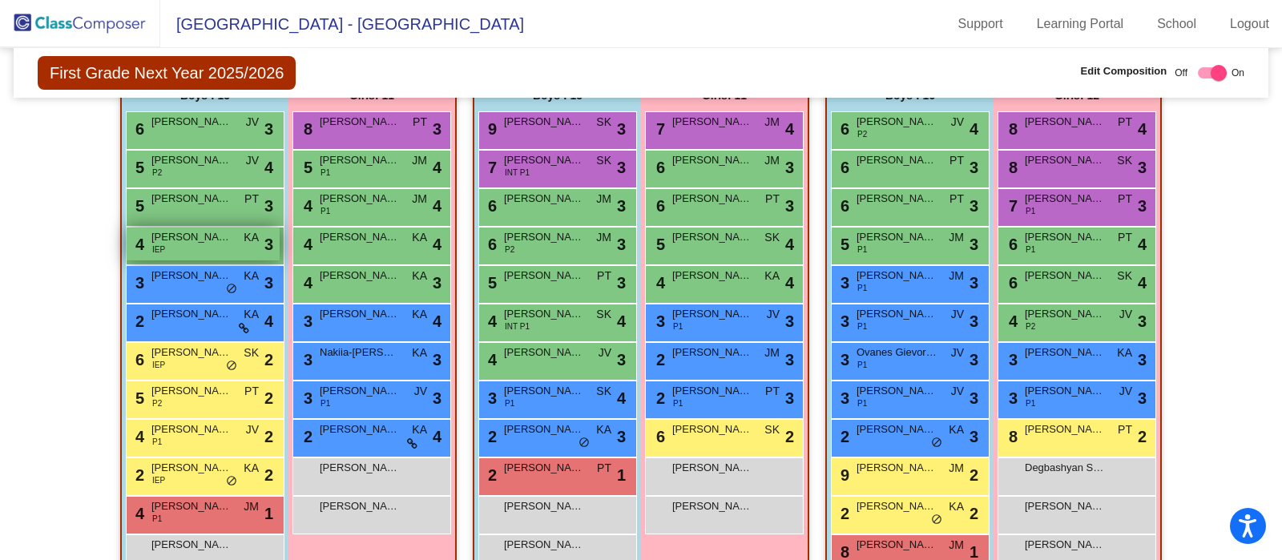
click at [203, 240] on span "Ryan Kazimi" at bounding box center [191, 237] width 80 height 16
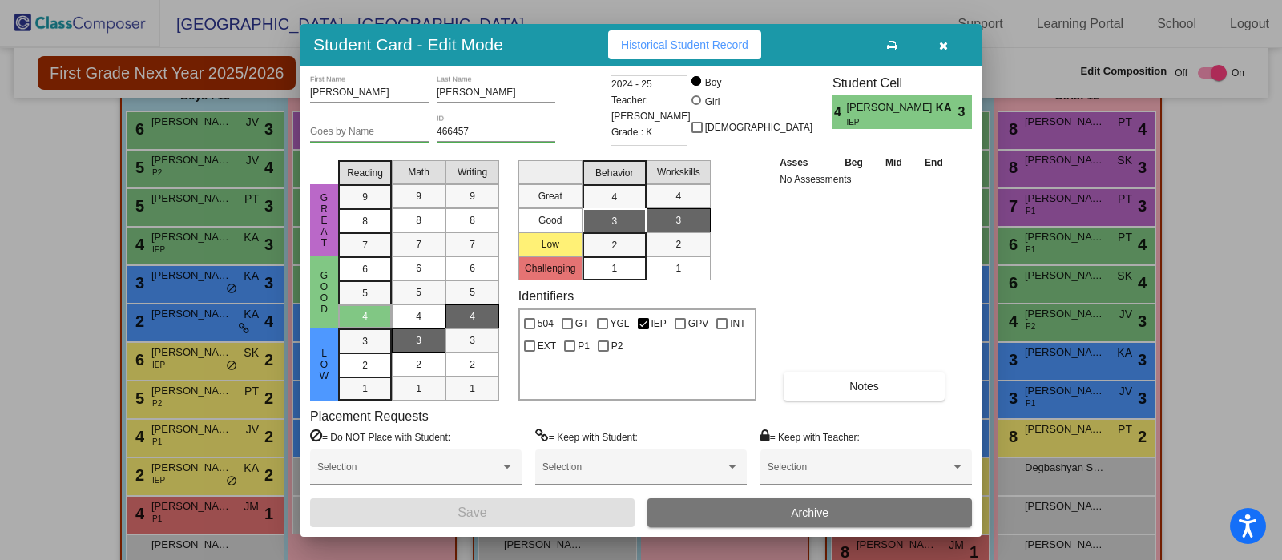
click at [940, 35] on button "button" at bounding box center [943, 44] width 51 height 29
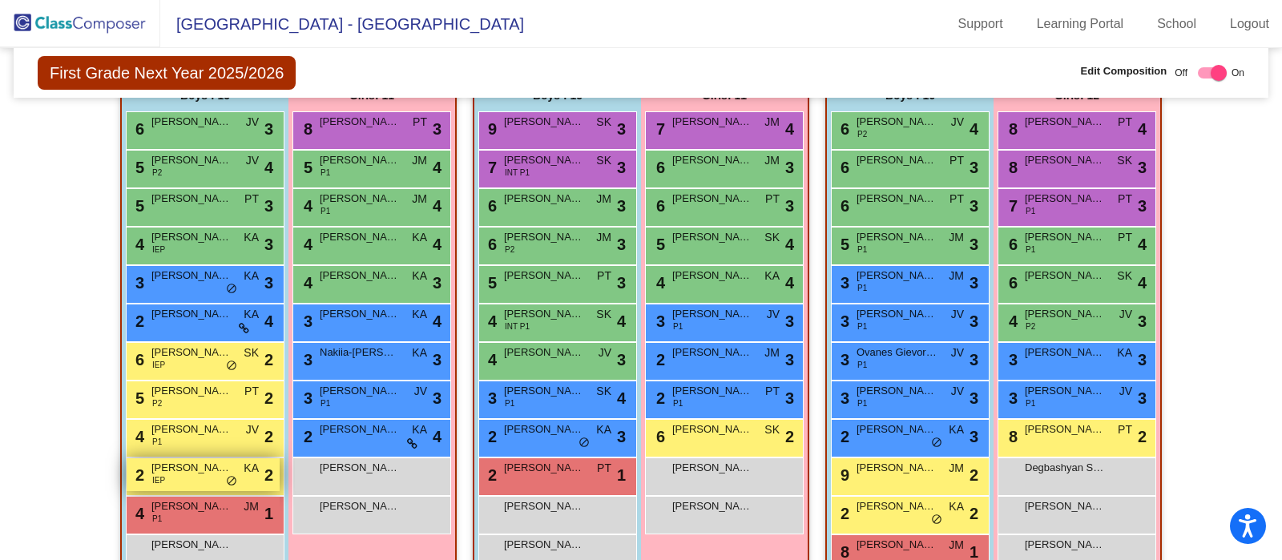
click at [188, 469] on span "Logan Alvarez-Brown" at bounding box center [191, 468] width 80 height 16
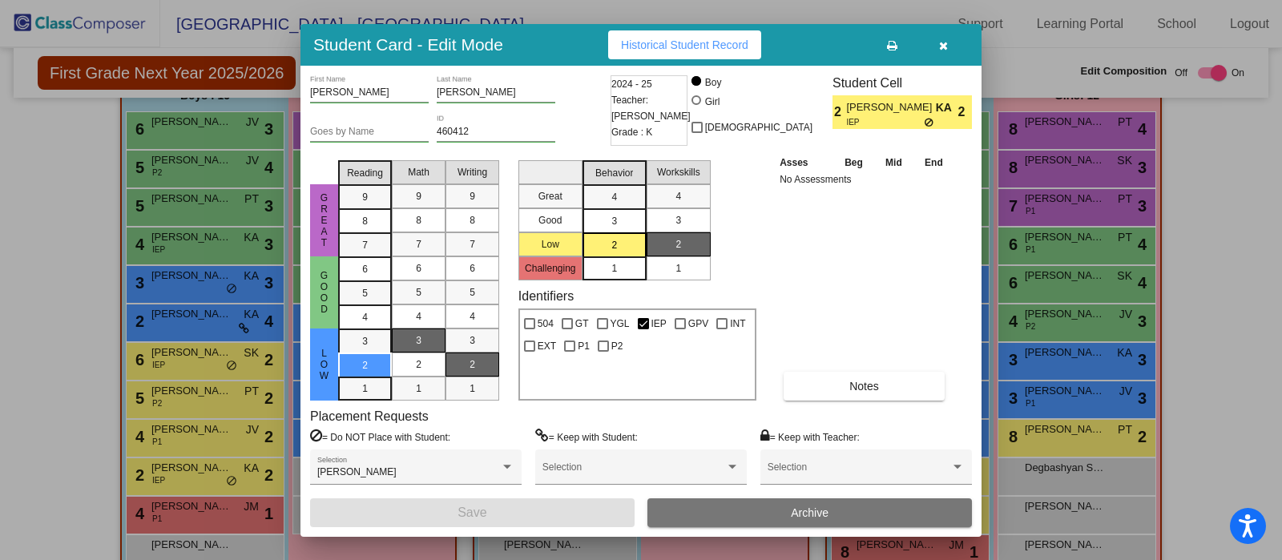
click at [941, 40] on icon "button" at bounding box center [943, 45] width 9 height 11
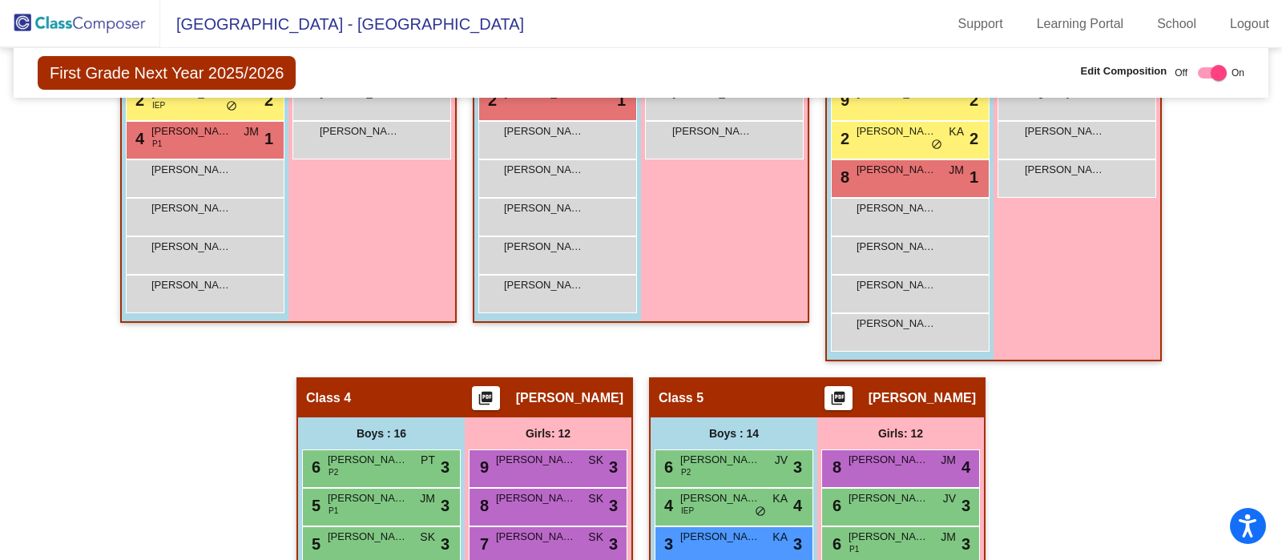
scroll to position [805, 0]
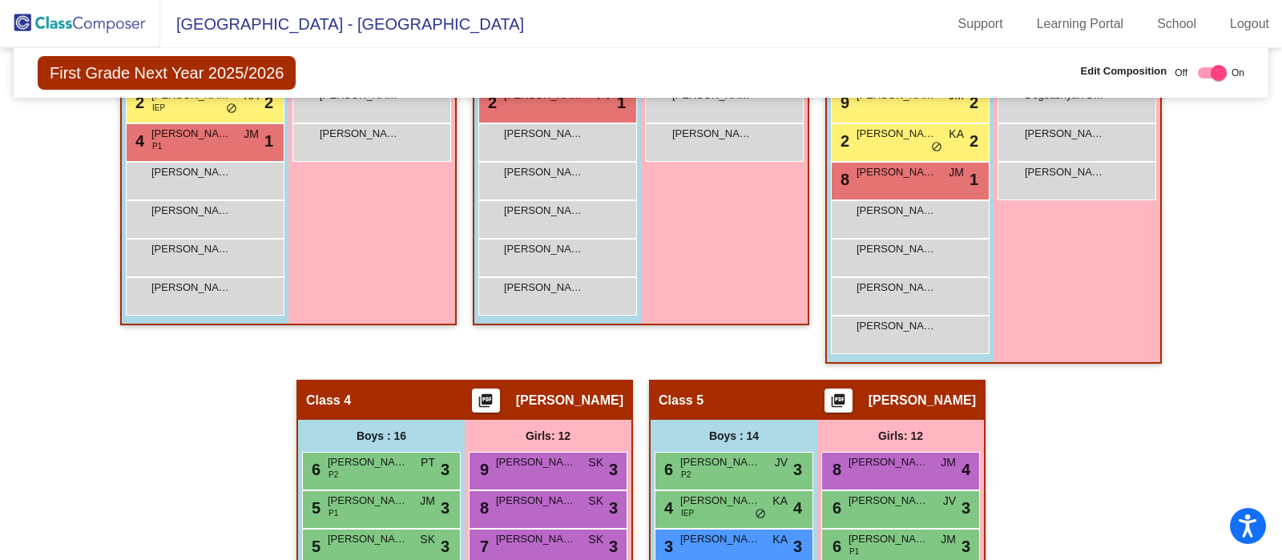
click at [63, 23] on img at bounding box center [80, 23] width 160 height 47
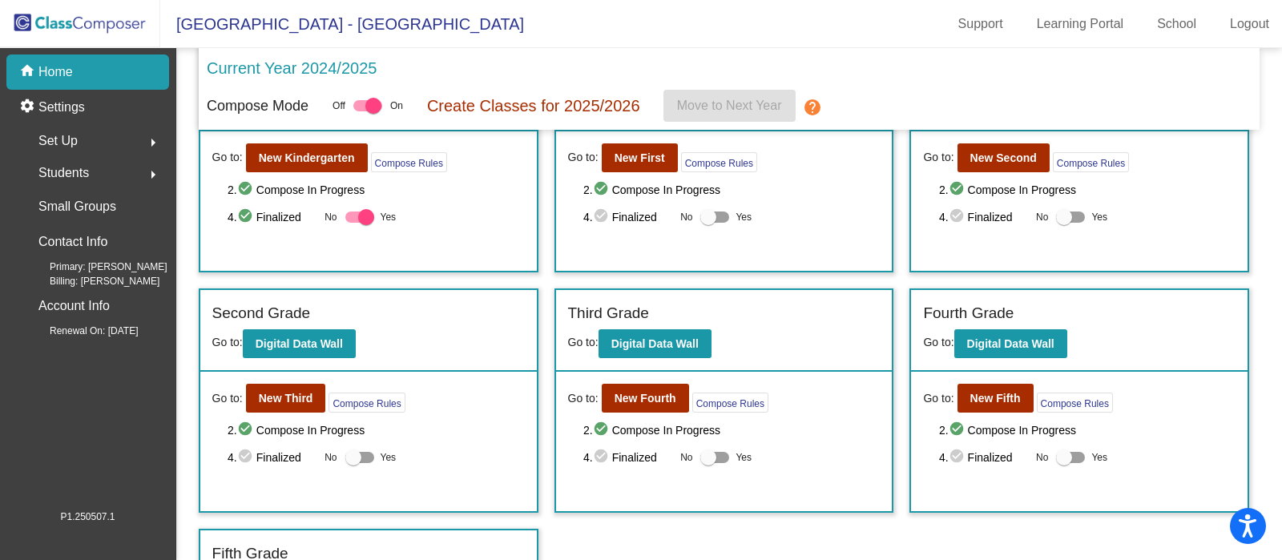
scroll to position [143, 0]
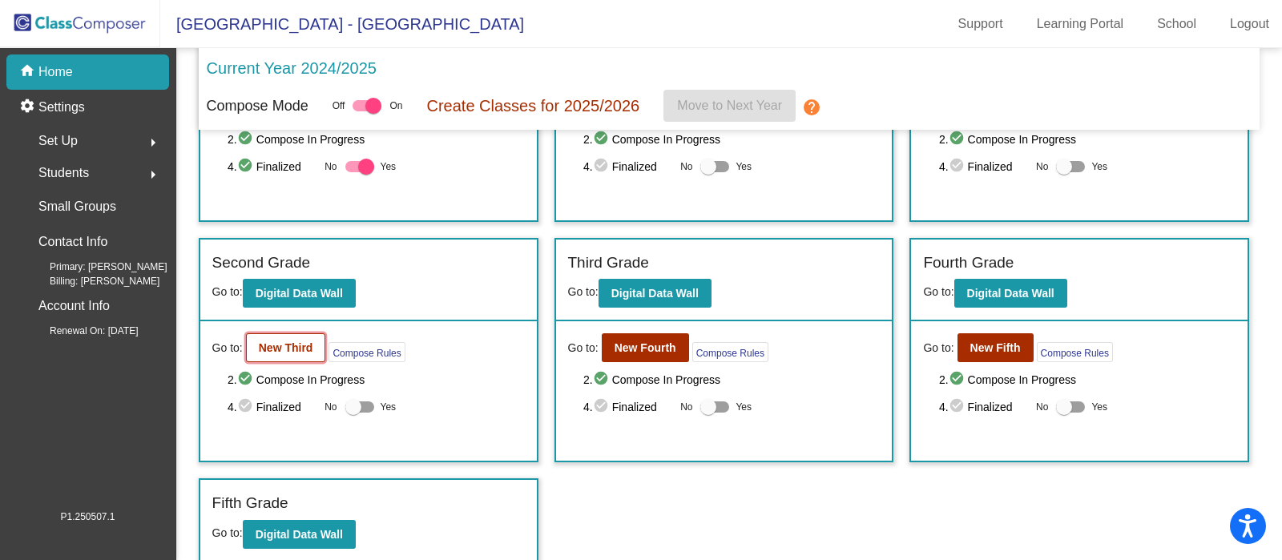
click at [284, 342] on b "New Third" at bounding box center [286, 347] width 54 height 13
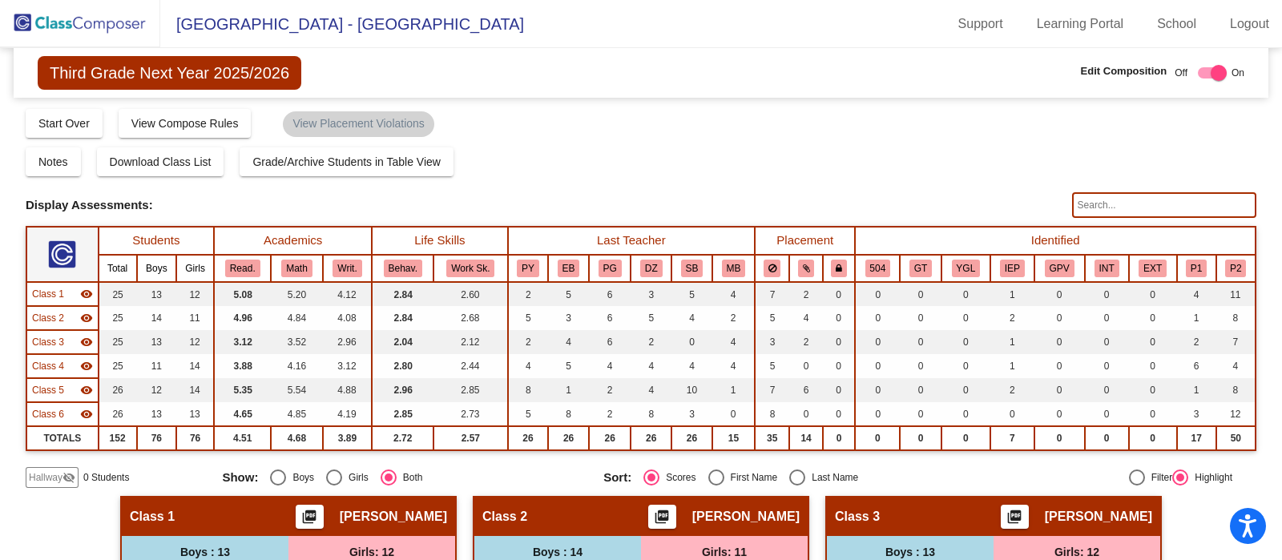
click at [1144, 200] on input "text" at bounding box center [1164, 205] width 184 height 26
type input "andre"
click at [112, 20] on img at bounding box center [80, 23] width 160 height 47
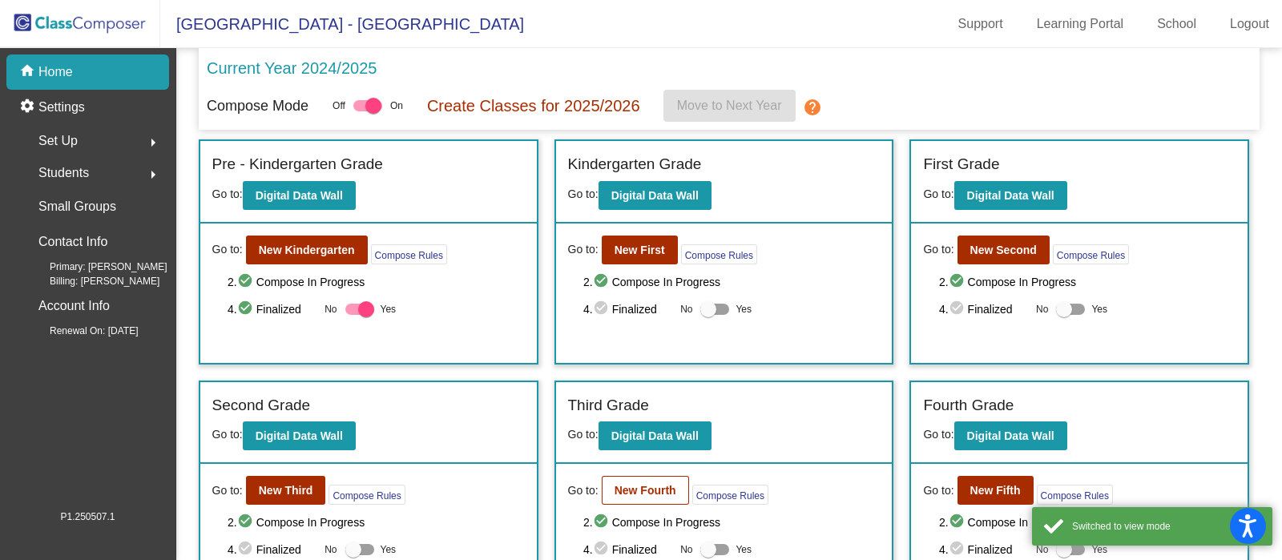
click at [650, 489] on b "New Fourth" at bounding box center [646, 490] width 62 height 13
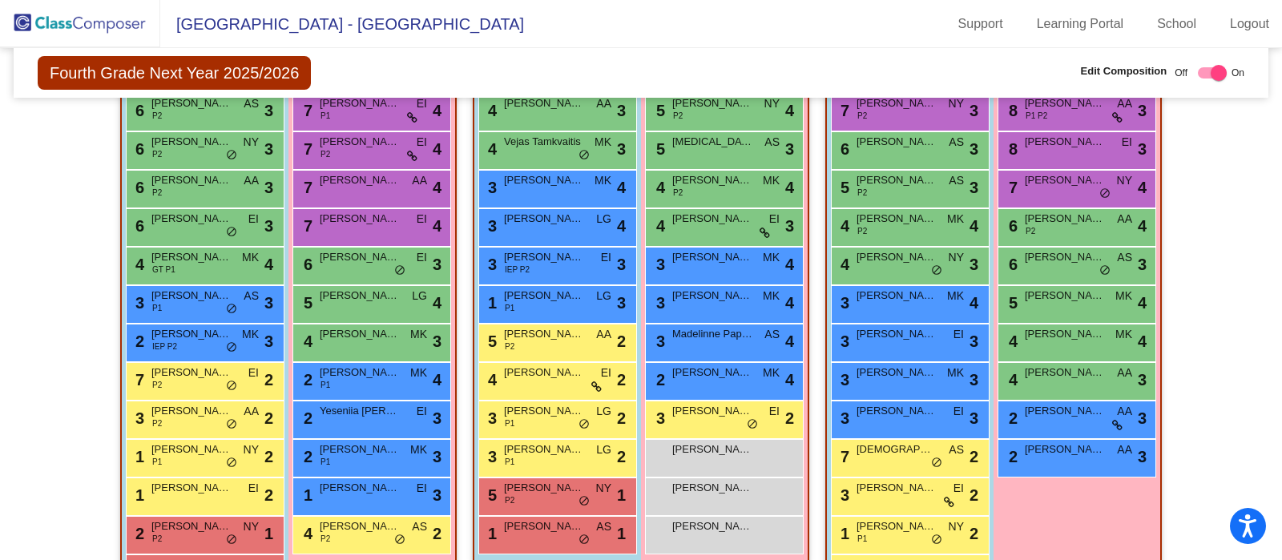
scroll to position [660, 0]
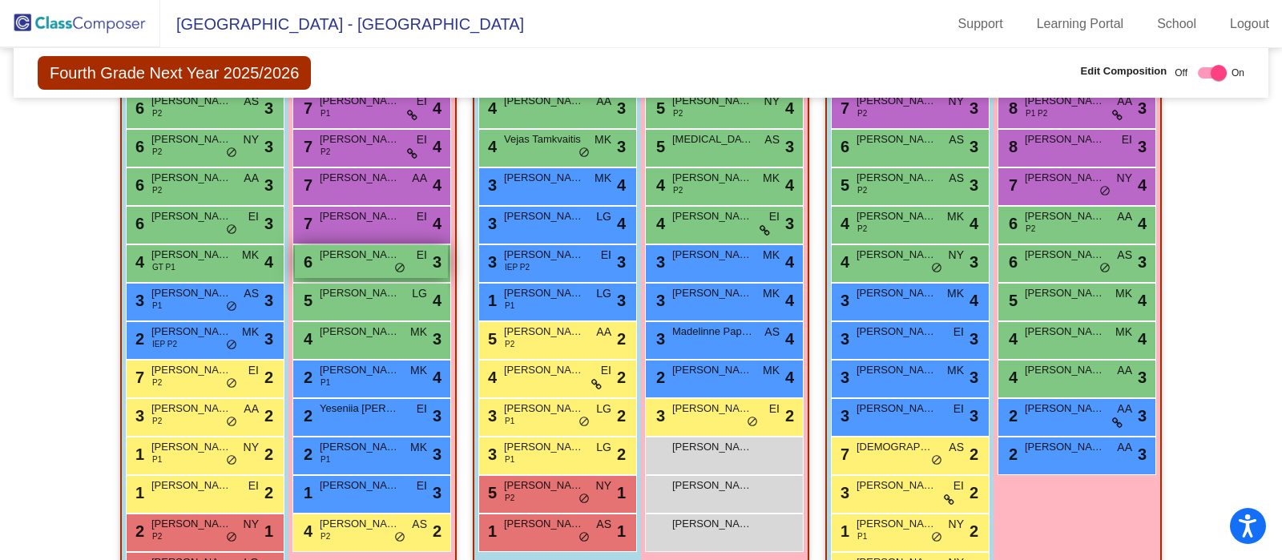
click at [365, 270] on div "6 Elizabeth Akarmazyan EI lock do_not_disturb_alt 3" at bounding box center [371, 261] width 153 height 33
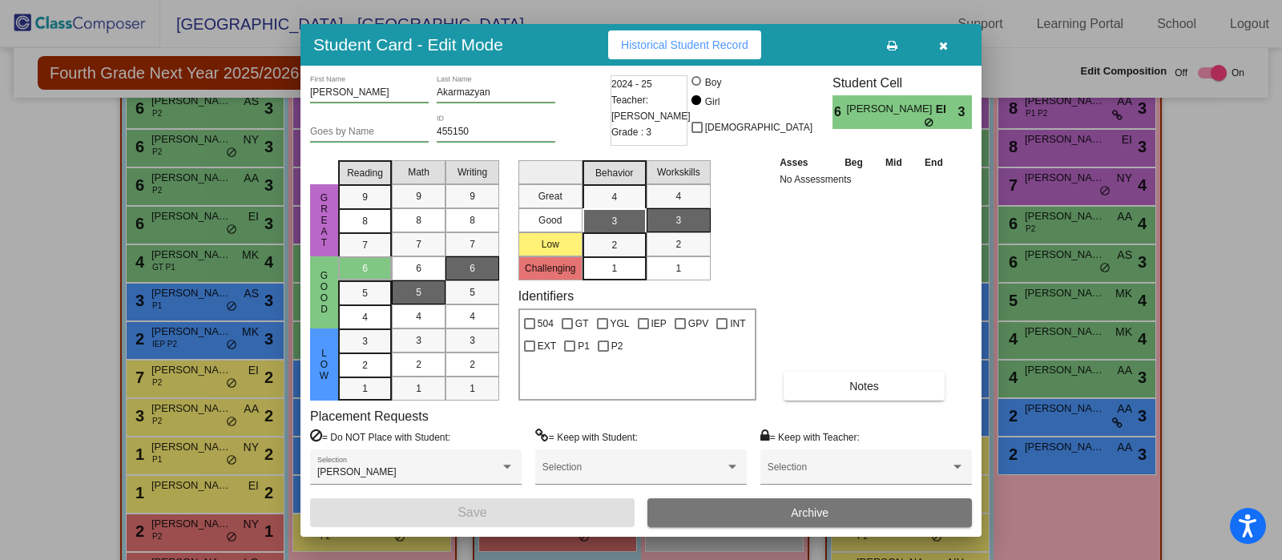
click at [942, 48] on icon "button" at bounding box center [943, 45] width 9 height 11
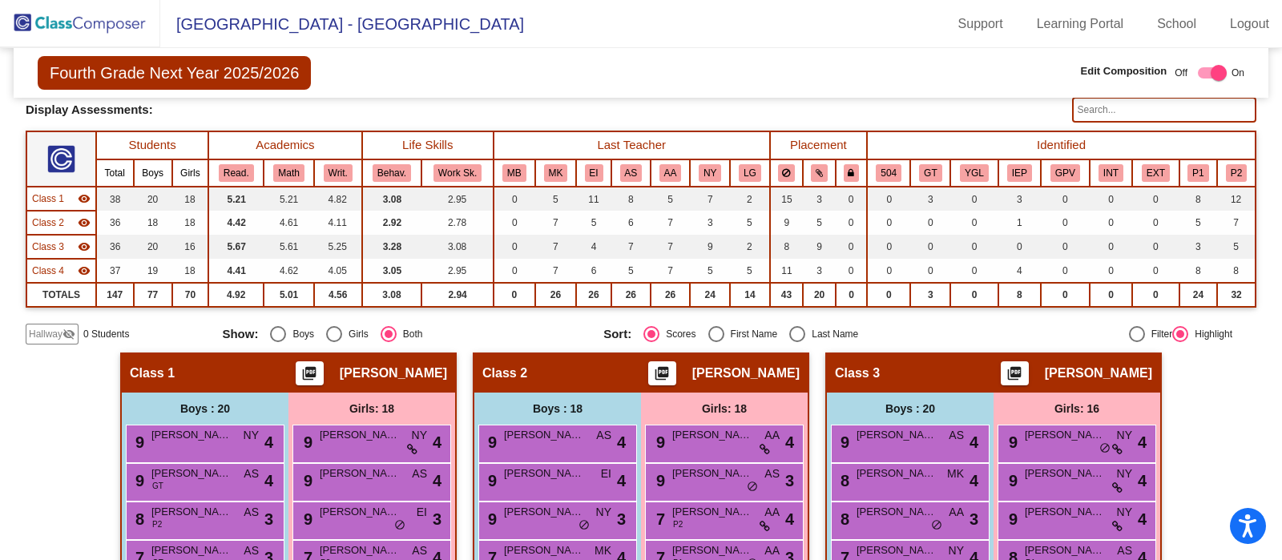
scroll to position [0, 0]
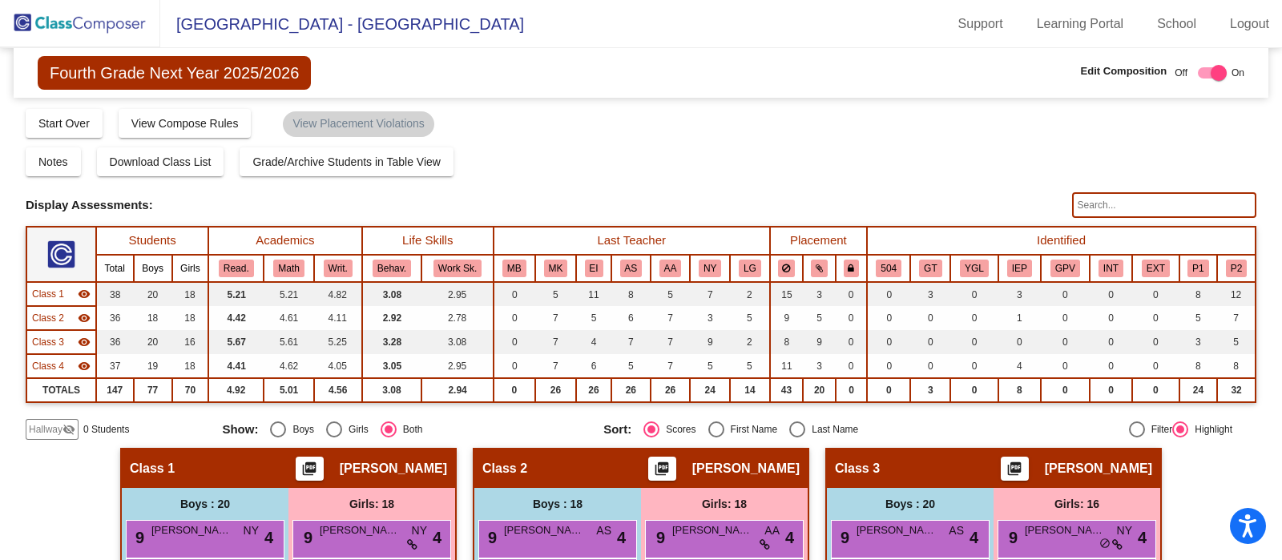
click at [1183, 204] on input "text" at bounding box center [1164, 205] width 184 height 26
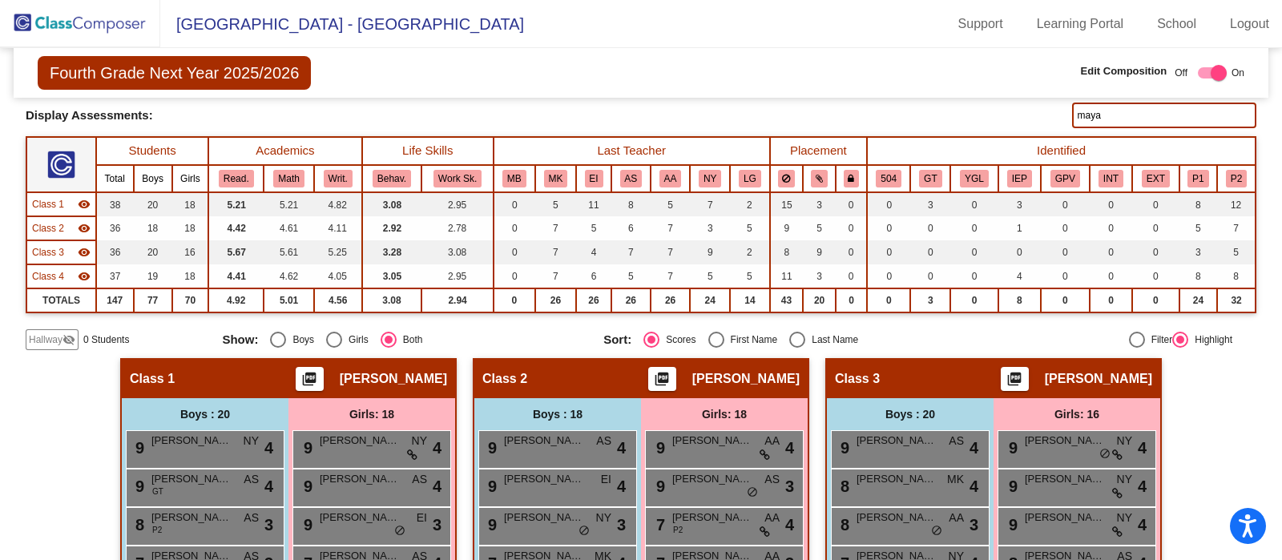
scroll to position [88, 0]
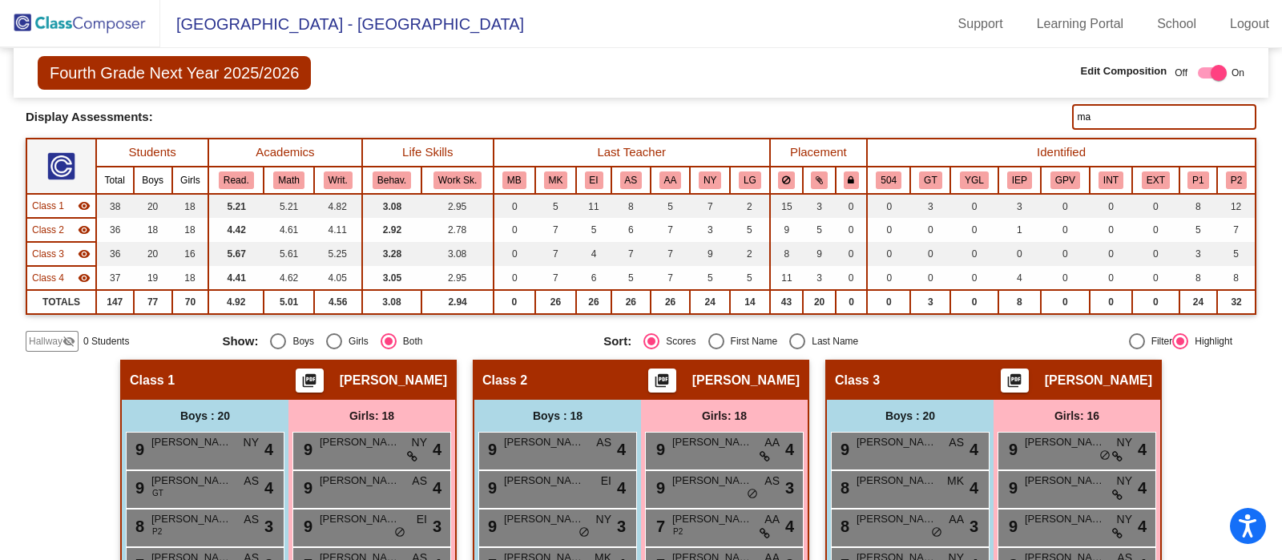
type input "m"
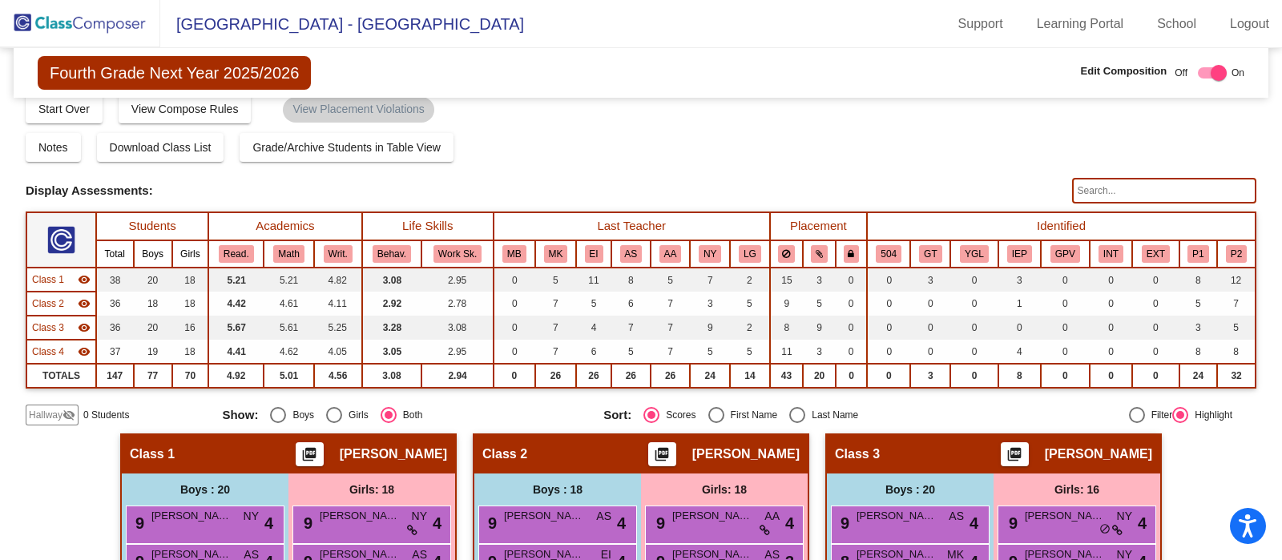
scroll to position [9, 0]
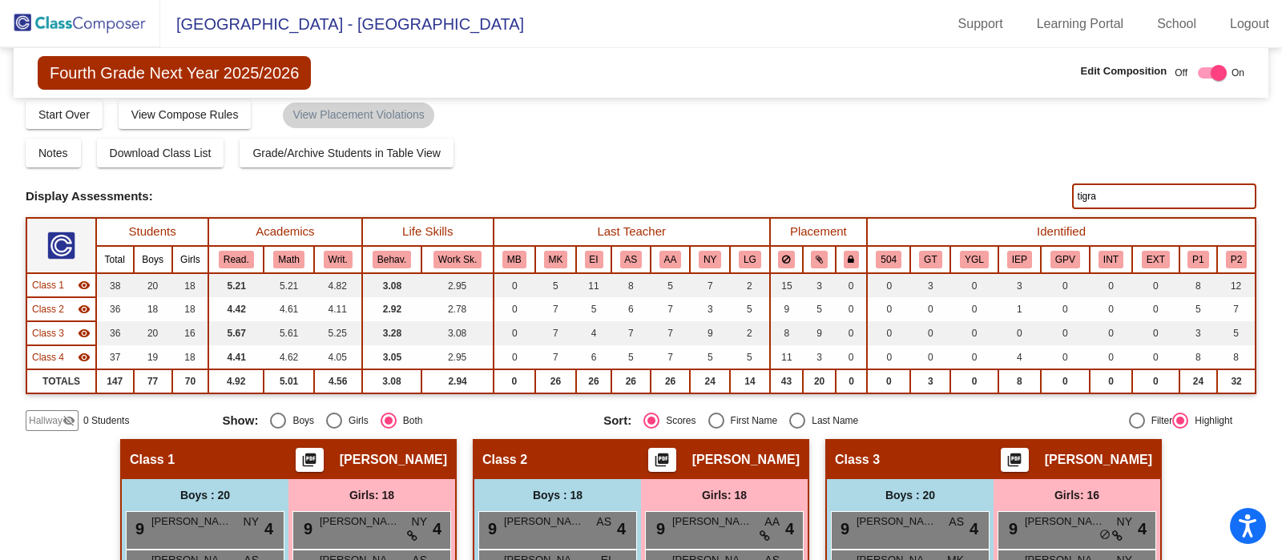
type input "tigran"
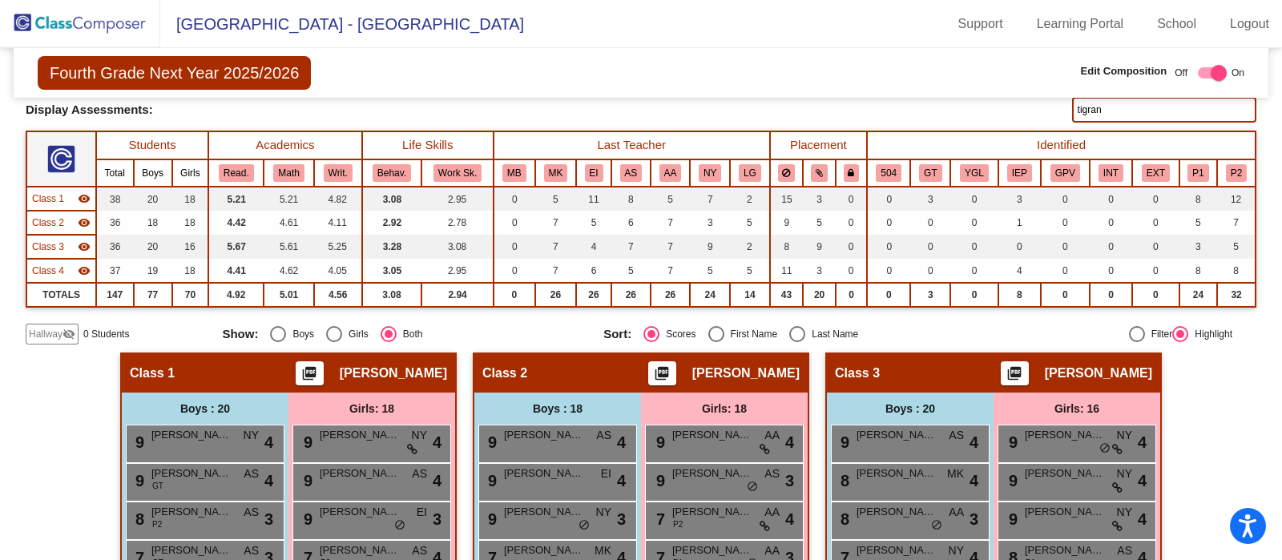
scroll to position [0, 0]
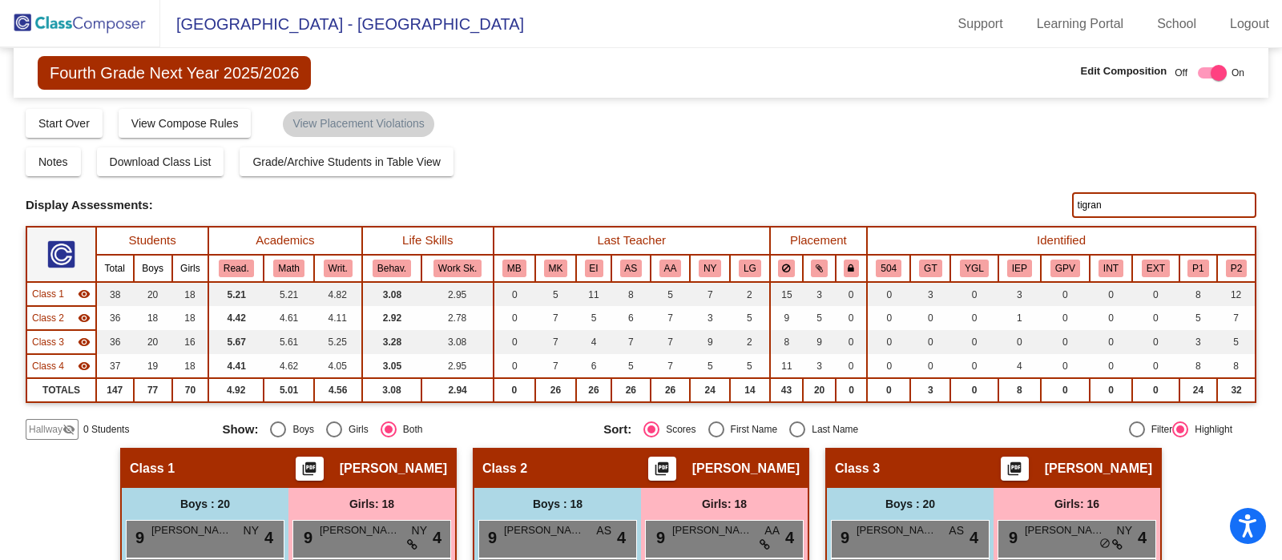
click at [118, 38] on img at bounding box center [80, 23] width 160 height 47
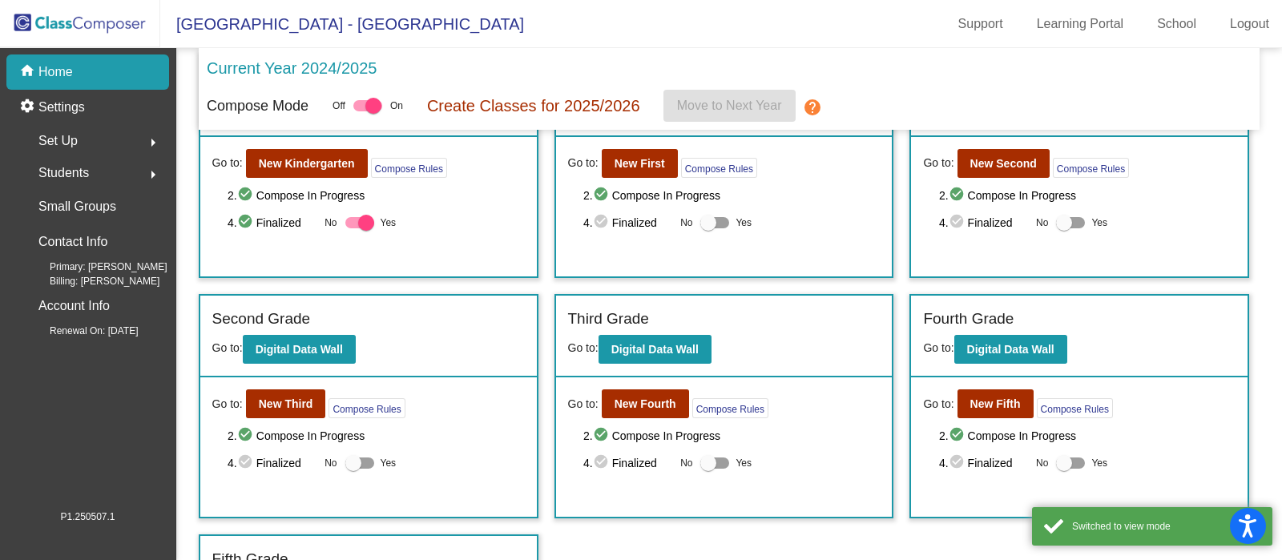
scroll to position [88, 0]
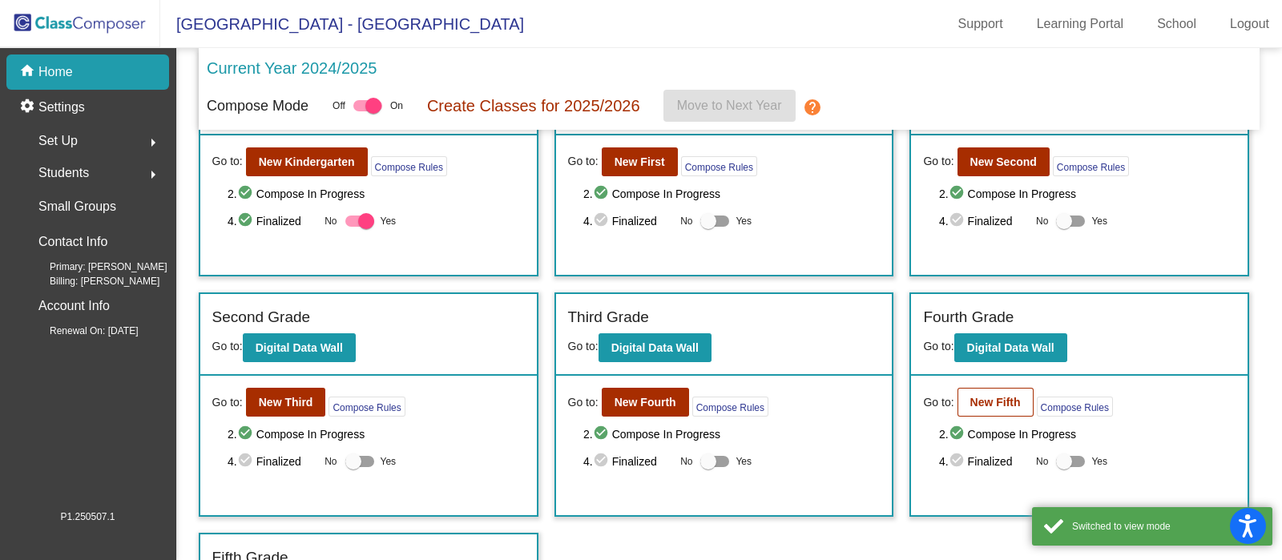
click at [1002, 412] on button "New Fifth" at bounding box center [996, 402] width 76 height 29
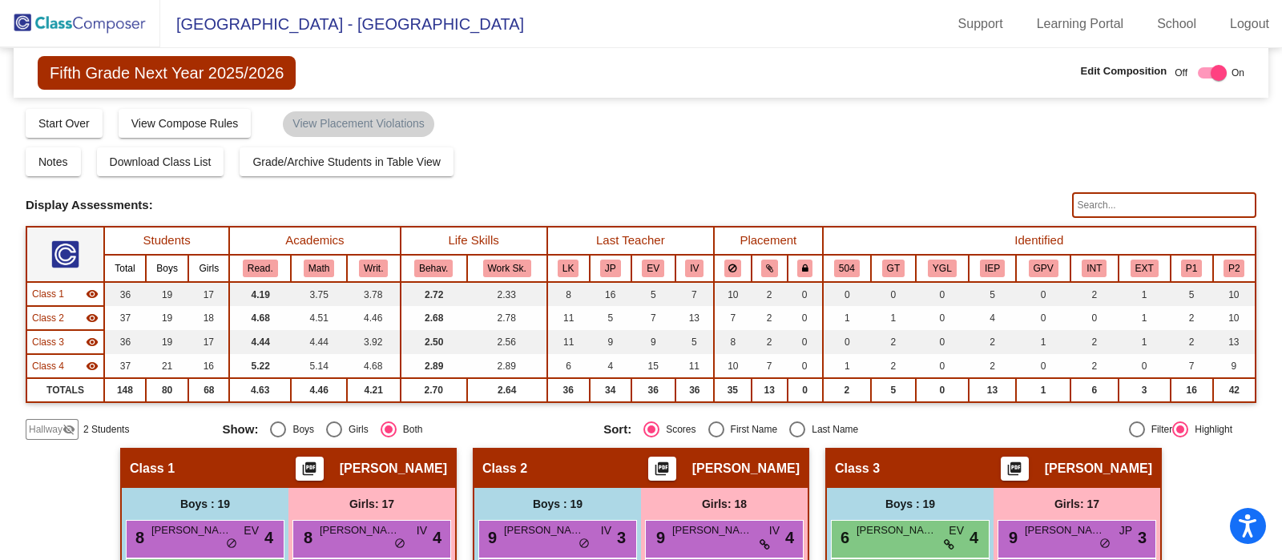
click at [1146, 206] on input "text" at bounding box center [1164, 205] width 184 height 26
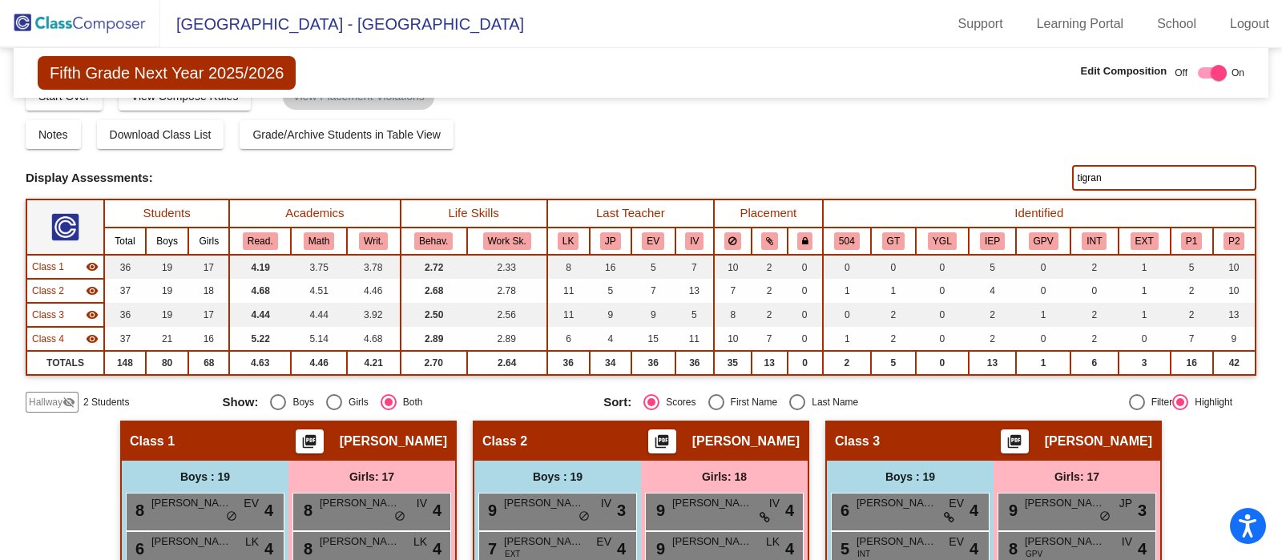
scroll to position [21, 0]
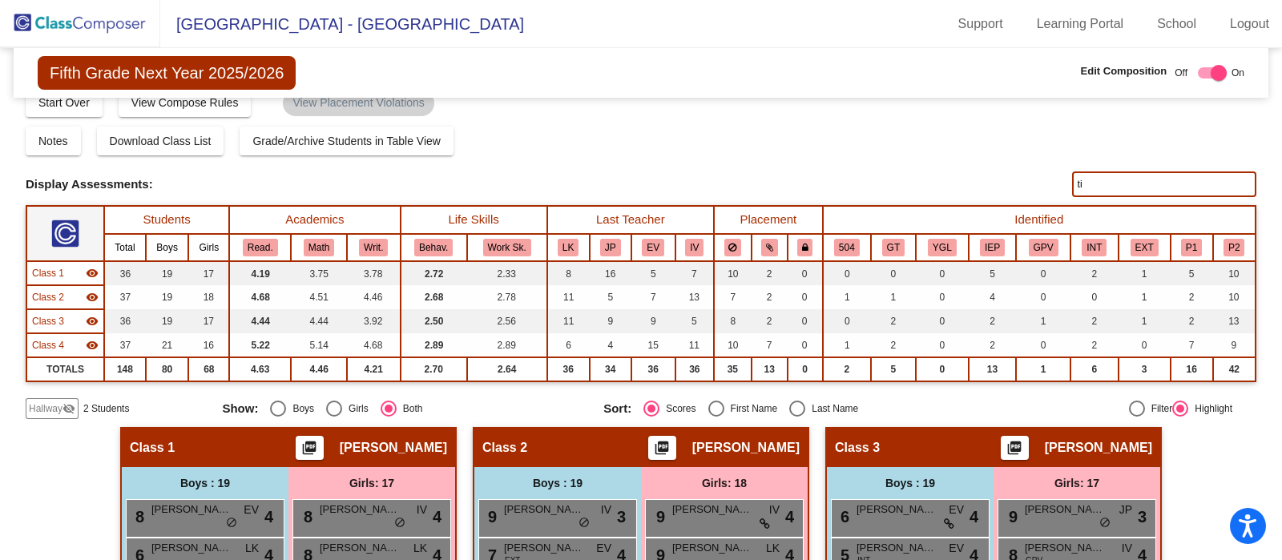
type input "t"
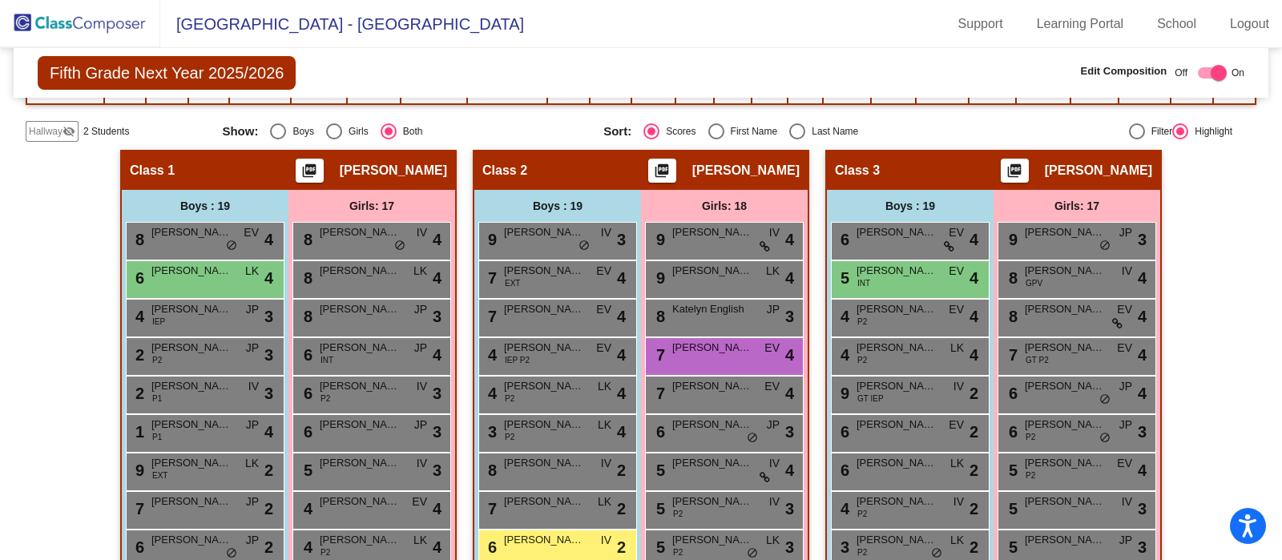
scroll to position [0, 0]
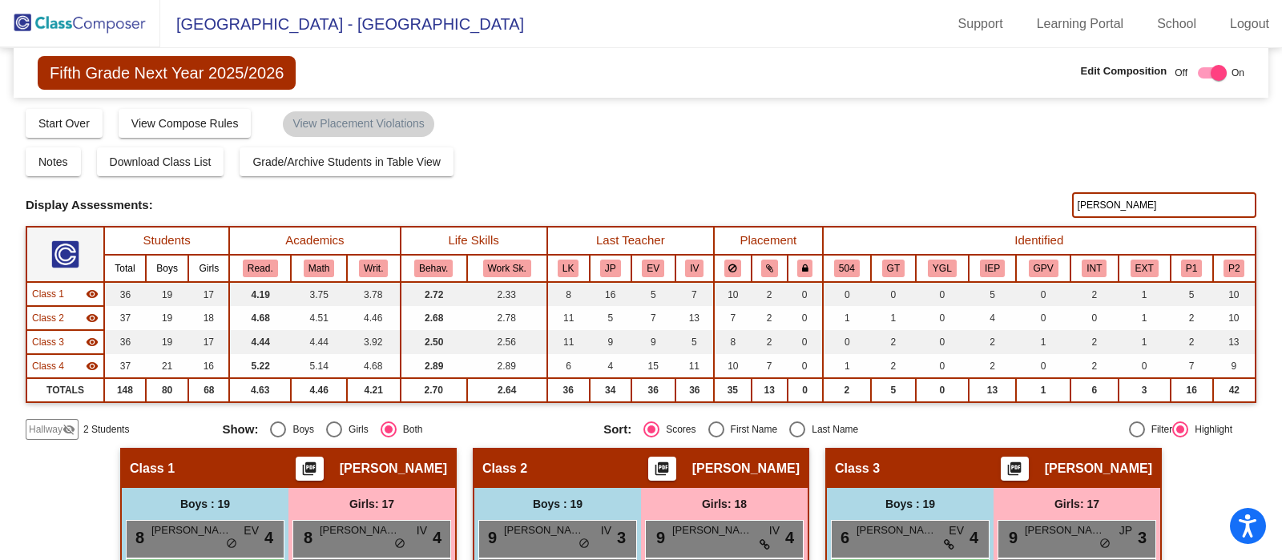
click at [1184, 205] on input "alex" at bounding box center [1164, 205] width 184 height 26
type input "a"
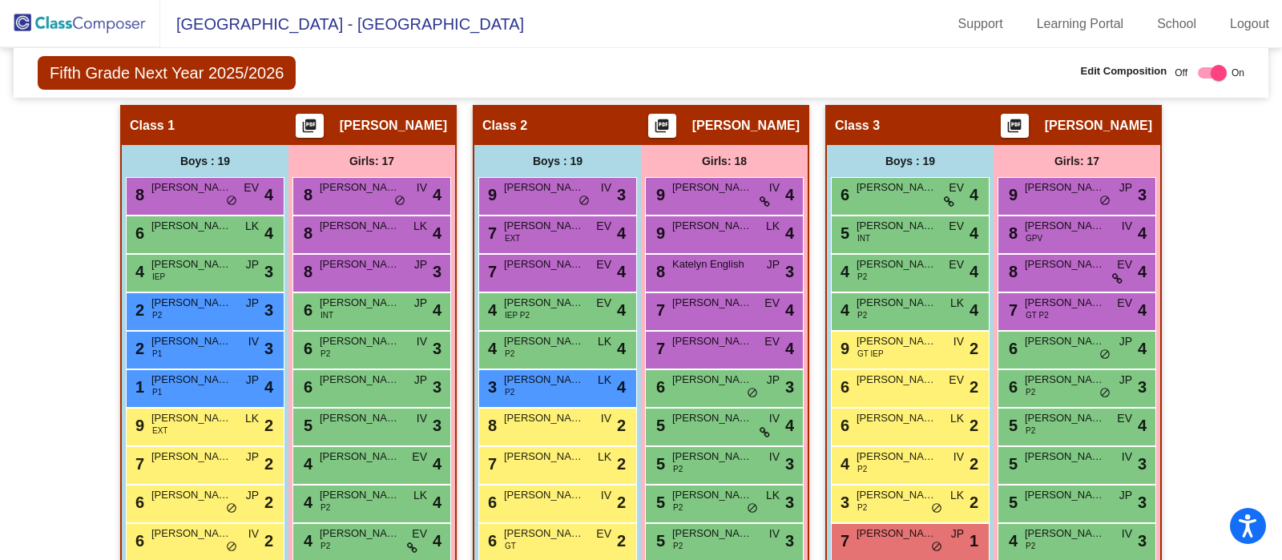
scroll to position [450, 0]
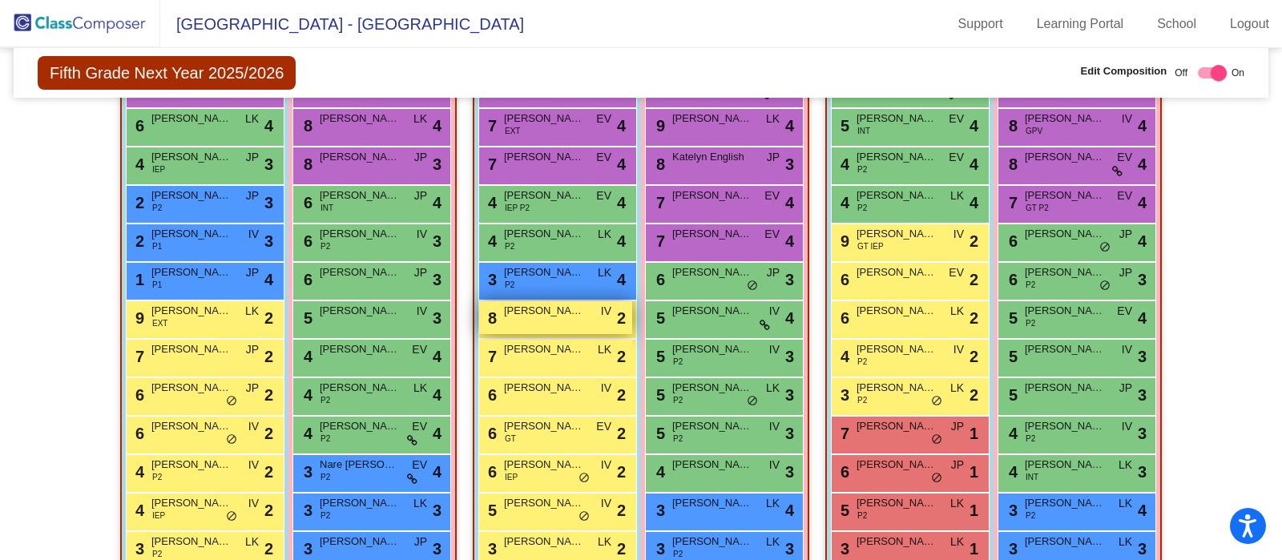
click at [583, 321] on div "8 Tigran Agadzhanyan IV lock do_not_disturb_alt 2" at bounding box center [555, 317] width 153 height 33
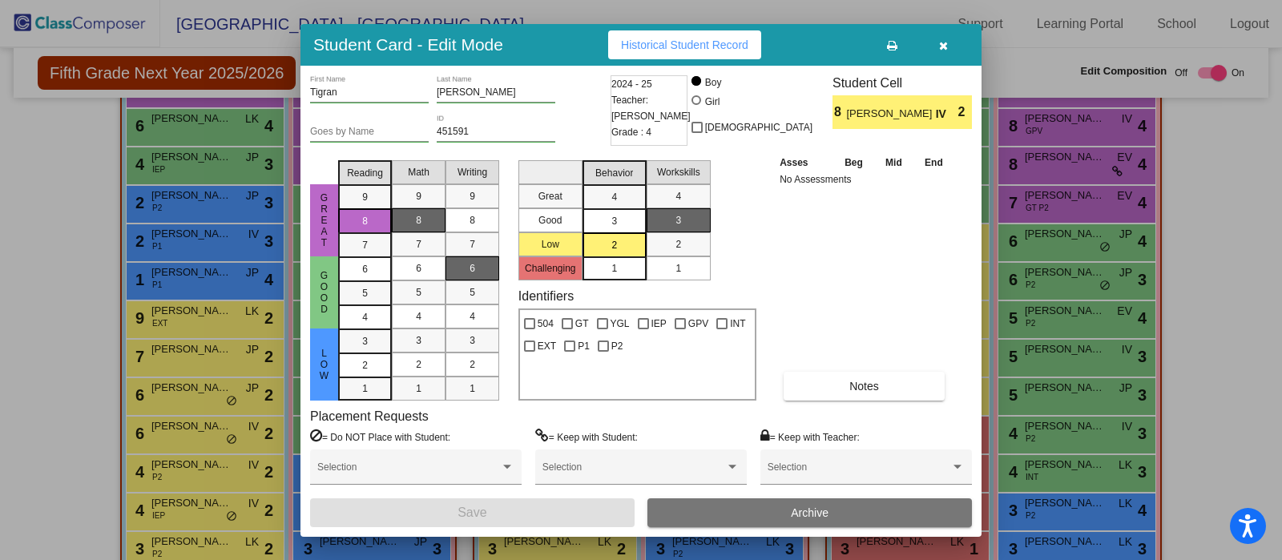
click at [942, 45] on icon "button" at bounding box center [943, 45] width 9 height 11
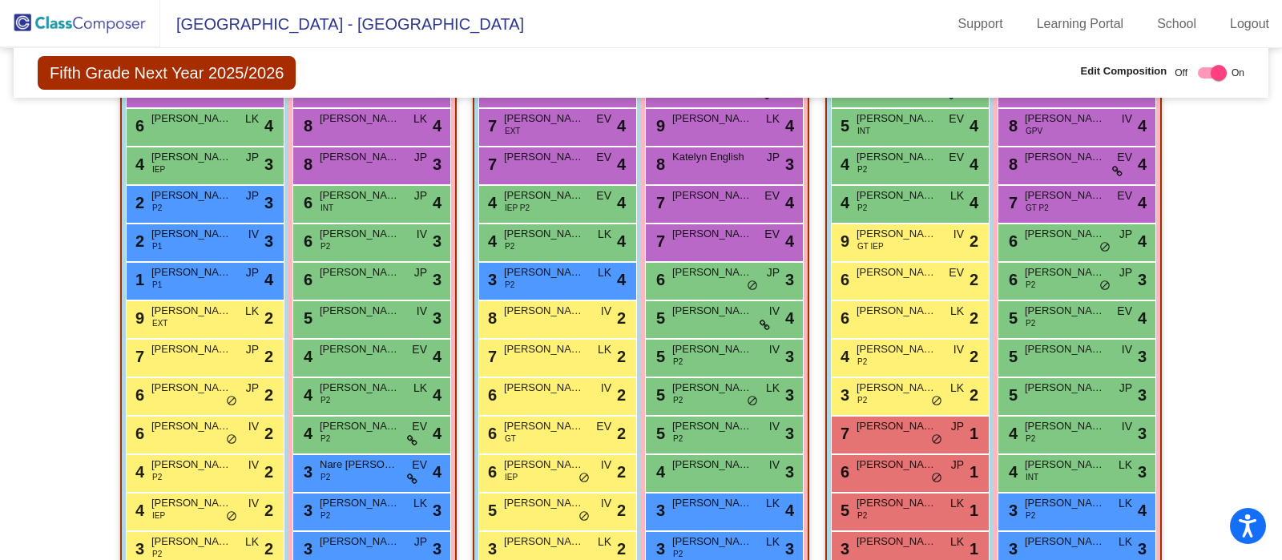
click at [559, 357] on div "7 Tigran Avagyan LK lock do_not_disturb_alt 2" at bounding box center [555, 356] width 153 height 33
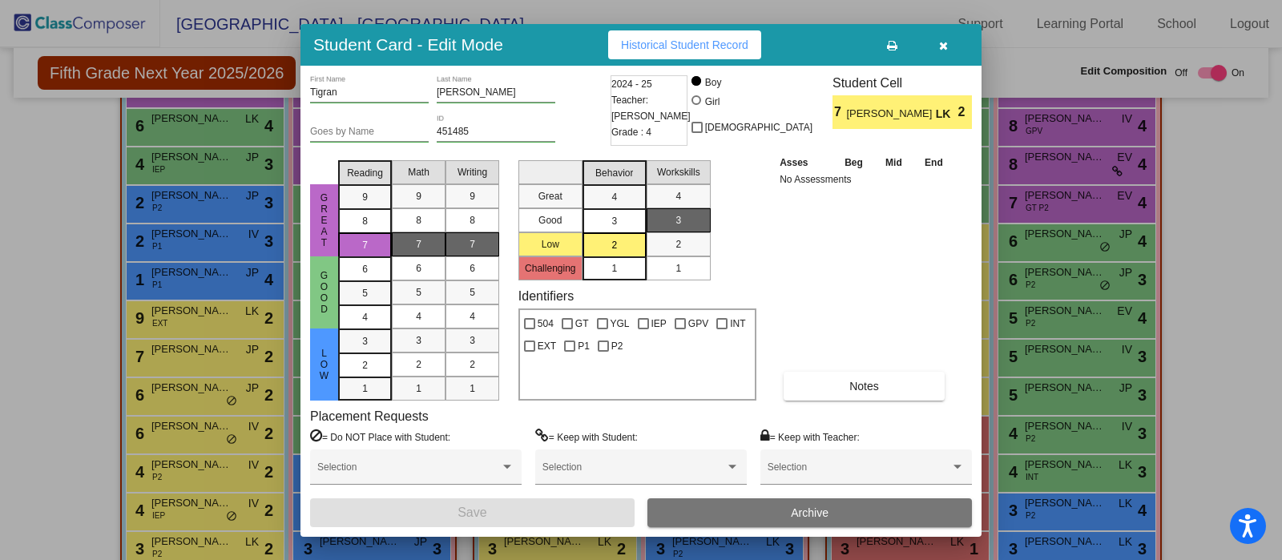
click at [940, 47] on icon "button" at bounding box center [943, 45] width 9 height 11
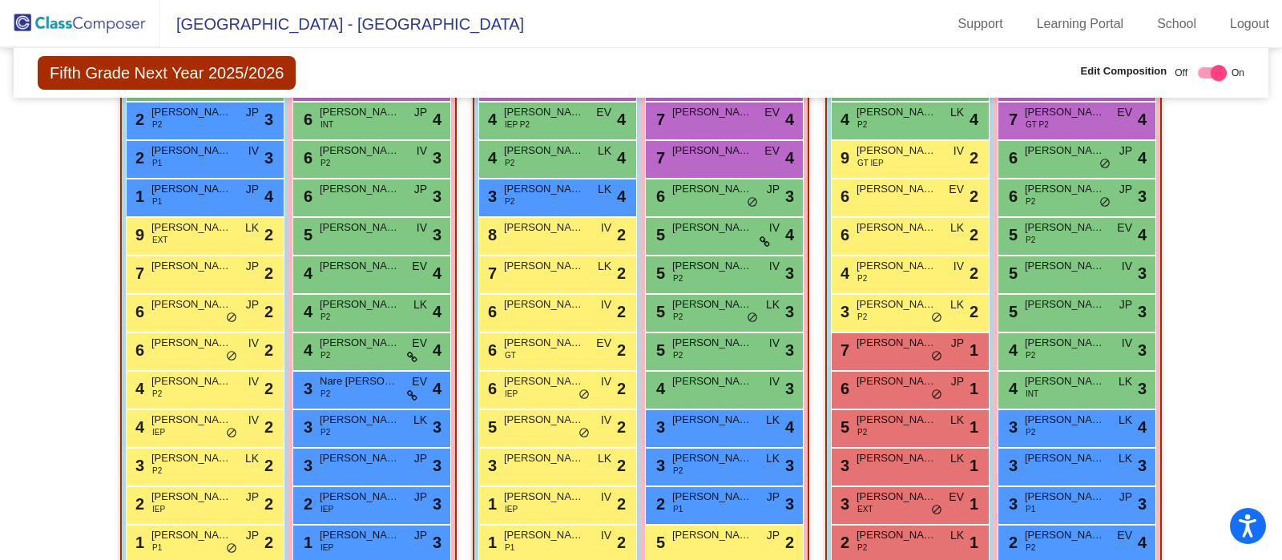
scroll to position [565, 0]
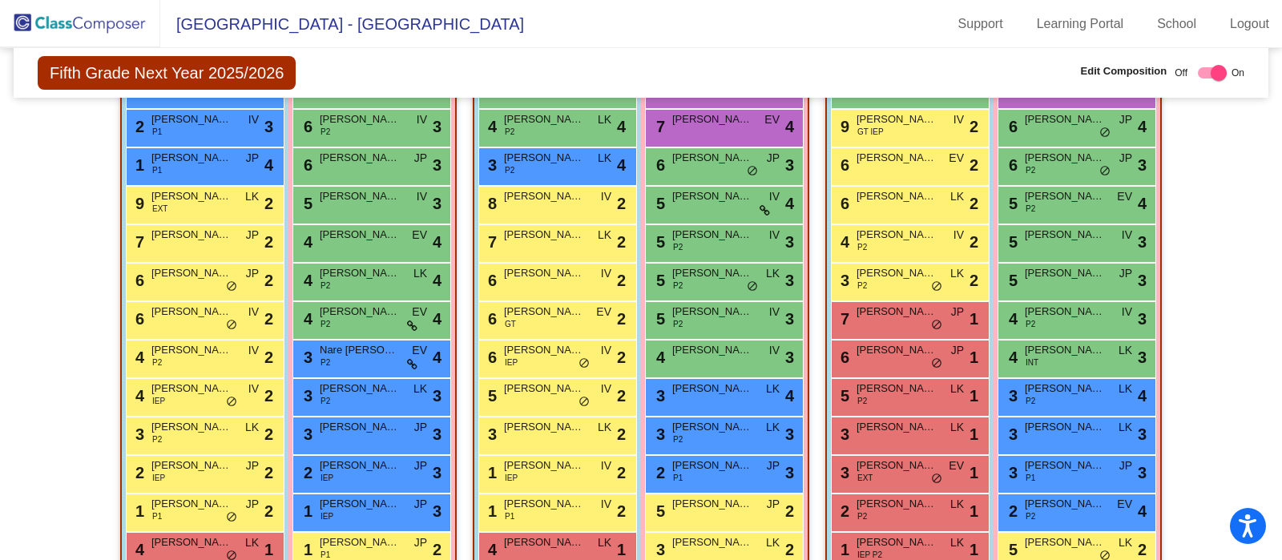
click at [557, 365] on div "6 Alexander Nersesyan IEP IV lock do_not_disturb_alt 2" at bounding box center [555, 357] width 153 height 33
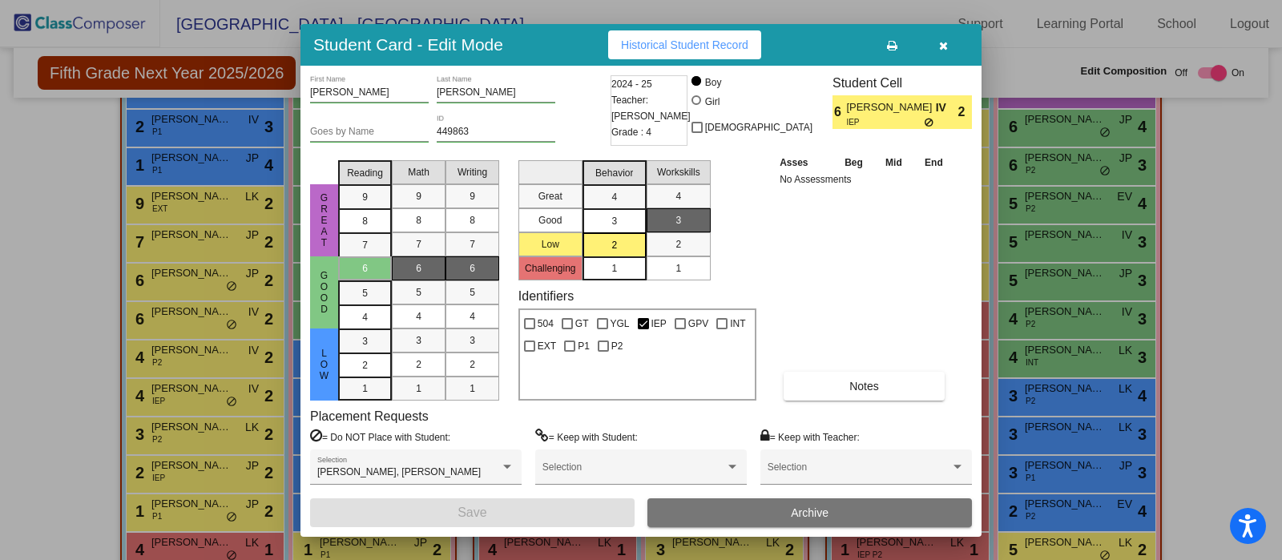
click at [942, 44] on icon "button" at bounding box center [943, 45] width 9 height 11
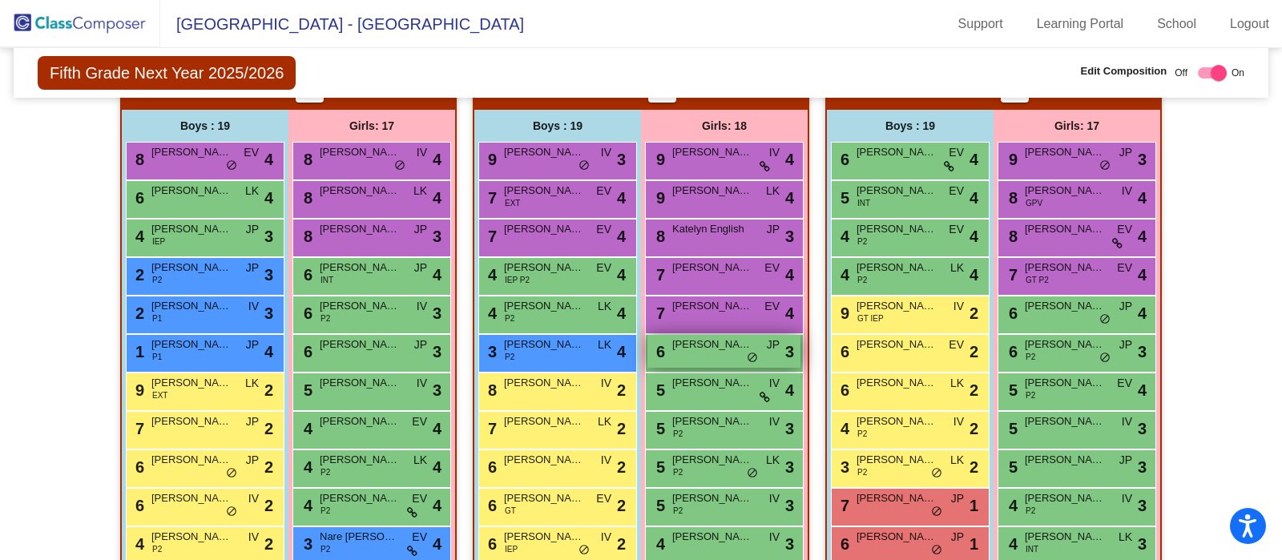
scroll to position [401, 0]
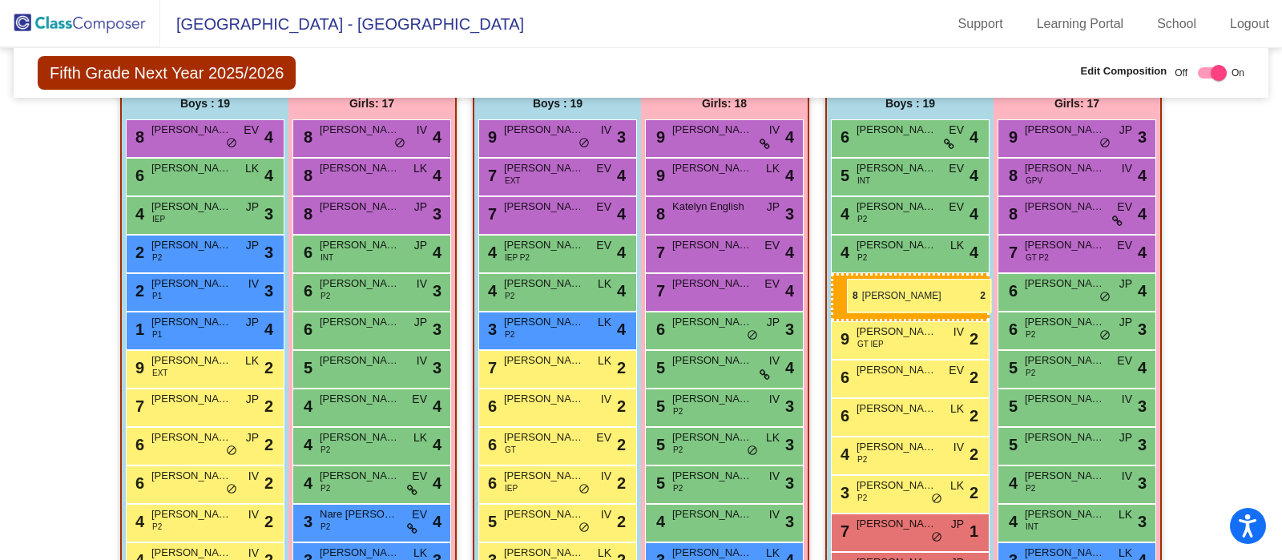
drag, startPoint x: 542, startPoint y: 353, endPoint x: 847, endPoint y: 279, distance: 314.1
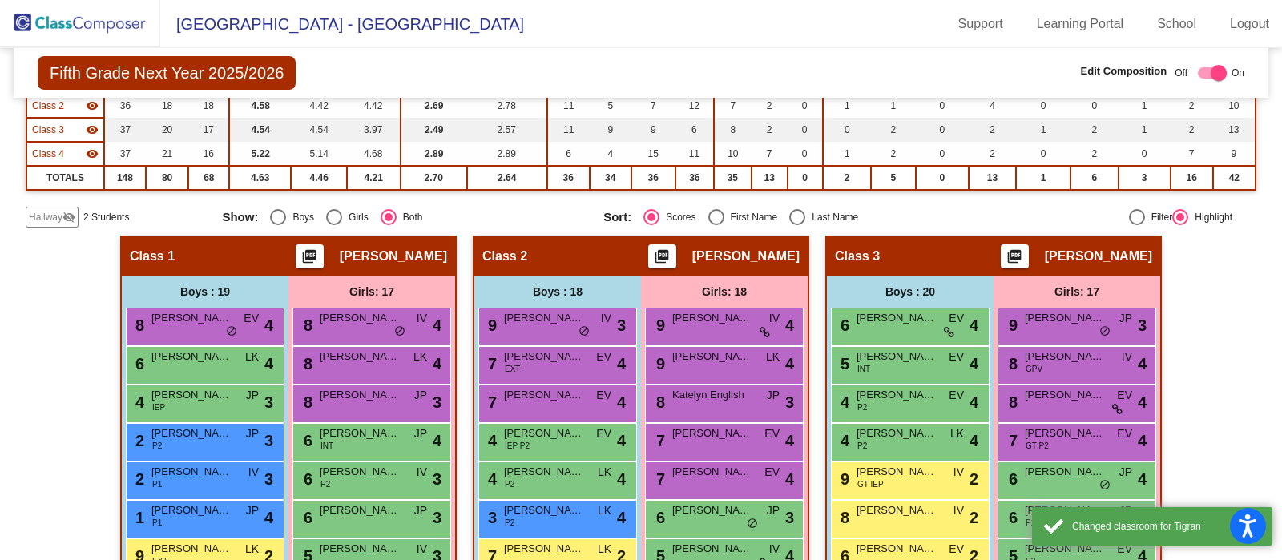
scroll to position [189, 0]
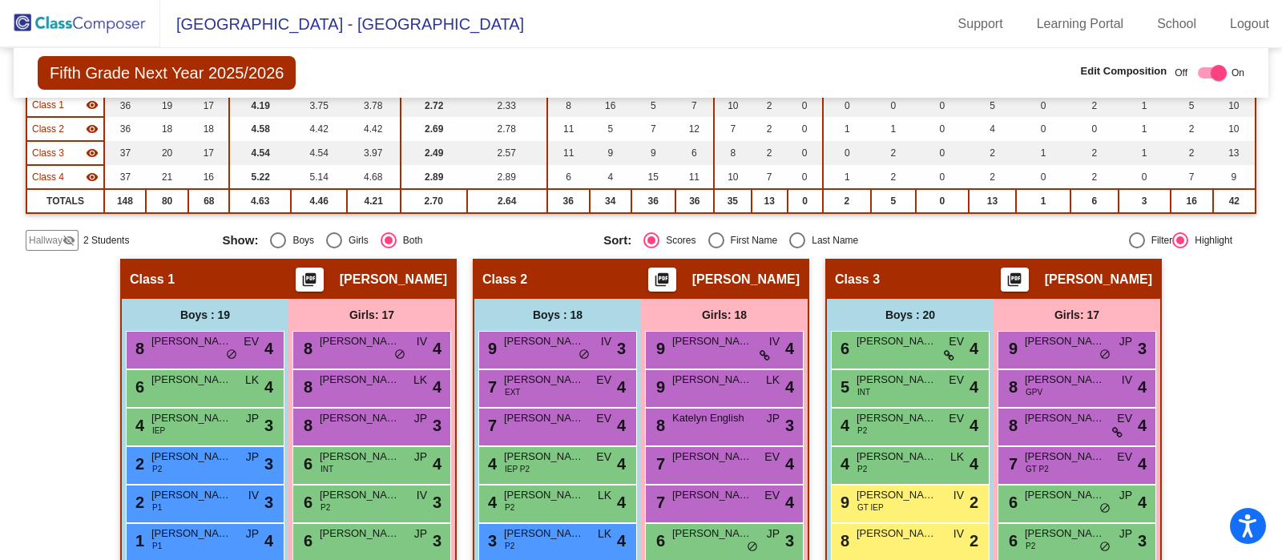
click at [914, 543] on div "8 Tigran Agadzhanyan IV lock do_not_disturb_alt 2" at bounding box center [908, 540] width 153 height 33
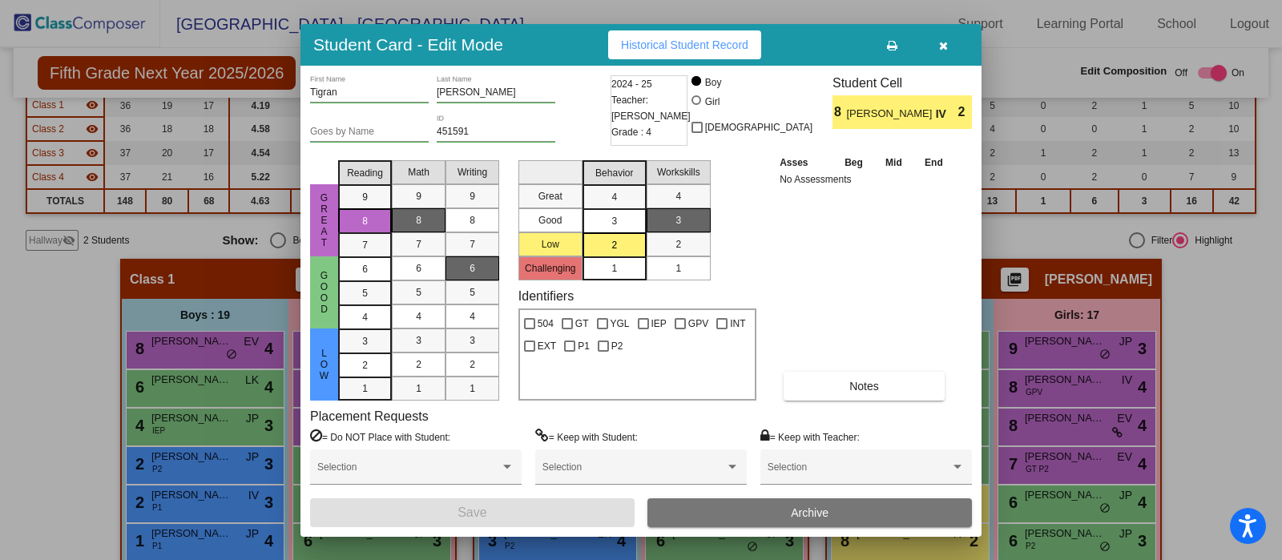
click at [942, 45] on icon "button" at bounding box center [943, 45] width 9 height 11
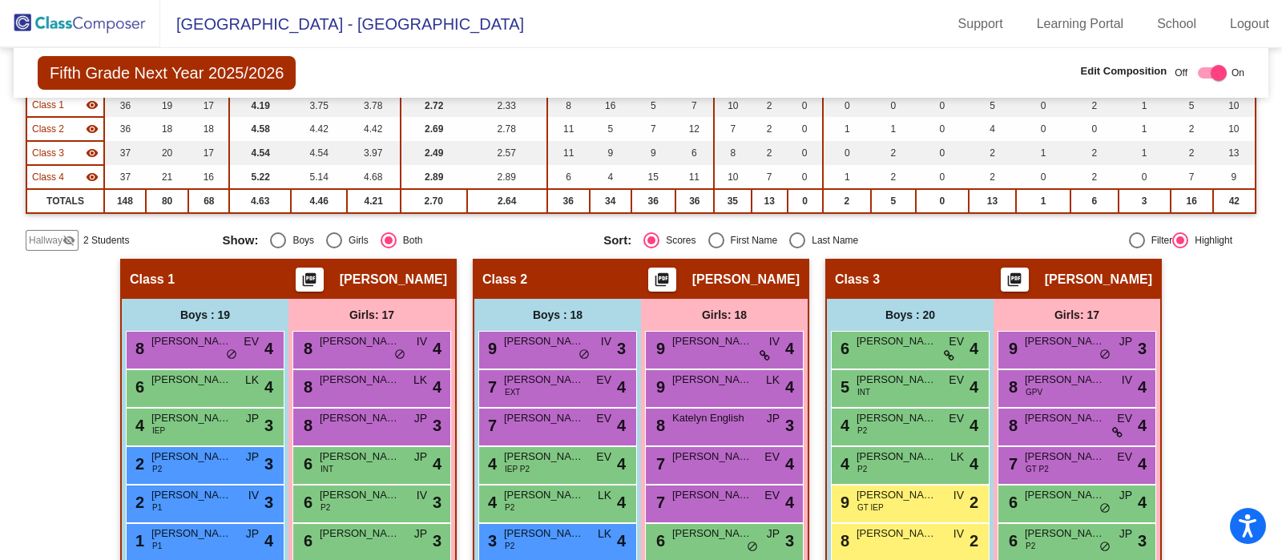
click at [104, 24] on img at bounding box center [80, 23] width 160 height 47
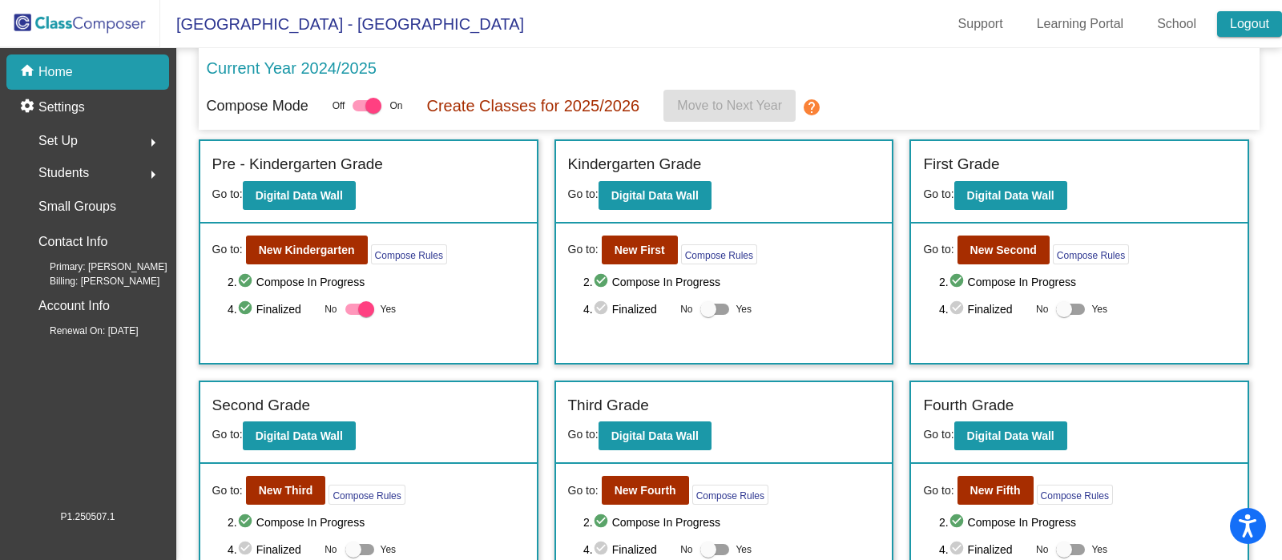
click at [1249, 25] on link "Logout" at bounding box center [1249, 24] width 65 height 26
